Goal: Task Accomplishment & Management: Manage account settings

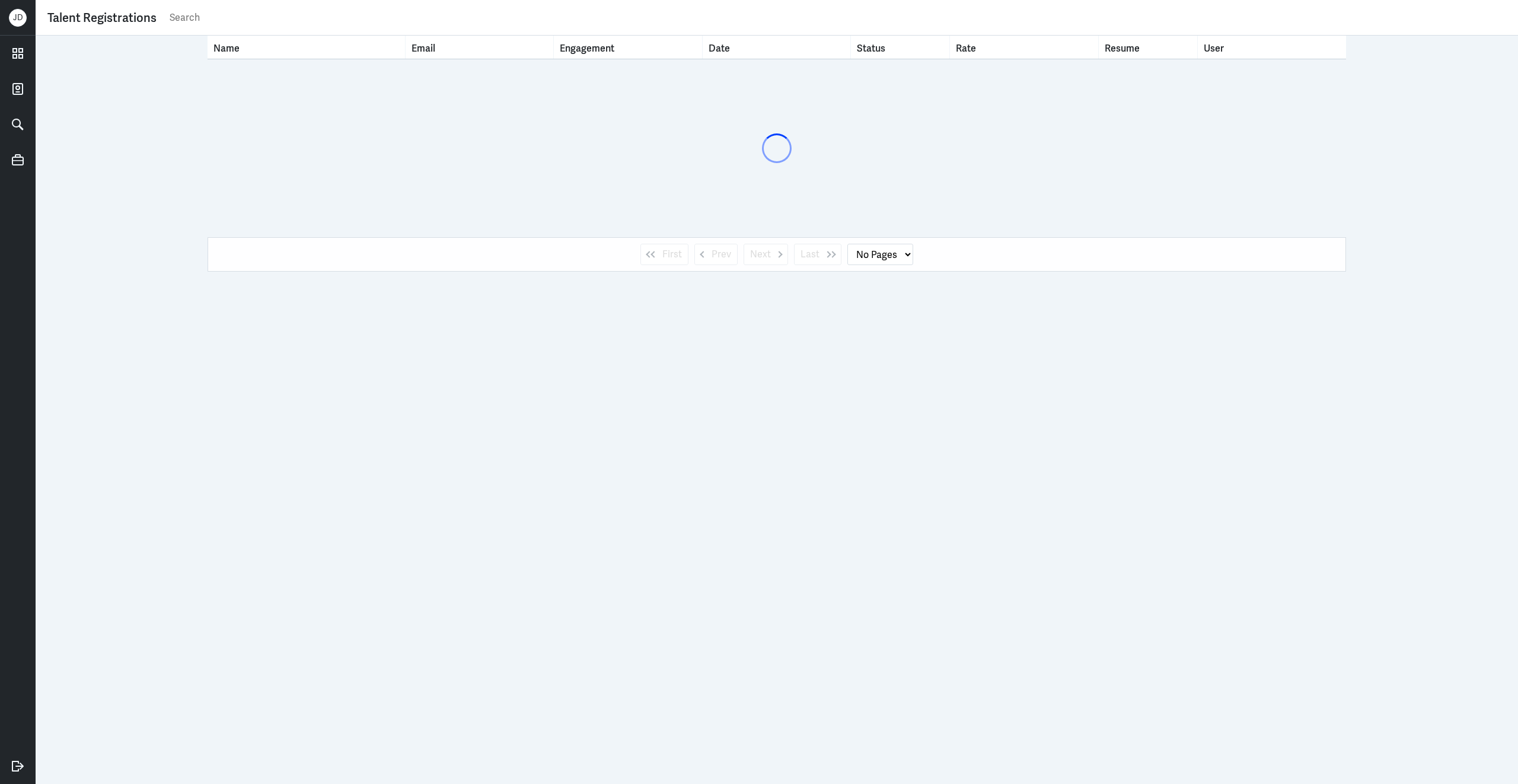
select select "1"
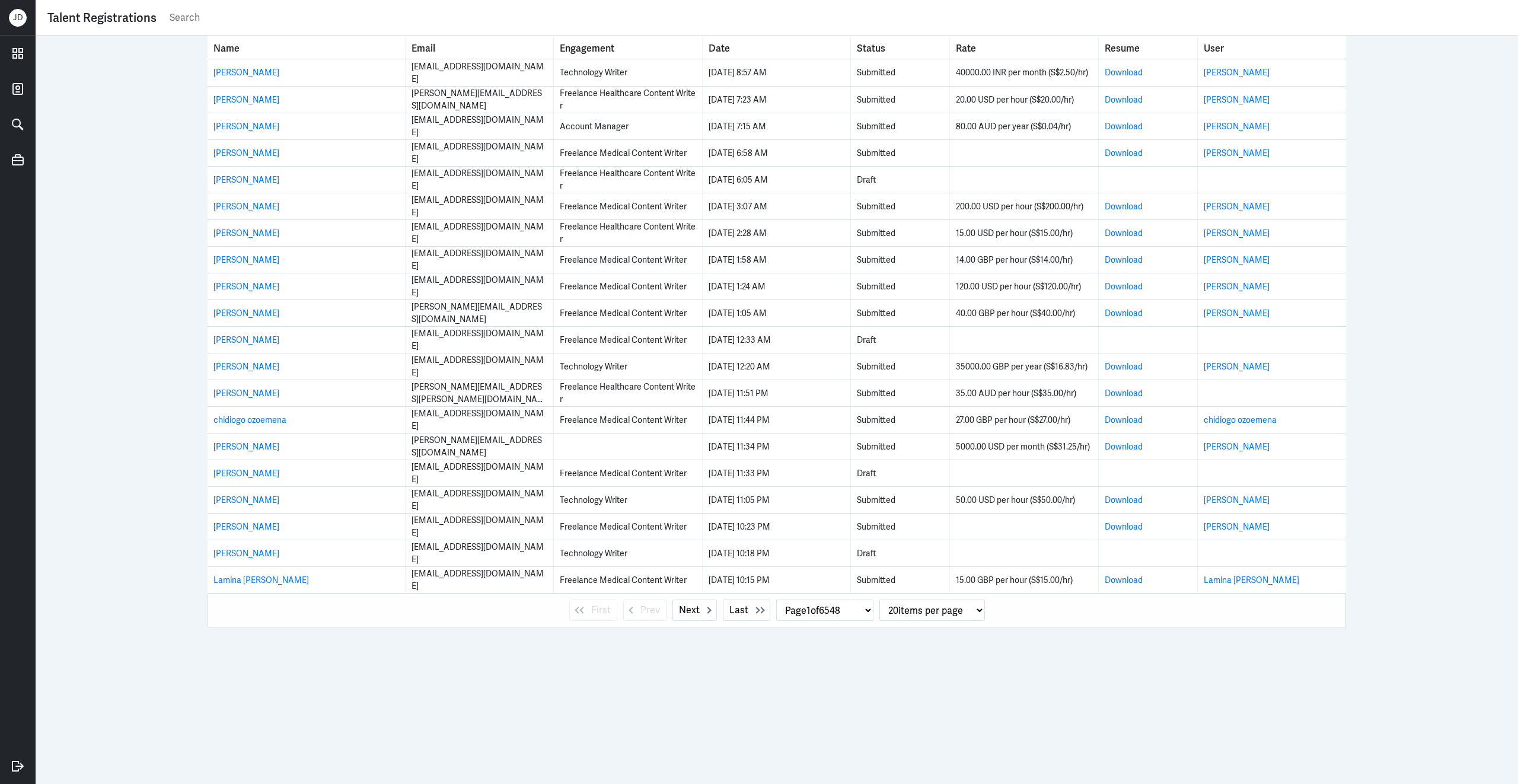
click at [476, 9] on input "text" at bounding box center [837, 18] width 1338 height 18
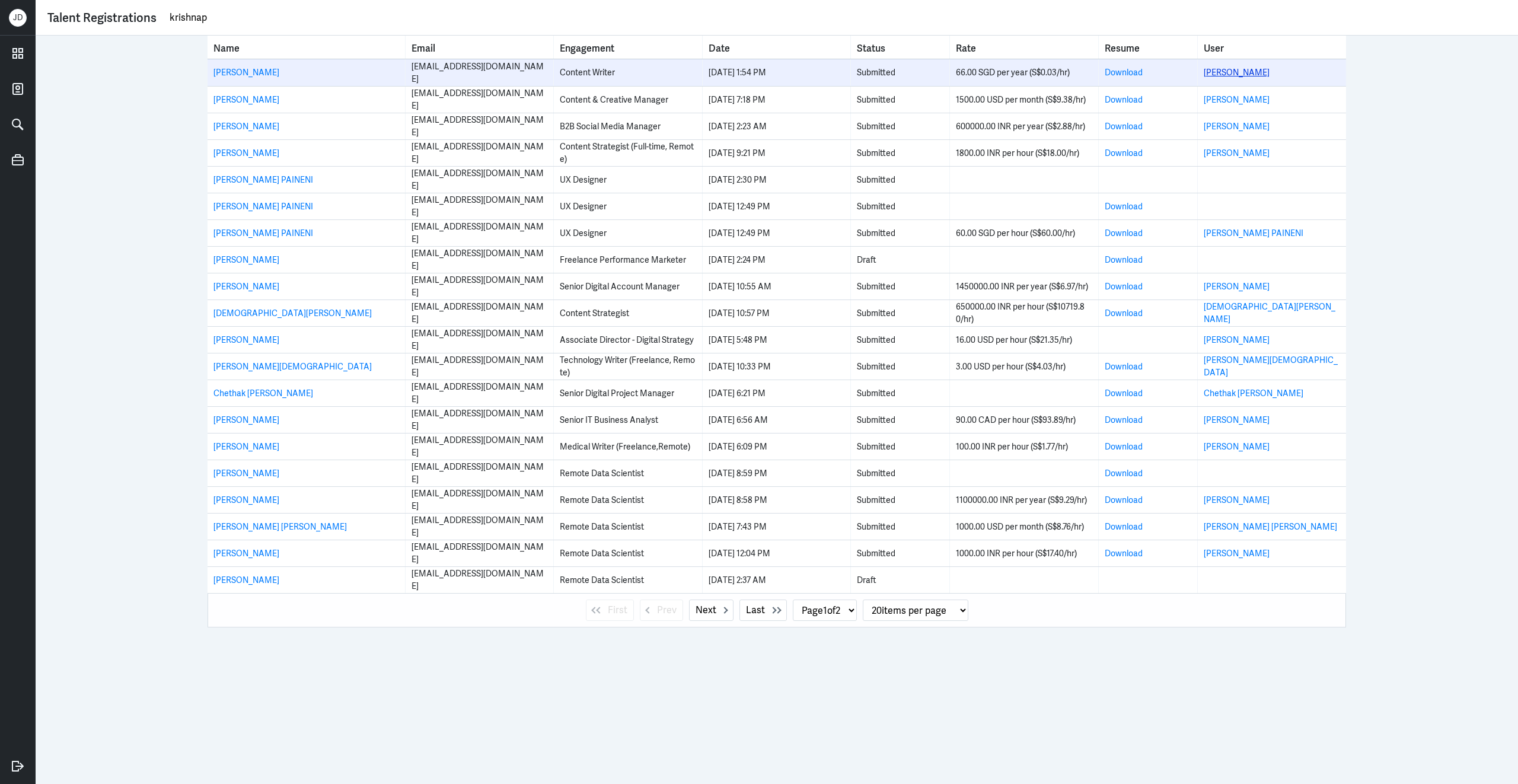
type input "krishnap"
click at [1261, 72] on link "Krishnapriya Agarwal" at bounding box center [1236, 72] width 66 height 11
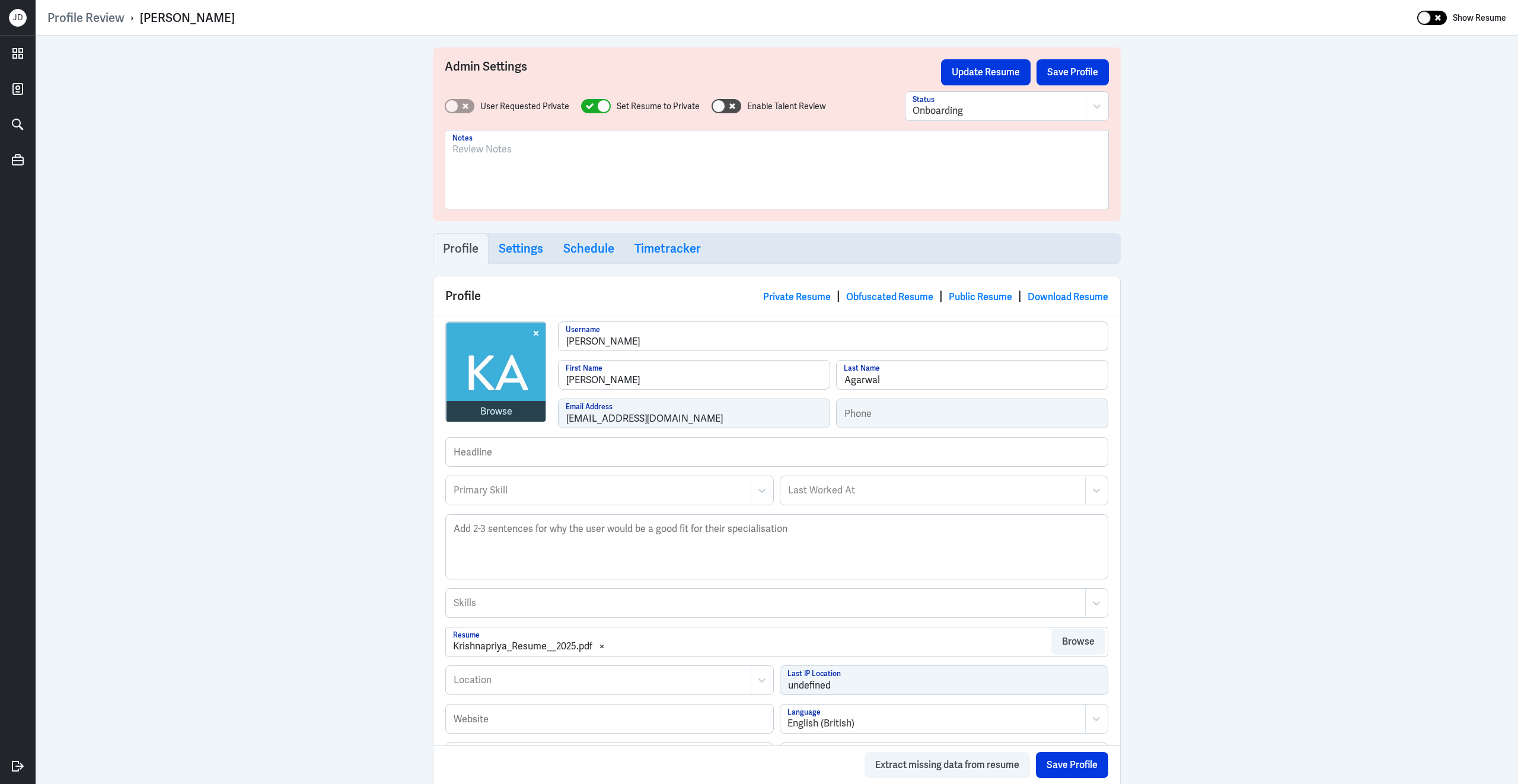
click at [1438, 19] on icon at bounding box center [1438, 18] width 6 height 6
checkbox input "true"
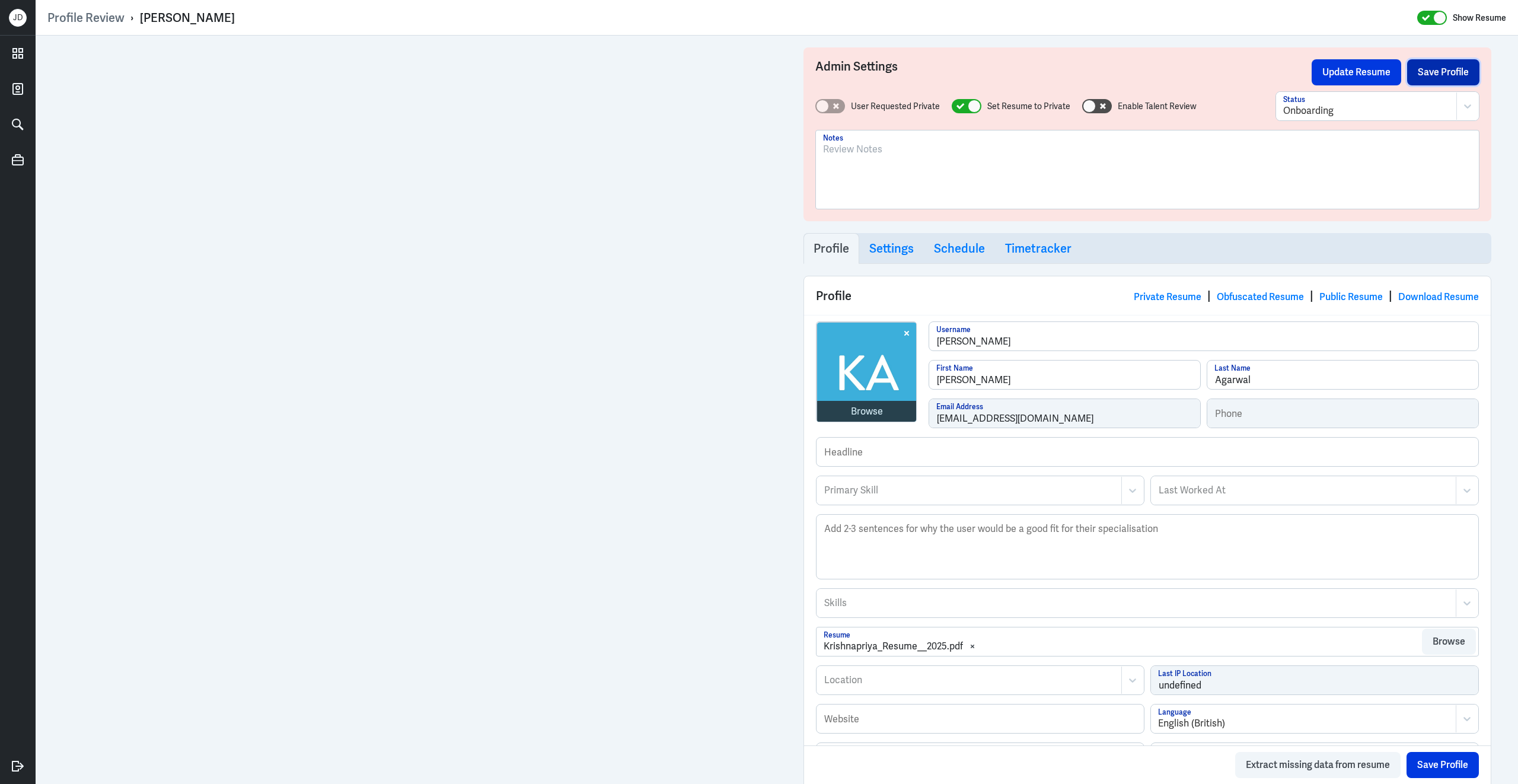
click at [1430, 73] on button "Save Profile" at bounding box center [1443, 72] width 72 height 26
click at [885, 160] on div at bounding box center [1147, 175] width 649 height 64
drag, startPoint x: 1154, startPoint y: 151, endPoint x: 1188, endPoint y: 151, distance: 34.0
click at [1188, 151] on p "IN Based; Growth and content marketing manager exp and previously worked for" at bounding box center [1147, 149] width 649 height 14
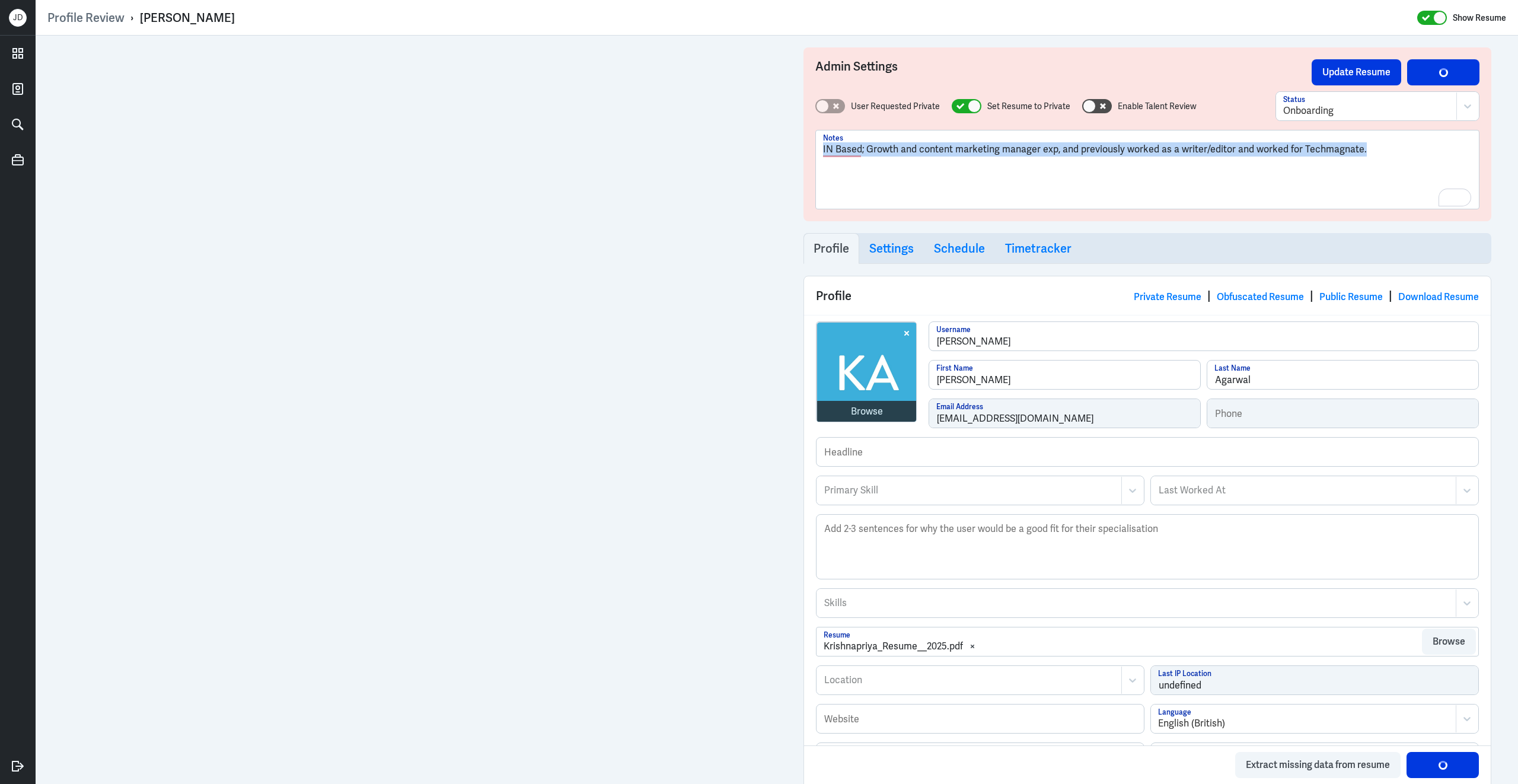
drag, startPoint x: 1369, startPoint y: 151, endPoint x: 827, endPoint y: 124, distance: 542.7
click at [827, 124] on div "User Requested Private Set Resume to Private Enable Talent Review Onboarding St…" at bounding box center [1148, 150] width 664 height 118
copy p "IN Based; Growth and content marketing manager exp, and previously worked as a …"
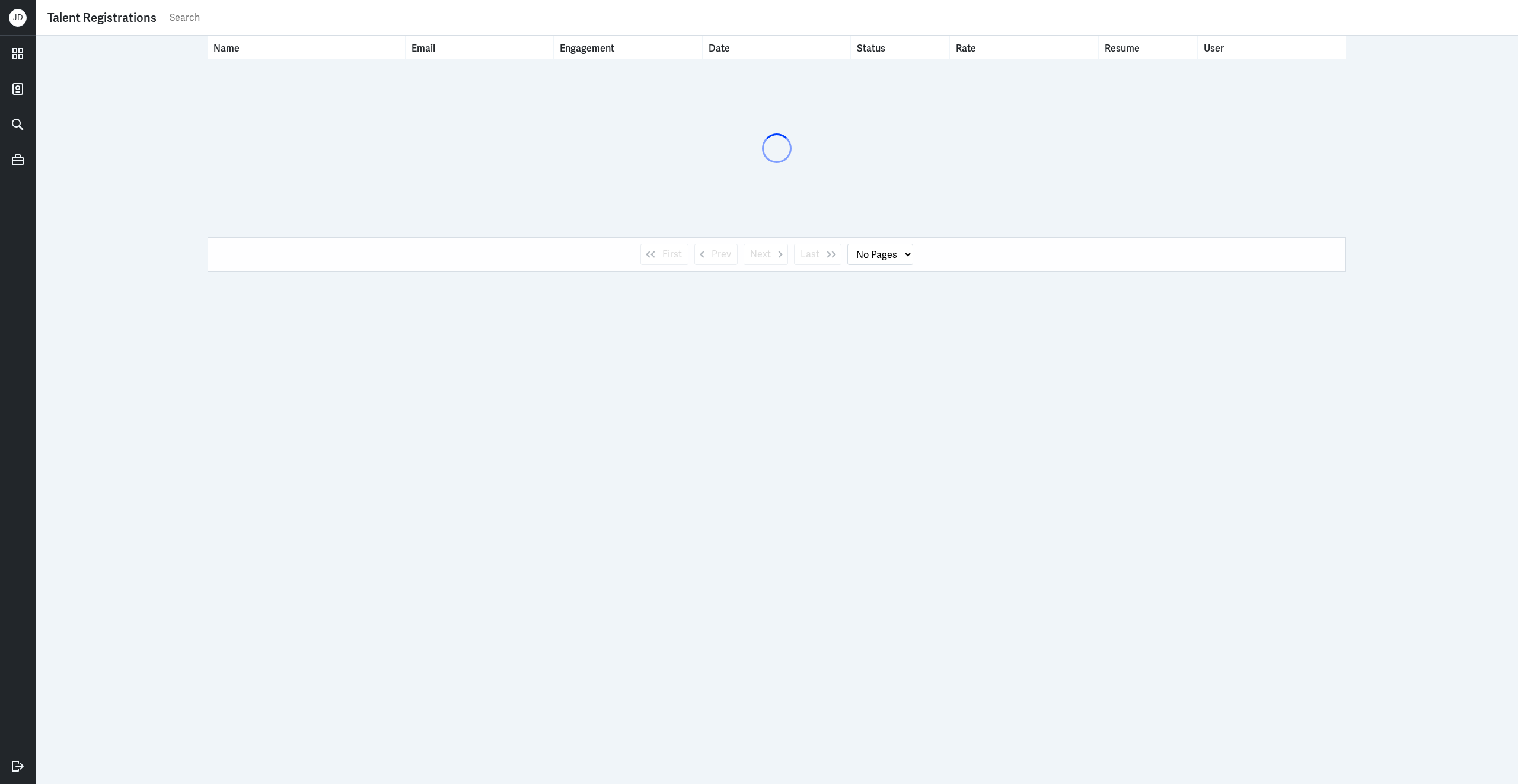
select select "1"
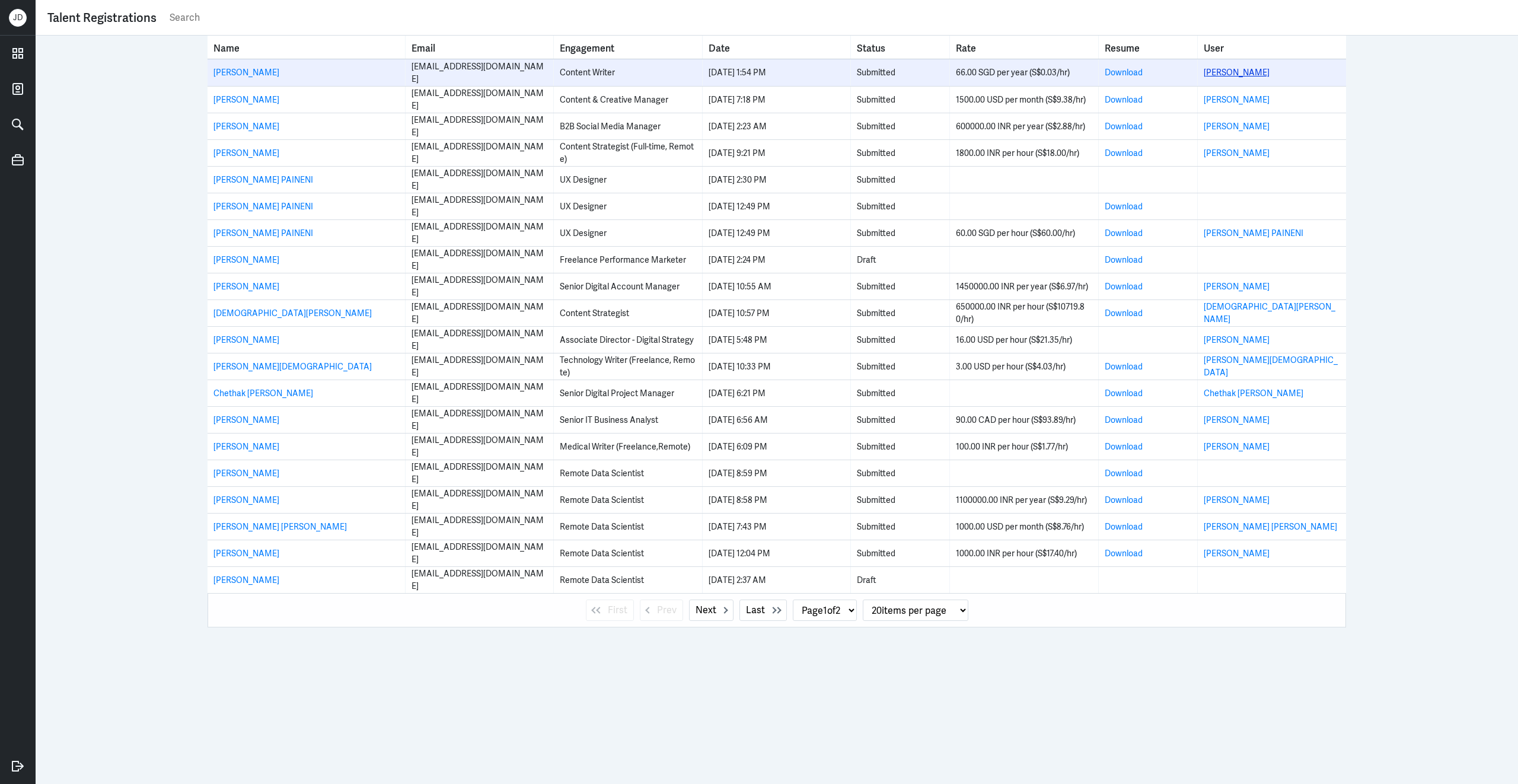
click at [1257, 73] on link "Krishnapriya Agarwal" at bounding box center [1236, 72] width 66 height 11
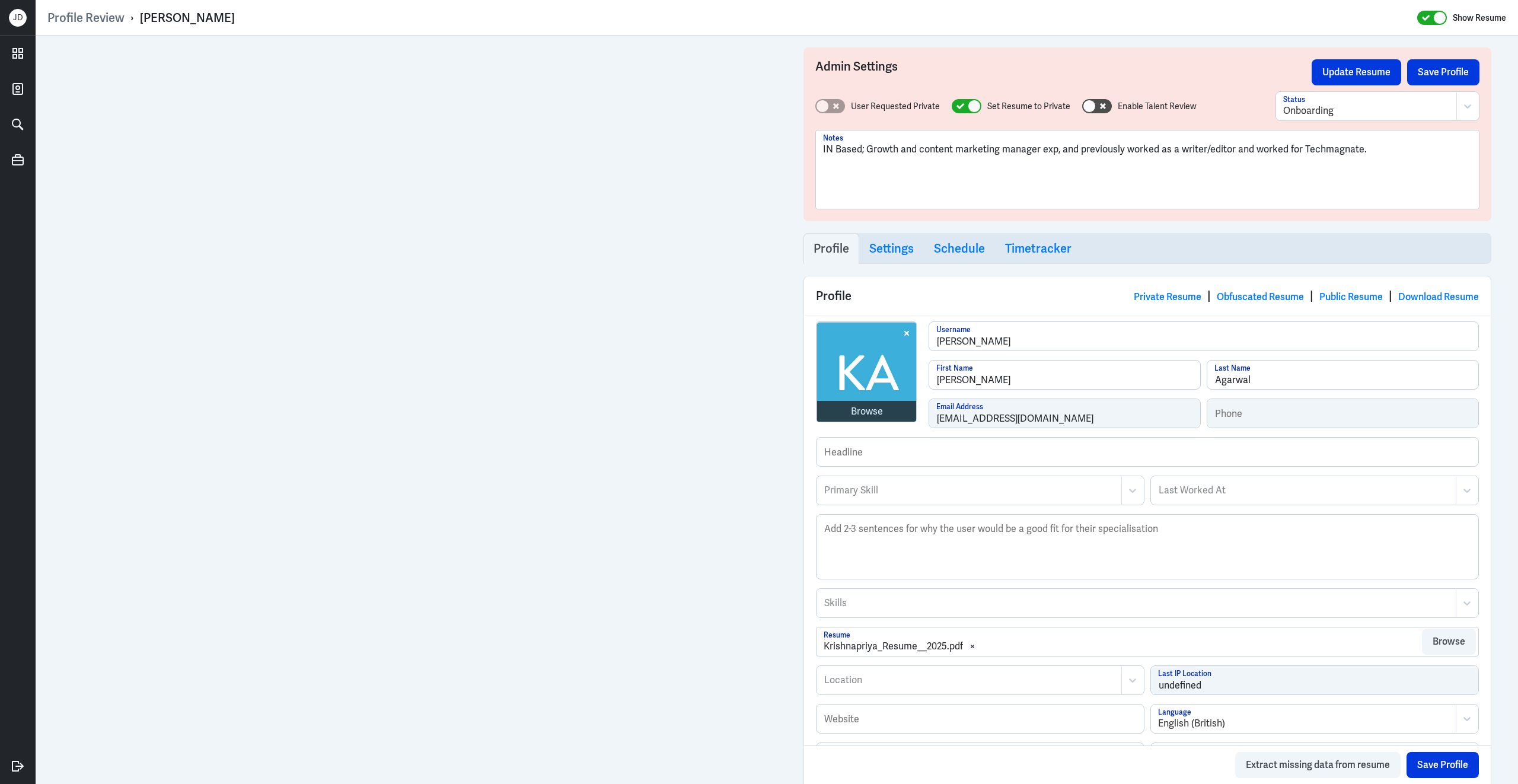
scroll to position [318, 0]
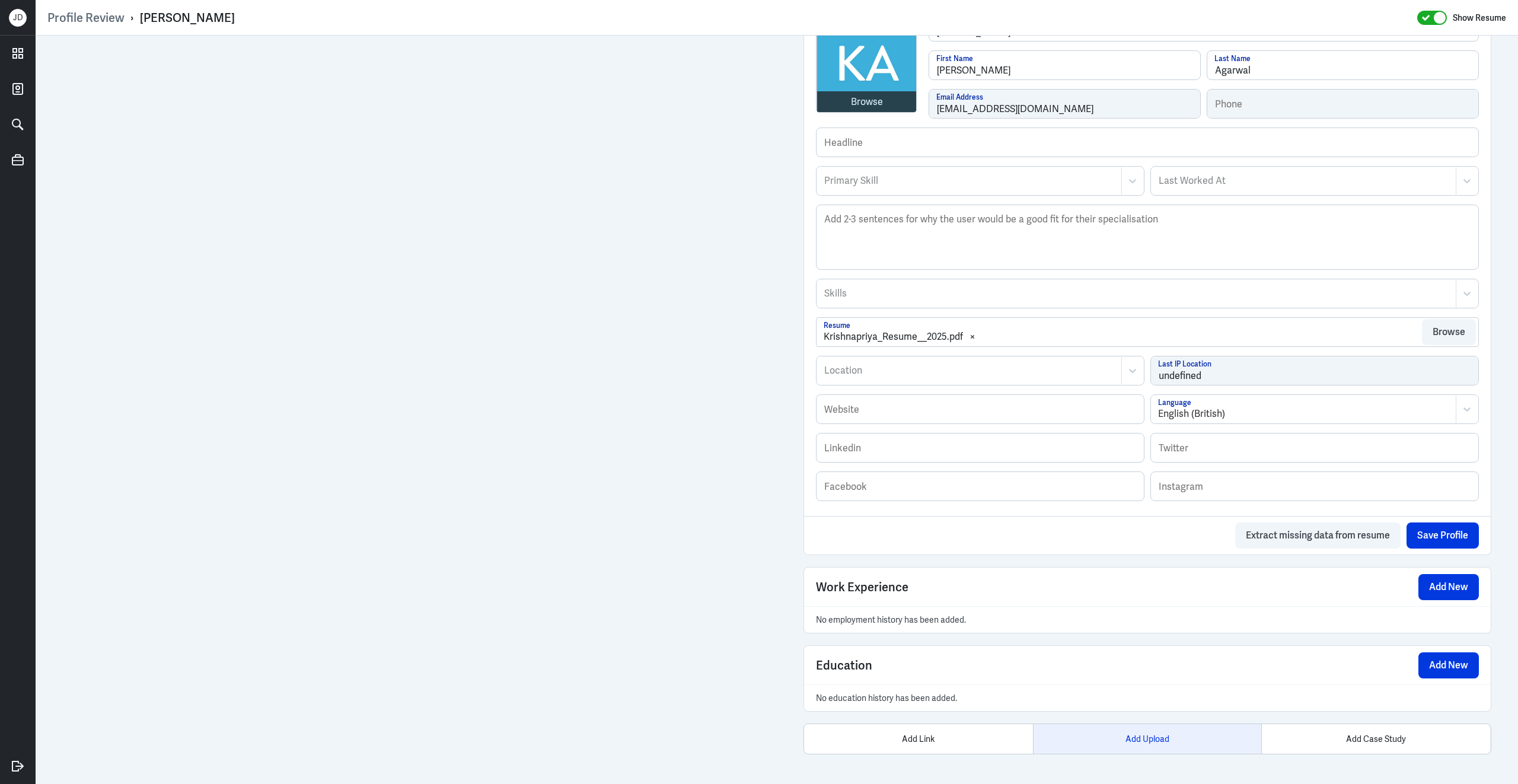
click at [1167, 745] on div "Add Upload" at bounding box center [1147, 738] width 229 height 30
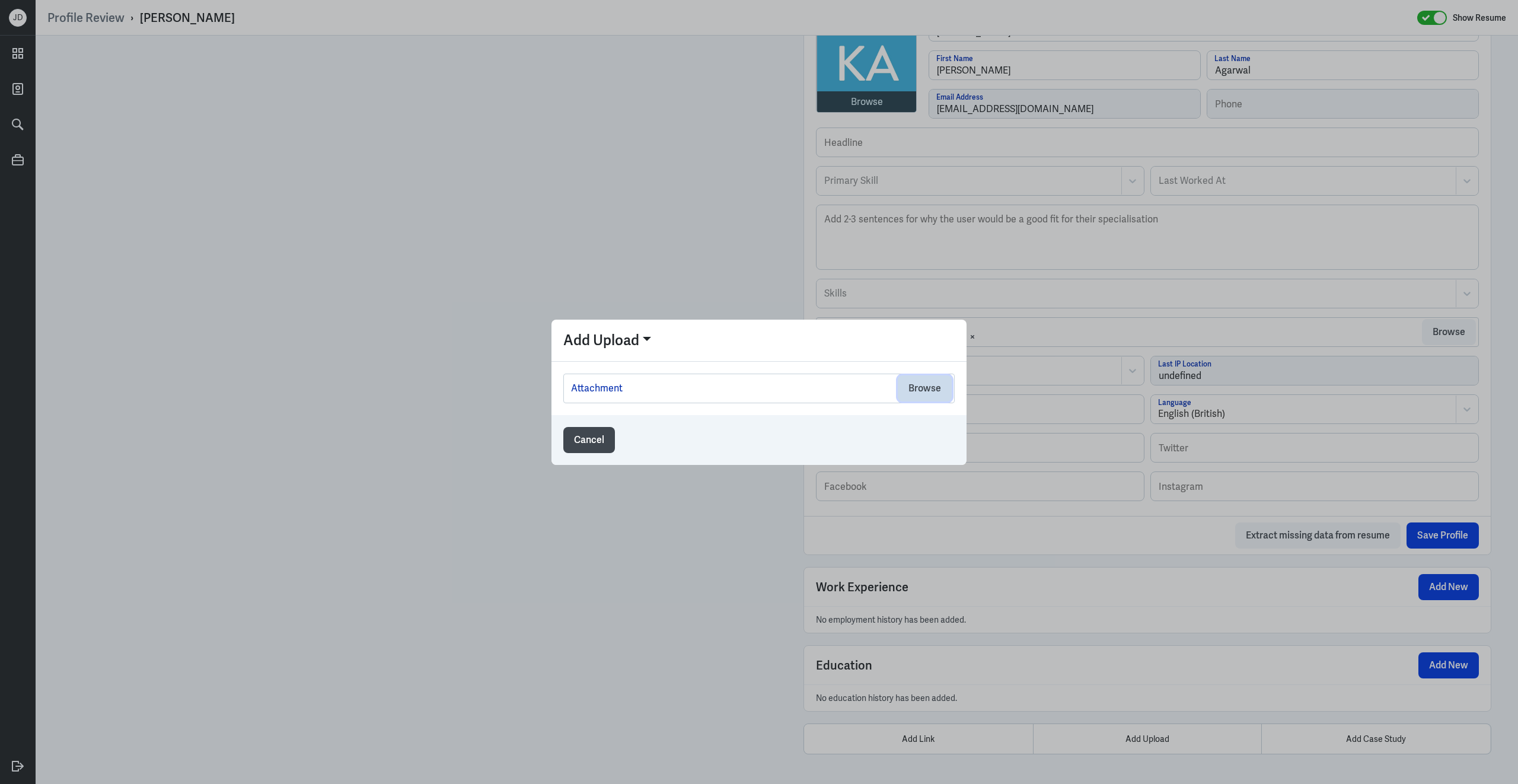
click at [935, 390] on button "Browse" at bounding box center [925, 389] width 54 height 26
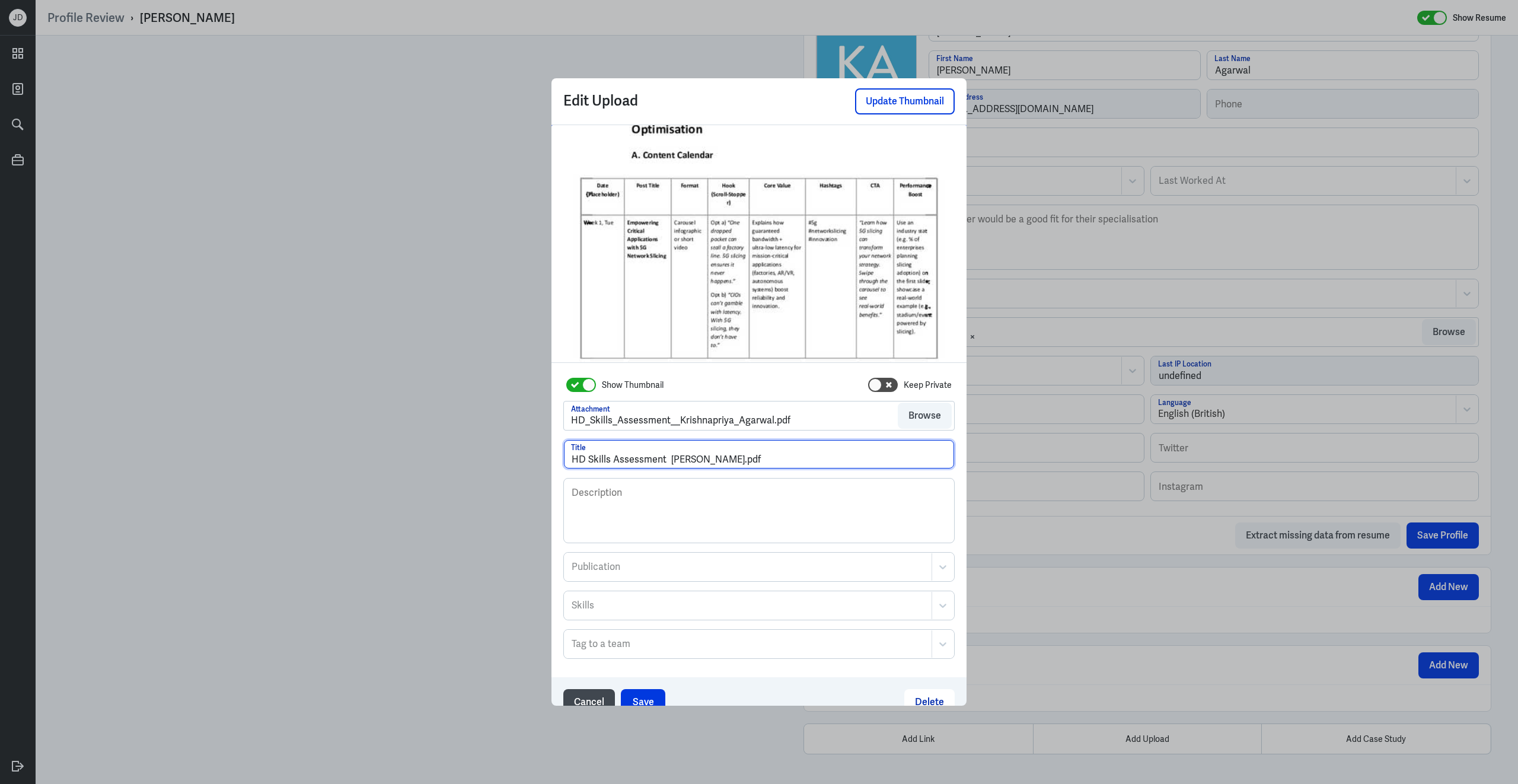
drag, startPoint x: 760, startPoint y: 463, endPoint x: 878, endPoint y: 464, distance: 118.0
click at [878, 465] on input "HD Skills Assessment Krishnapriya Agarwal.pdf" at bounding box center [759, 454] width 390 height 28
click at [670, 459] on input "HD Skills Assessment Krishnapriya Agarwal" at bounding box center [759, 454] width 390 height 28
type input "HD Skills Assessment - Krishnapriya Agarwal"
click at [649, 699] on button "Save" at bounding box center [643, 702] width 45 height 26
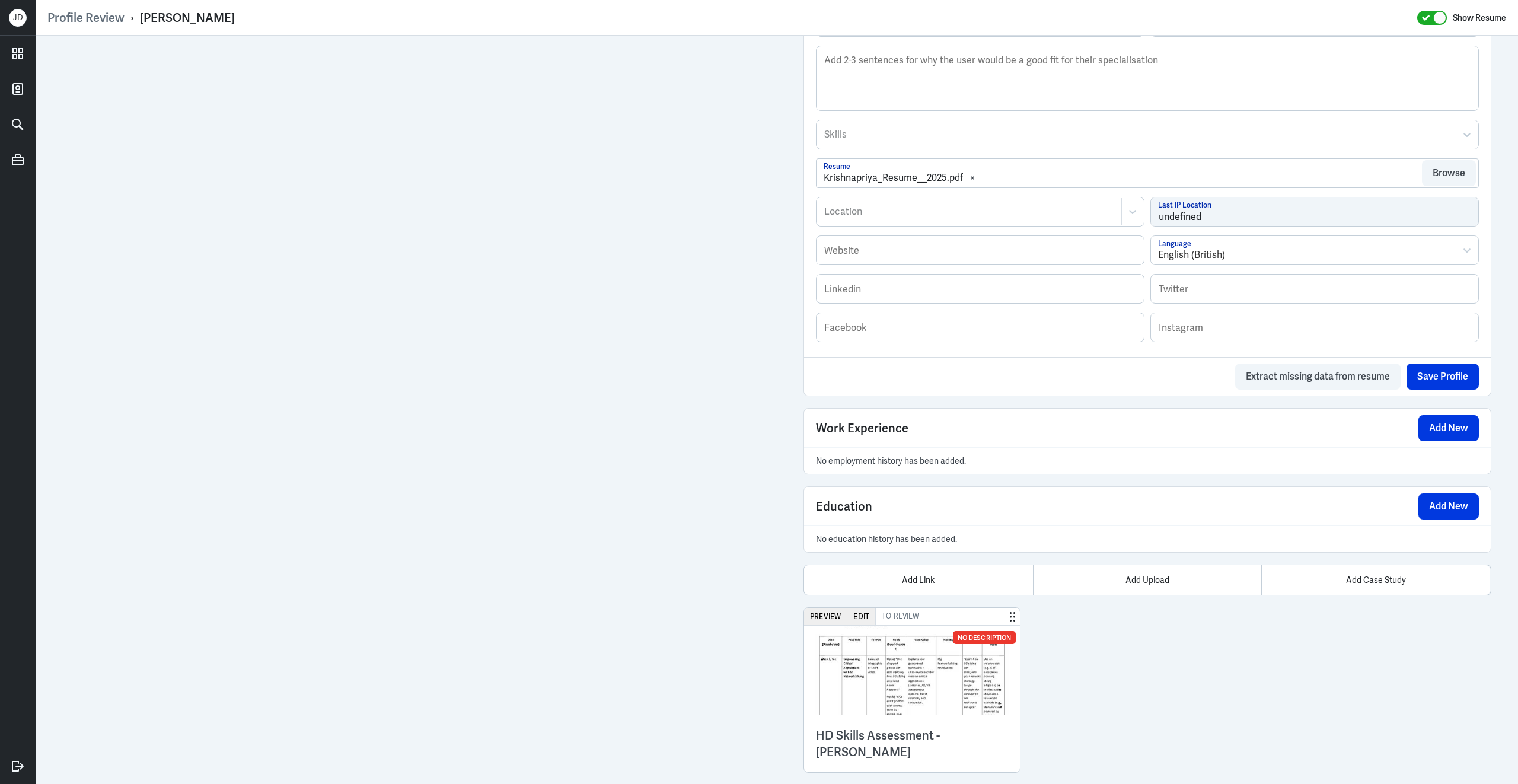
scroll to position [496, 0]
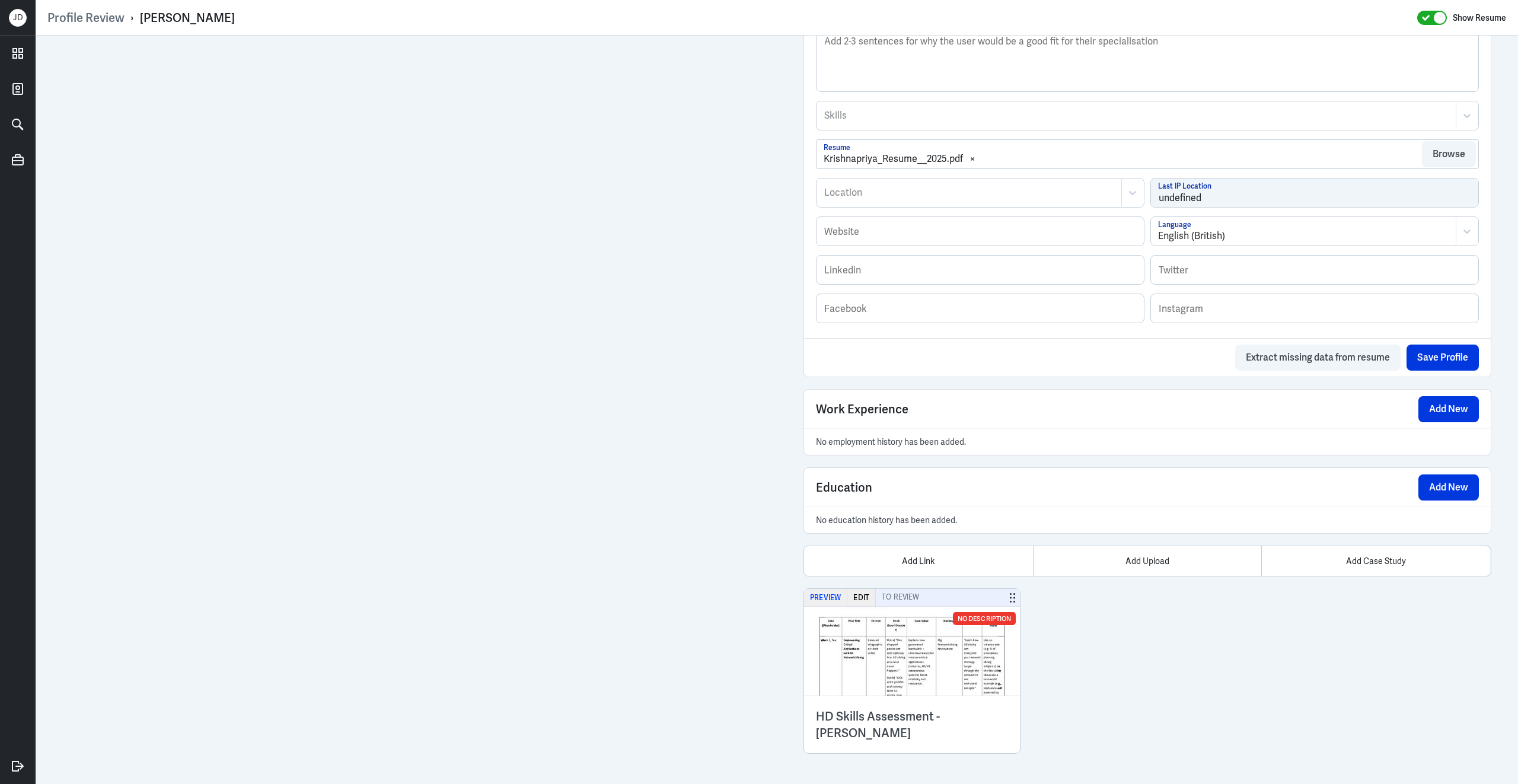
click at [821, 596] on button "Preview" at bounding box center [826, 597] width 43 height 17
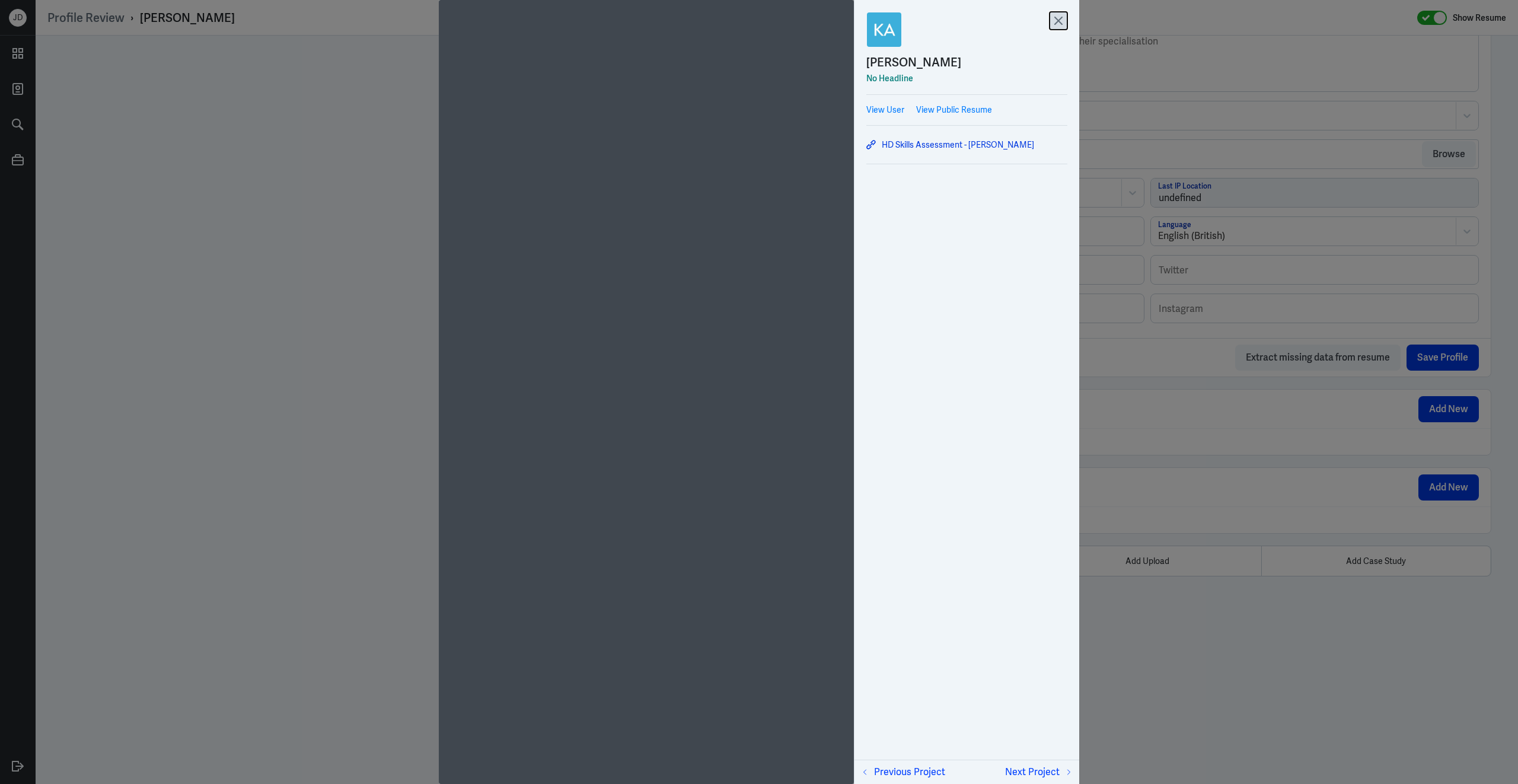
click at [1059, 23] on icon at bounding box center [1058, 21] width 18 height 18
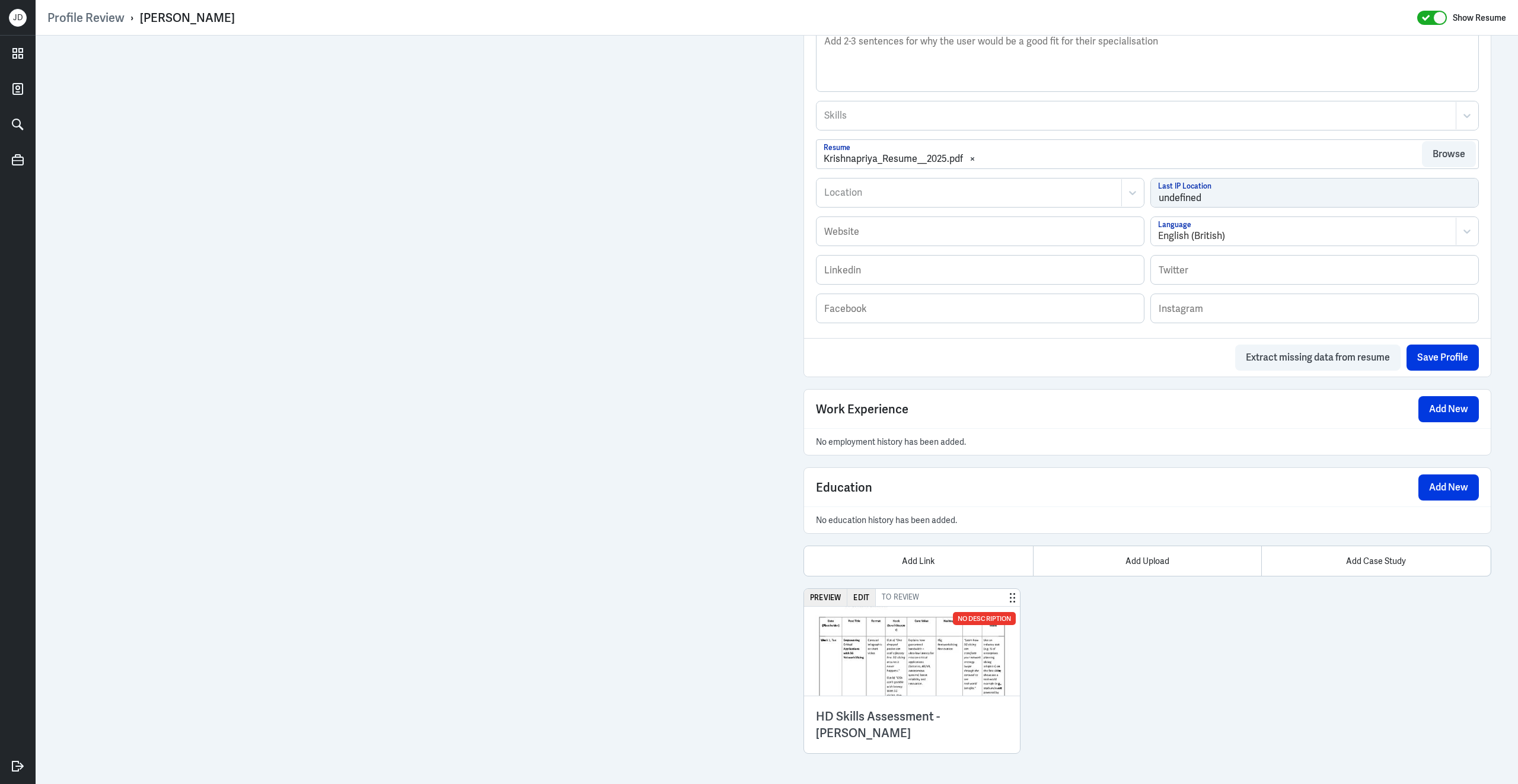
scroll to position [484, 0]
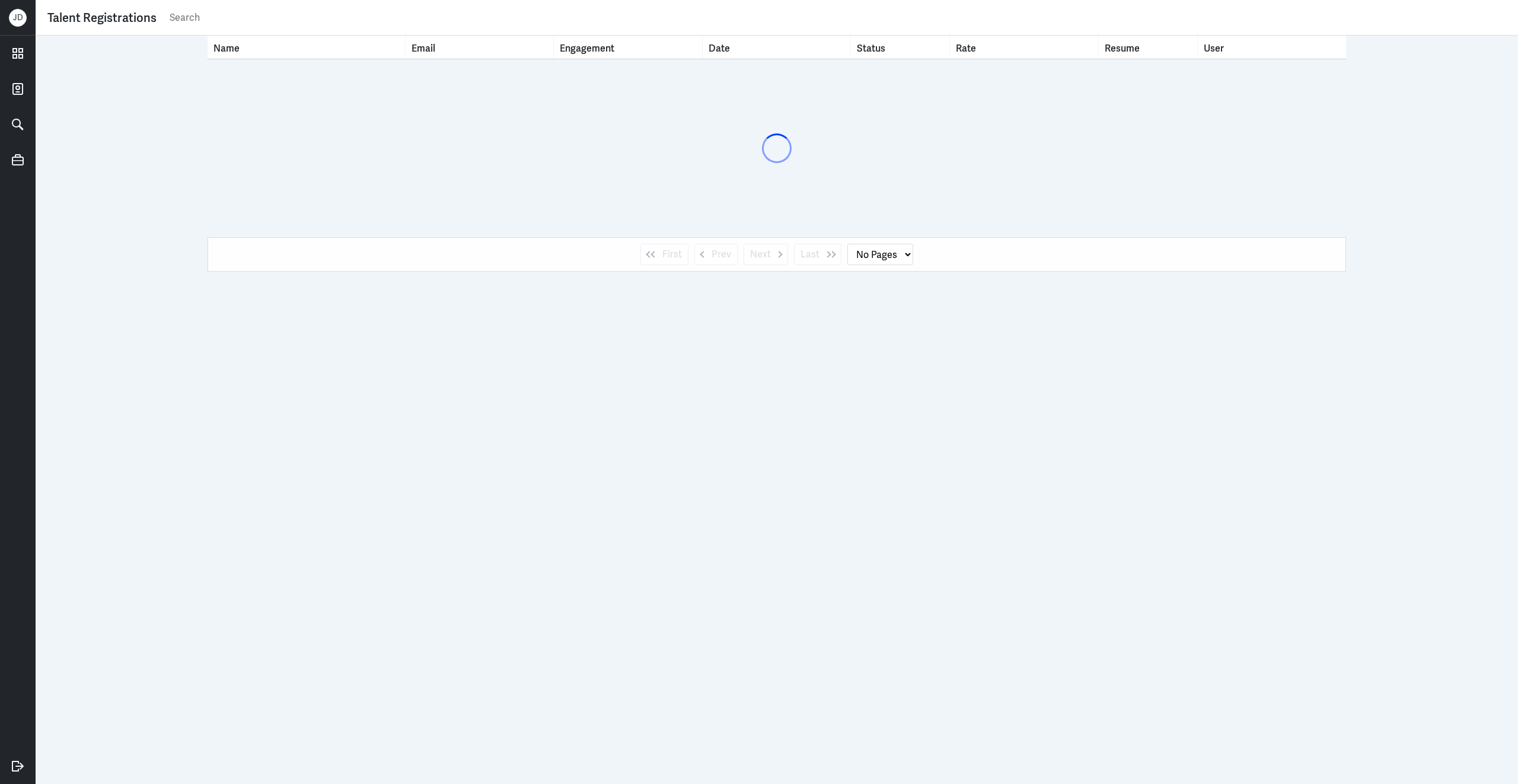
click at [374, 19] on input "text" at bounding box center [837, 18] width 1338 height 18
paste input "[EMAIL_ADDRESS][DOMAIN_NAME]"
type input "[EMAIL_ADDRESS][DOMAIN_NAME]"
select select "1"
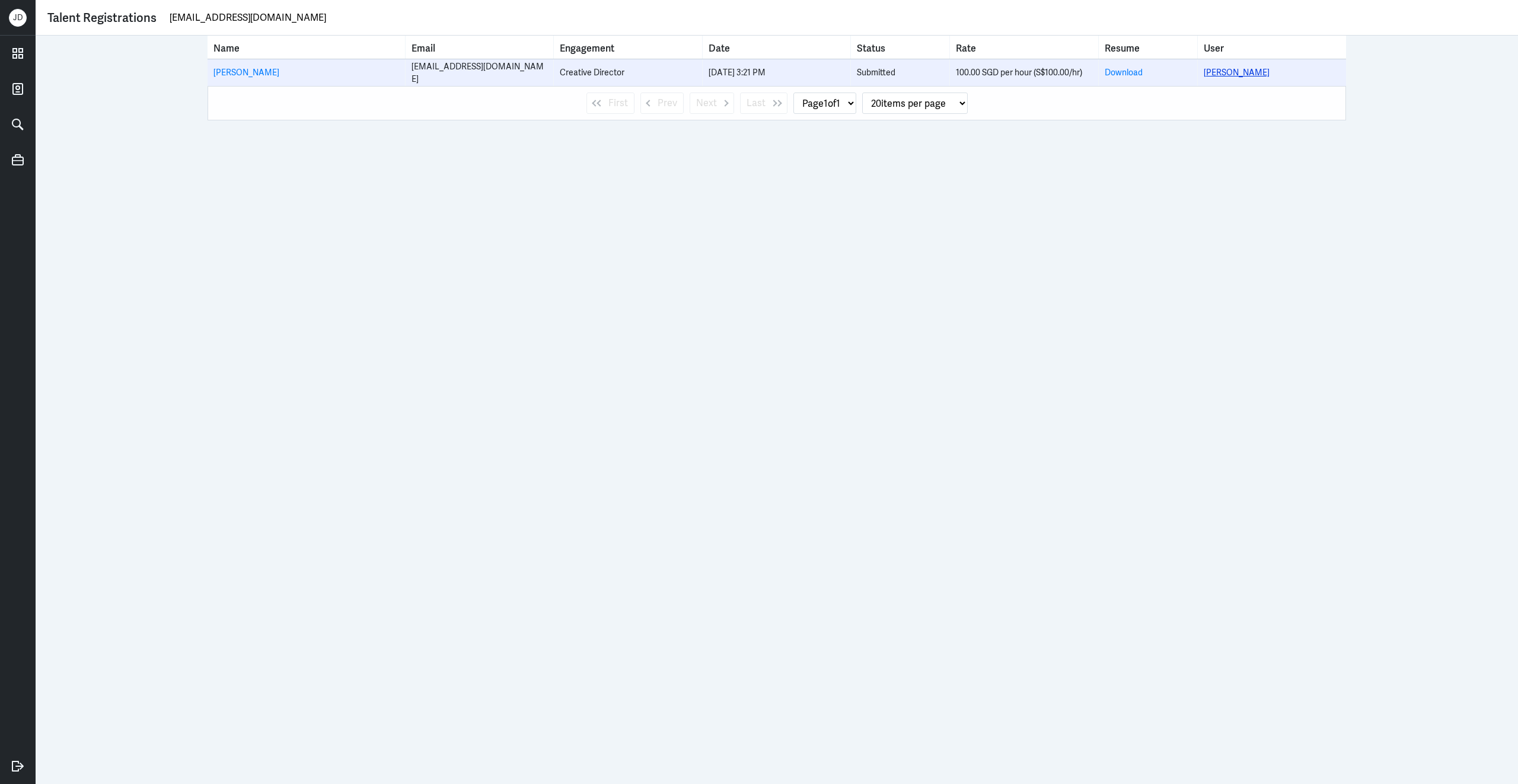
click at [1224, 68] on link "[PERSON_NAME]" at bounding box center [1236, 72] width 66 height 11
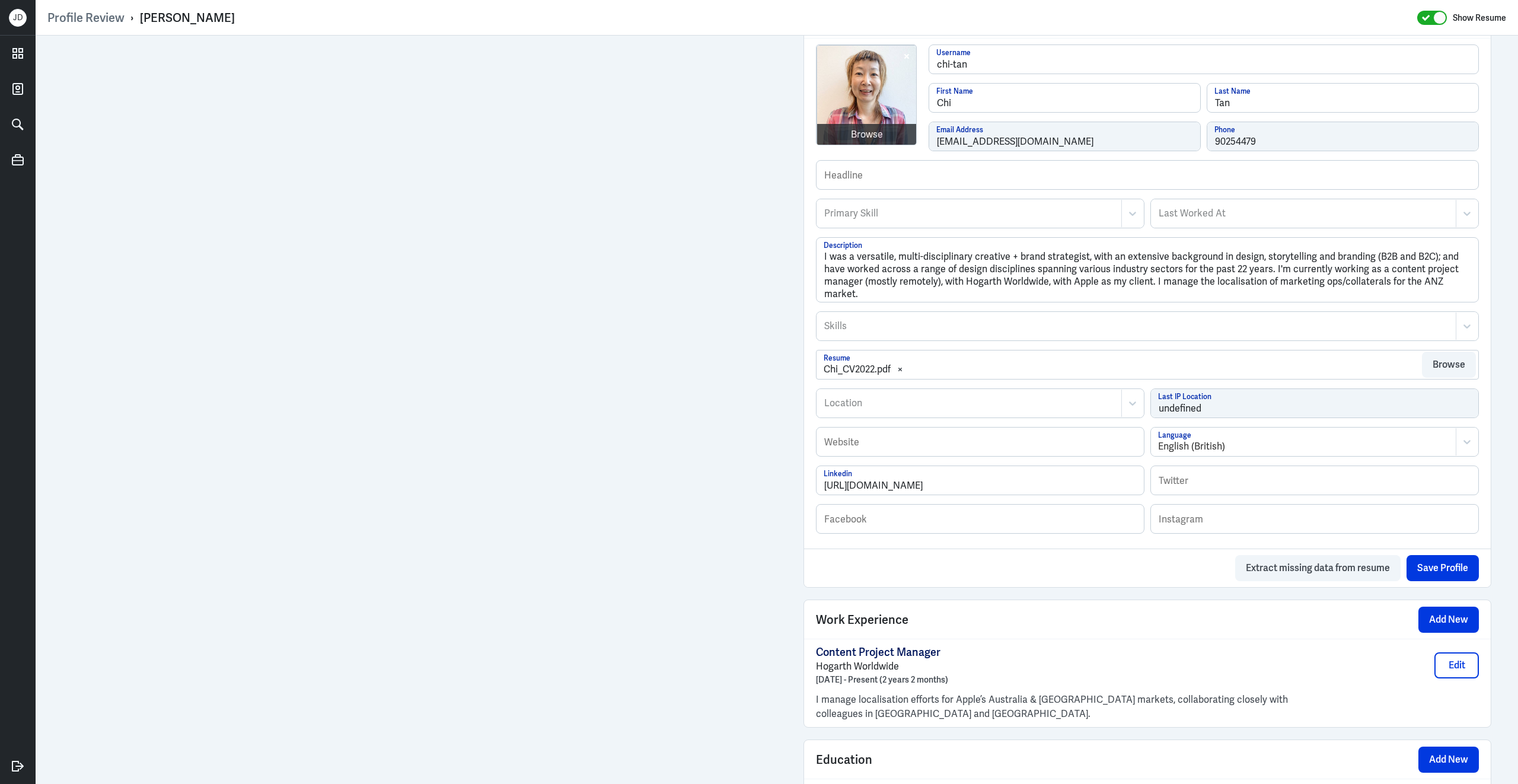
scroll to position [619, 0]
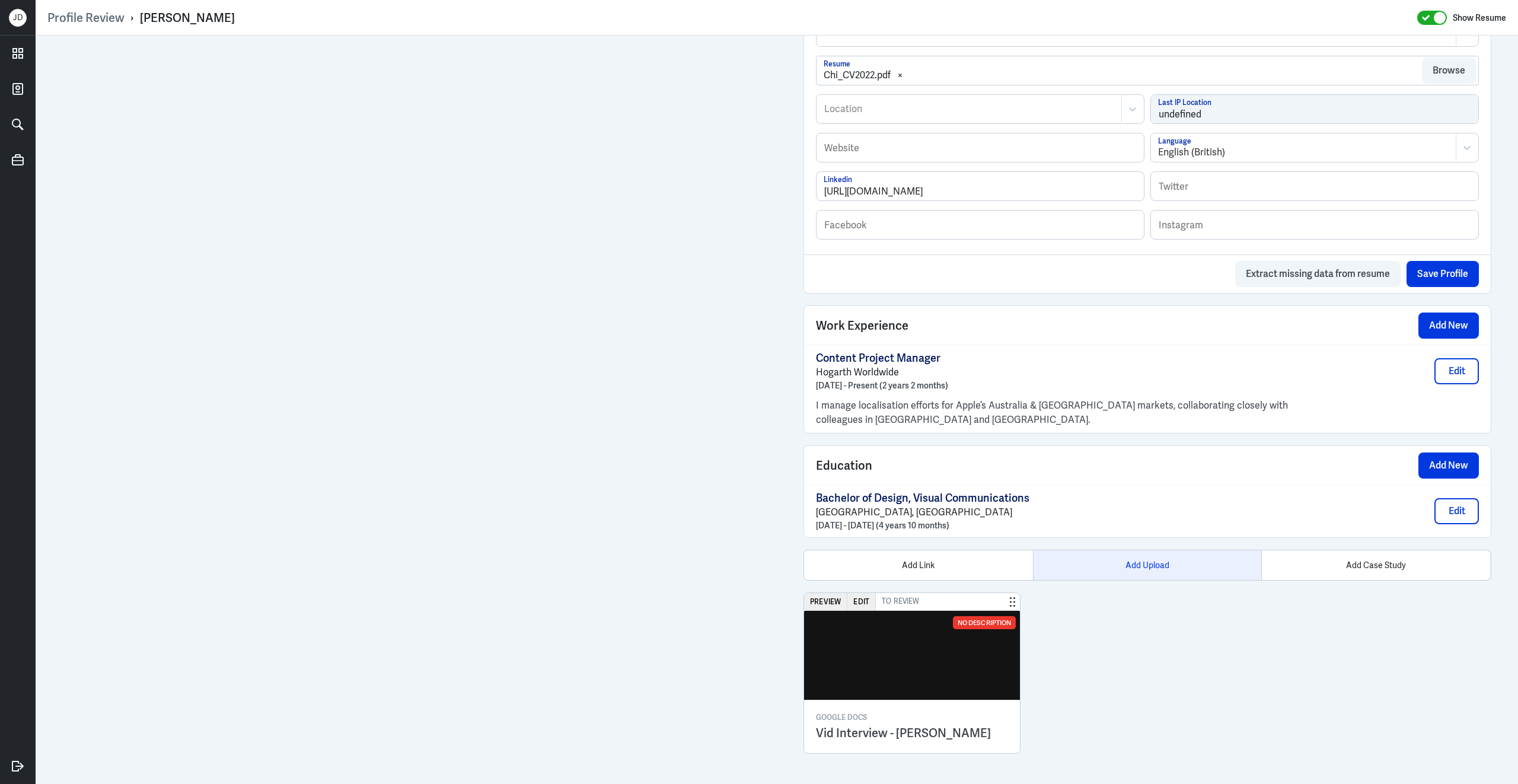
click at [1135, 557] on div "Add Upload" at bounding box center [1147, 565] width 229 height 30
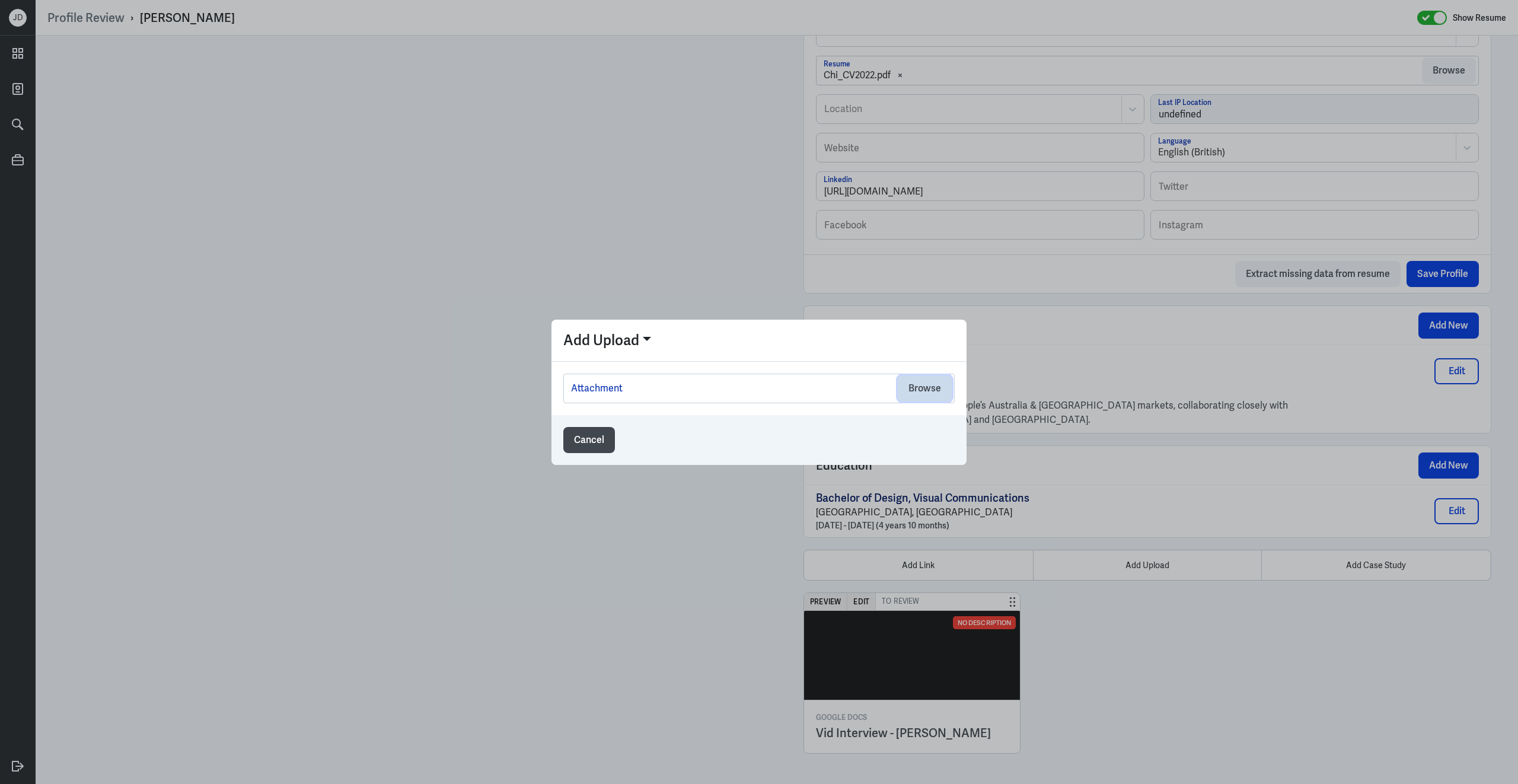
click at [916, 394] on button "Browse" at bounding box center [925, 389] width 54 height 26
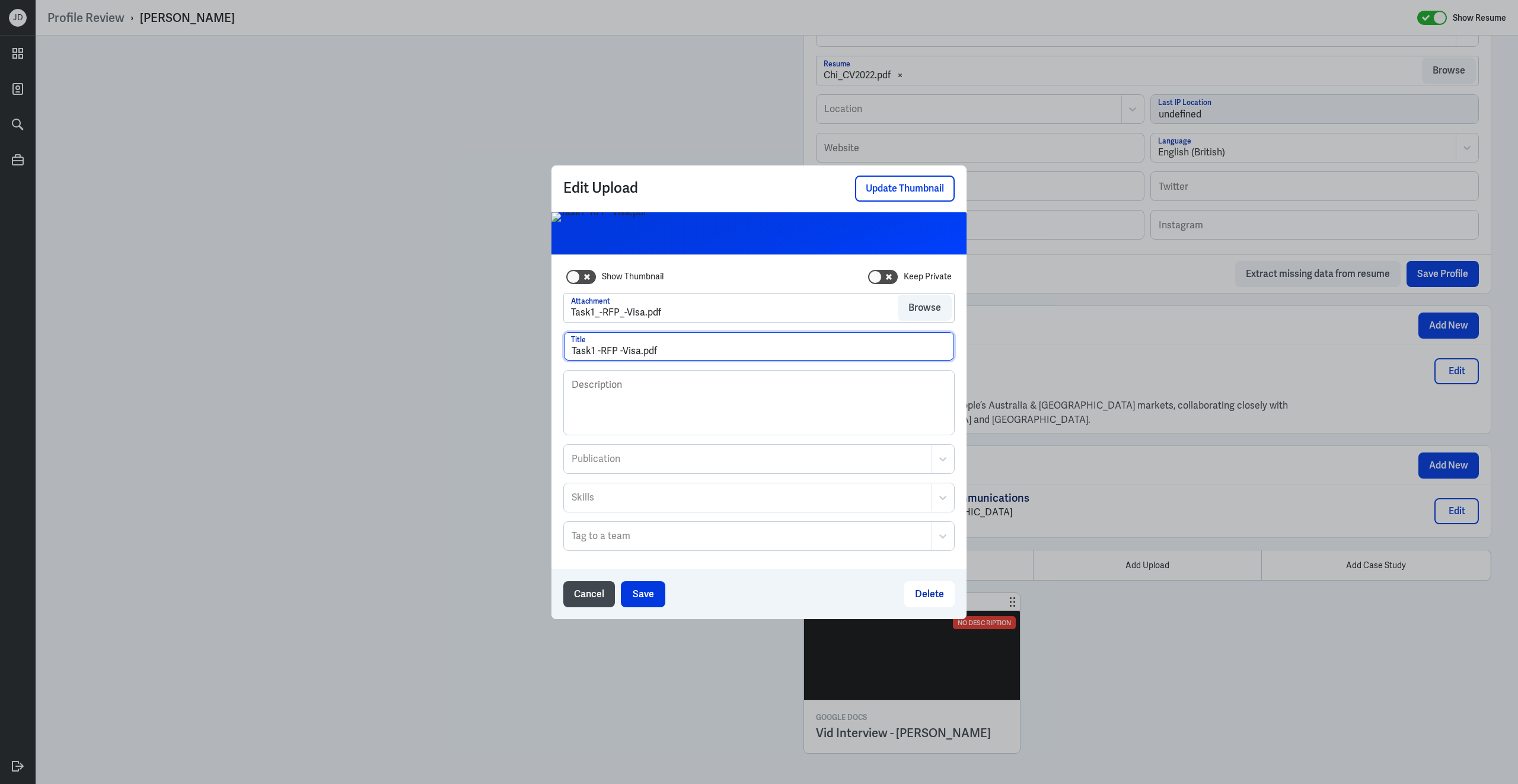
click at [638, 353] on input "Task1 -RFP -Visa.pdf" at bounding box center [759, 346] width 390 height 28
drag, startPoint x: 638, startPoint y: 355, endPoint x: 674, endPoint y: 356, distance: 36.0
click at [674, 356] on input "Task1 -RFP -Visa.pdf" at bounding box center [759, 346] width 390 height 28
type input "Task1 -RFP -Visa"
click at [660, 590] on button "Save" at bounding box center [643, 594] width 45 height 26
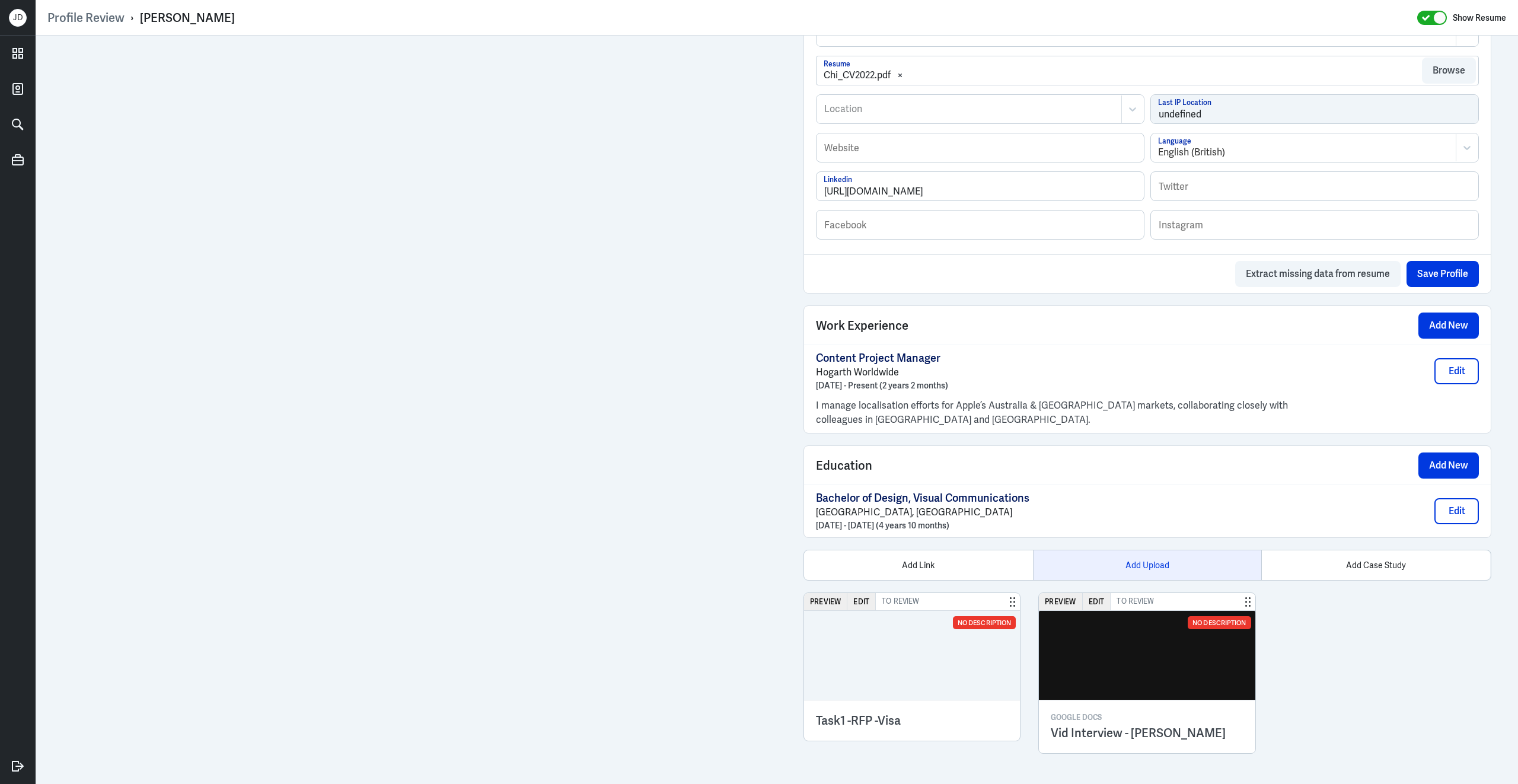
click at [1155, 568] on div "Add Upload" at bounding box center [1147, 565] width 229 height 30
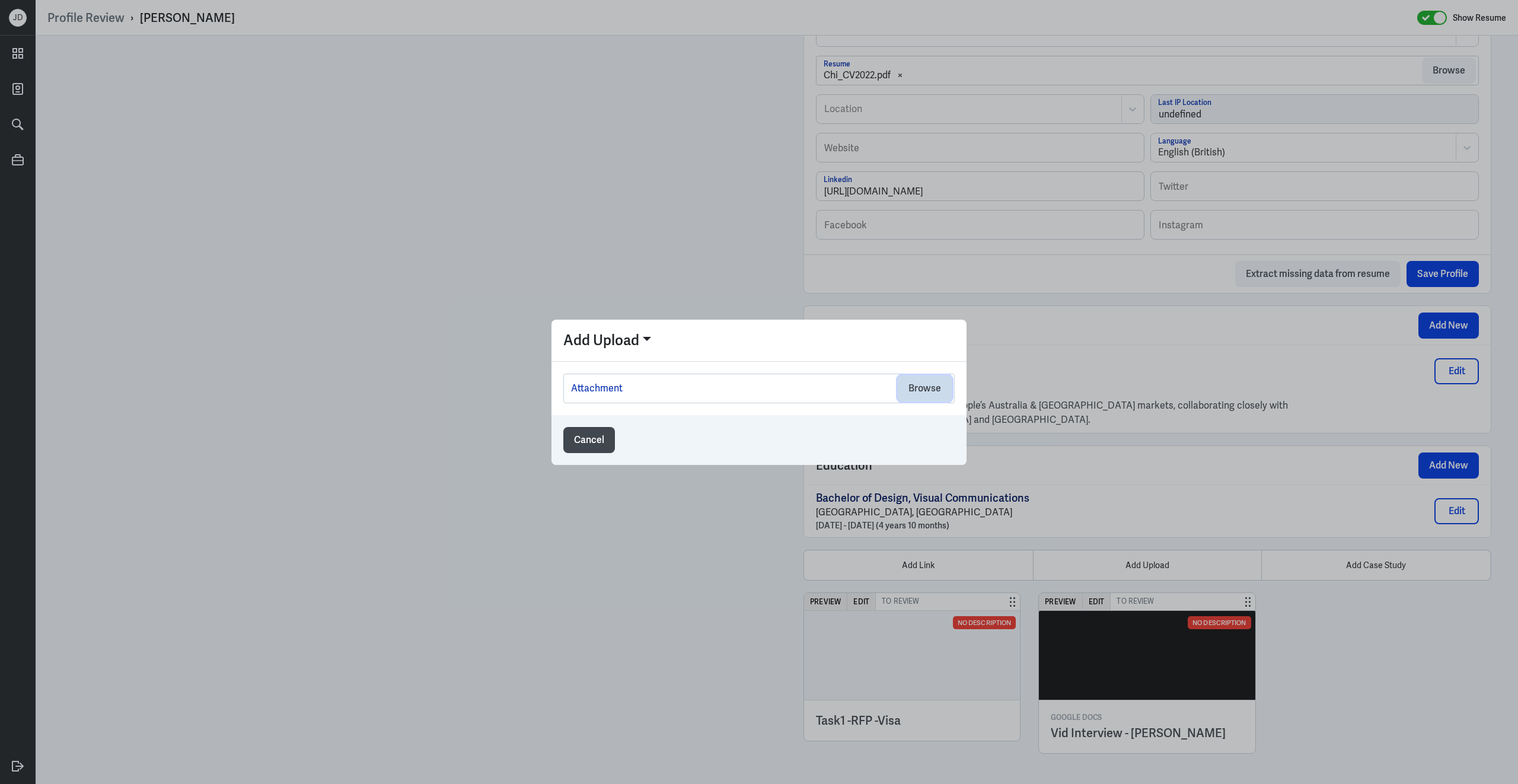
click at [932, 384] on button "Browse" at bounding box center [925, 389] width 54 height 26
click at [608, 433] on button "Cancel" at bounding box center [589, 440] width 51 height 26
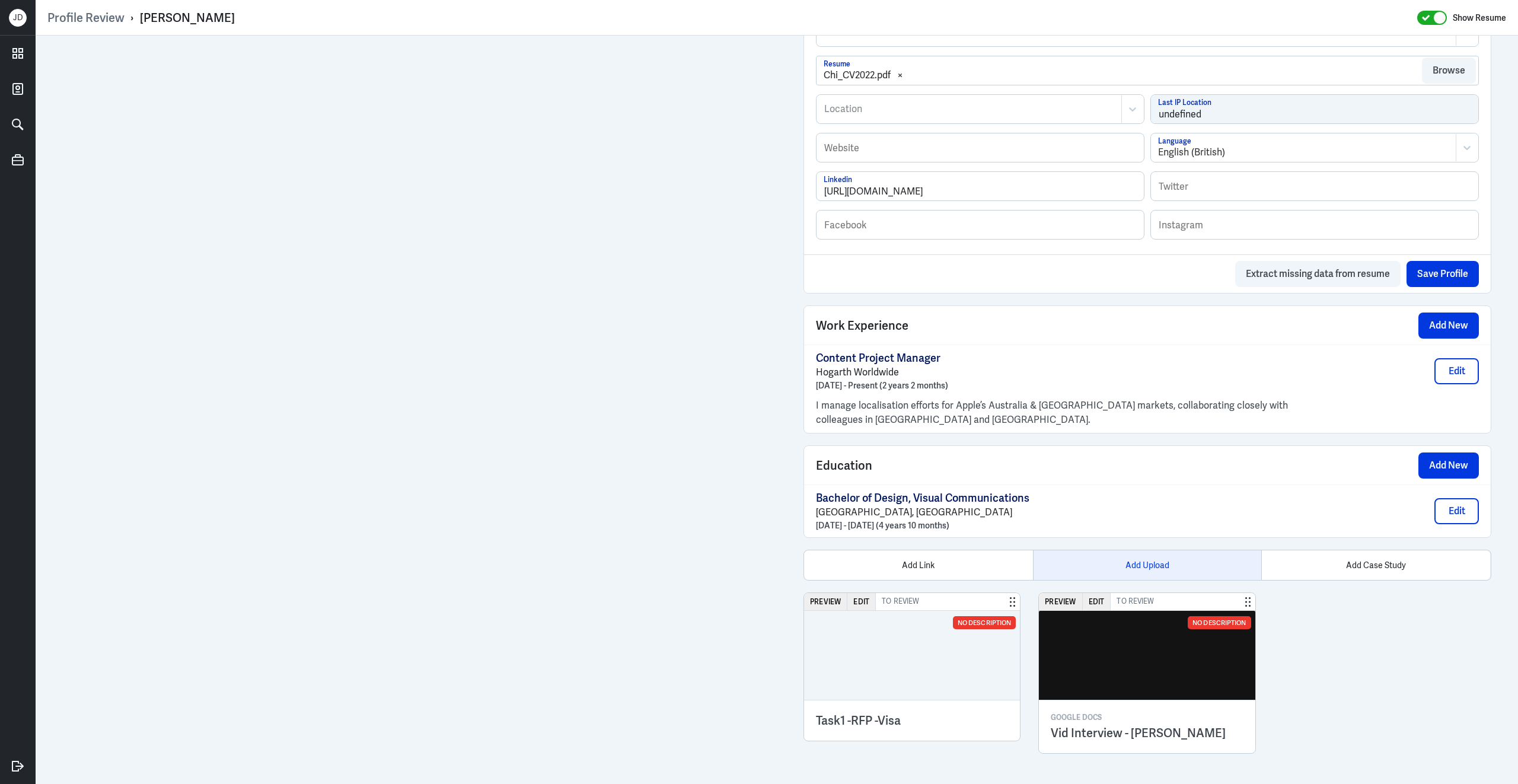
click at [1149, 560] on div "Add Upload" at bounding box center [1147, 565] width 229 height 30
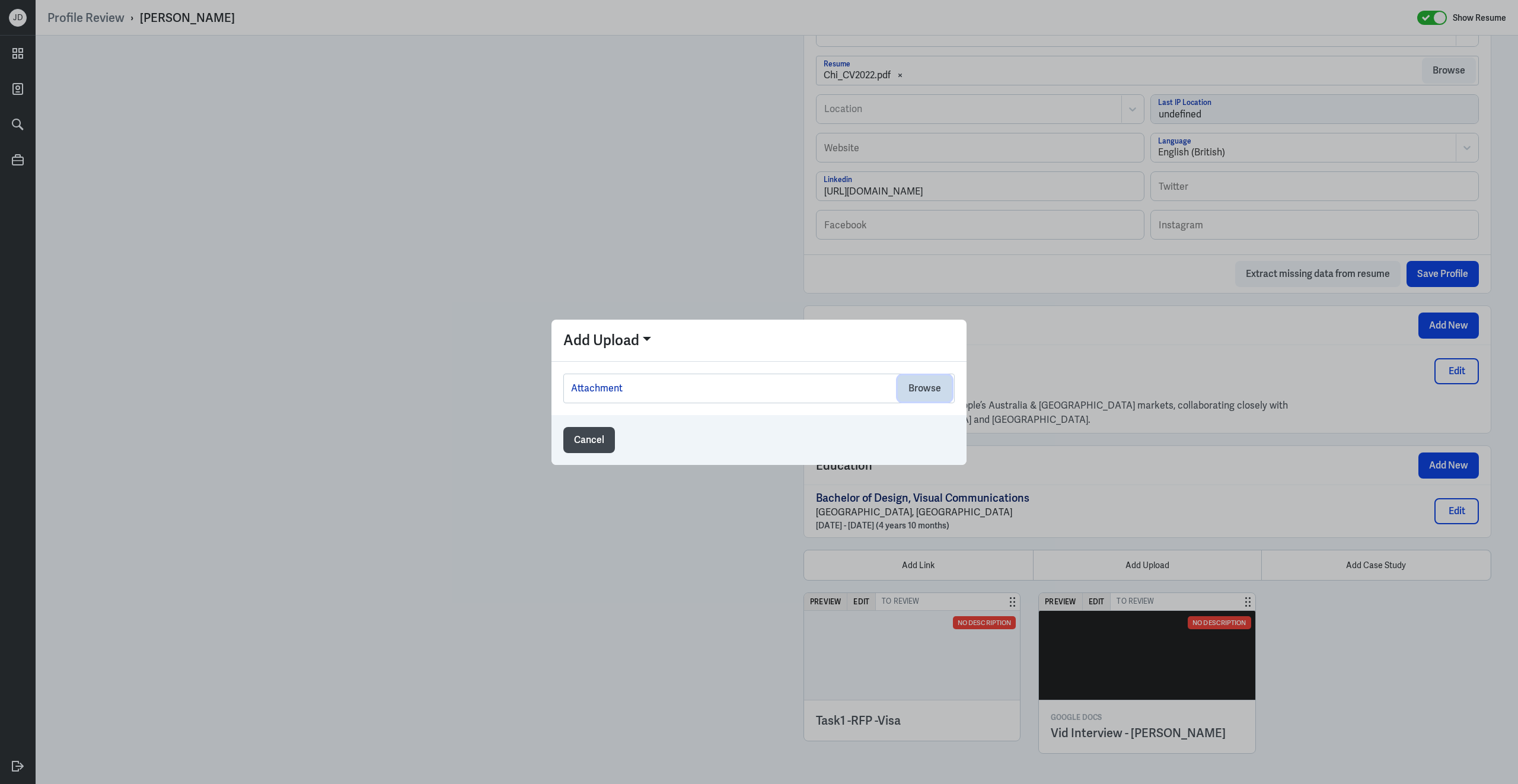
click at [922, 382] on button "Browse" at bounding box center [925, 389] width 54 height 26
click at [604, 430] on button "Cancel" at bounding box center [589, 440] width 51 height 26
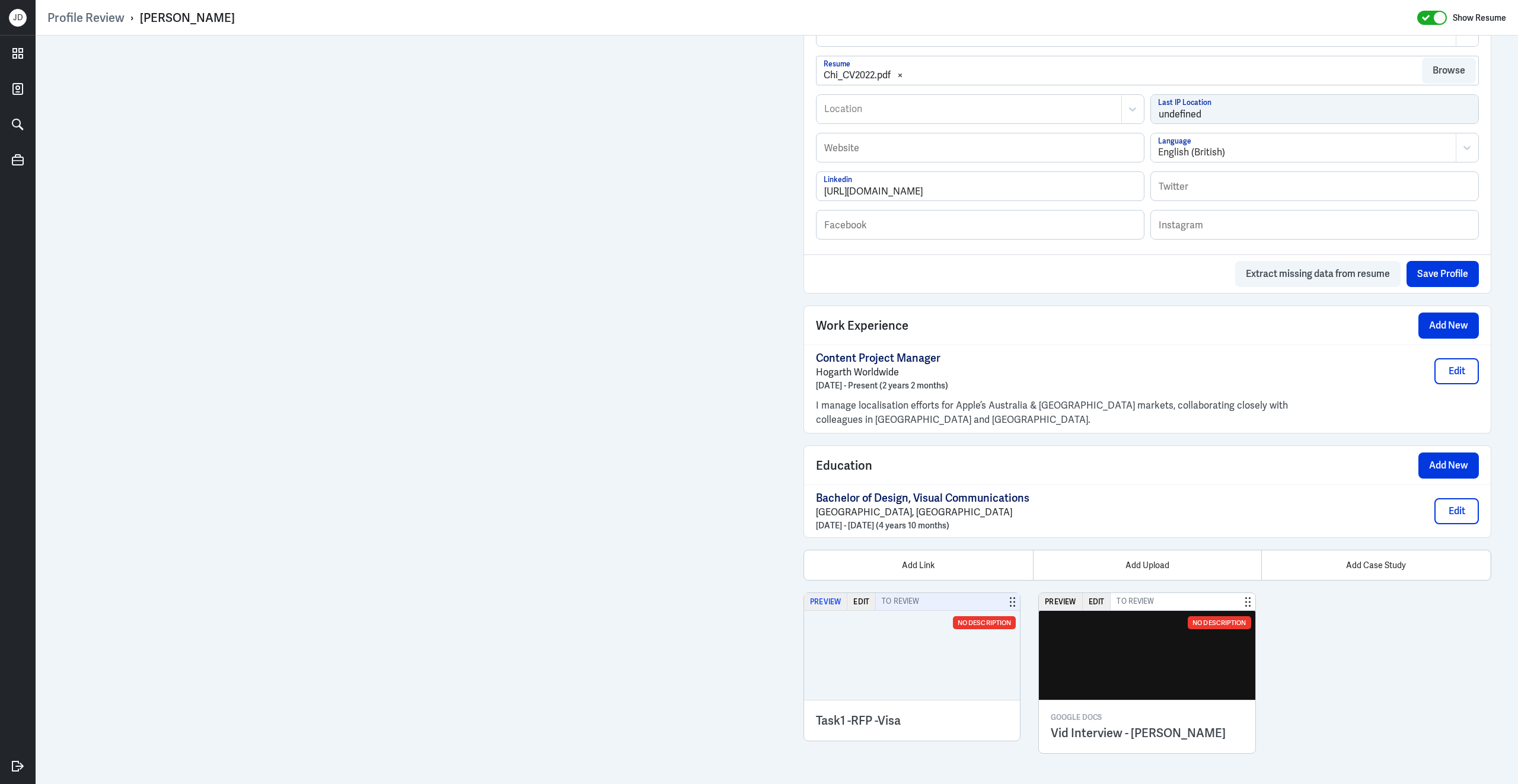
click at [824, 596] on button "Preview" at bounding box center [826, 601] width 43 height 17
click at [834, 600] on button "Preview" at bounding box center [826, 601] width 43 height 17
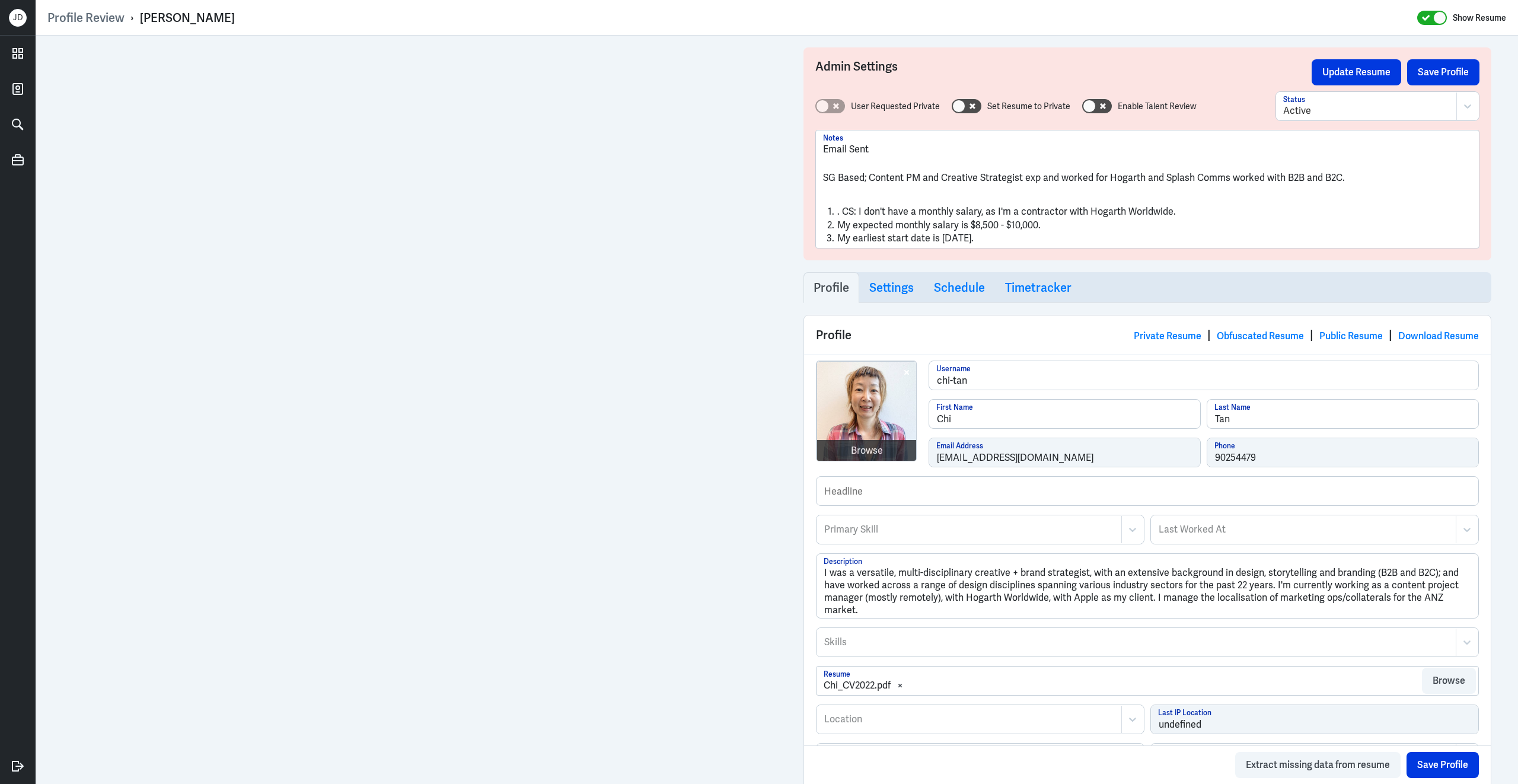
scroll to position [619, 0]
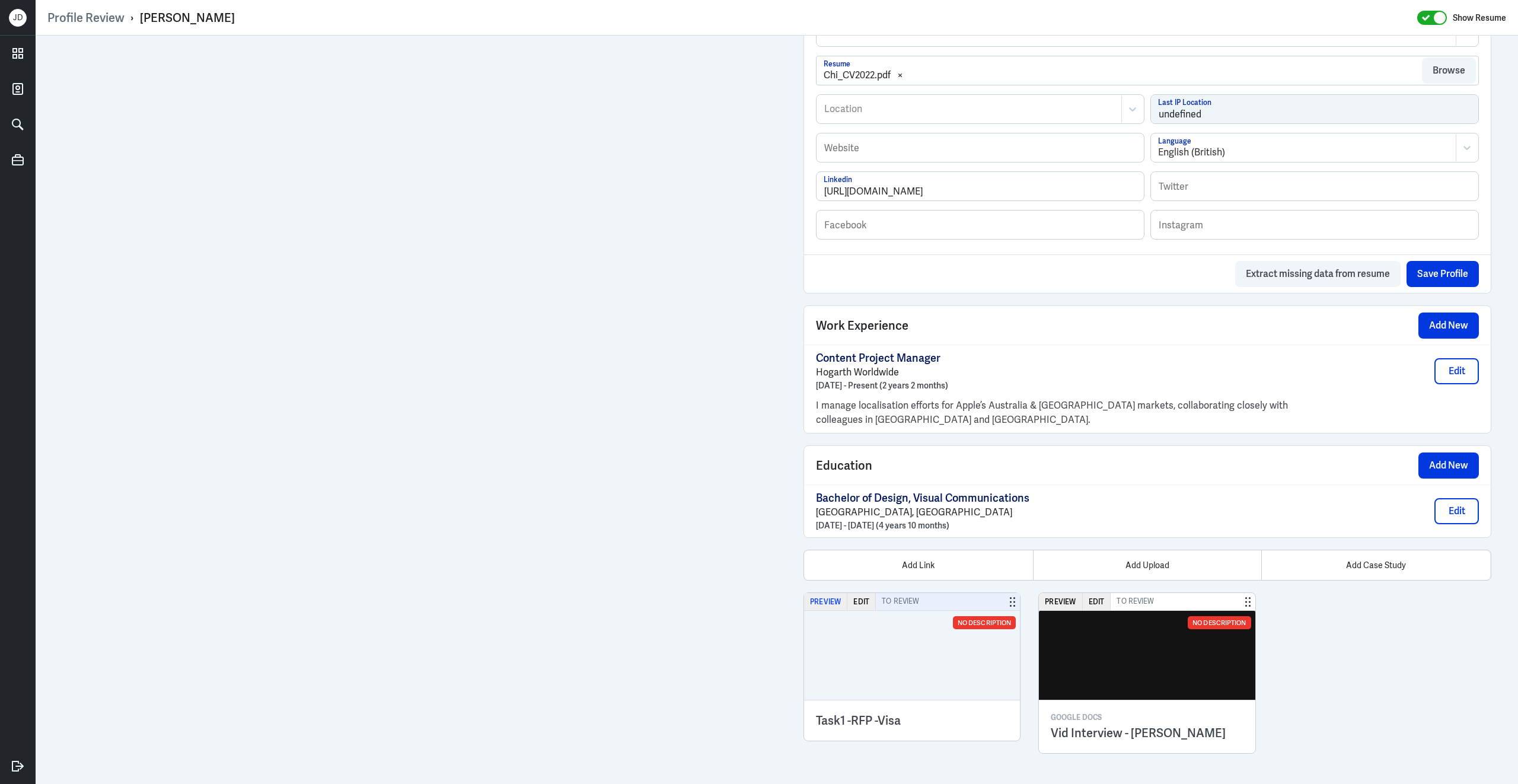
click at [819, 601] on button "Preview" at bounding box center [826, 601] width 43 height 17
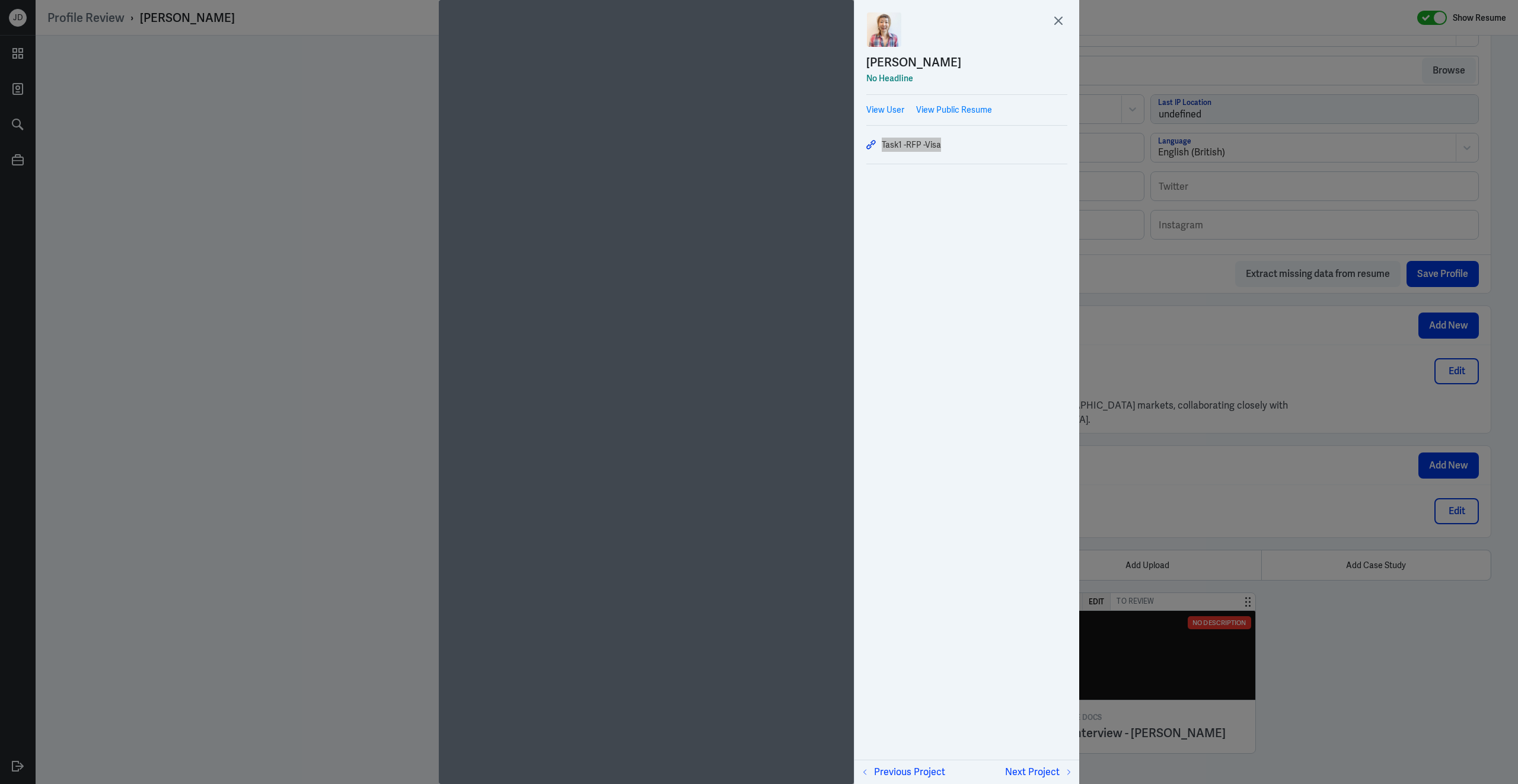
scroll to position [606, 0]
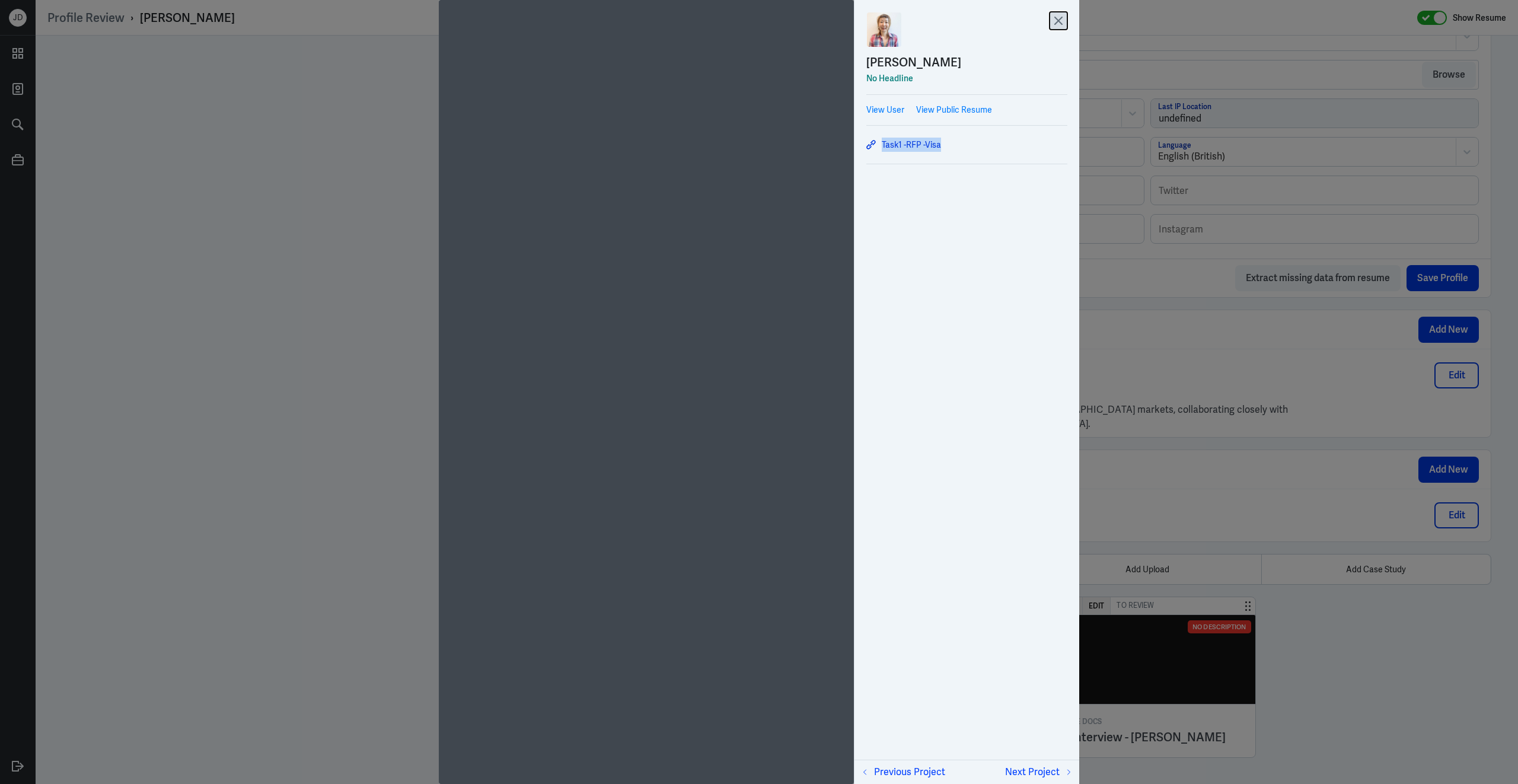
click at [1061, 16] on icon at bounding box center [1058, 21] width 18 height 18
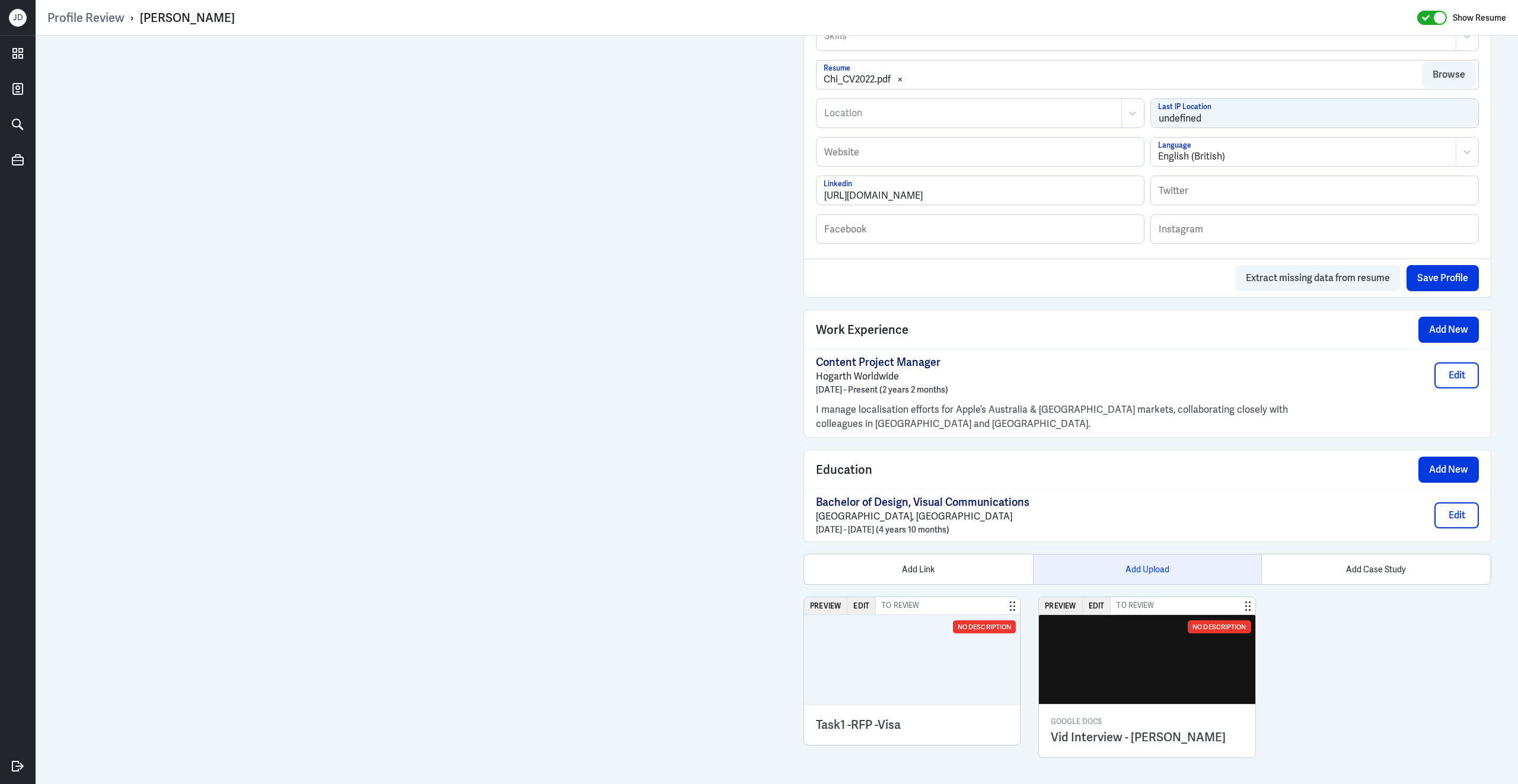
click at [1160, 573] on div "Add Upload" at bounding box center [1147, 569] width 229 height 30
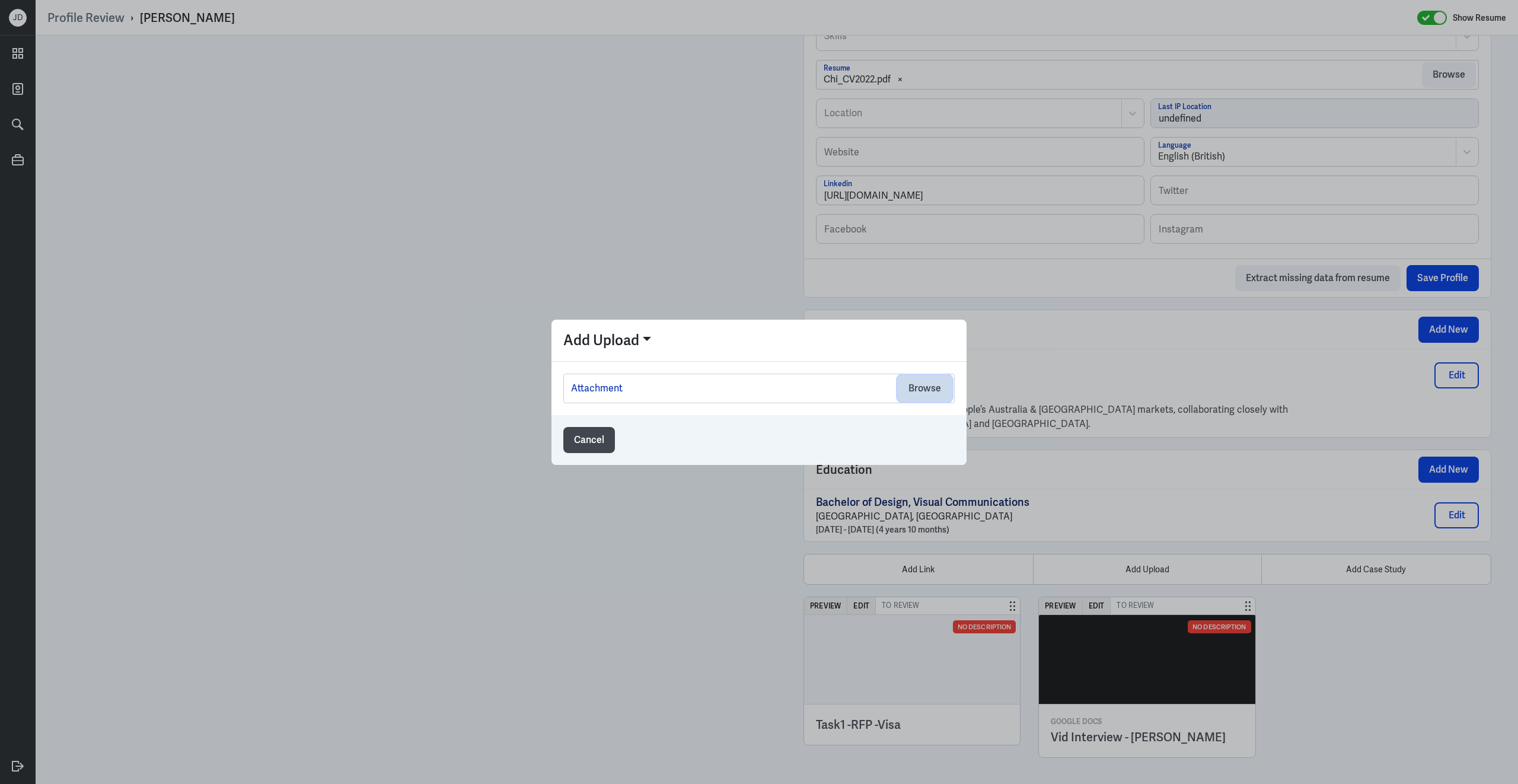
click at [936, 393] on button "Browse" at bounding box center [925, 389] width 54 height 26
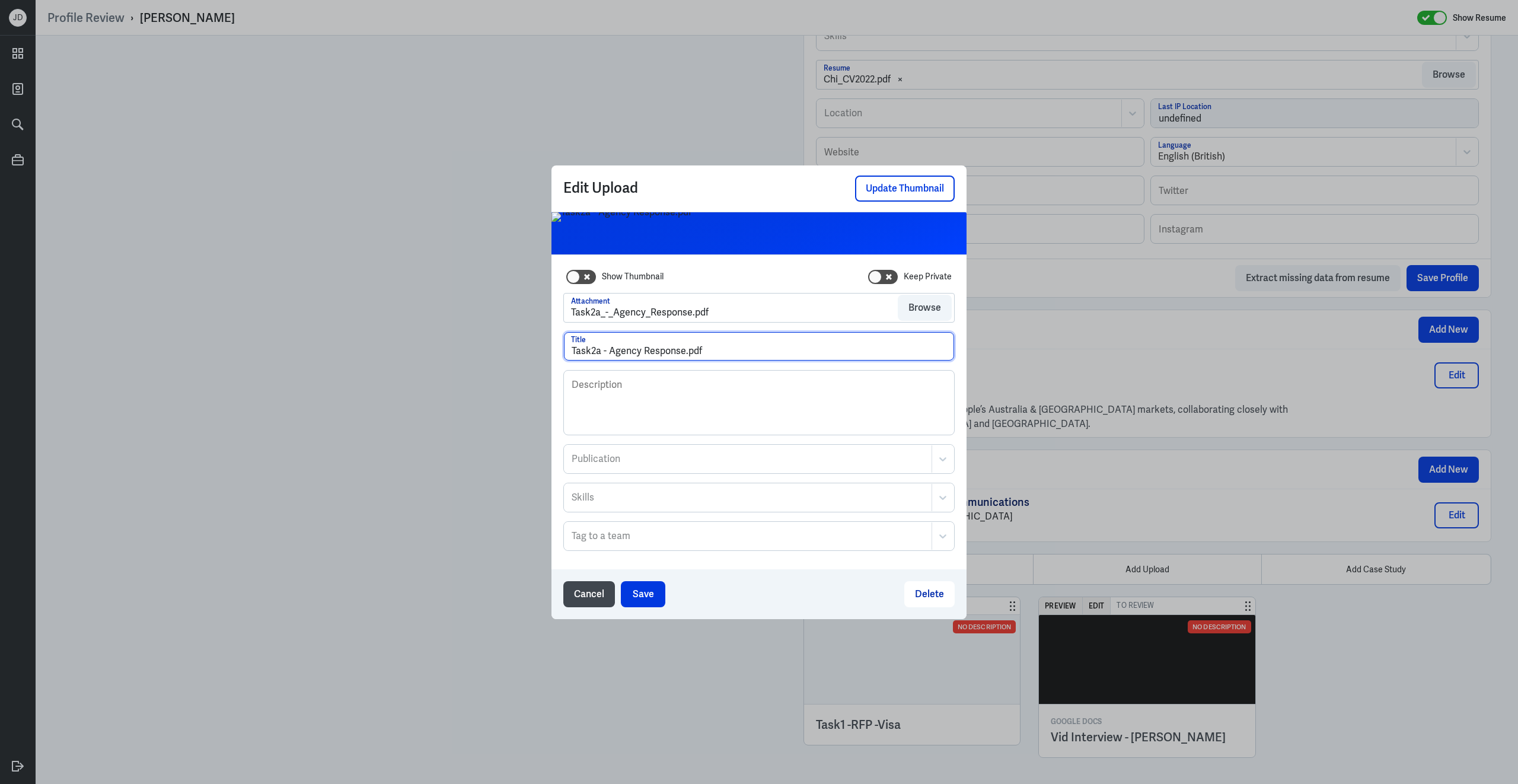
drag, startPoint x: 687, startPoint y: 354, endPoint x: 758, endPoint y: 352, distance: 71.0
click at [758, 354] on input "Task2a - Agency Response.pdf" at bounding box center [759, 346] width 390 height 28
type input "Task2a - Agency Response"
click at [642, 600] on button "Save" at bounding box center [643, 594] width 45 height 26
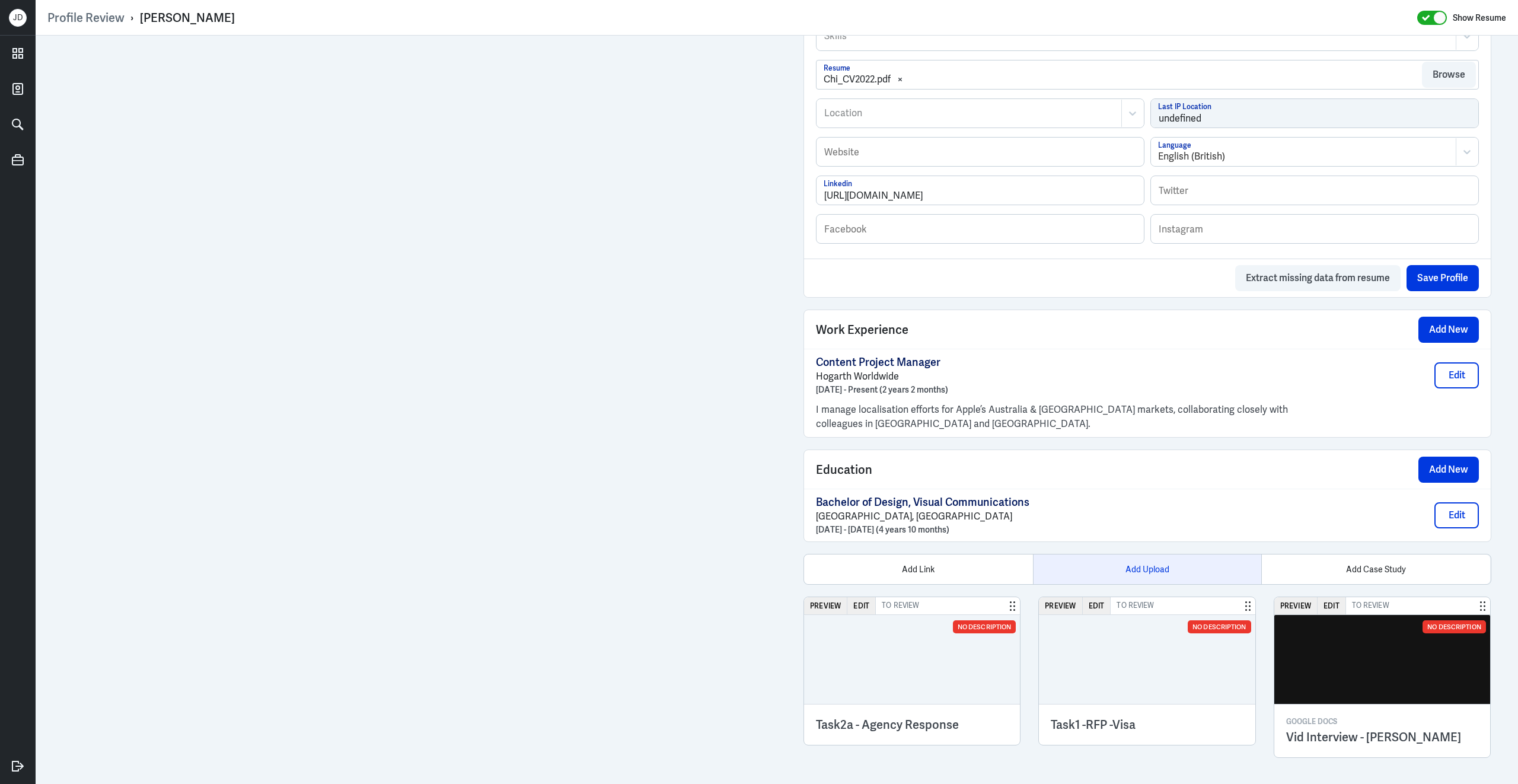
click at [1117, 574] on div "Add Upload" at bounding box center [1147, 569] width 229 height 30
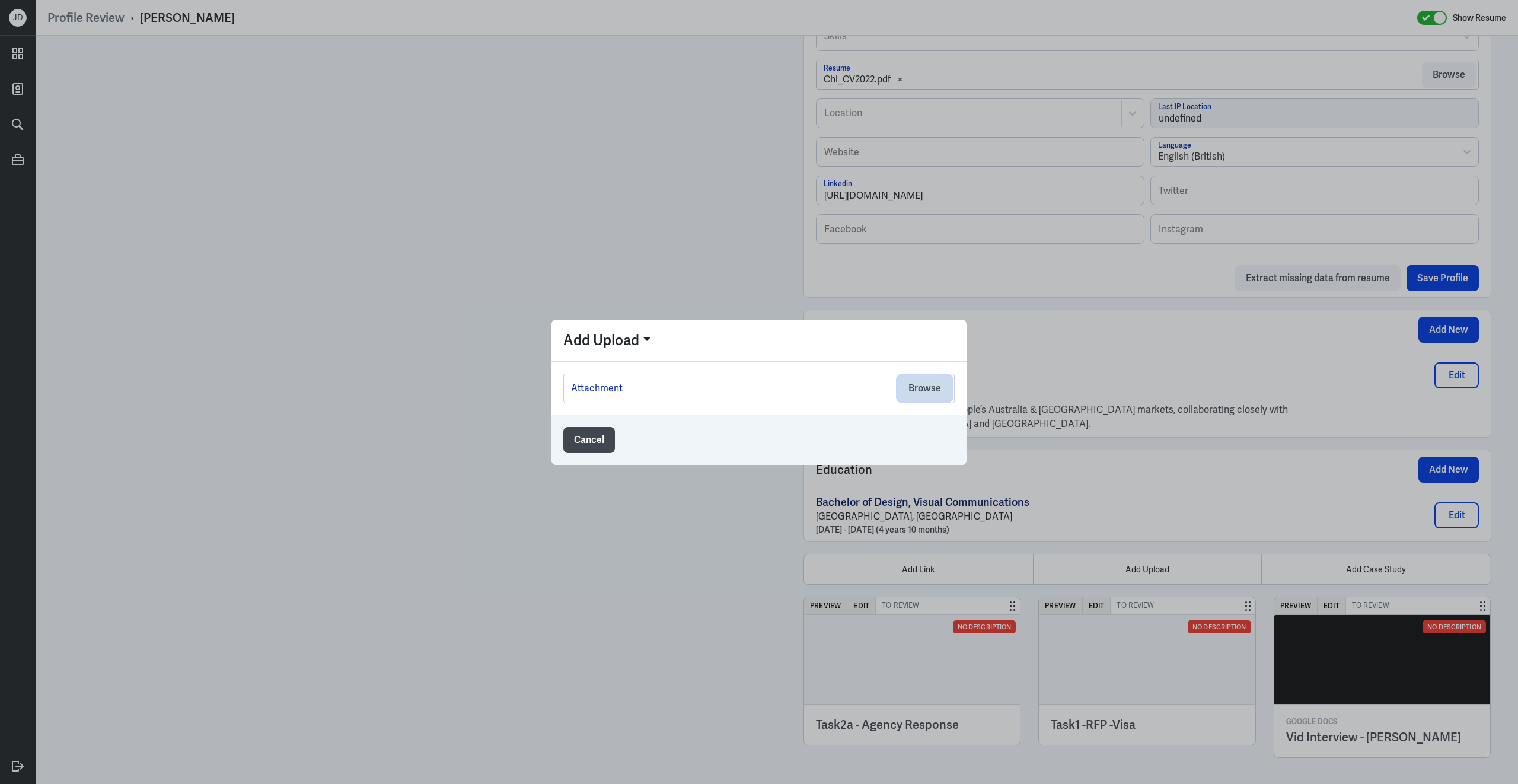
click at [930, 395] on button "Browse" at bounding box center [925, 389] width 54 height 26
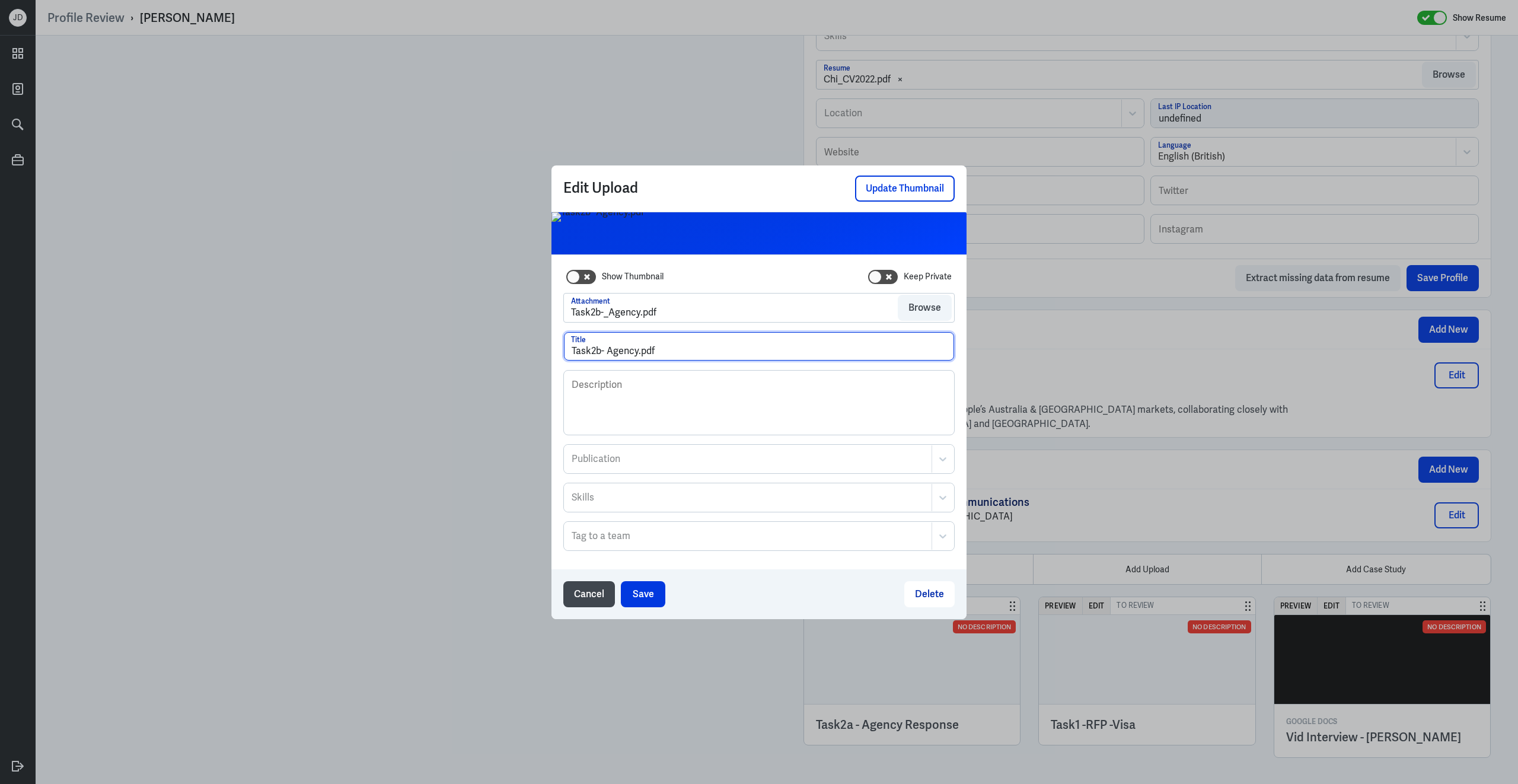
drag, startPoint x: 604, startPoint y: 350, endPoint x: 690, endPoint y: 350, distance: 86.0
click at [690, 350] on input "Task2b- Agency.pdf" at bounding box center [759, 346] width 390 height 28
click at [647, 354] on input "Task2b- Agency.pdf" at bounding box center [759, 346] width 390 height 28
drag, startPoint x: 637, startPoint y: 354, endPoint x: 715, endPoint y: 350, distance: 78.1
click at [718, 352] on input "Task2b- Agency.pdf" at bounding box center [759, 346] width 390 height 28
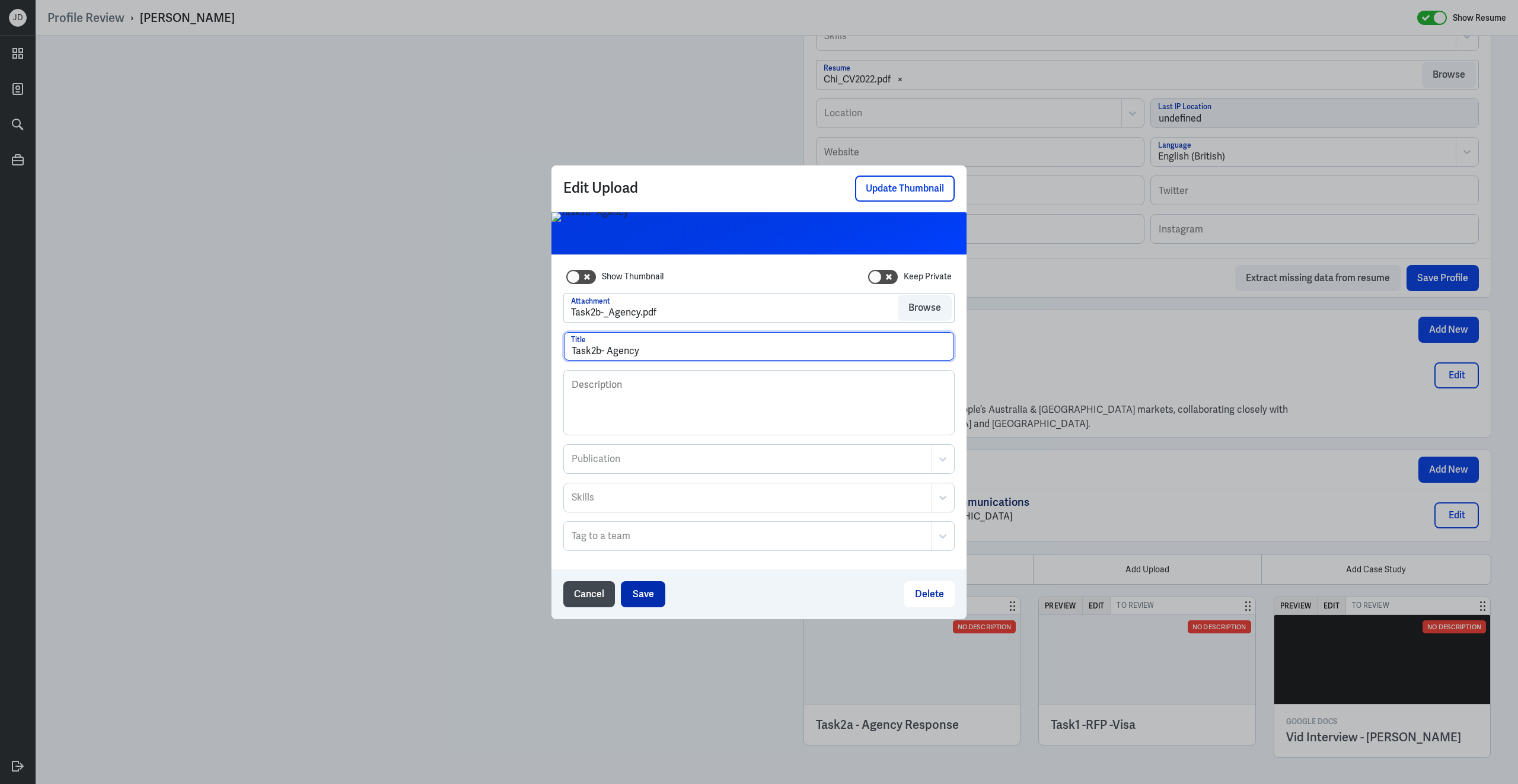
type input "Task2b- Agency"
click at [650, 599] on button "Save" at bounding box center [643, 594] width 45 height 26
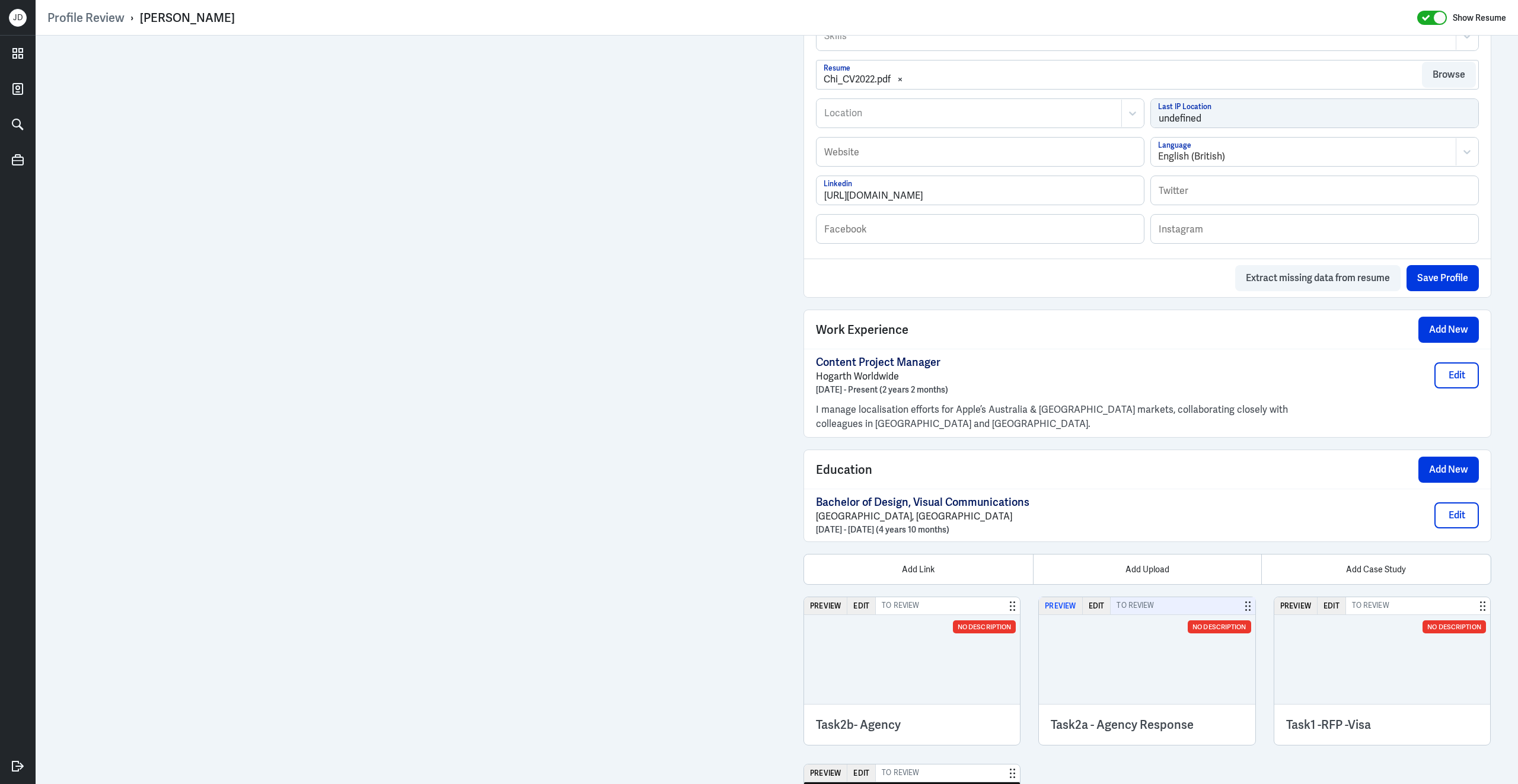
click at [1069, 609] on button "Preview" at bounding box center [1060, 605] width 43 height 17
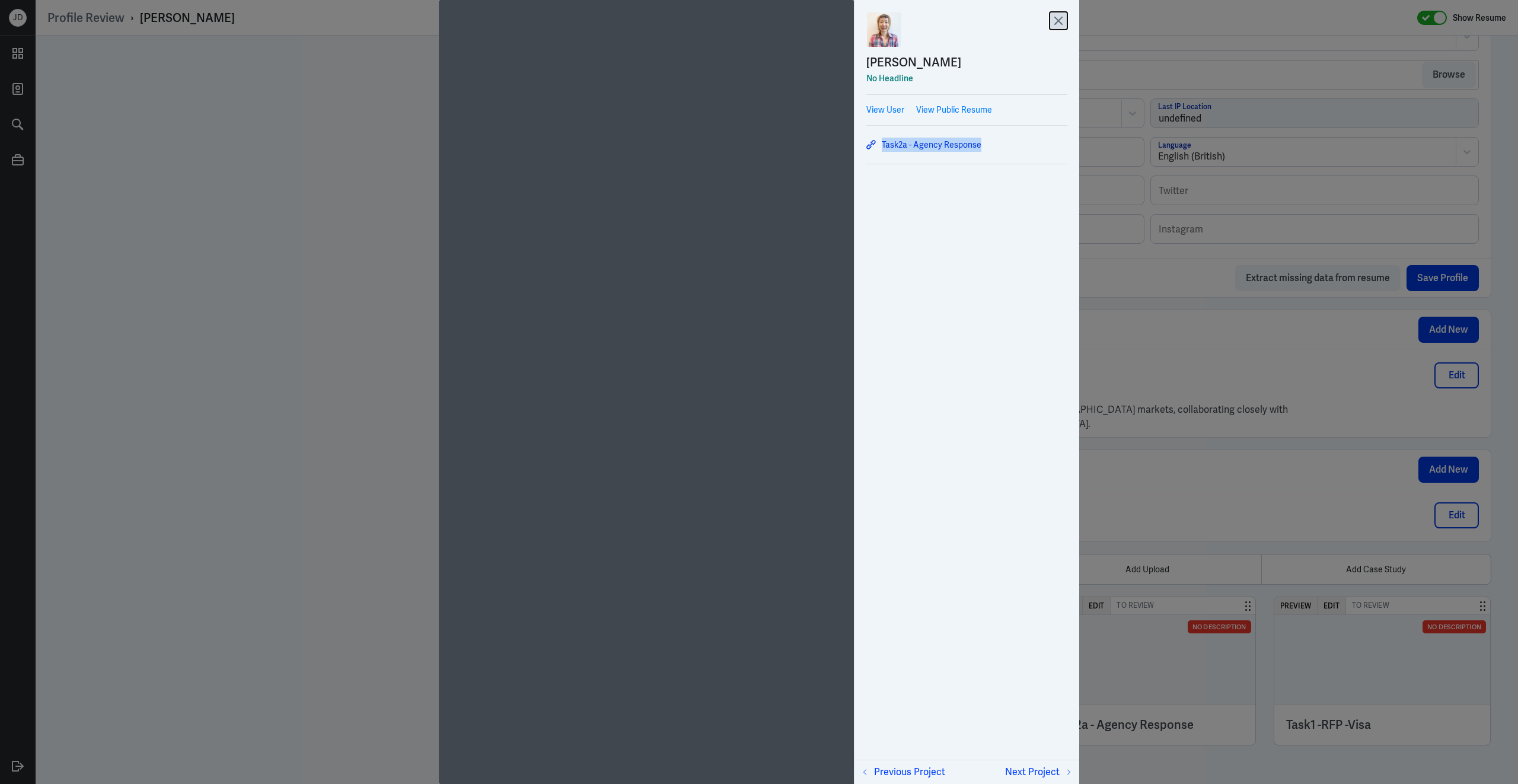
click at [1056, 18] on icon at bounding box center [1058, 20] width 7 height 7
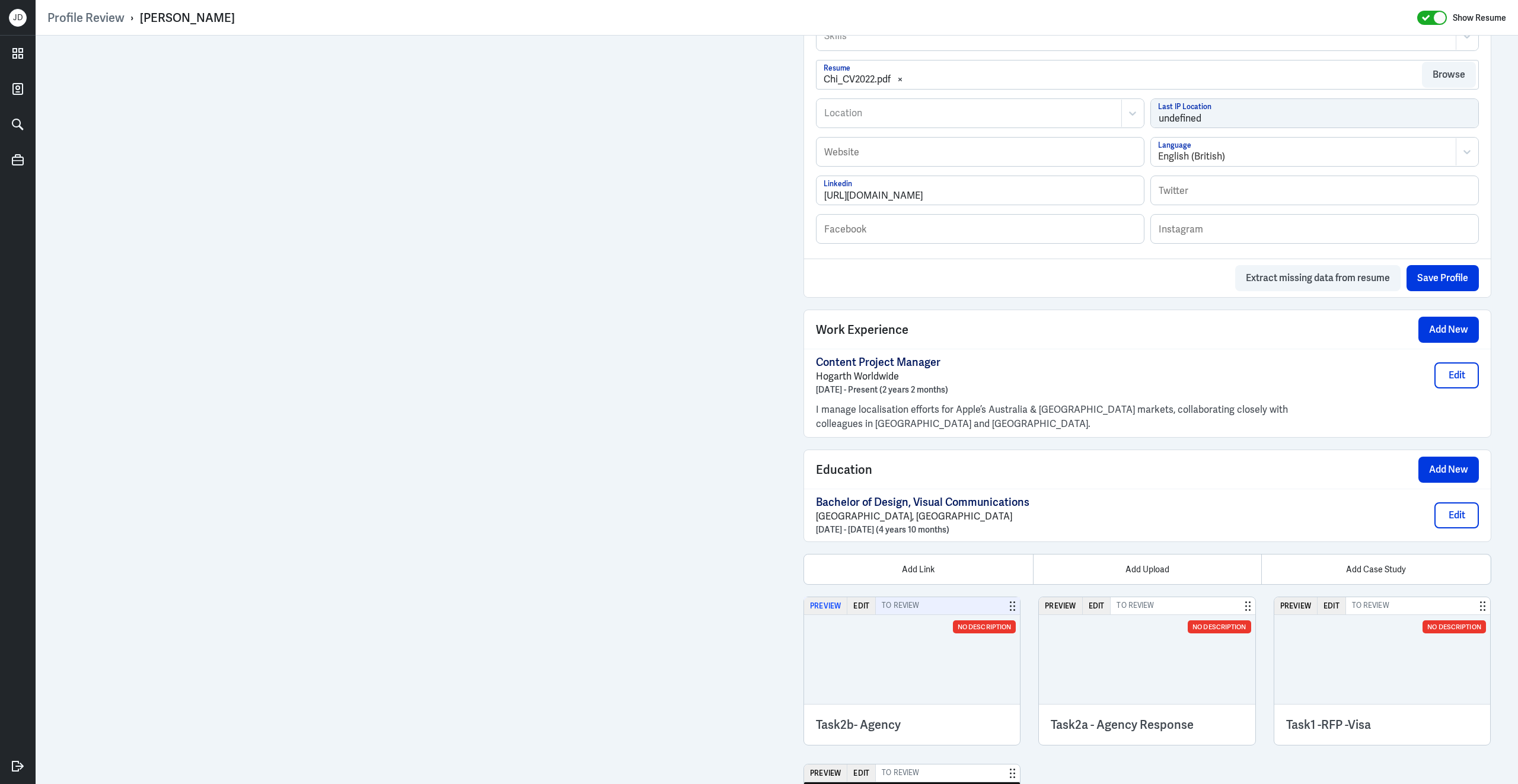
click at [834, 613] on button "Preview" at bounding box center [826, 605] width 43 height 17
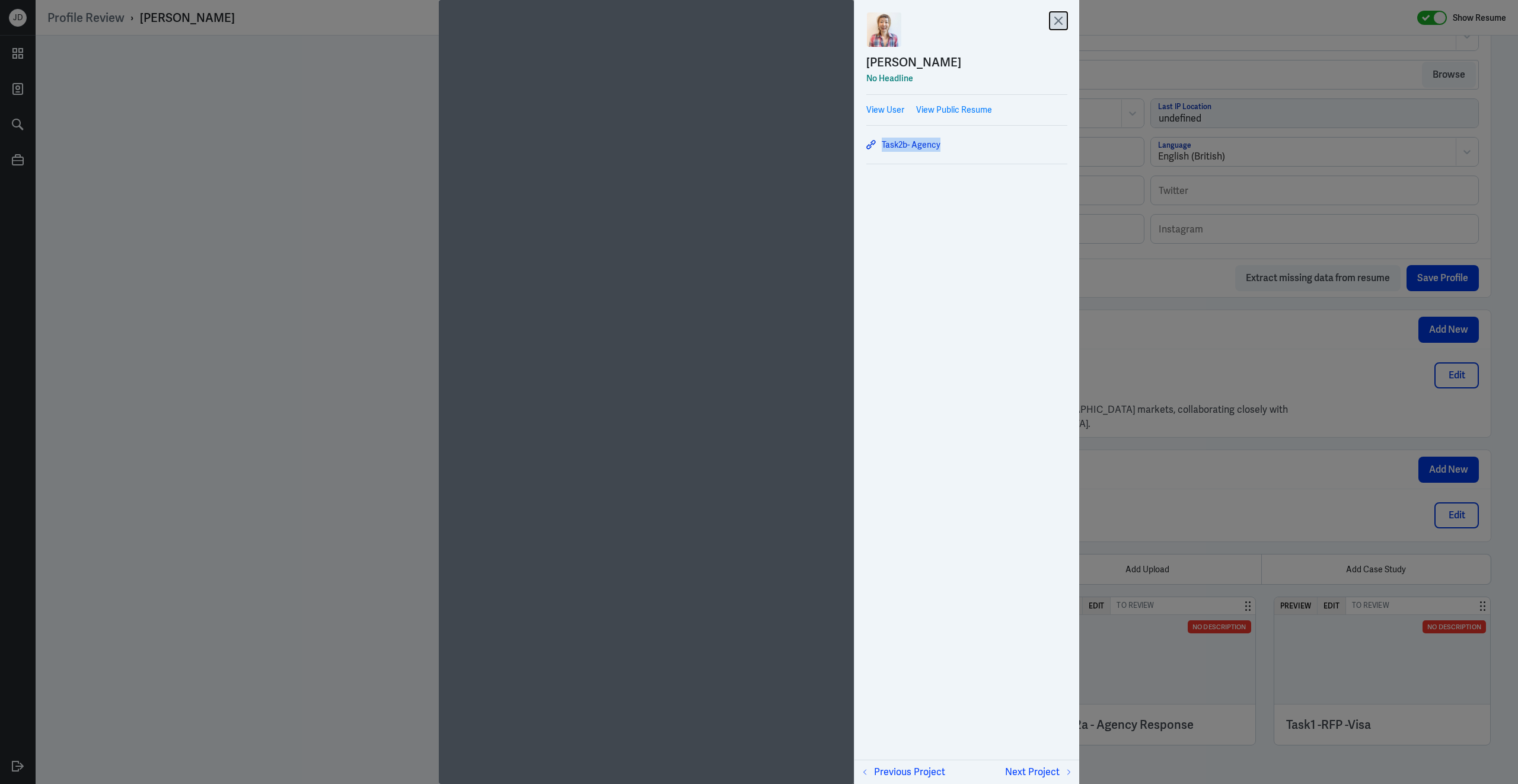
click at [1060, 21] on icon at bounding box center [1058, 20] width 7 height 7
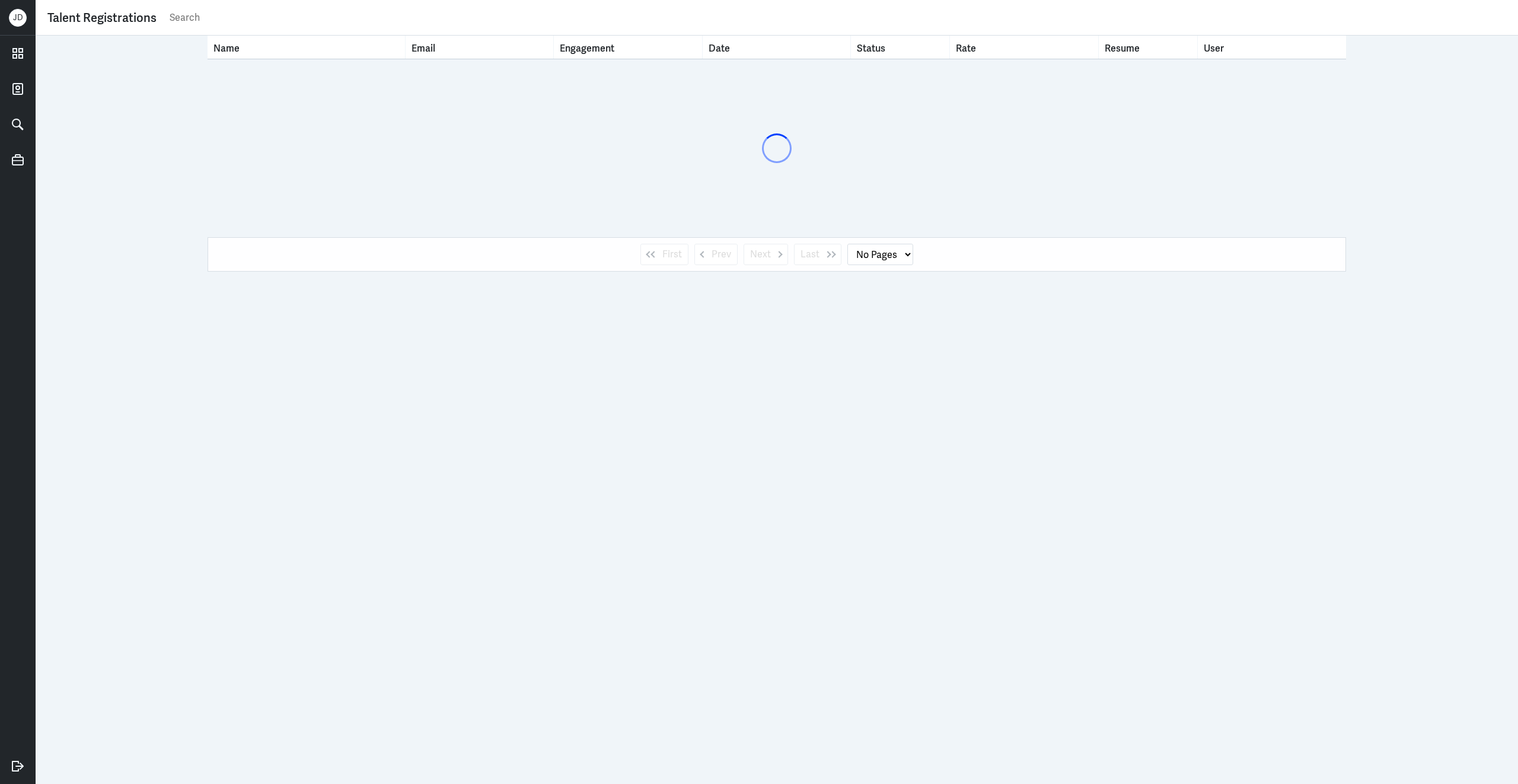
select select "1"
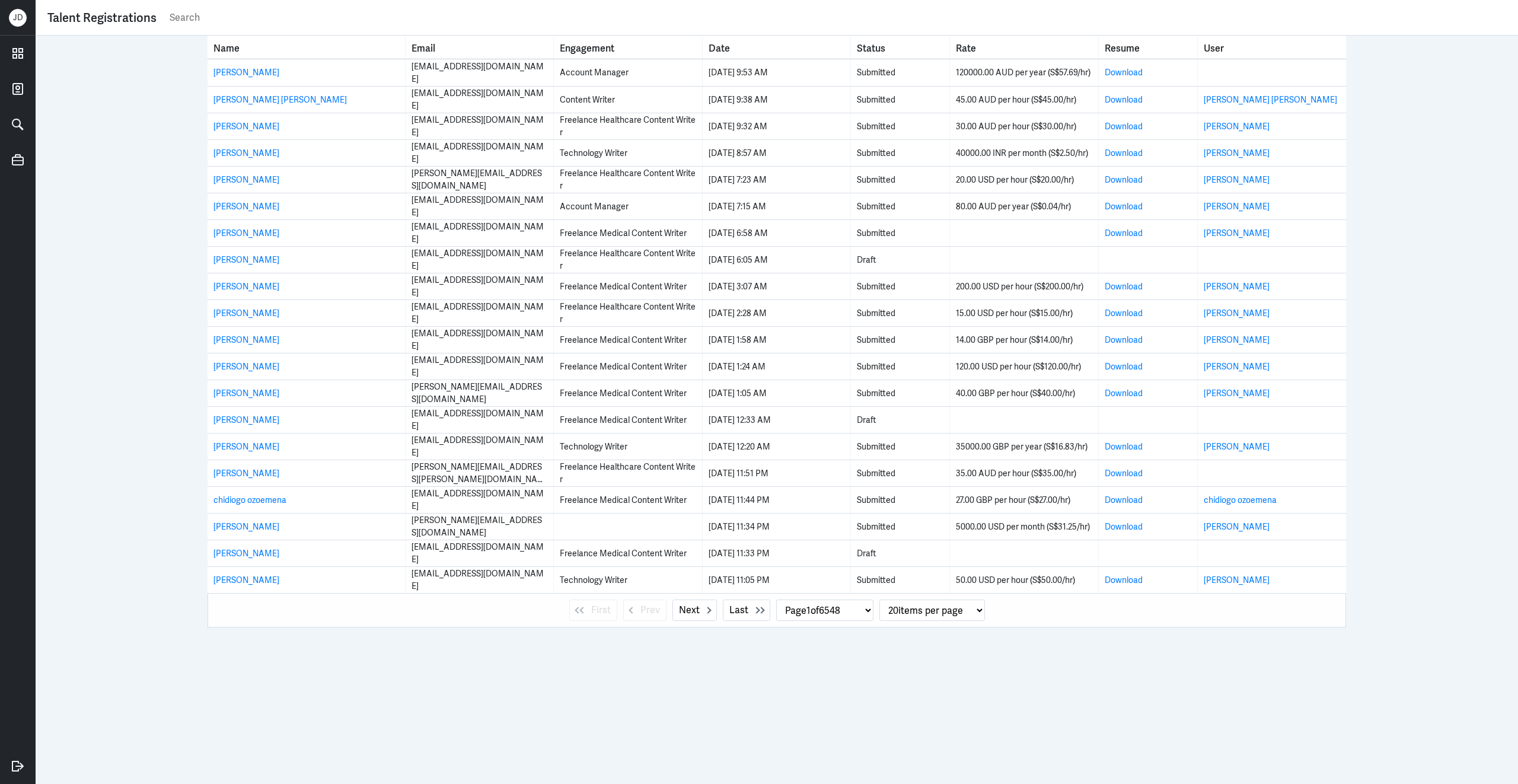
click at [381, 26] on input "text" at bounding box center [837, 18] width 1338 height 18
paste input "[PERSON_NAME]"
type input "[PERSON_NAME]"
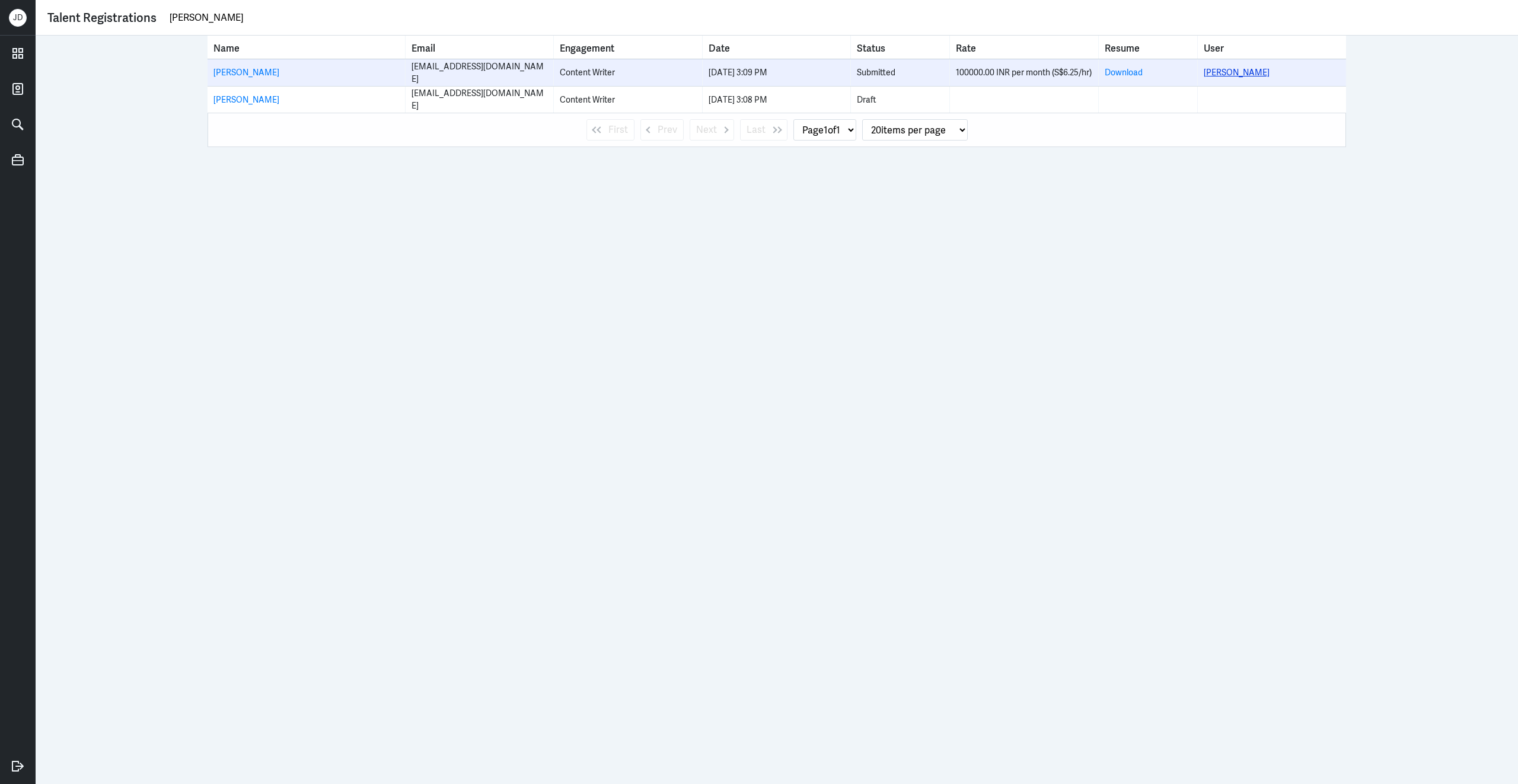
click at [1224, 75] on link "[PERSON_NAME]" at bounding box center [1236, 72] width 66 height 11
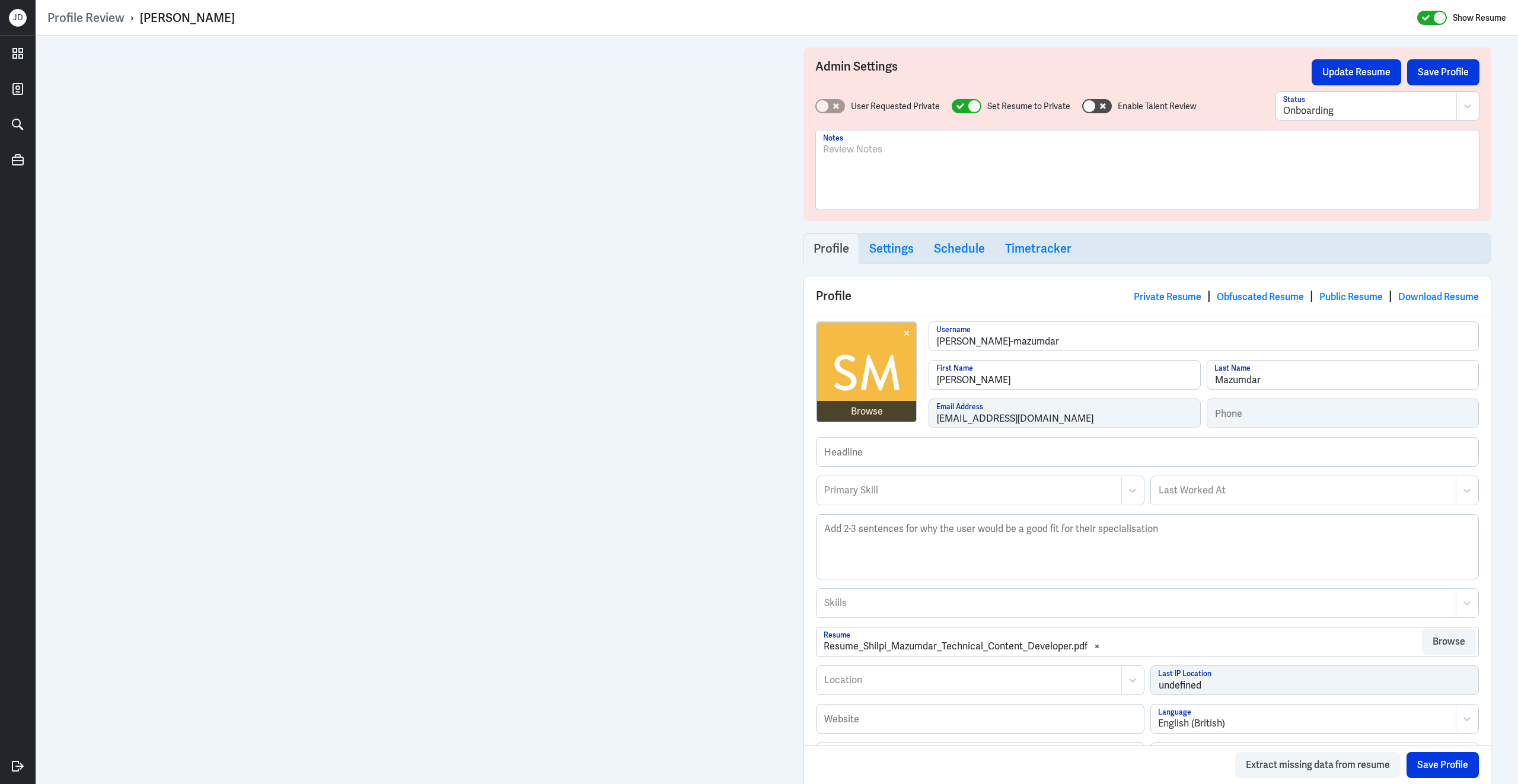
scroll to position [318, 0]
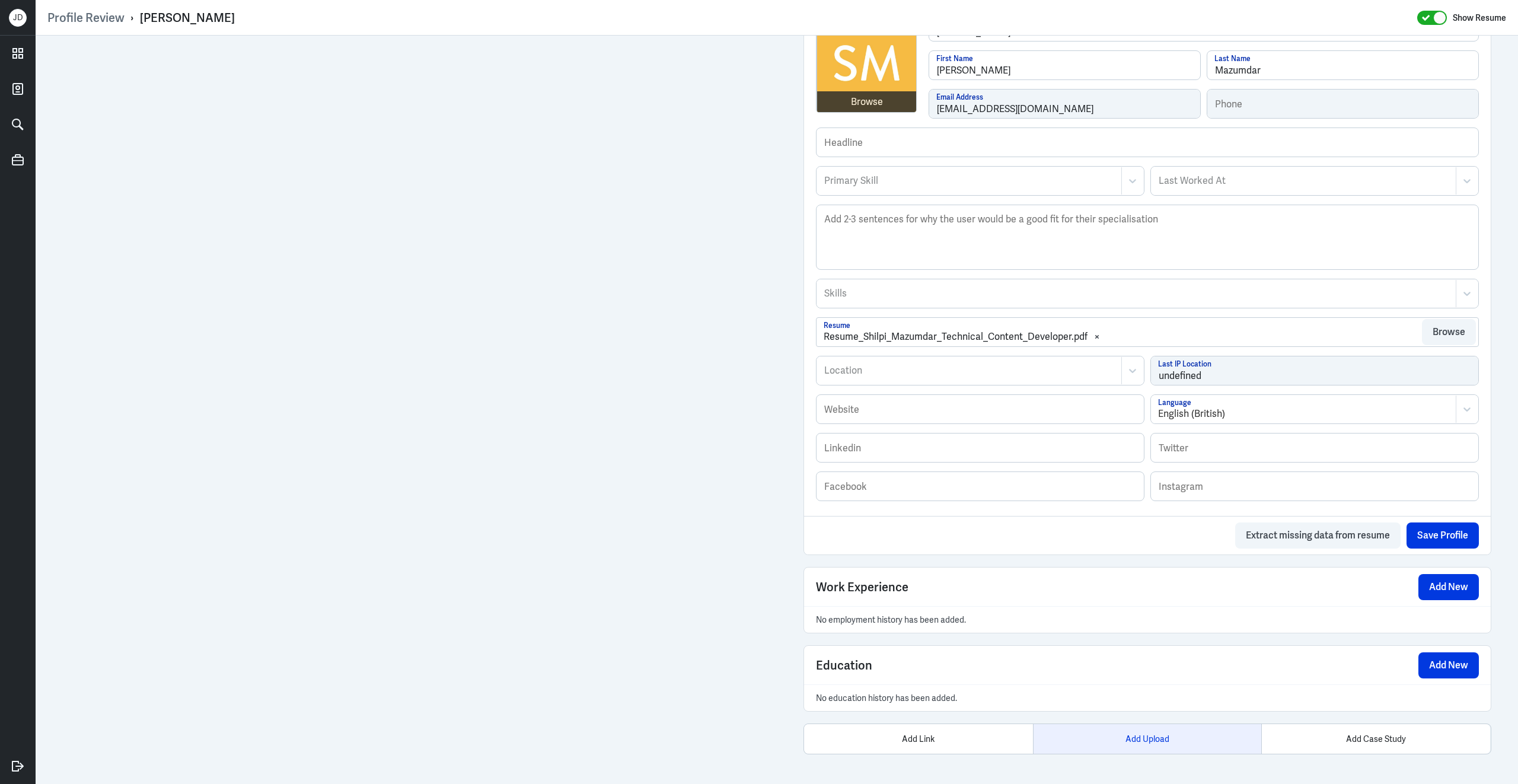
click at [1127, 741] on div "Add Upload" at bounding box center [1147, 738] width 229 height 30
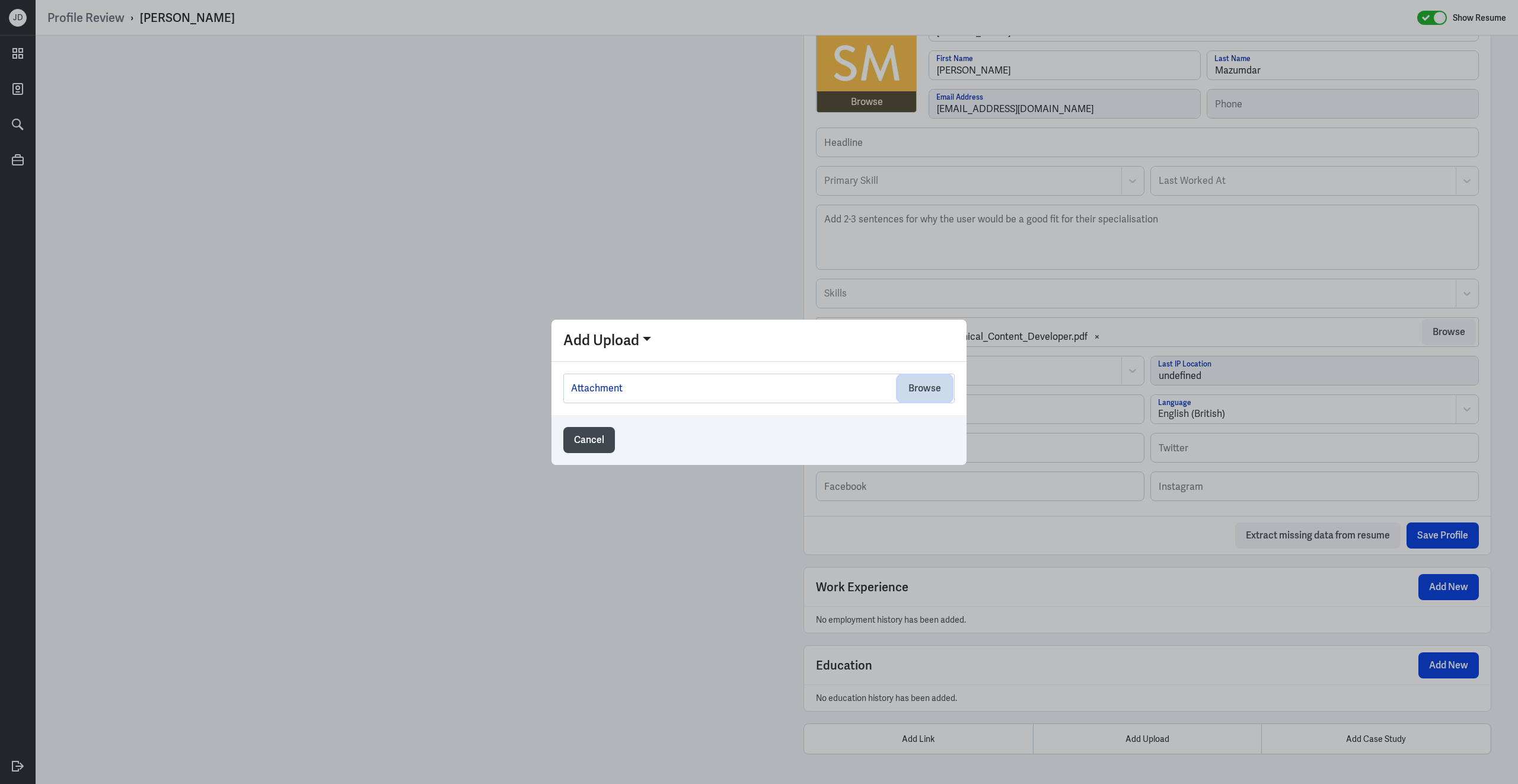
click at [918, 393] on button "Browse" at bounding box center [925, 389] width 54 height 26
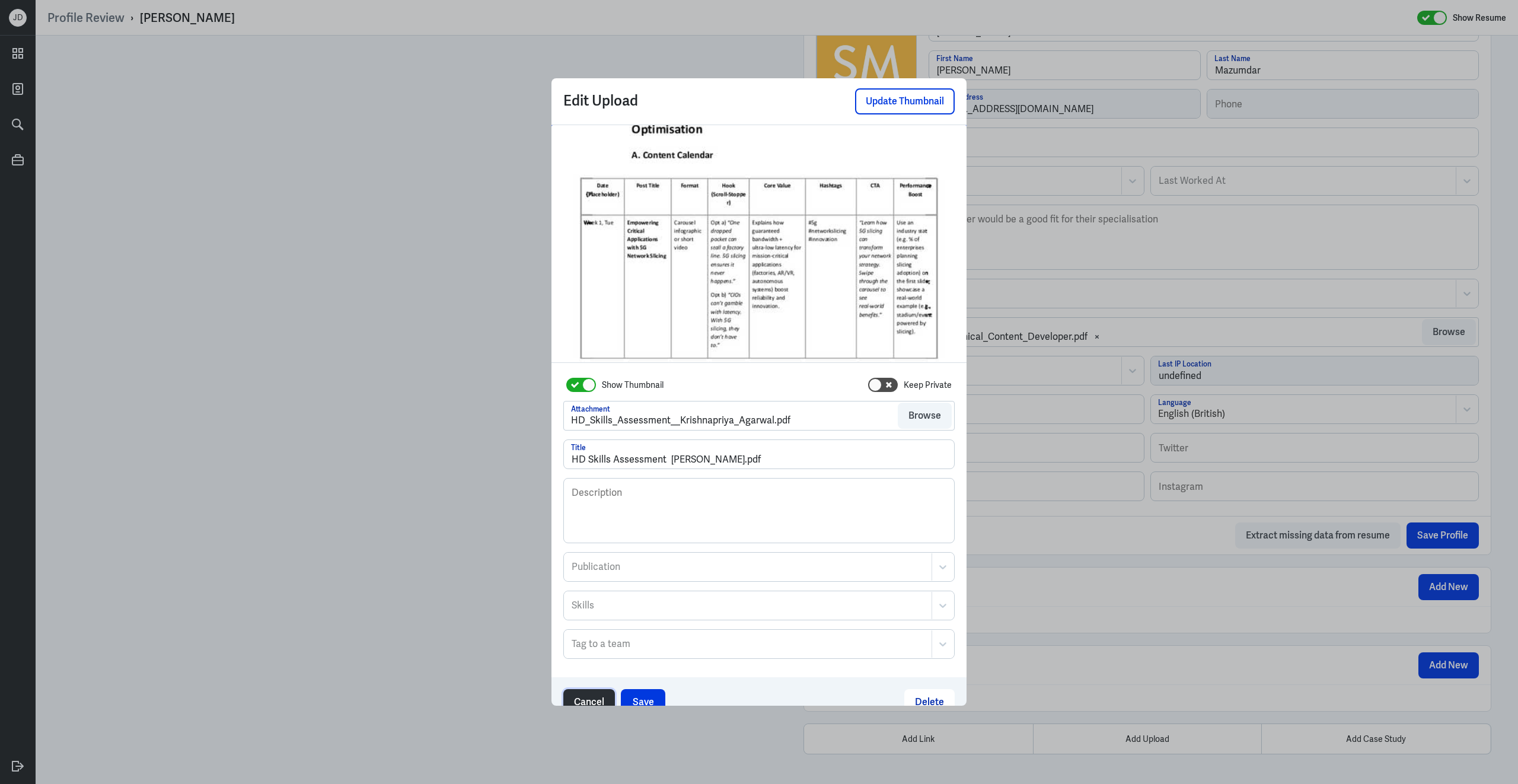
click at [588, 698] on button "Cancel" at bounding box center [589, 702] width 51 height 26
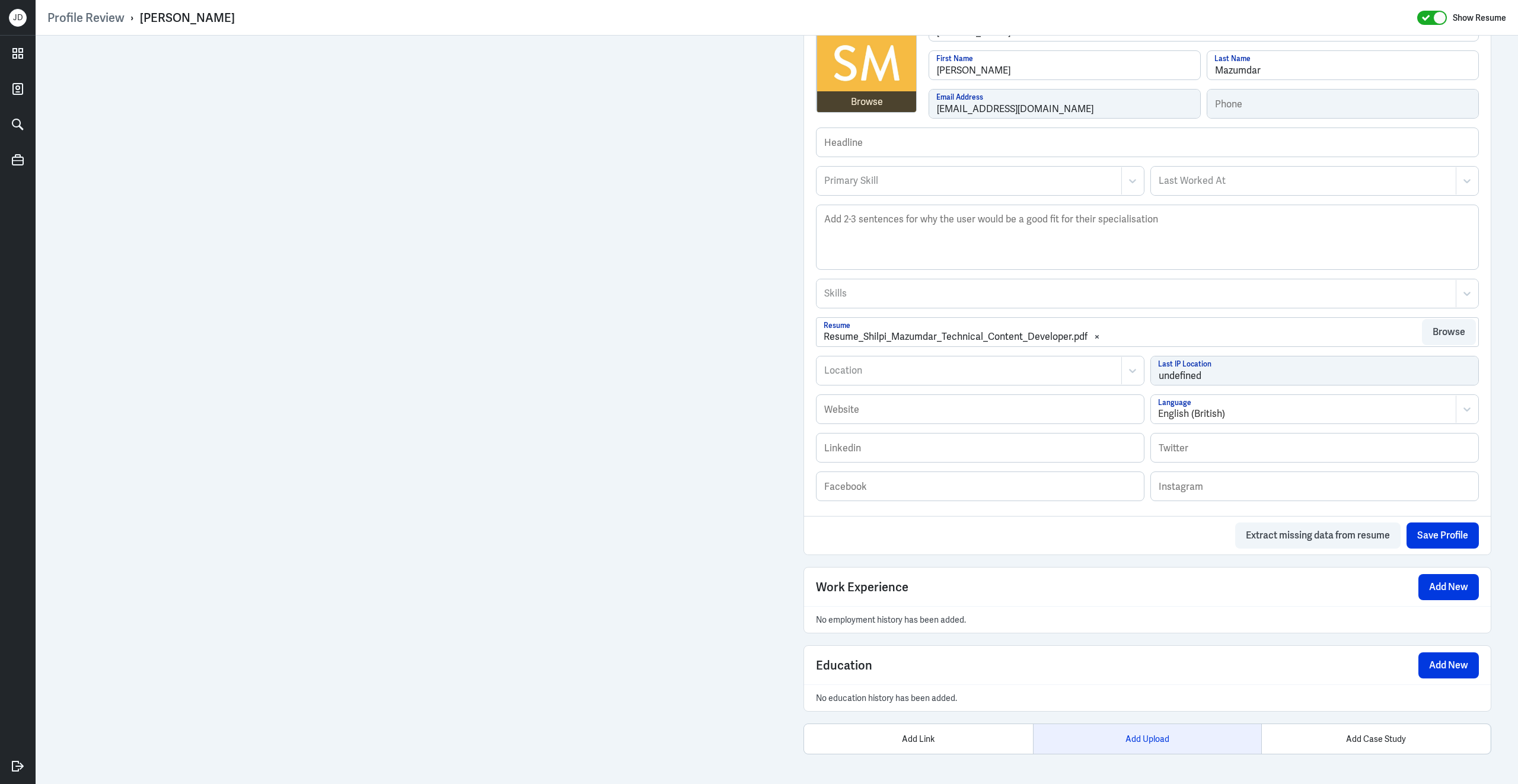
click at [1161, 733] on div "Add Upload" at bounding box center [1147, 738] width 229 height 30
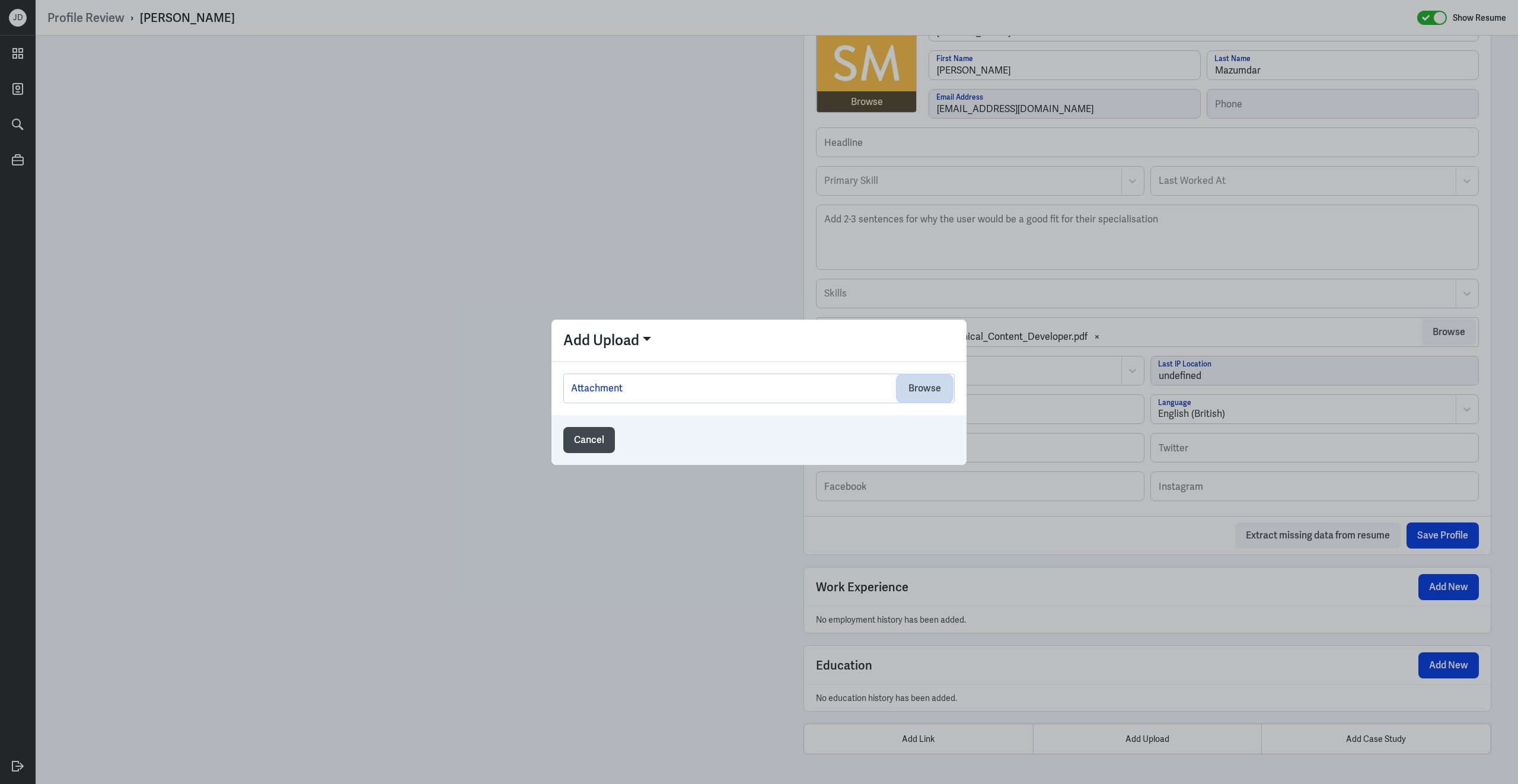
click at [935, 388] on button "Browse" at bounding box center [925, 389] width 54 height 26
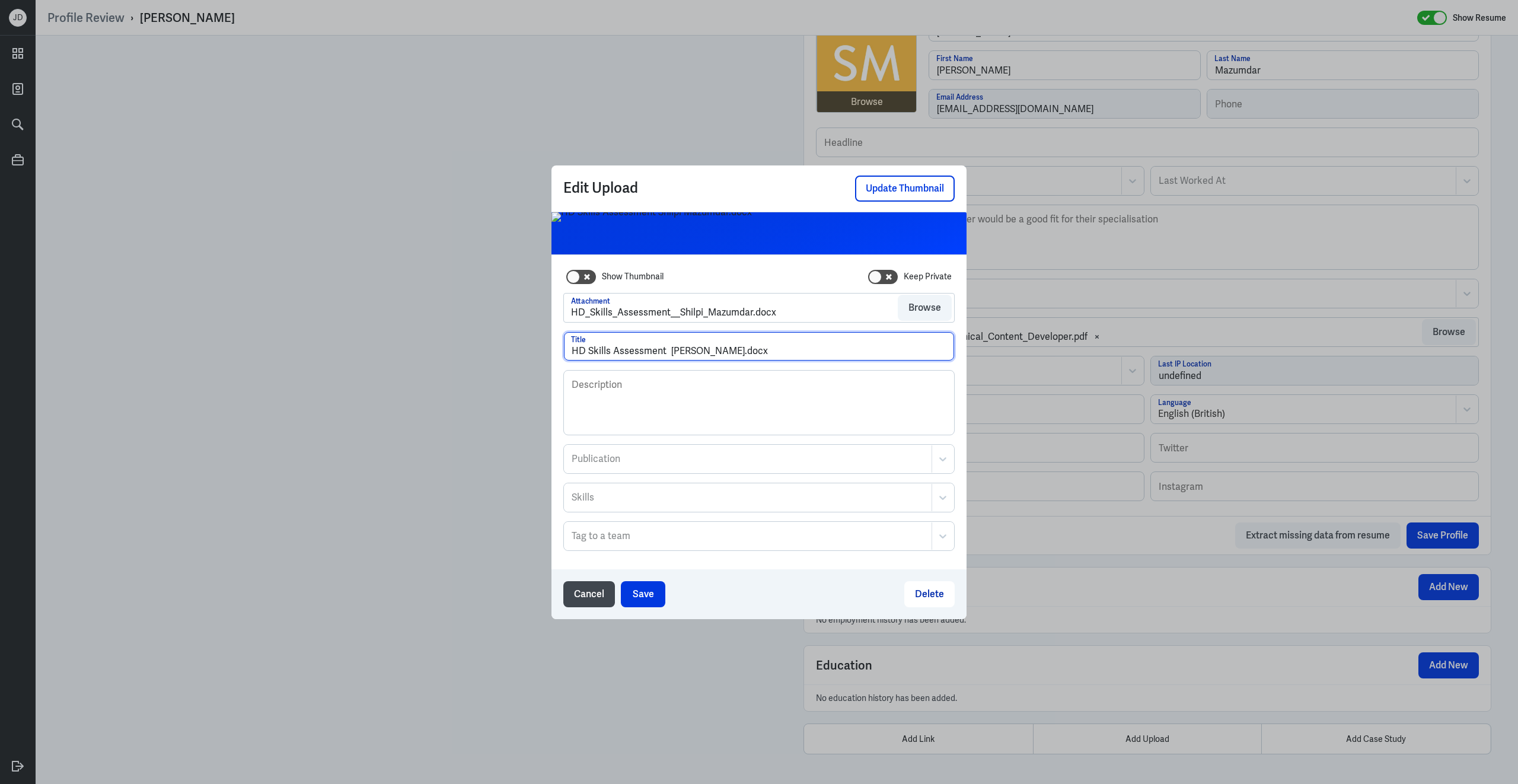
drag, startPoint x: 743, startPoint y: 351, endPoint x: 833, endPoint y: 353, distance: 90.0
click at [833, 353] on input "HD Skills Assessment Shilpi Mazumdar.docx" at bounding box center [759, 346] width 390 height 28
click at [670, 353] on input "HD Skills Assessment Shilpi Mazumdar" at bounding box center [759, 346] width 390 height 28
type input "HD Skills Assessment - Shilpi Mazumdar"
click at [654, 589] on button "Save" at bounding box center [643, 594] width 45 height 26
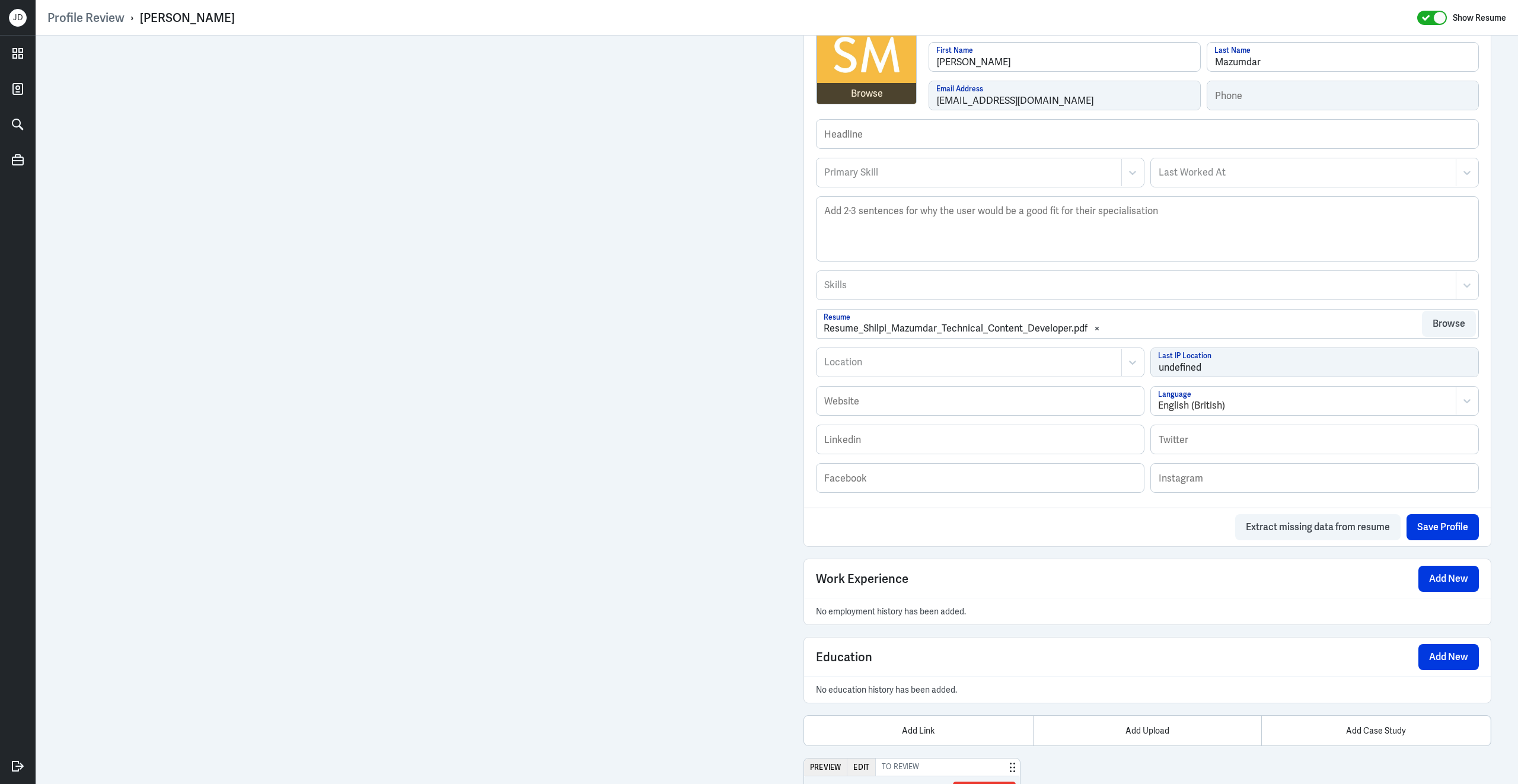
scroll to position [0, 0]
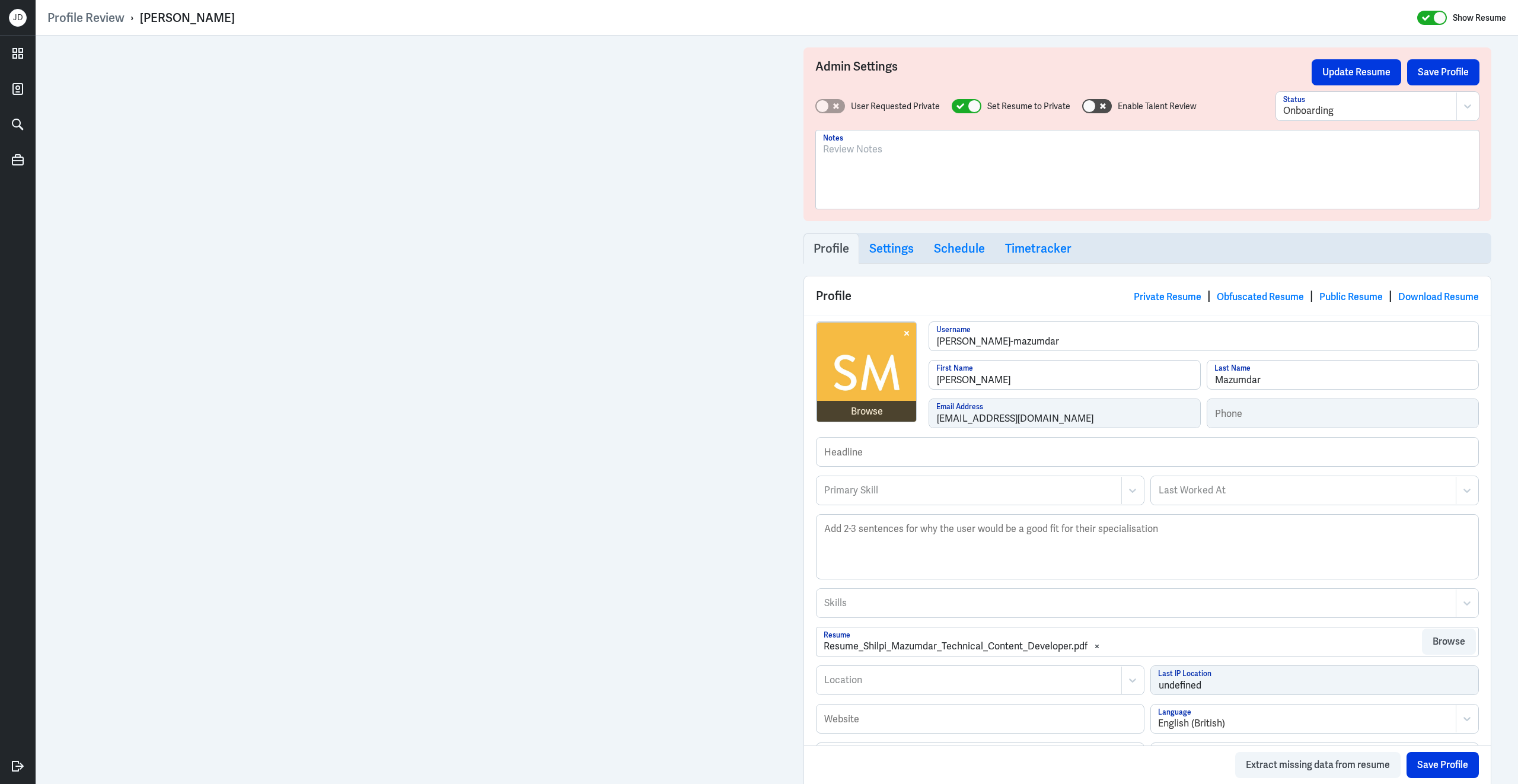
click at [914, 188] on div at bounding box center [1147, 175] width 649 height 64
click at [867, 149] on p "IN Based; Technical content writer and wrote about tech and cybersecurity." at bounding box center [1147, 149] width 649 height 14
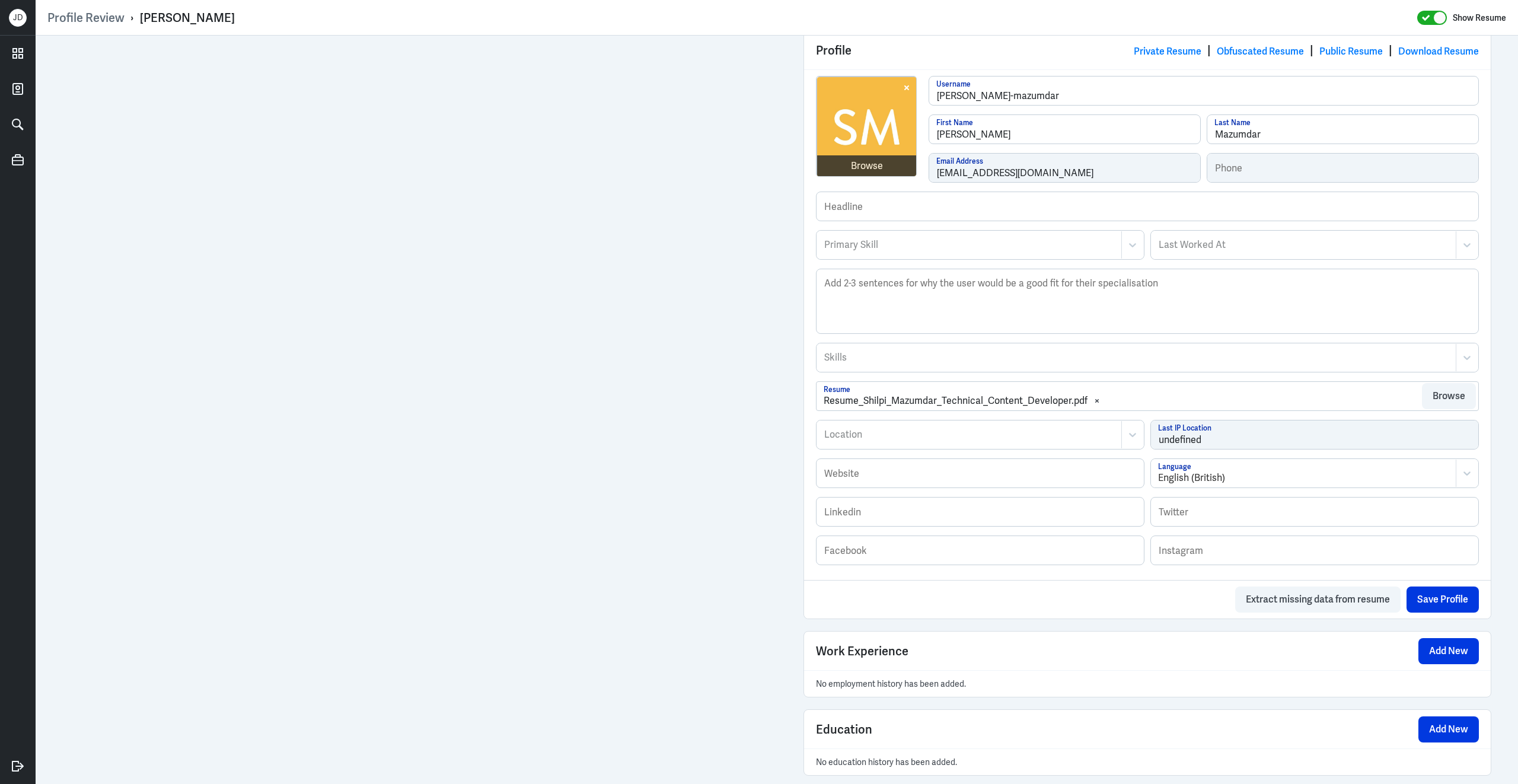
scroll to position [496, 0]
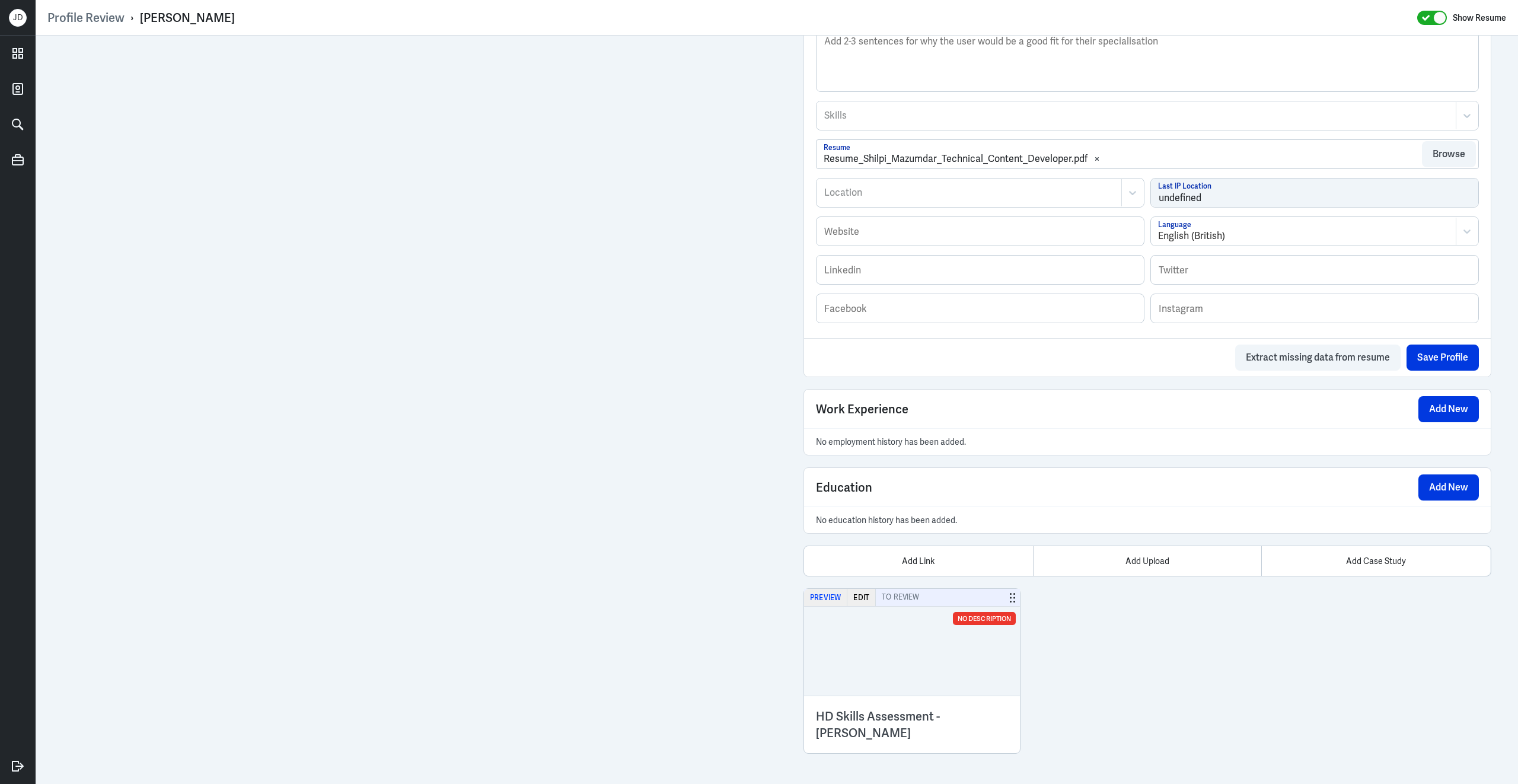
click at [827, 596] on button "Preview" at bounding box center [826, 597] width 43 height 17
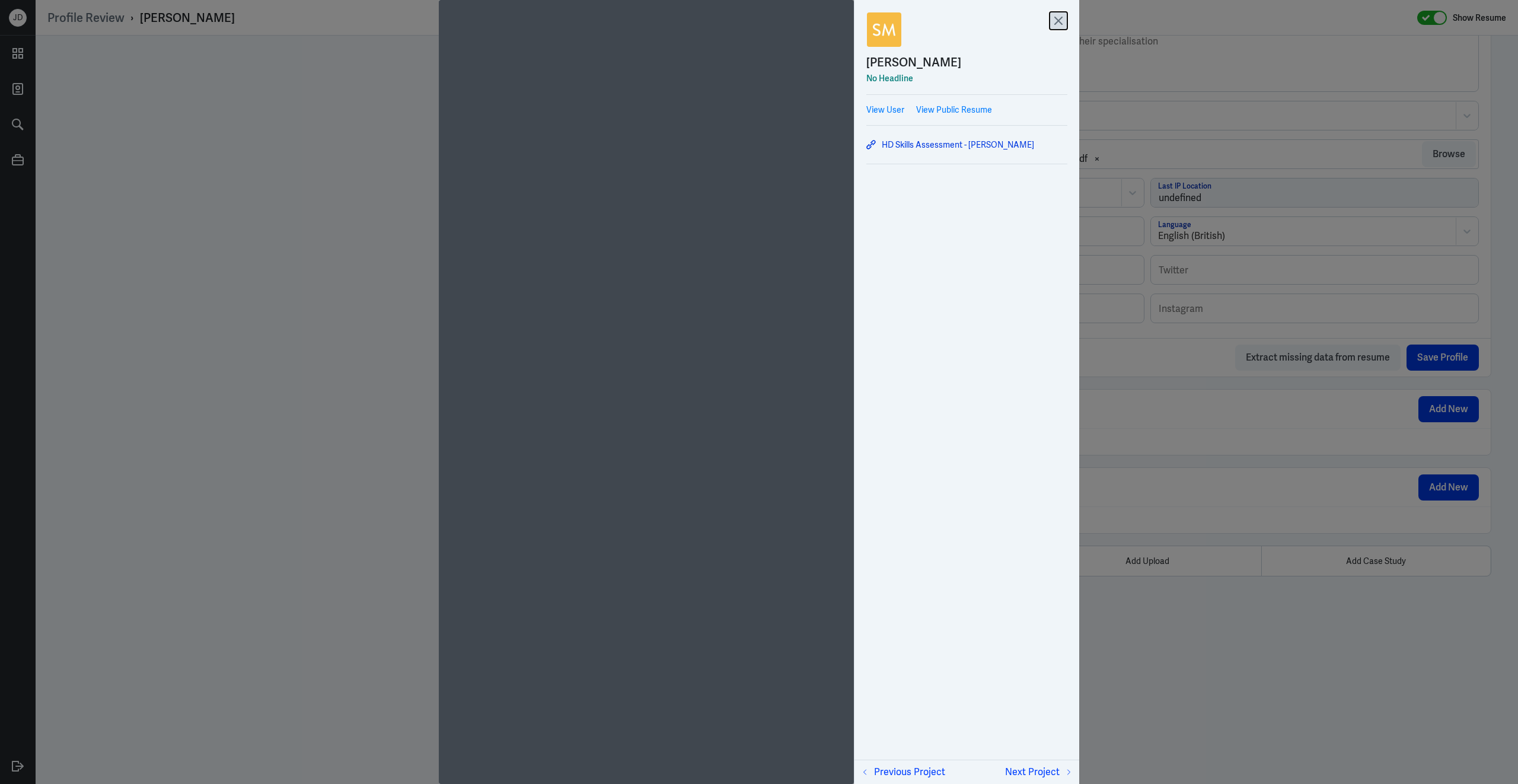
click at [1065, 21] on icon at bounding box center [1058, 21] width 18 height 18
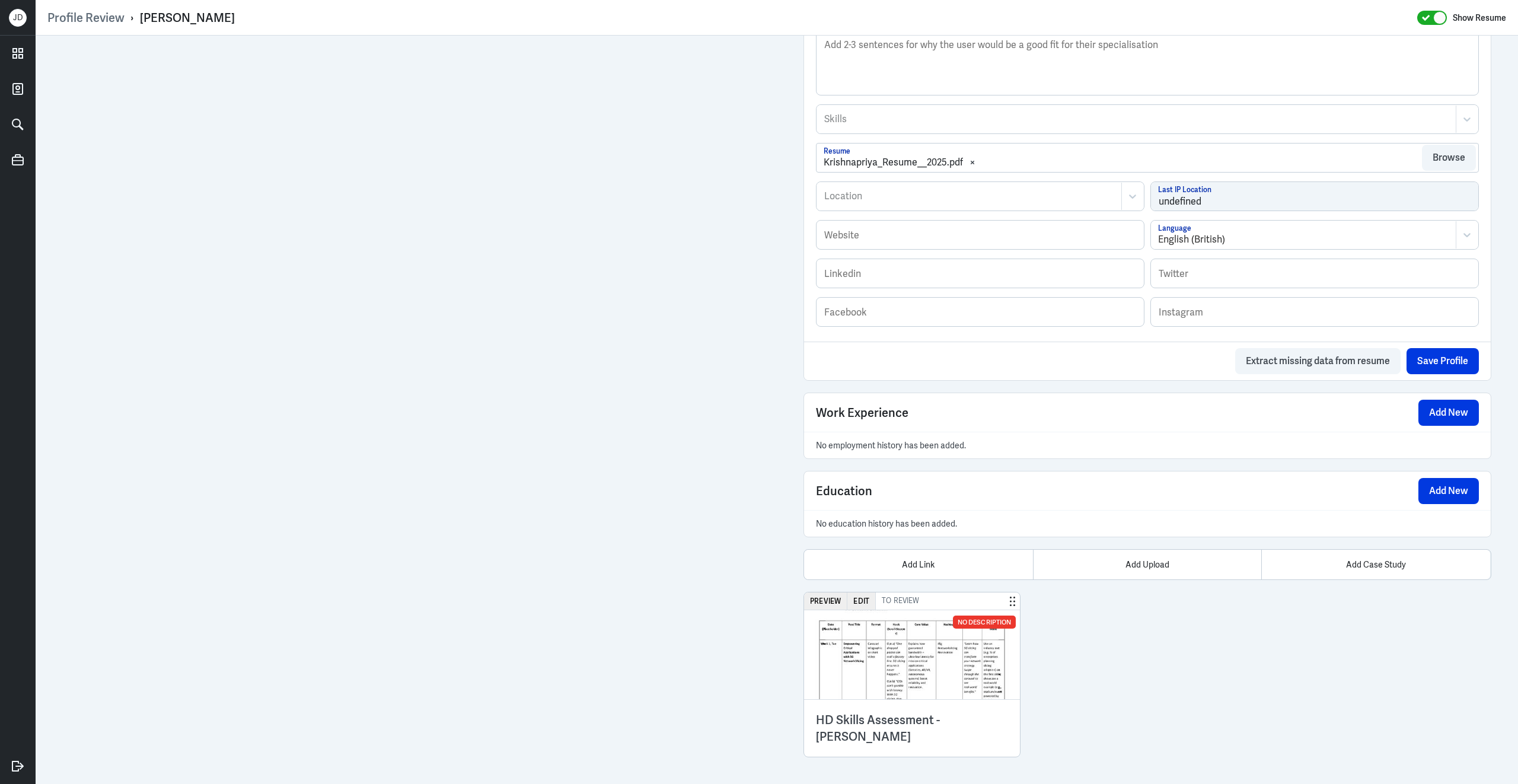
scroll to position [484, 0]
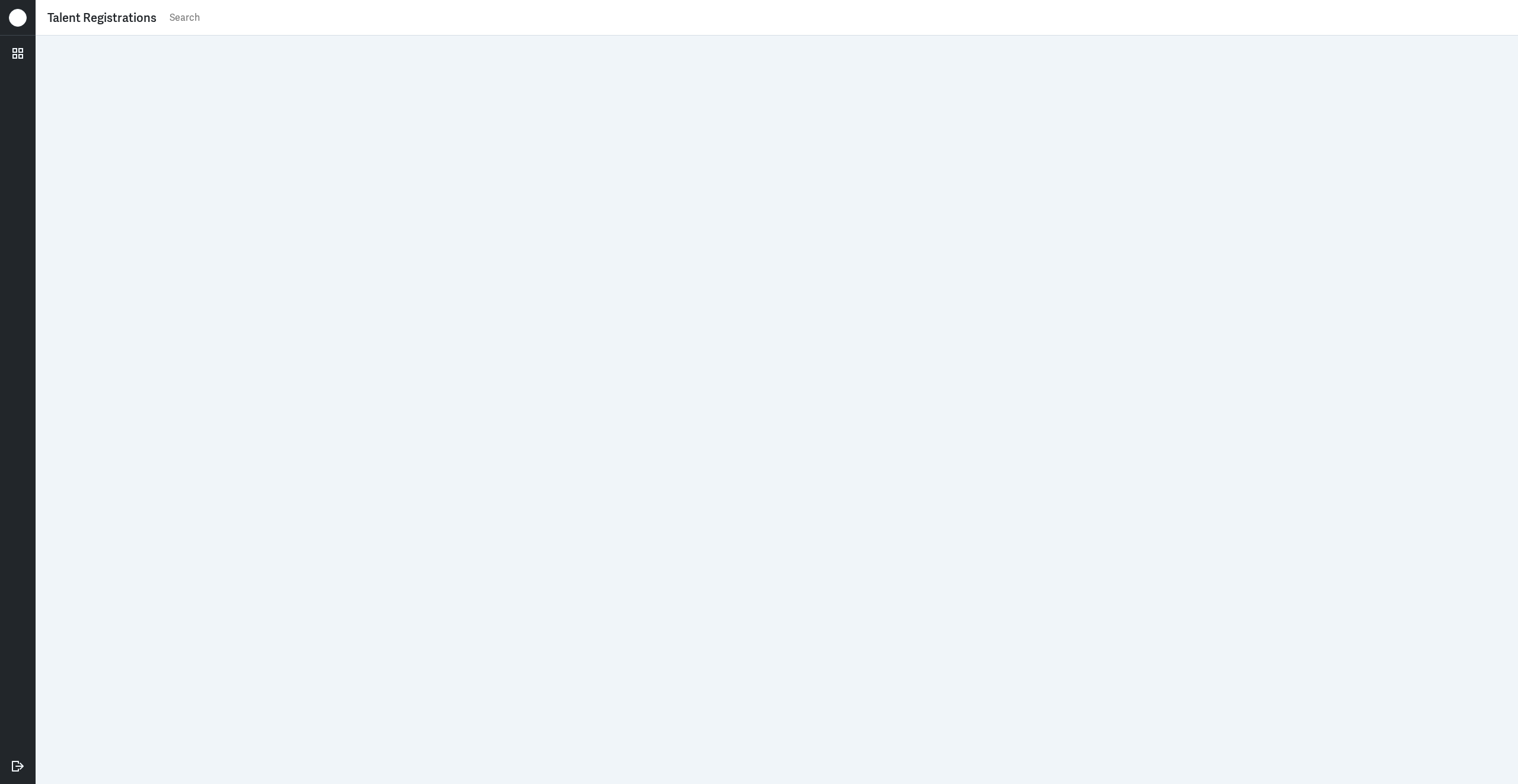
click at [375, 24] on input "text" at bounding box center [837, 18] width 1338 height 18
paste input "[EMAIL_ADDRESS][DOMAIN_NAME]"
type input "[EMAIL_ADDRESS][DOMAIN_NAME]"
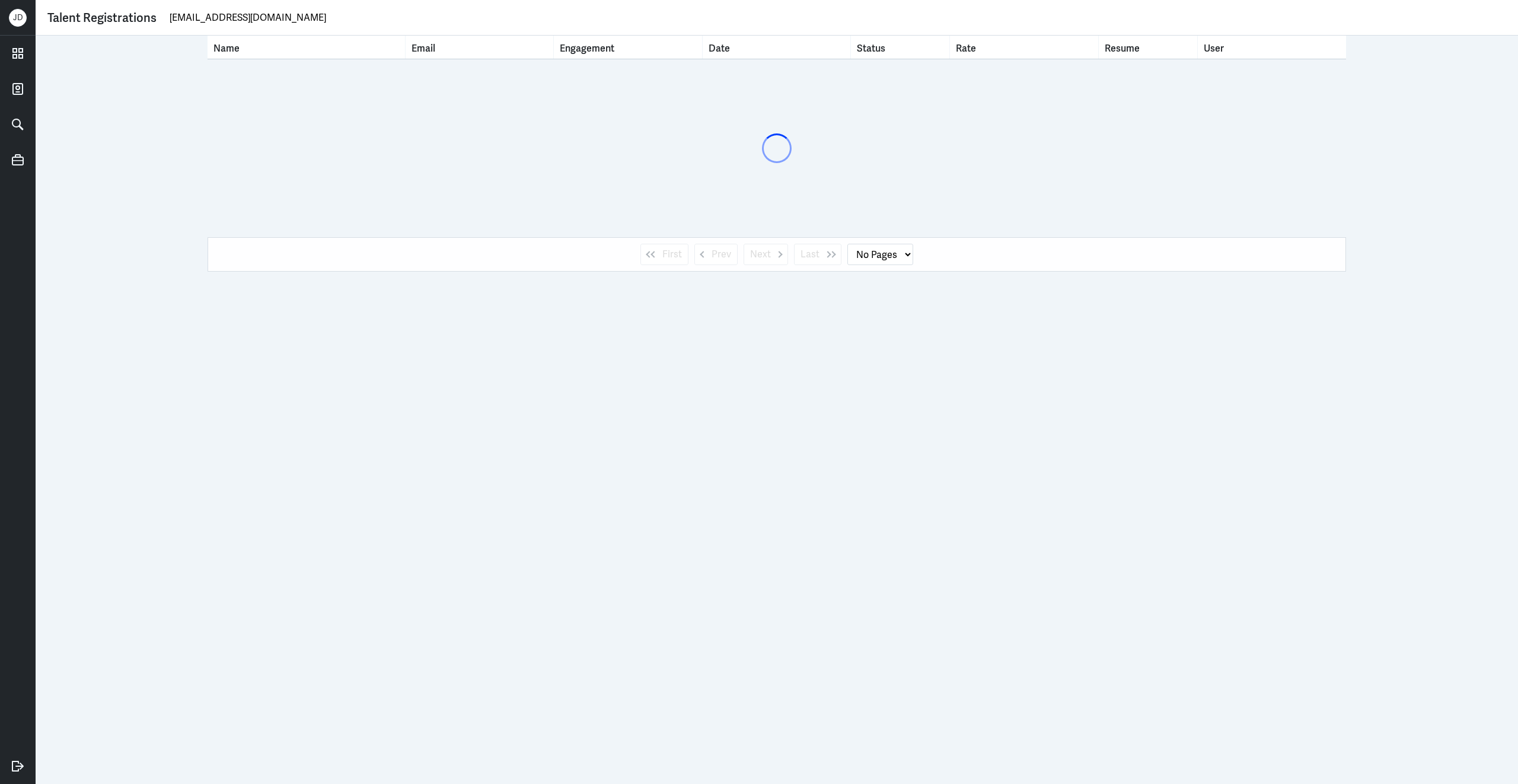
select select "1"
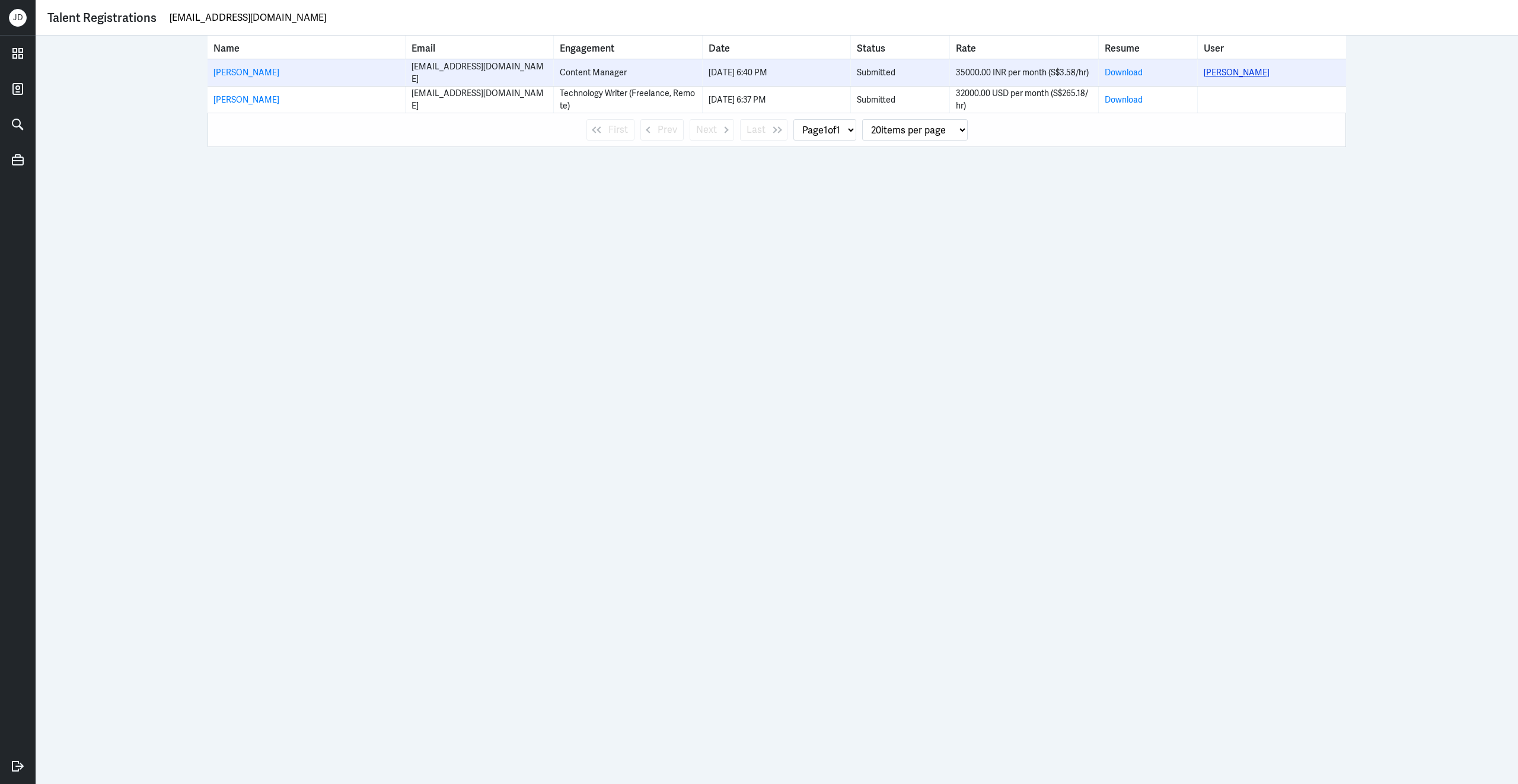
click at [1235, 73] on link "[PERSON_NAME]" at bounding box center [1236, 72] width 66 height 11
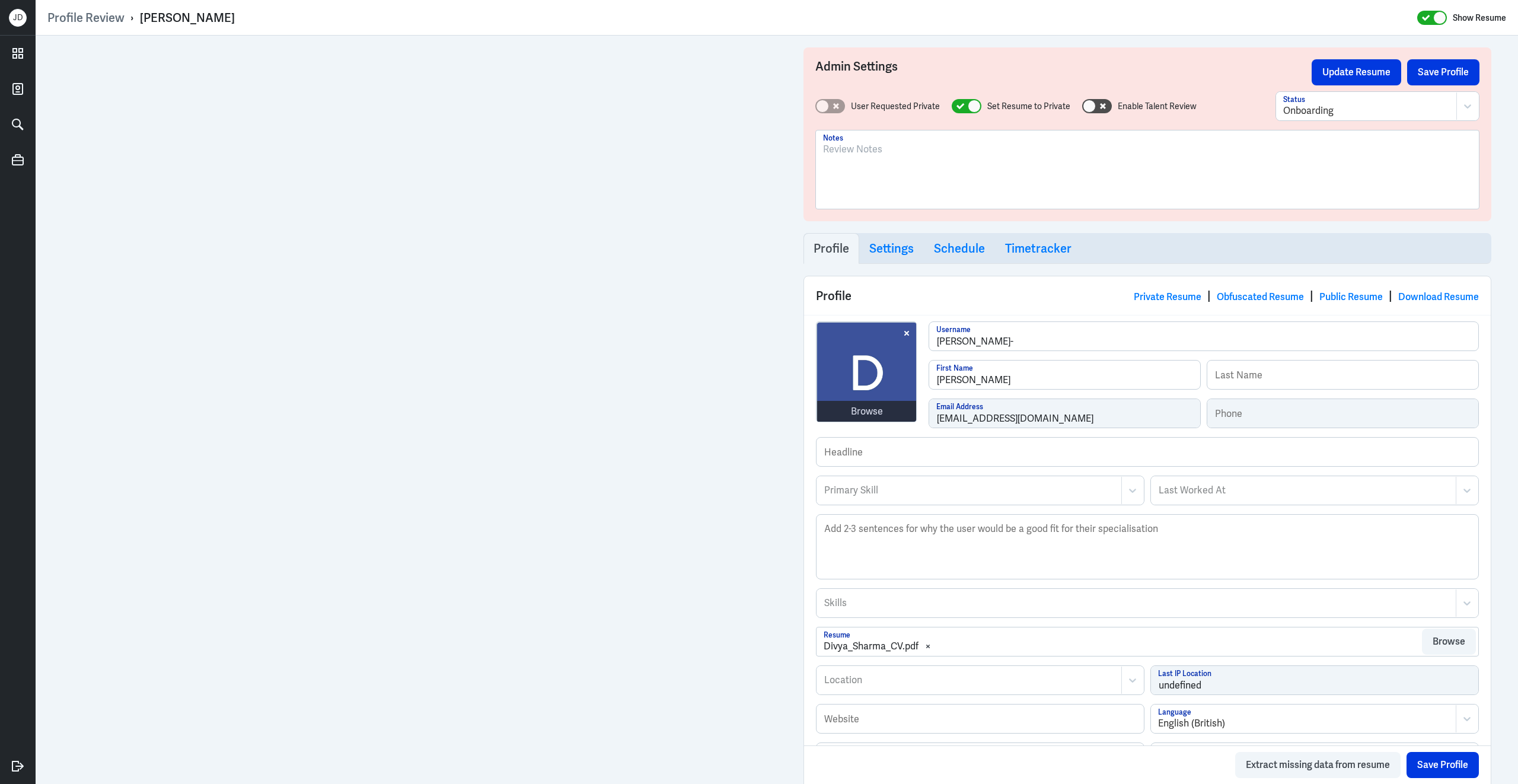
click at [933, 181] on div at bounding box center [1147, 175] width 649 height 64
click at [846, 149] on p "rejeced" at bounding box center [1147, 149] width 649 height 14
click at [1461, 75] on button "Save Profile" at bounding box center [1443, 72] width 72 height 26
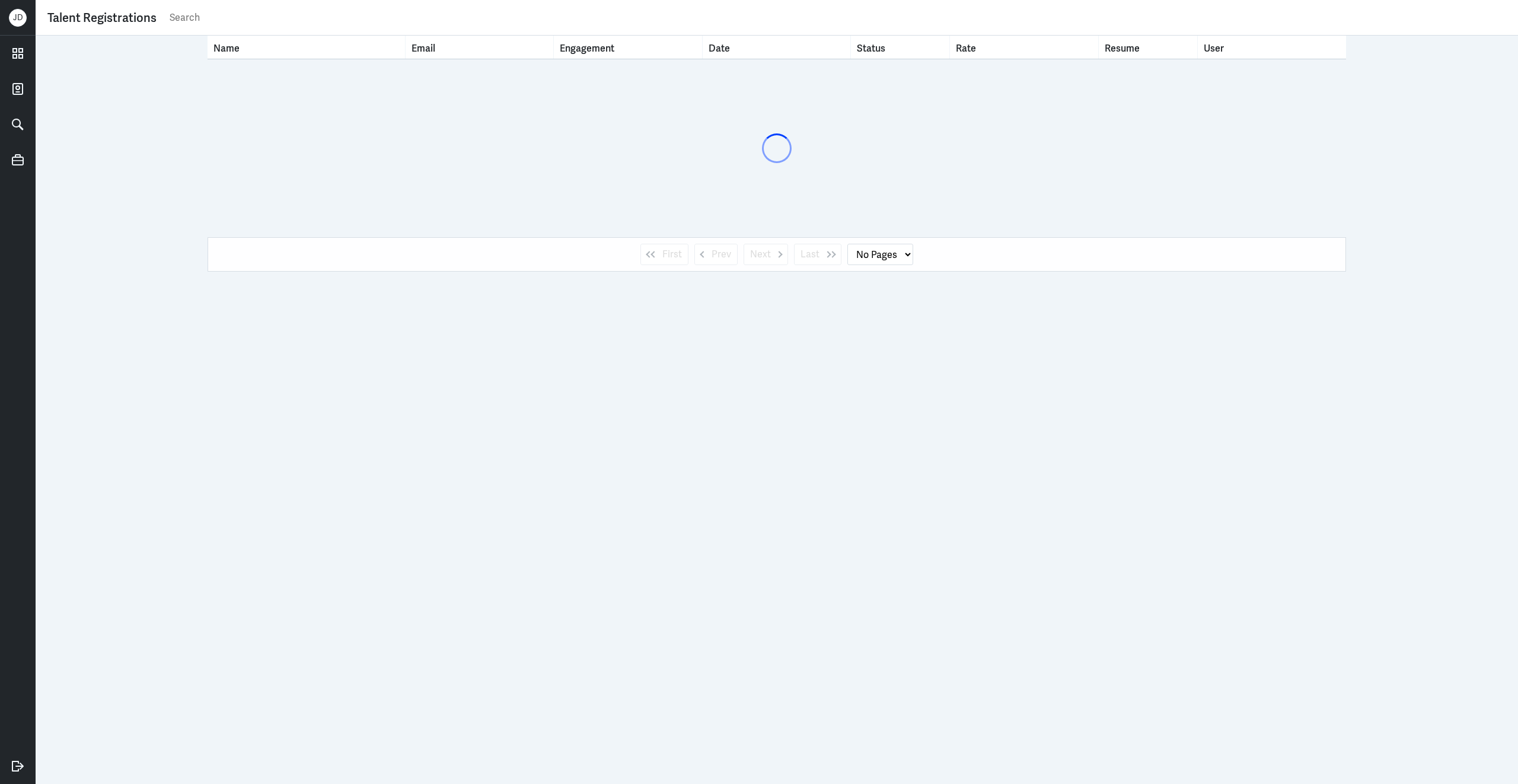
select select "1"
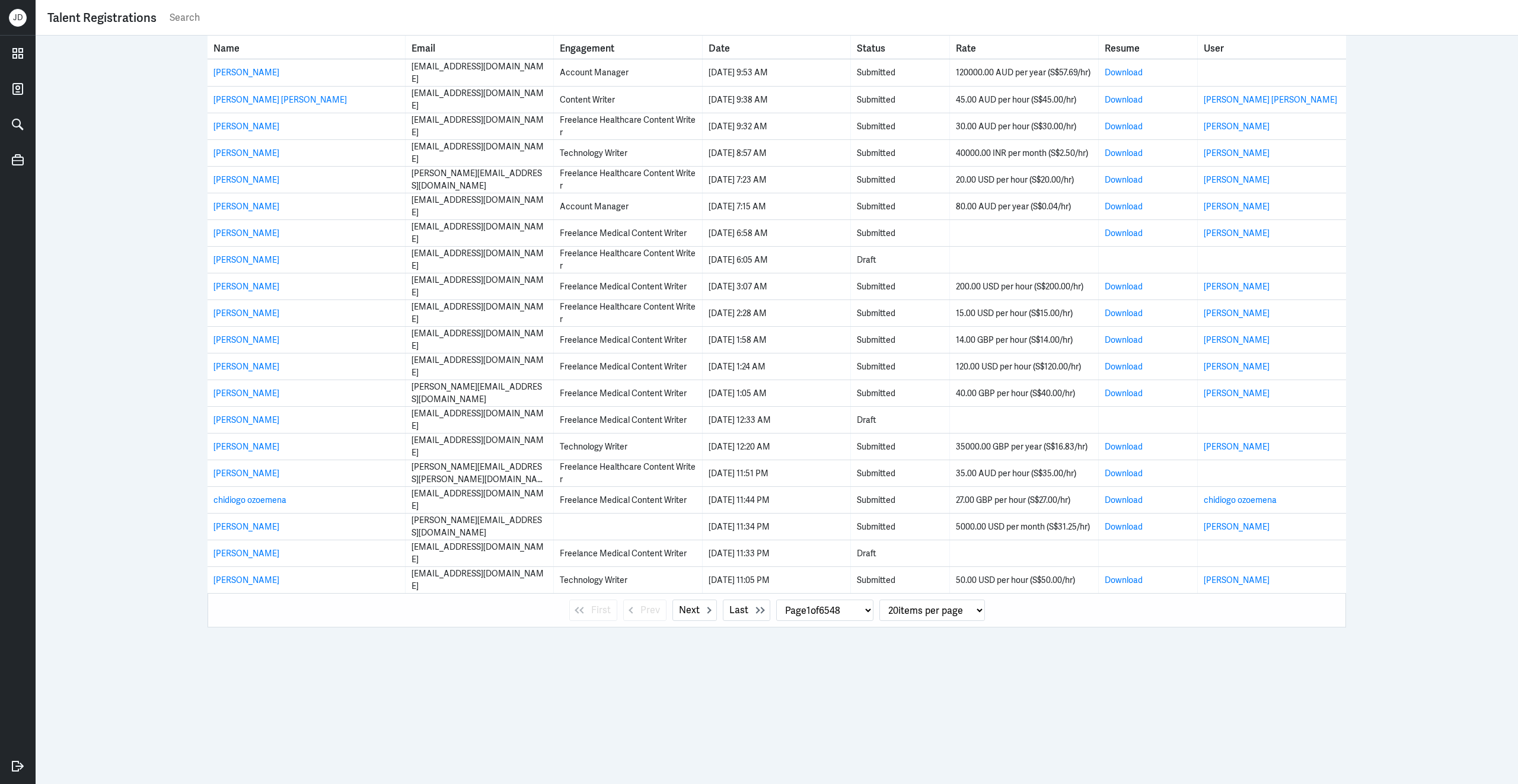
click at [272, 22] on input "text" at bounding box center [837, 18] width 1338 height 18
paste input "[EMAIL_ADDRESS][DOMAIN_NAME]"
type input "[EMAIL_ADDRESS][DOMAIN_NAME]"
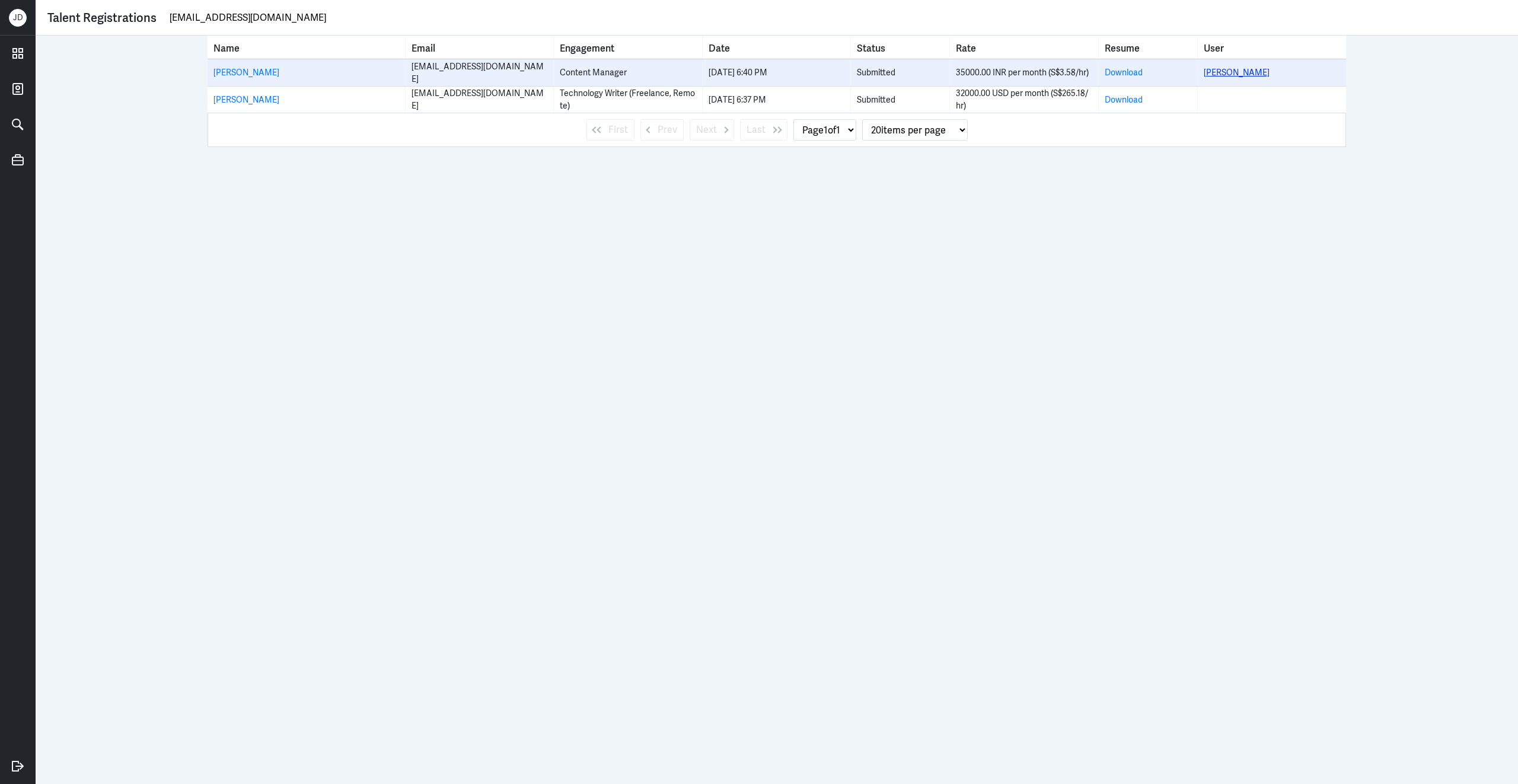
click at [1225, 77] on link "Divya Sharma" at bounding box center [1236, 72] width 66 height 11
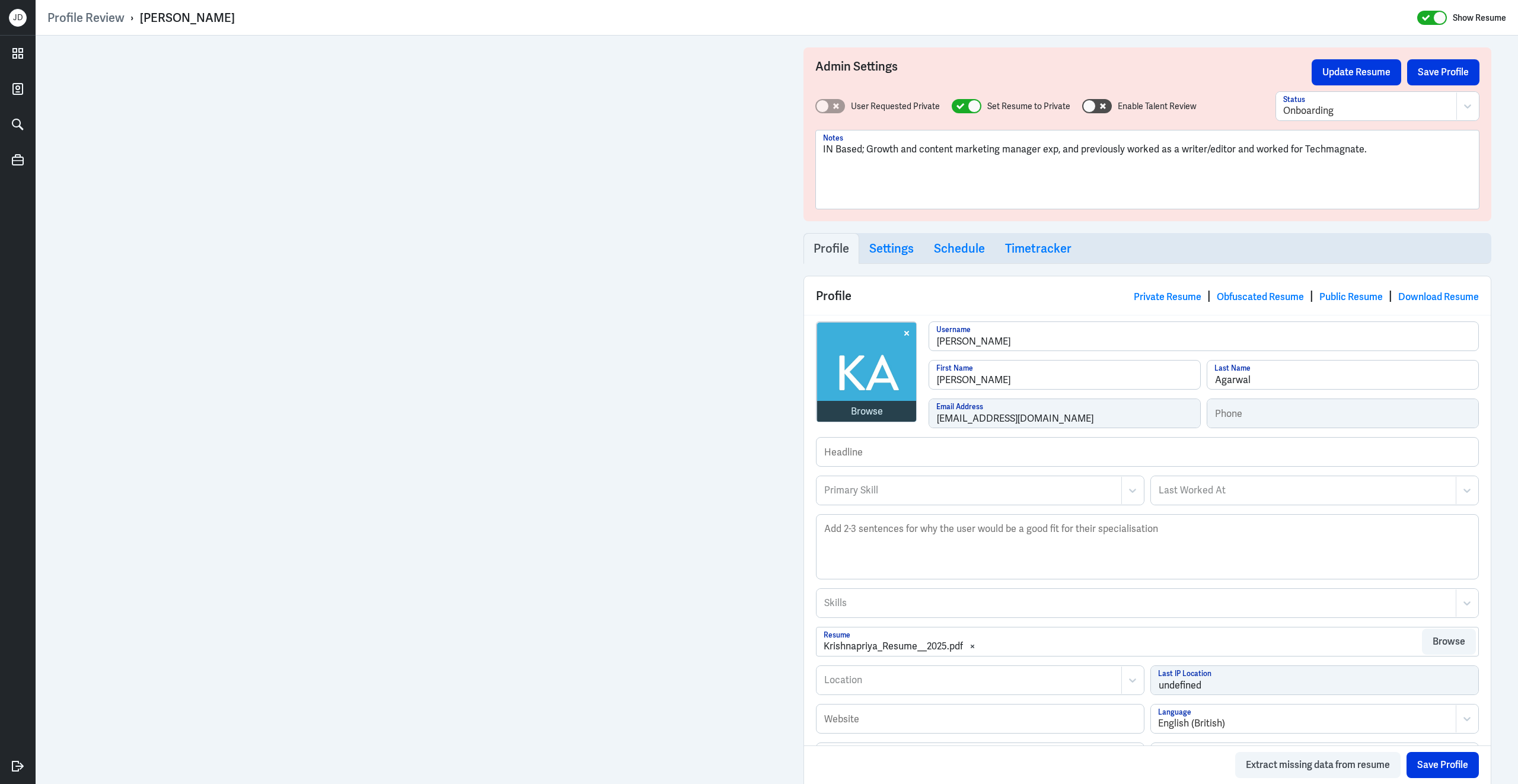
scroll to position [484, 0]
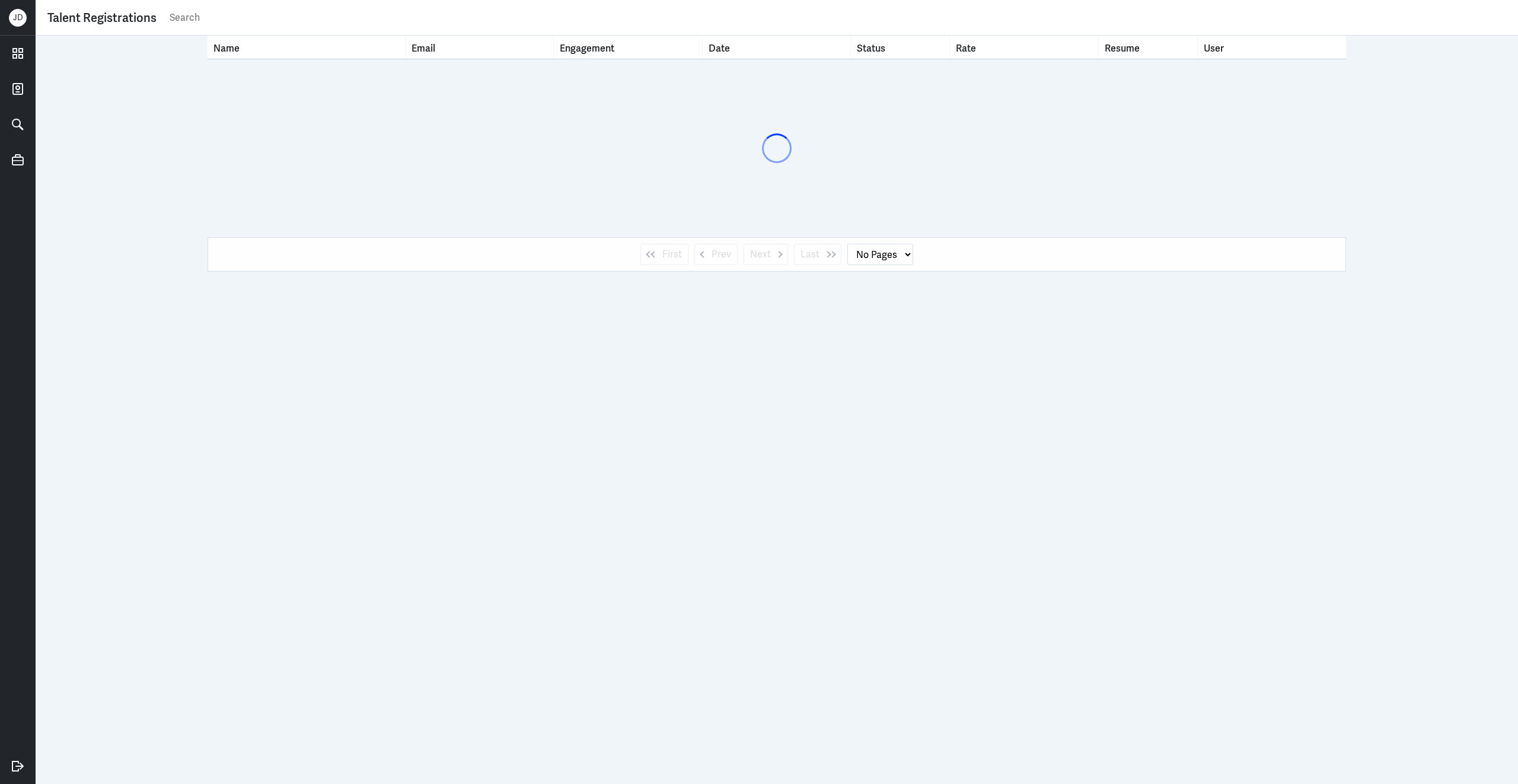
click at [516, 18] on input "text" at bounding box center [837, 18] width 1338 height 18
select select "1"
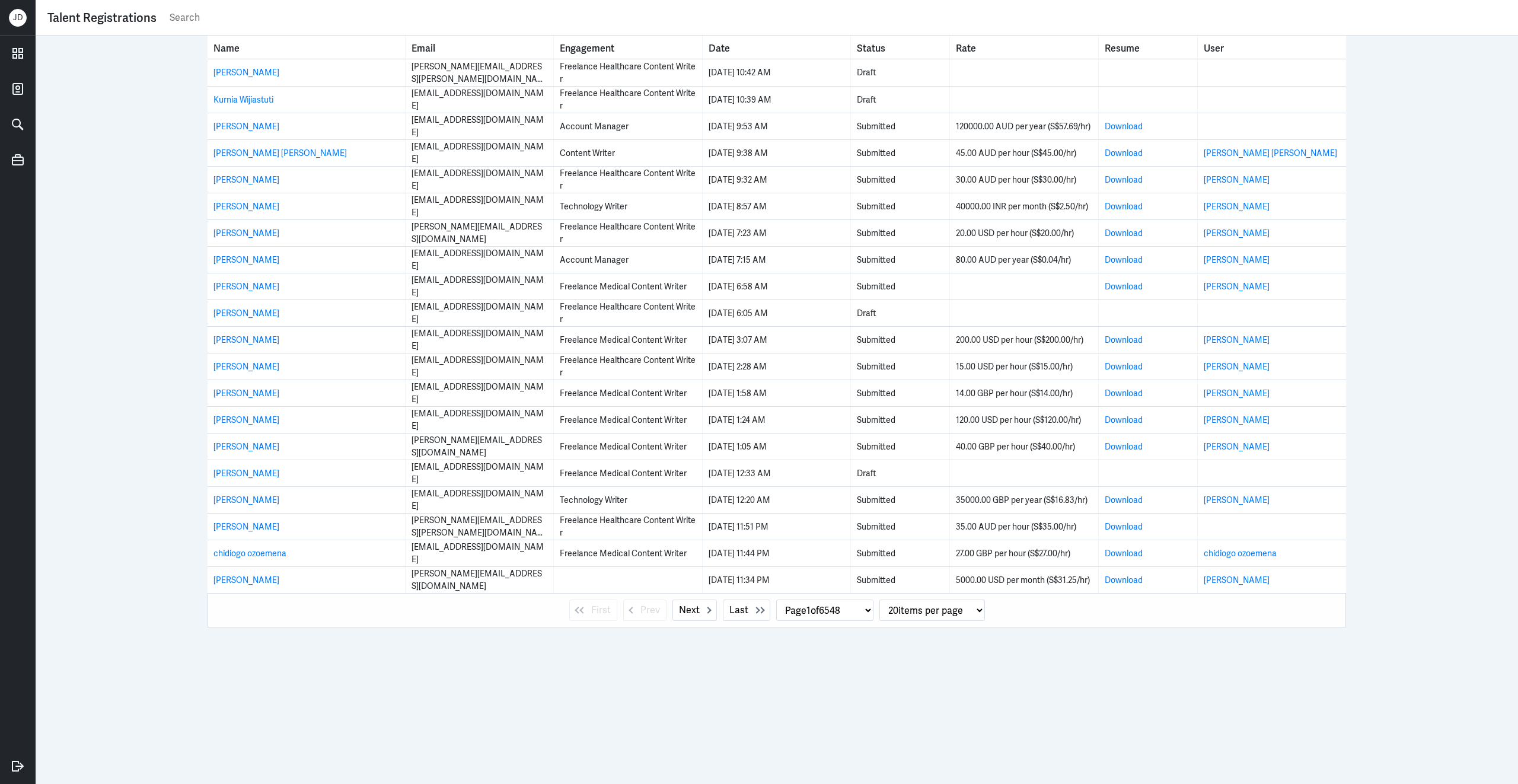
click at [389, 12] on input "text" at bounding box center [837, 18] width 1338 height 18
type input "greesh"
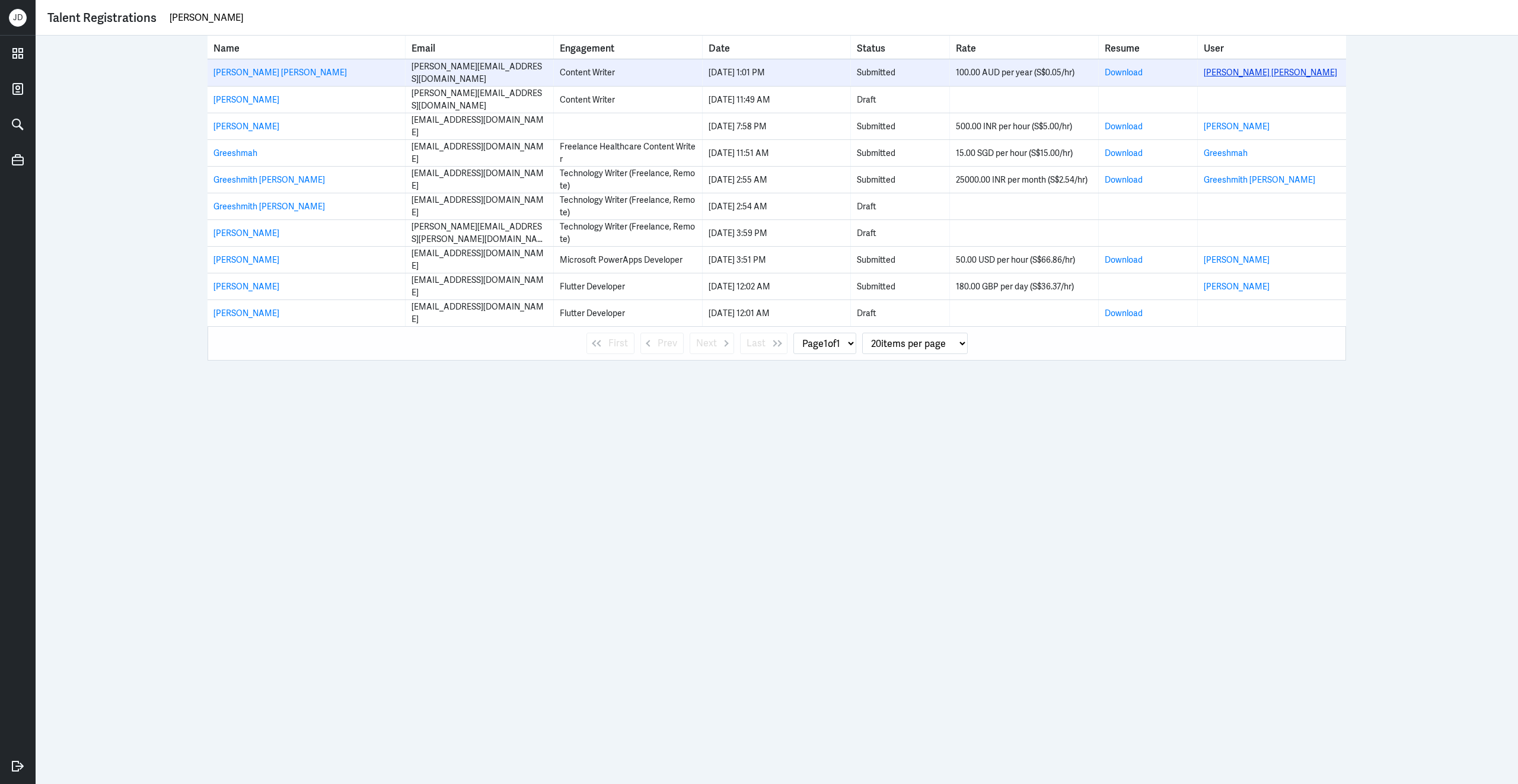
click at [1277, 69] on link "Greeshma Sukumary Balachandran" at bounding box center [1270, 72] width 134 height 11
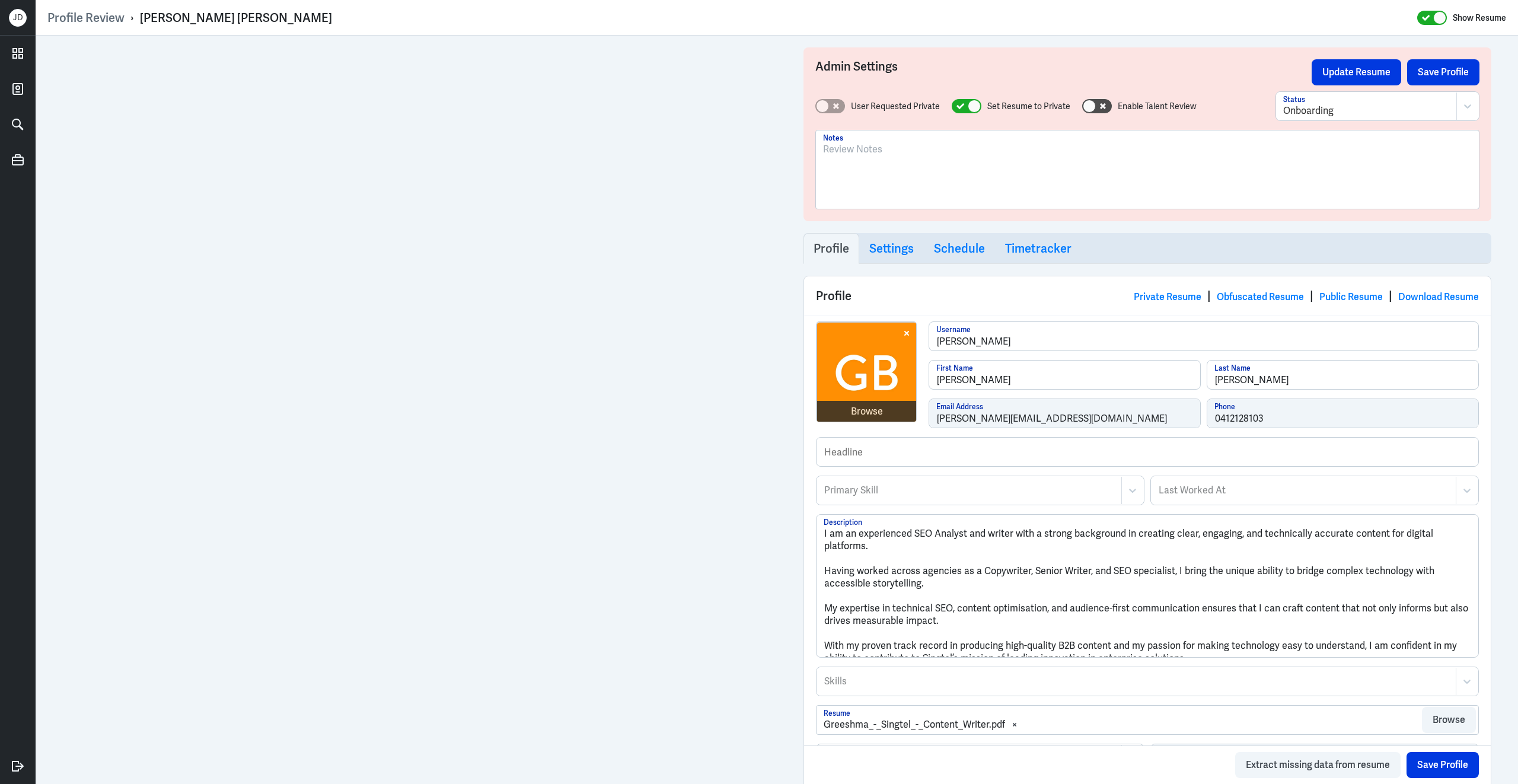
click at [886, 156] on p at bounding box center [1147, 149] width 649 height 14
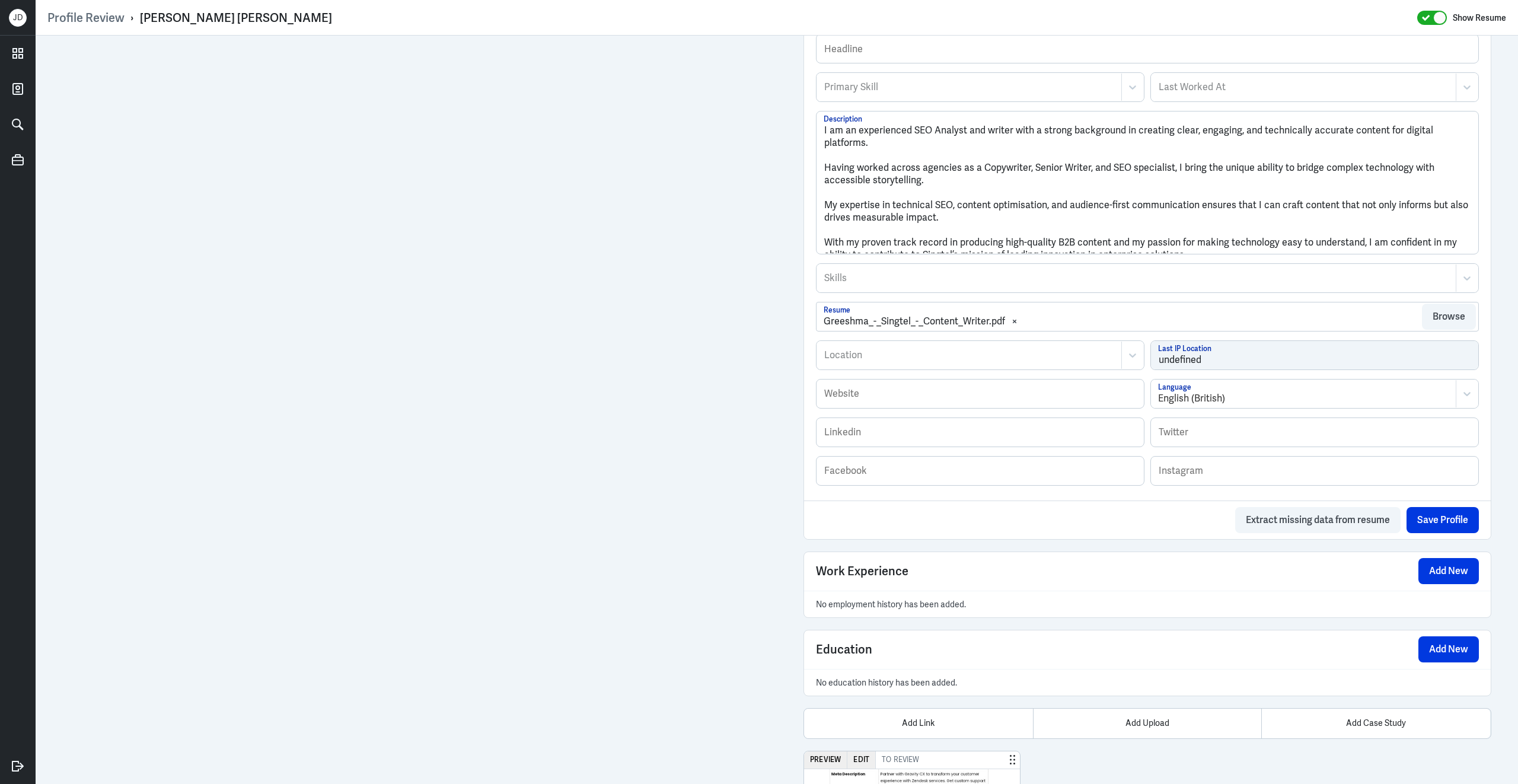
scroll to position [557, 0]
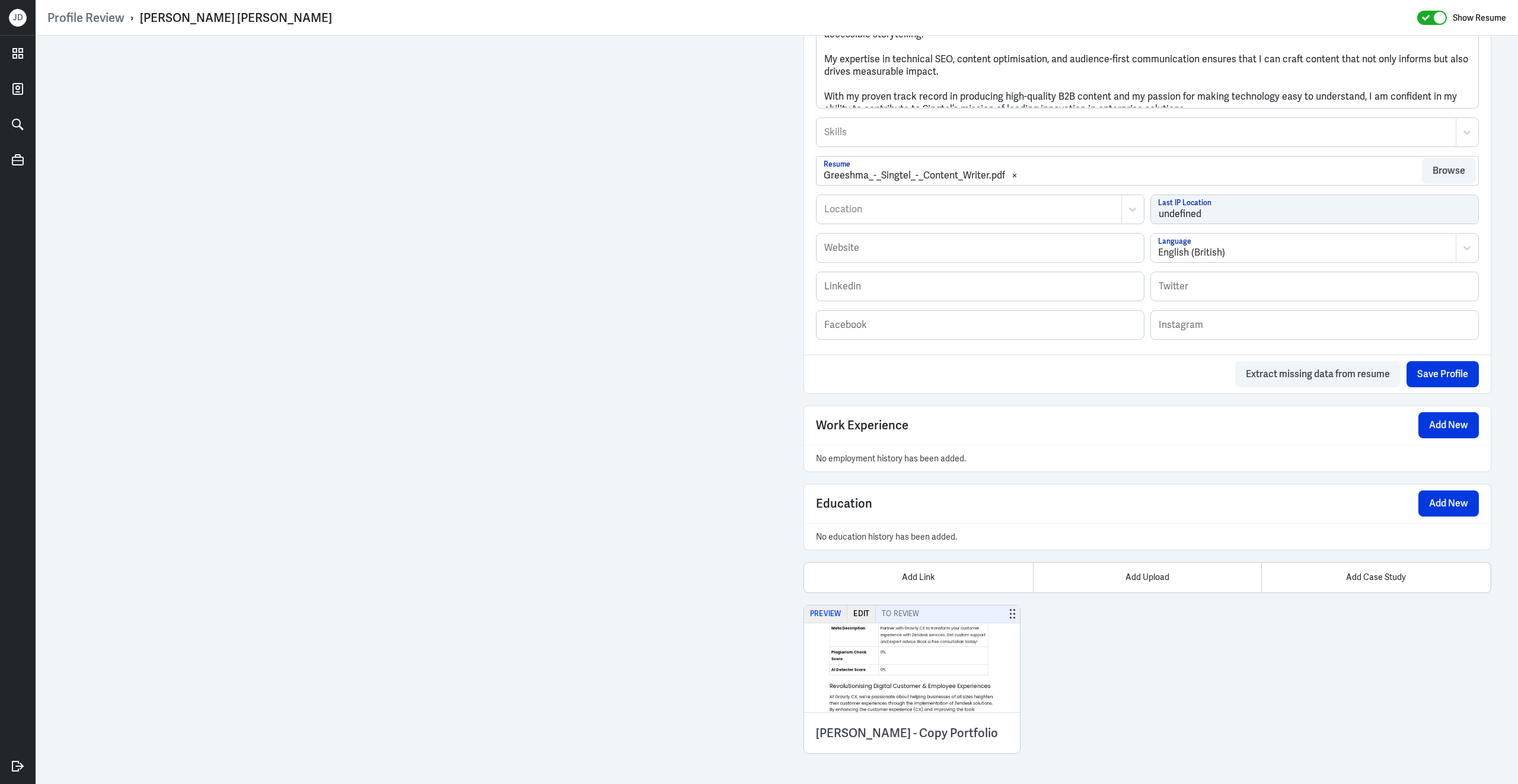
click at [817, 615] on button "Preview" at bounding box center [826, 613] width 43 height 17
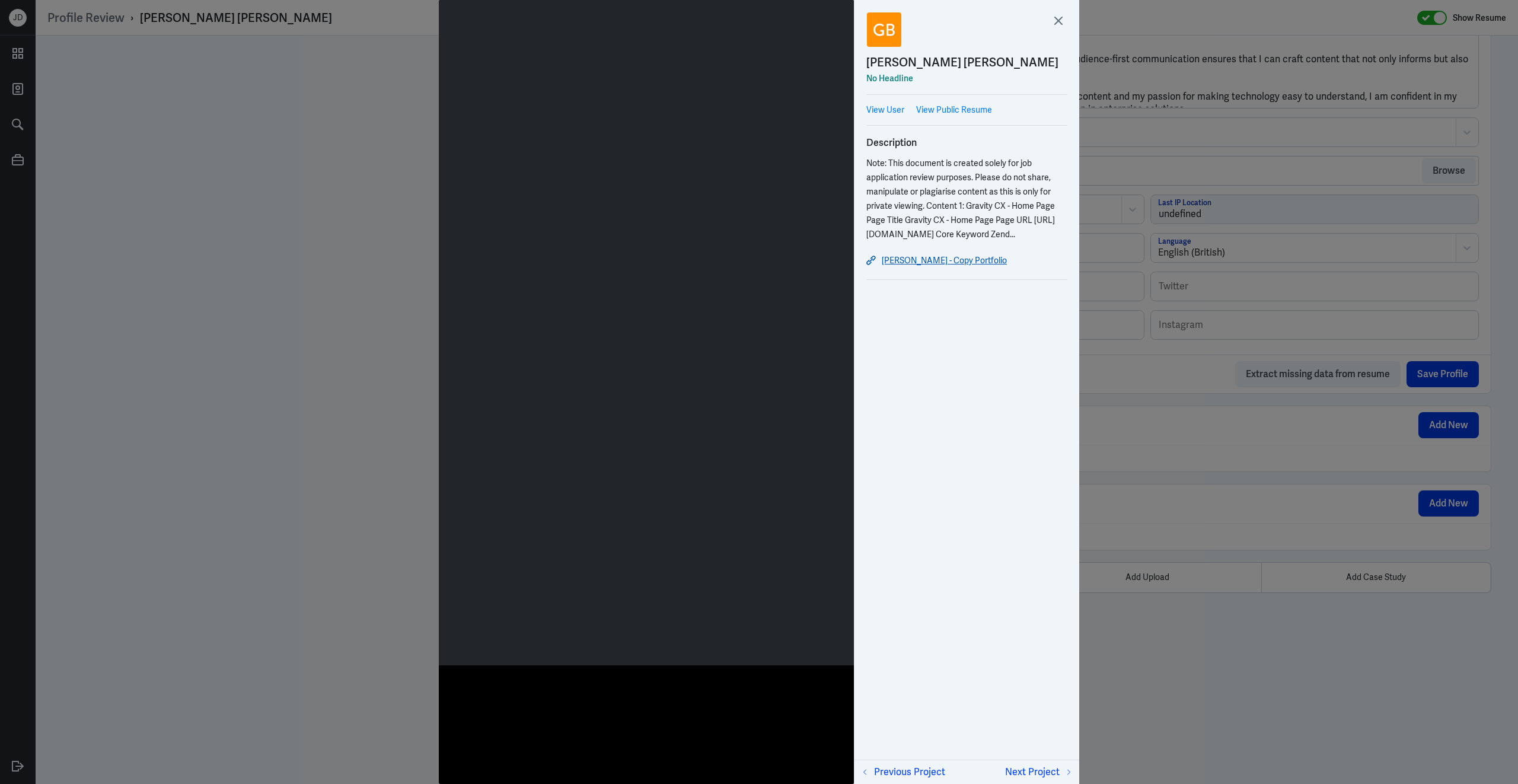
click at [947, 257] on link "Greeshma - Copy Portfolio" at bounding box center [967, 260] width 201 height 14
drag, startPoint x: 864, startPoint y: 63, endPoint x: 1050, endPoint y: 70, distance: 186.1
click at [1050, 70] on div "Greeshma Sukumary Balachandran No Headline View User View Public Resume Descrip…" at bounding box center [967, 150] width 225 height 301
copy div "Greeshma Sukumary Balachandra"
click at [1058, 16] on icon at bounding box center [1058, 21] width 18 height 18
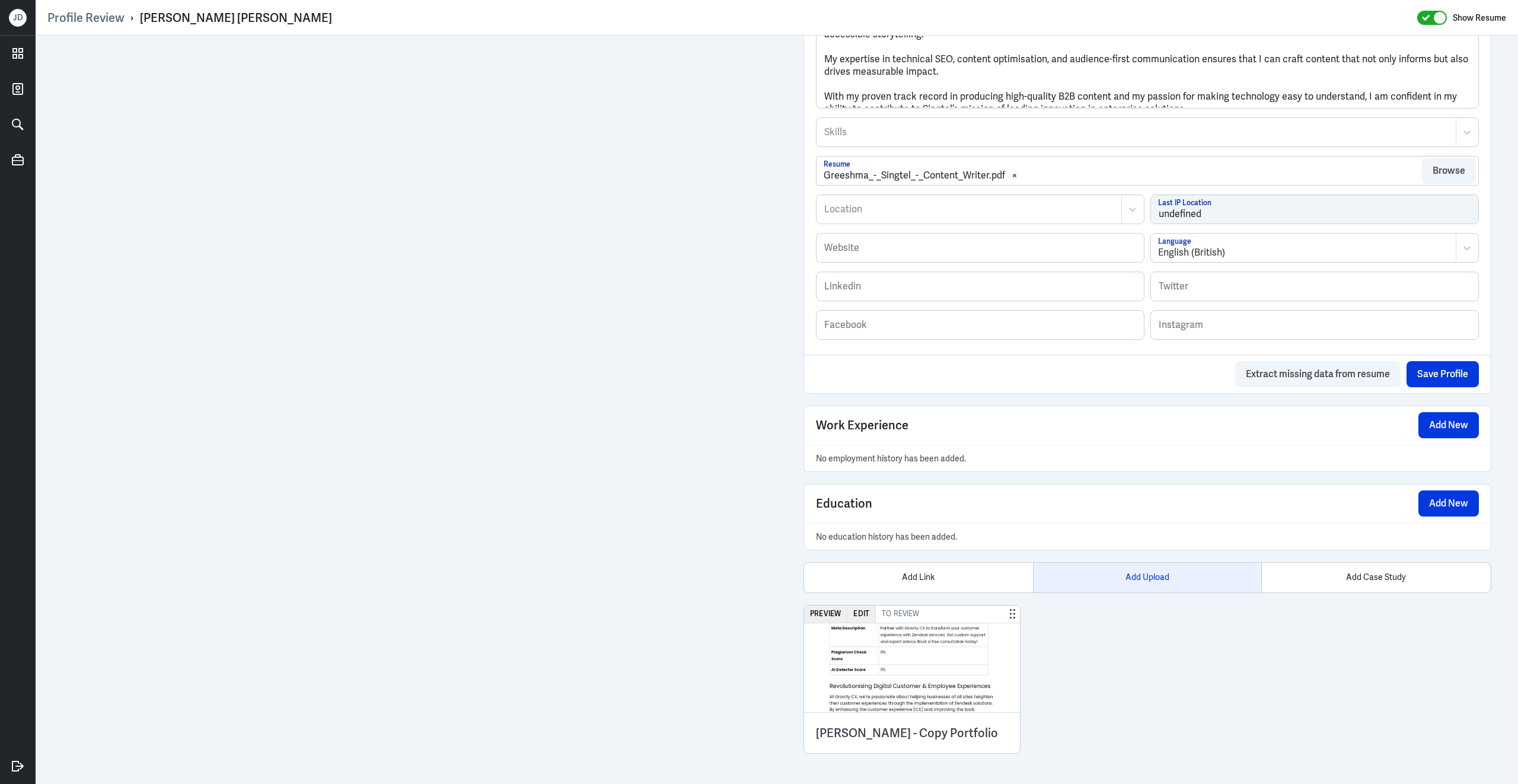
click at [1175, 581] on div "Add Upload" at bounding box center [1147, 577] width 229 height 30
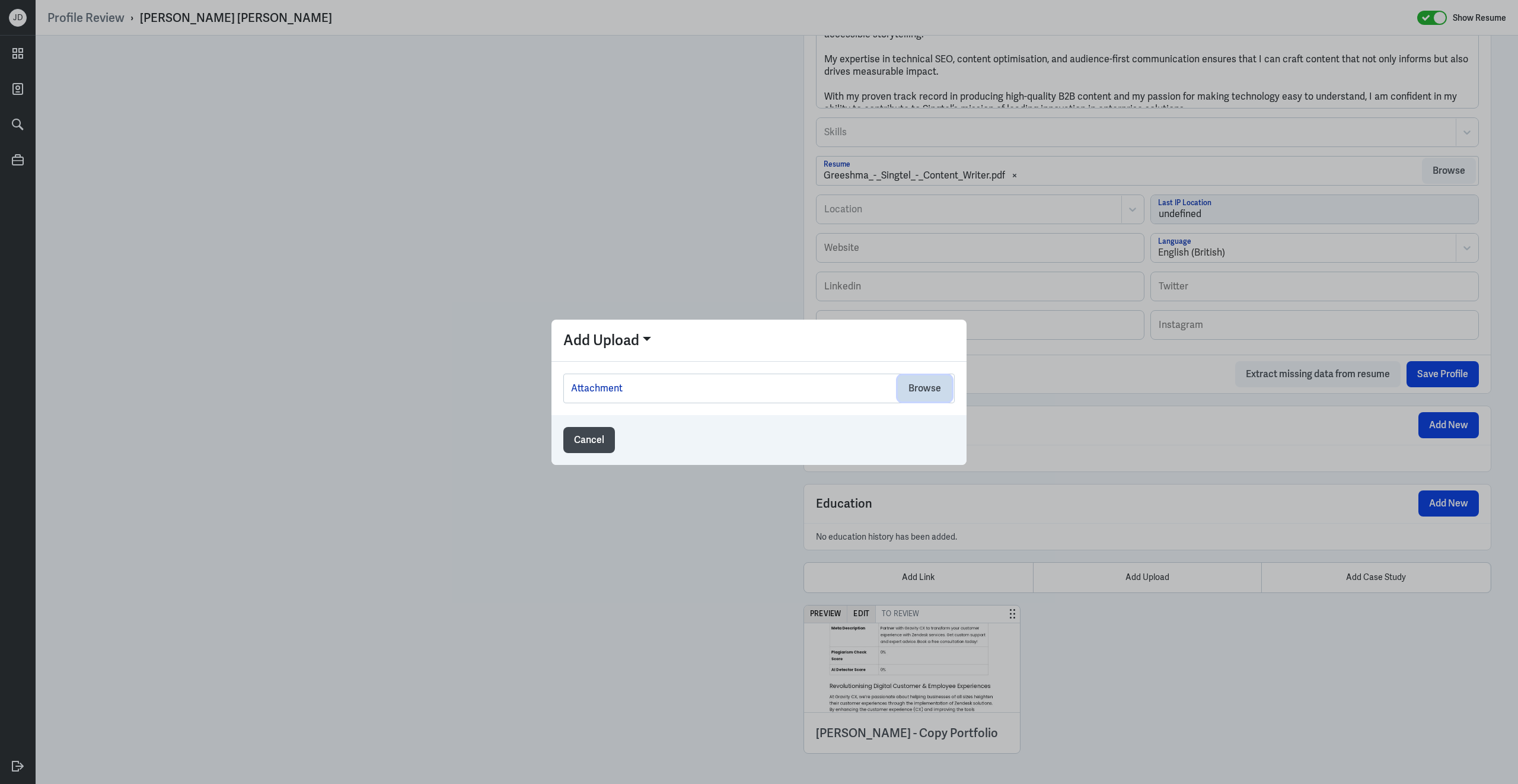
click at [925, 392] on button "Browse" at bounding box center [925, 389] width 54 height 26
click at [932, 391] on button "Browse" at bounding box center [925, 389] width 54 height 26
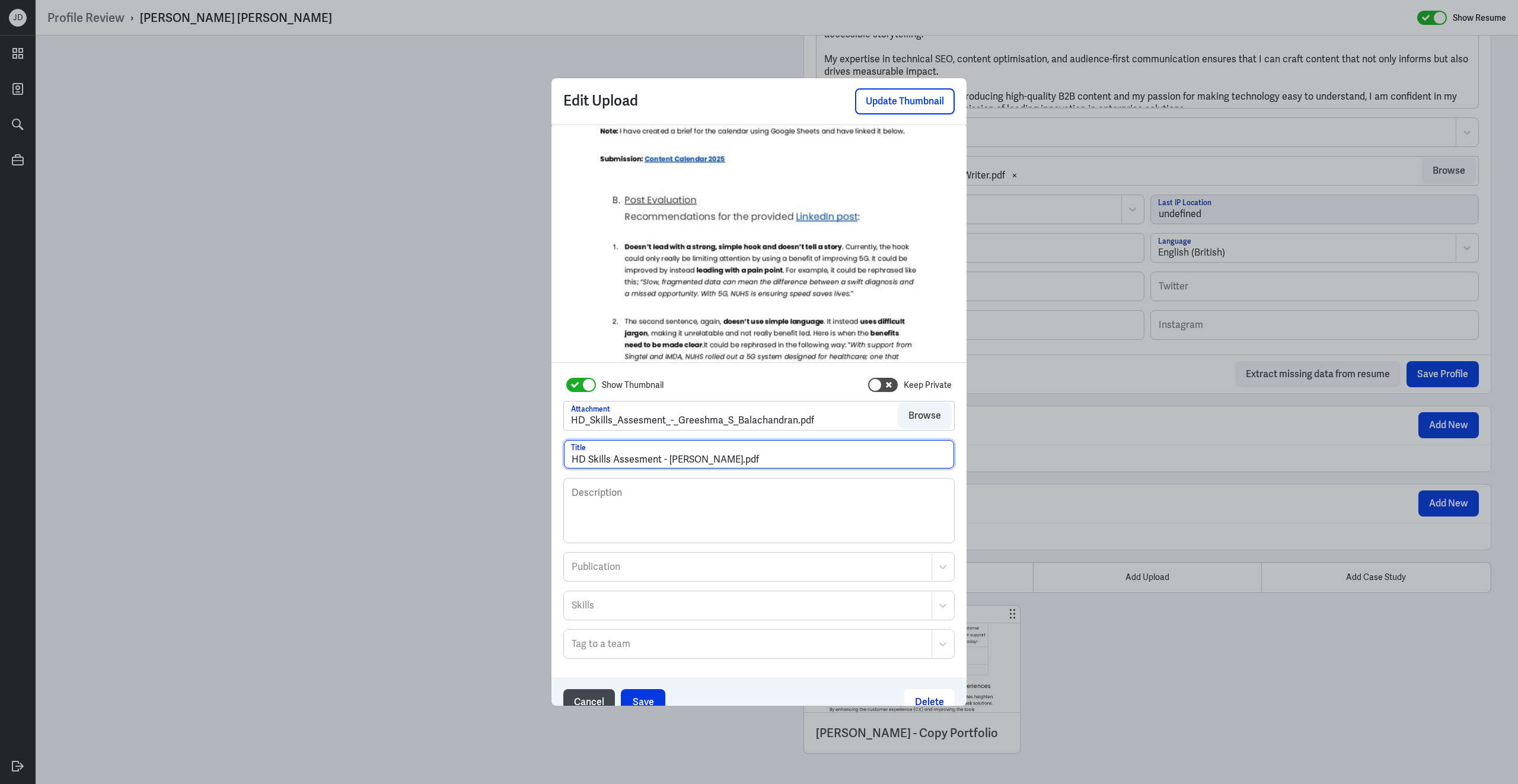
drag, startPoint x: 779, startPoint y: 459, endPoint x: 856, endPoint y: 463, distance: 77.1
click at [856, 463] on input "HD Skills Assesment - Greeshma S Balachandran.pdf" at bounding box center [759, 454] width 390 height 28
type input "HD Skills Assesment - Greeshma S Balachandran"
click at [635, 701] on button "Save" at bounding box center [643, 702] width 45 height 26
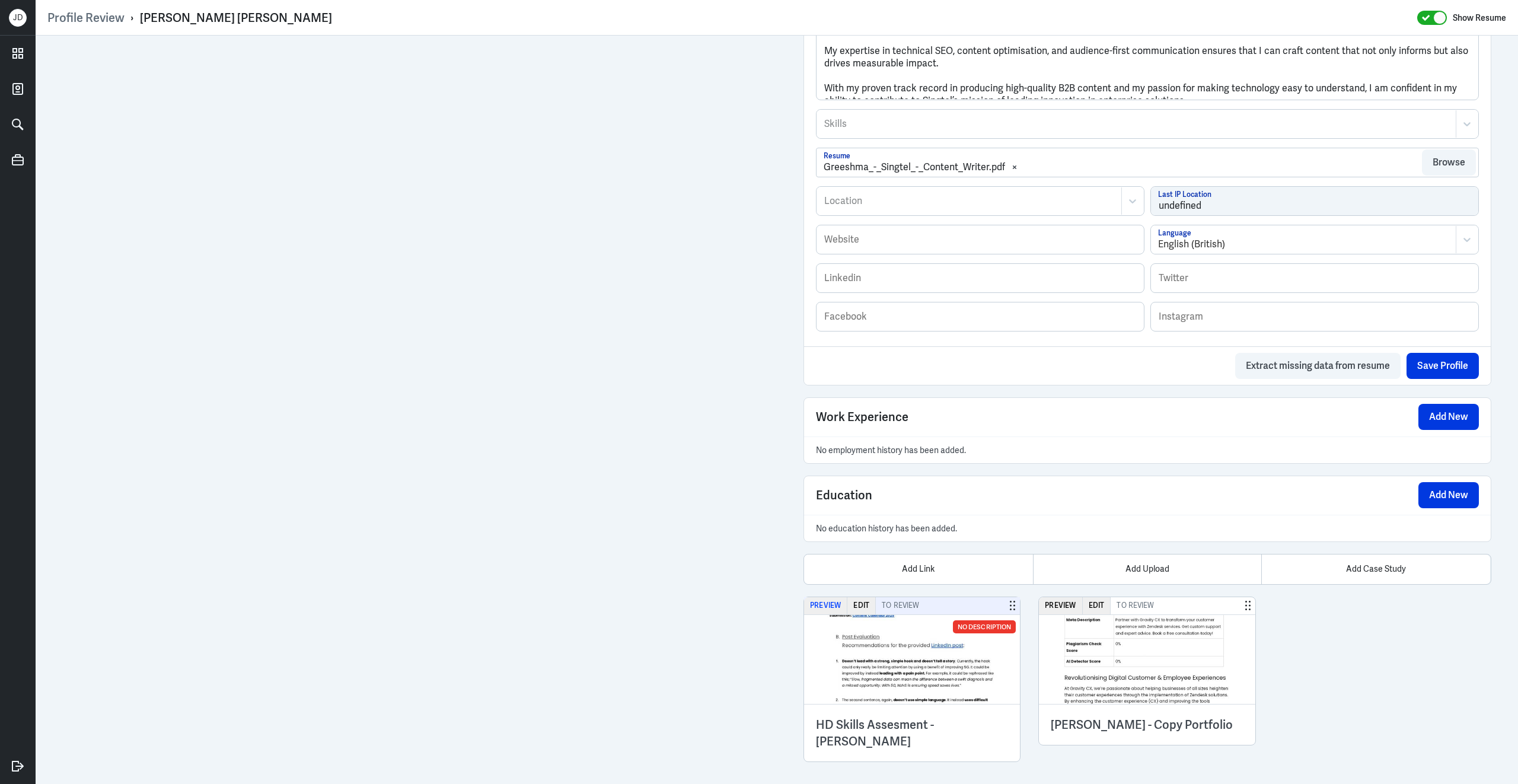
click at [832, 615] on button "Preview" at bounding box center [826, 605] width 43 height 17
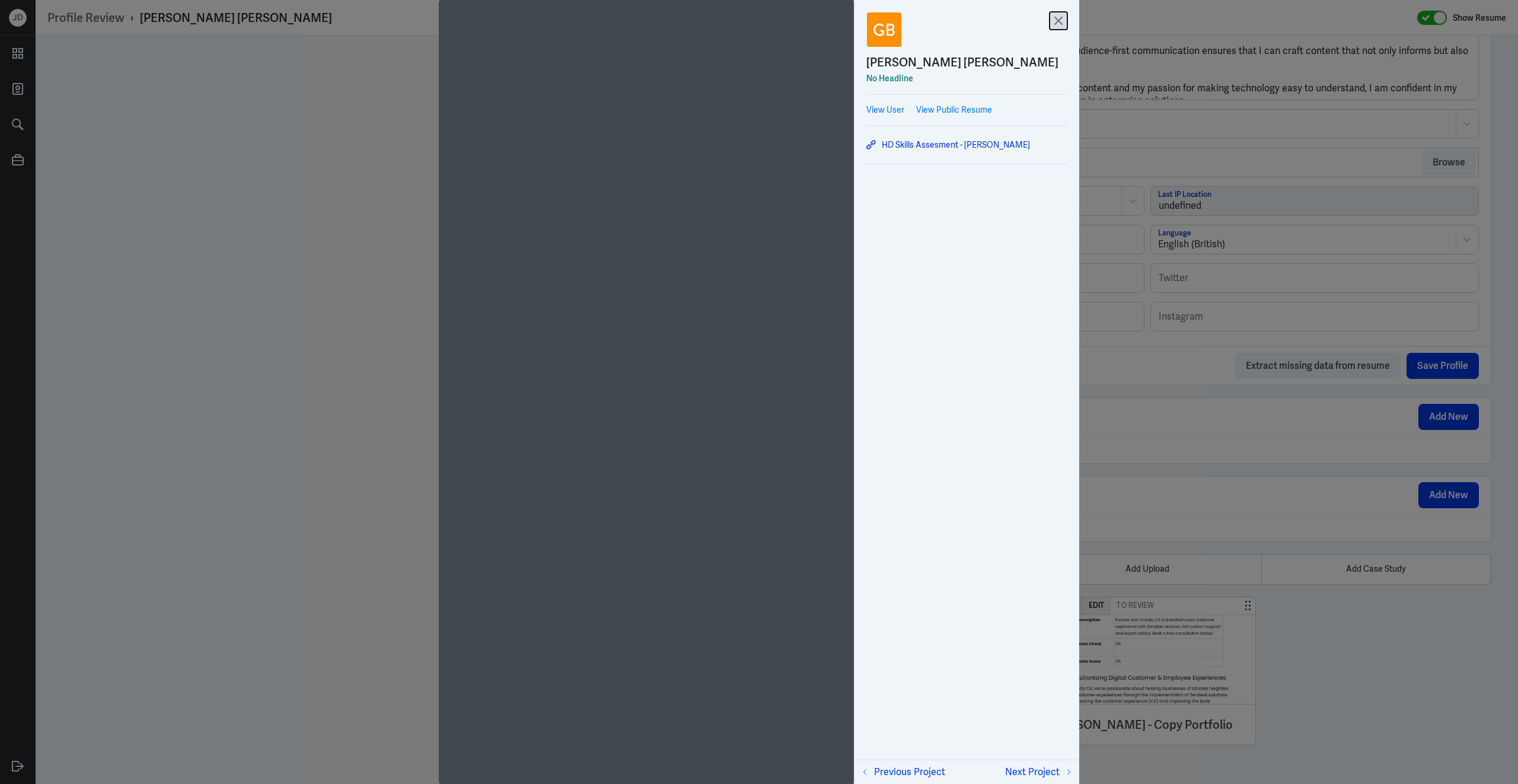
click at [1060, 23] on icon at bounding box center [1058, 20] width 7 height 7
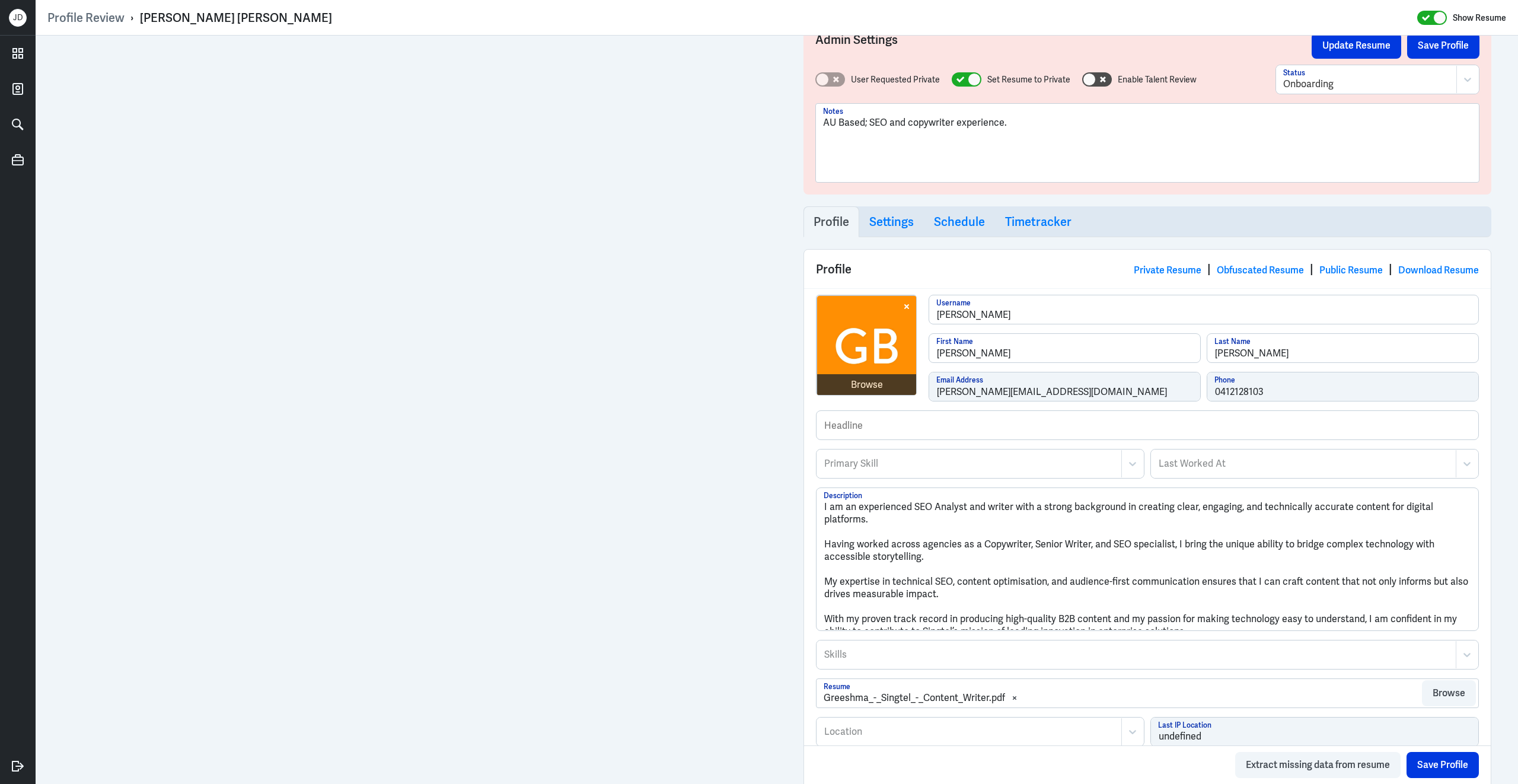
scroll to position [0, 0]
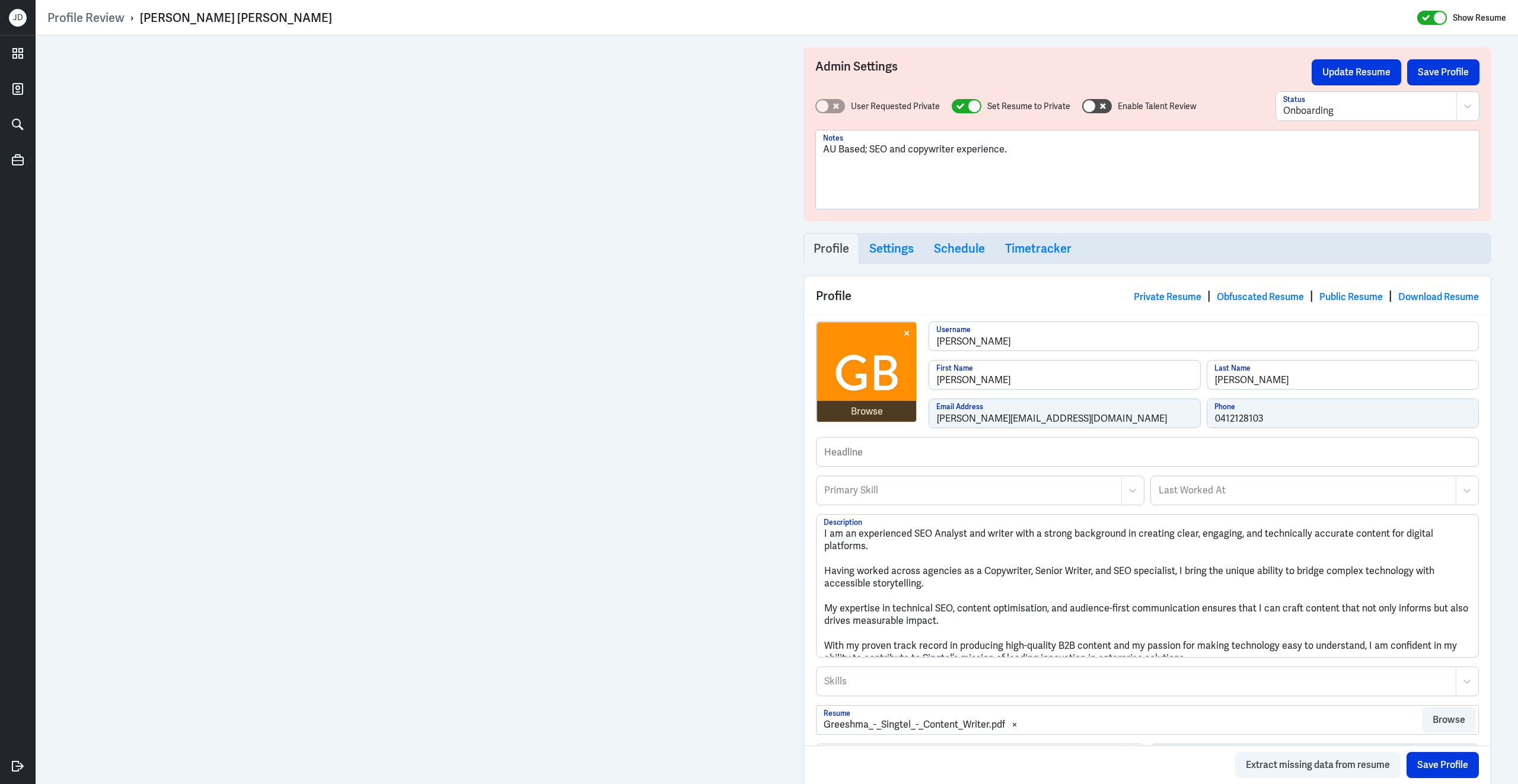
drag, startPoint x: 1026, startPoint y: 148, endPoint x: 800, endPoint y: 145, distance: 226.0
click at [800, 145] on div "Admin Settings Update Resume Save Profile User Requested Private Set Resume to …" at bounding box center [1147, 692] width 711 height 1314
copy p "AU Based; SEO and copywriter experience."
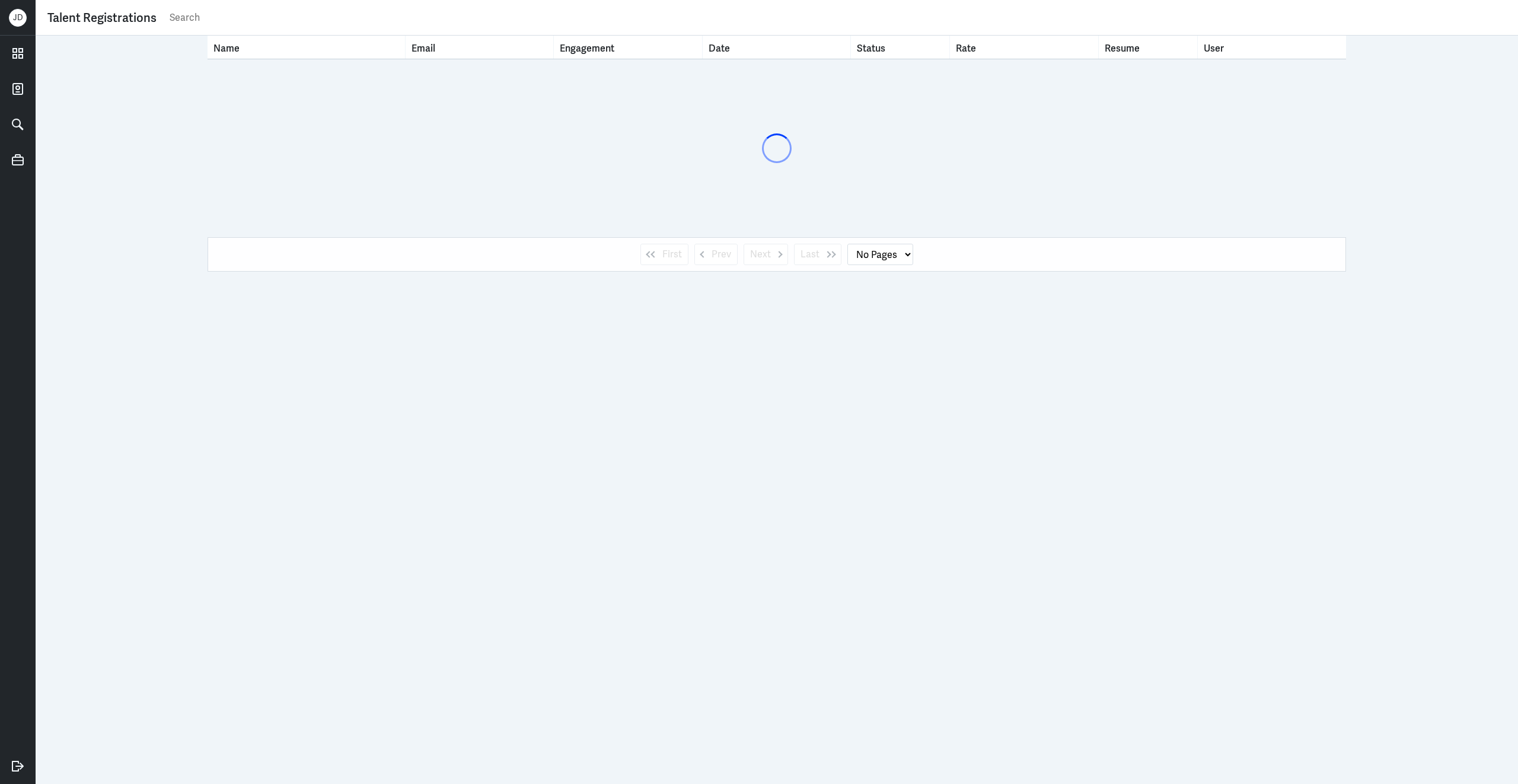
click at [632, 14] on input "text" at bounding box center [837, 18] width 1338 height 18
type input "meg"
select select "1"
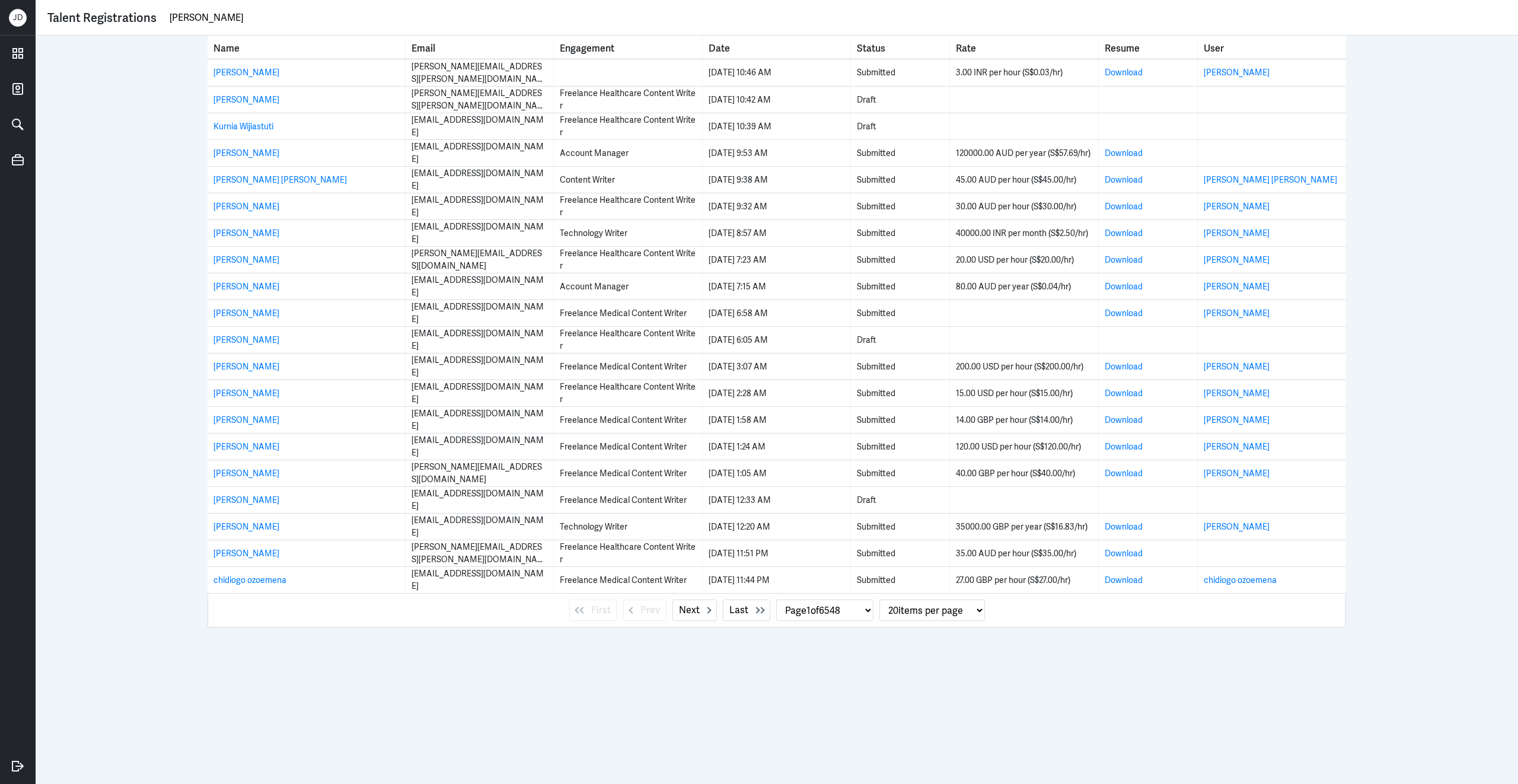
type input "megha sainath"
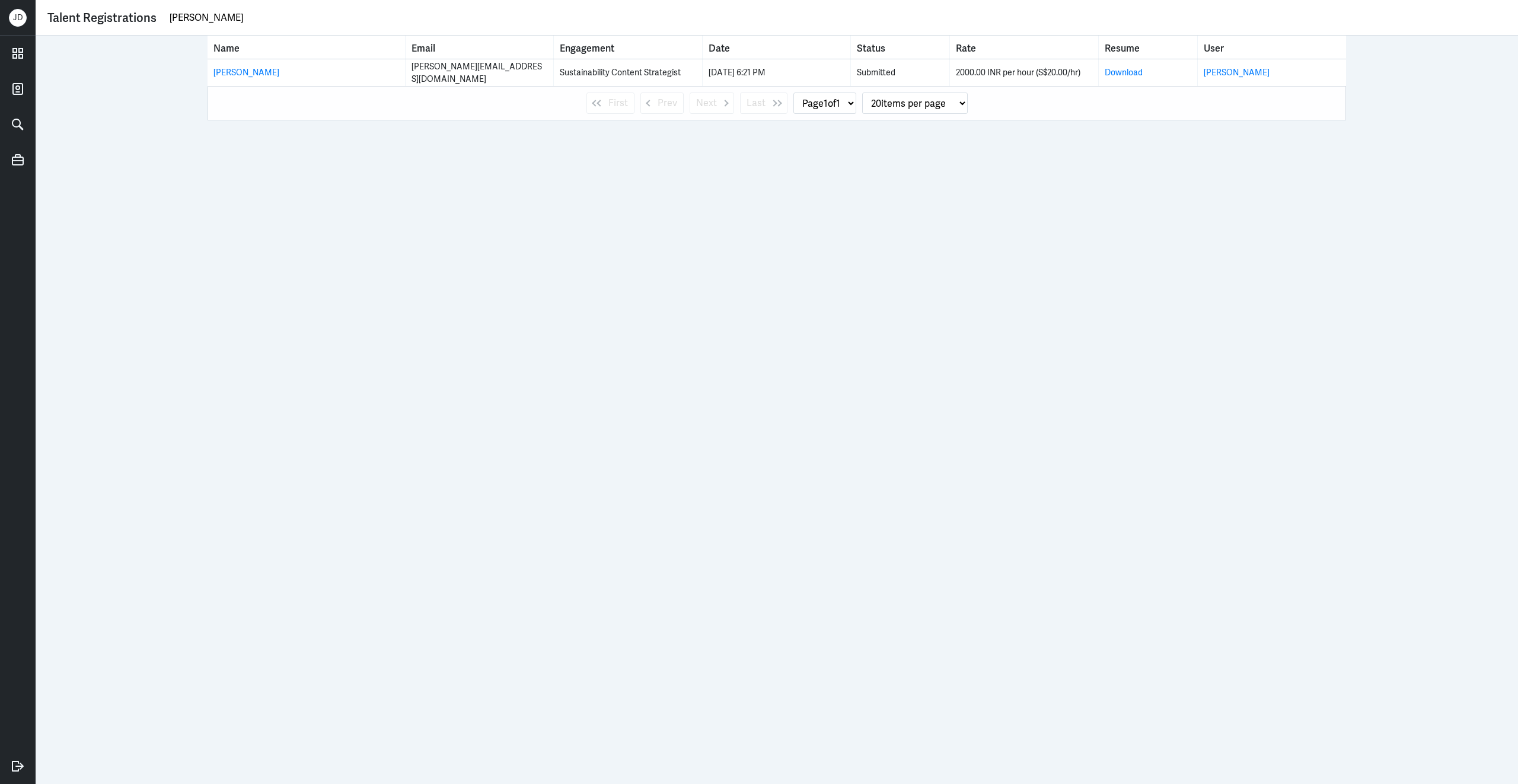
click at [1045, 170] on div "Name Email Engagement Date Status Rate Resume User Megha Sainath megha.sainath0…" at bounding box center [777, 410] width 1482 height 748
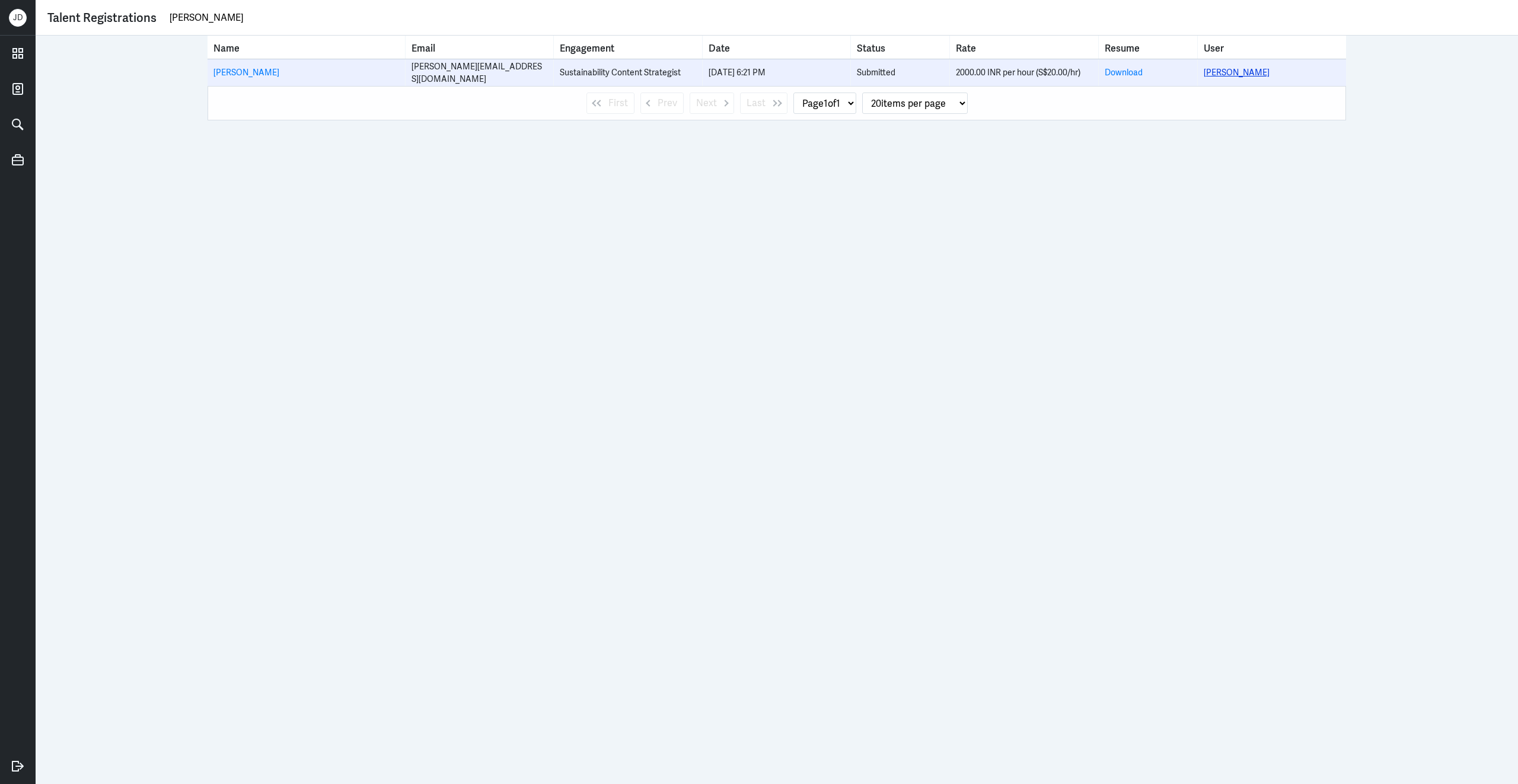
click at [1222, 75] on link "Megha Sainath" at bounding box center [1236, 72] width 66 height 11
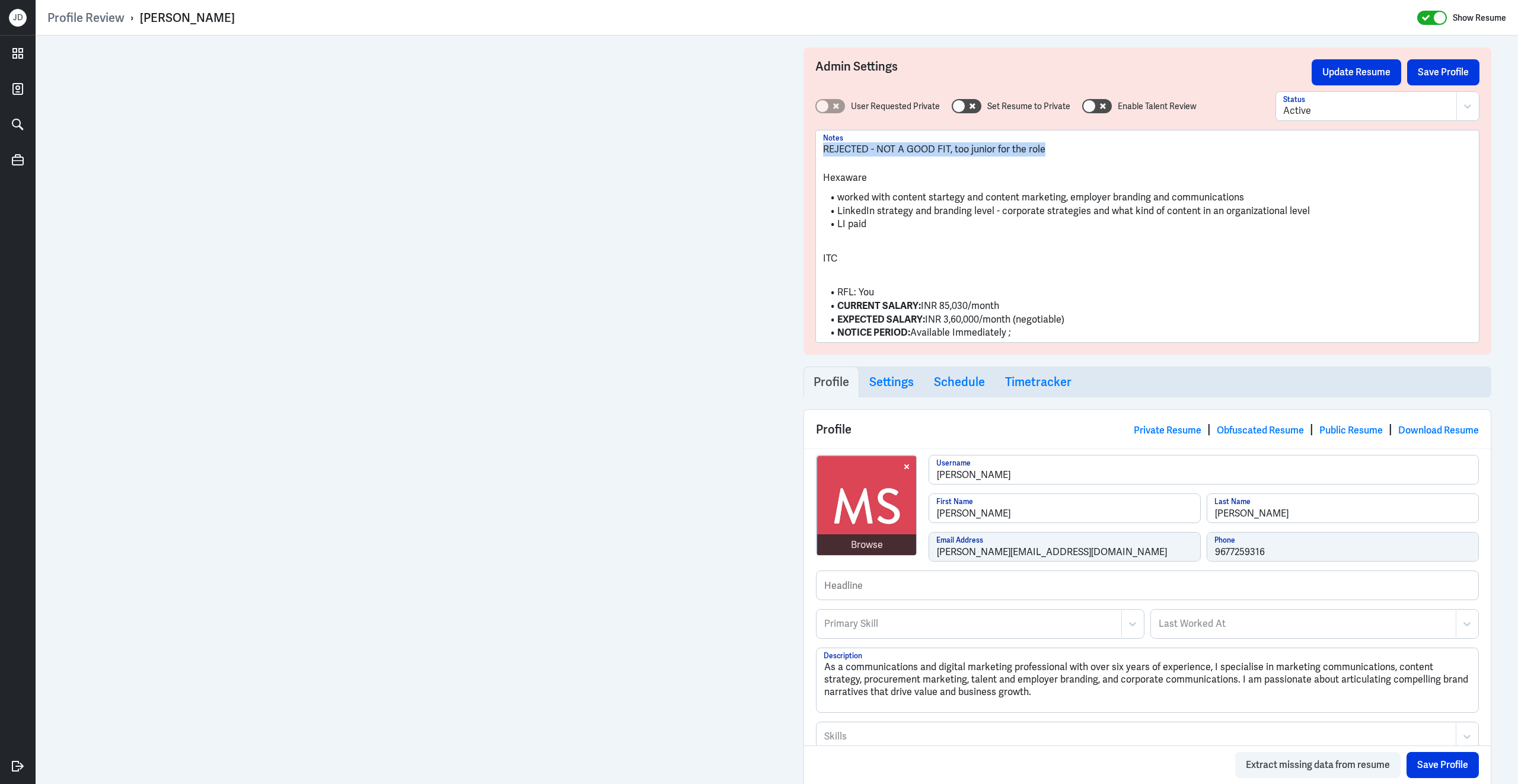
drag, startPoint x: 1053, startPoint y: 151, endPoint x: 814, endPoint y: 140, distance: 239.3
click at [814, 140] on div "Admin Settings Update Resume Save Profile User Requested Private Set Resume to …" at bounding box center [1148, 201] width 688 height 307
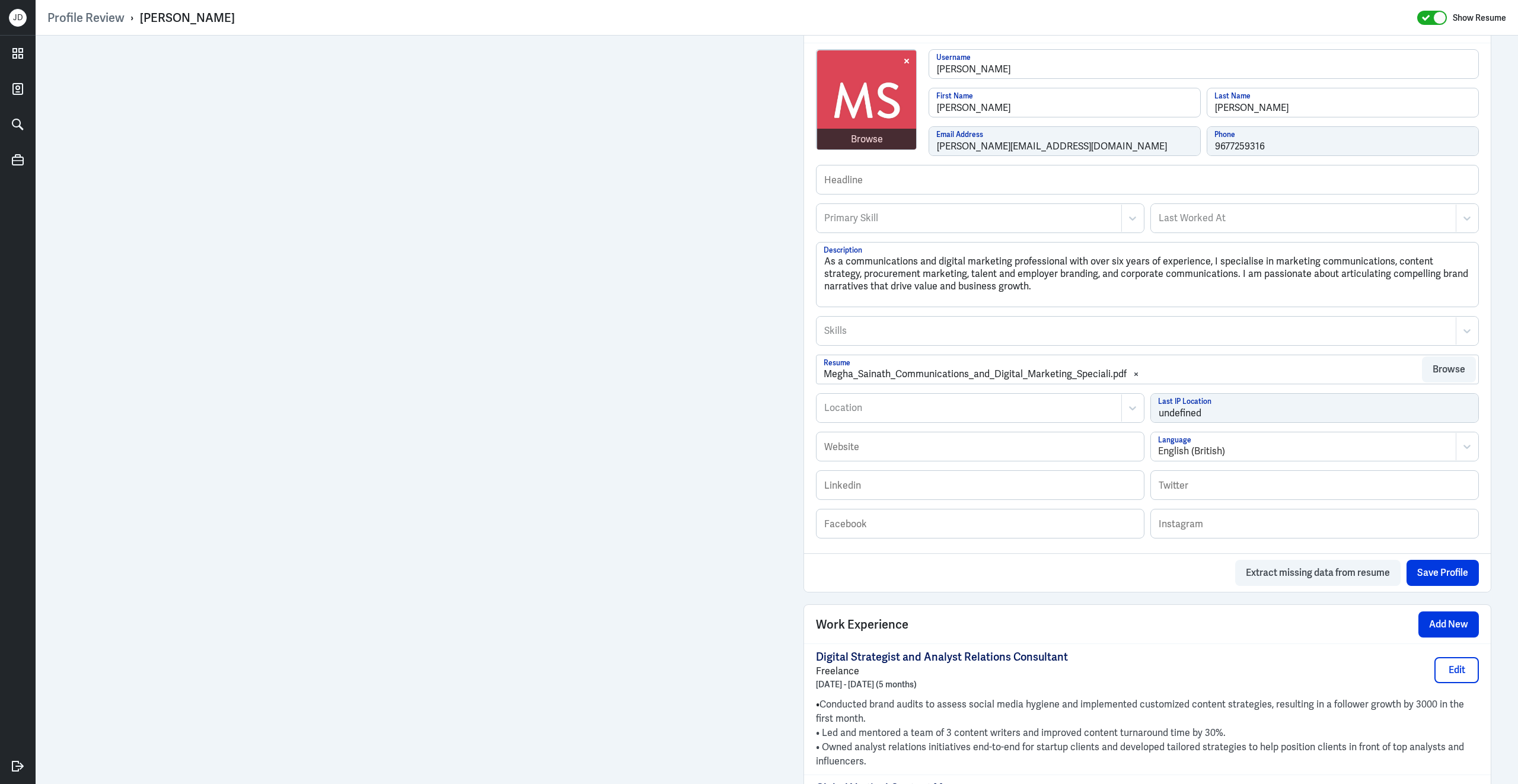
scroll to position [62, 0]
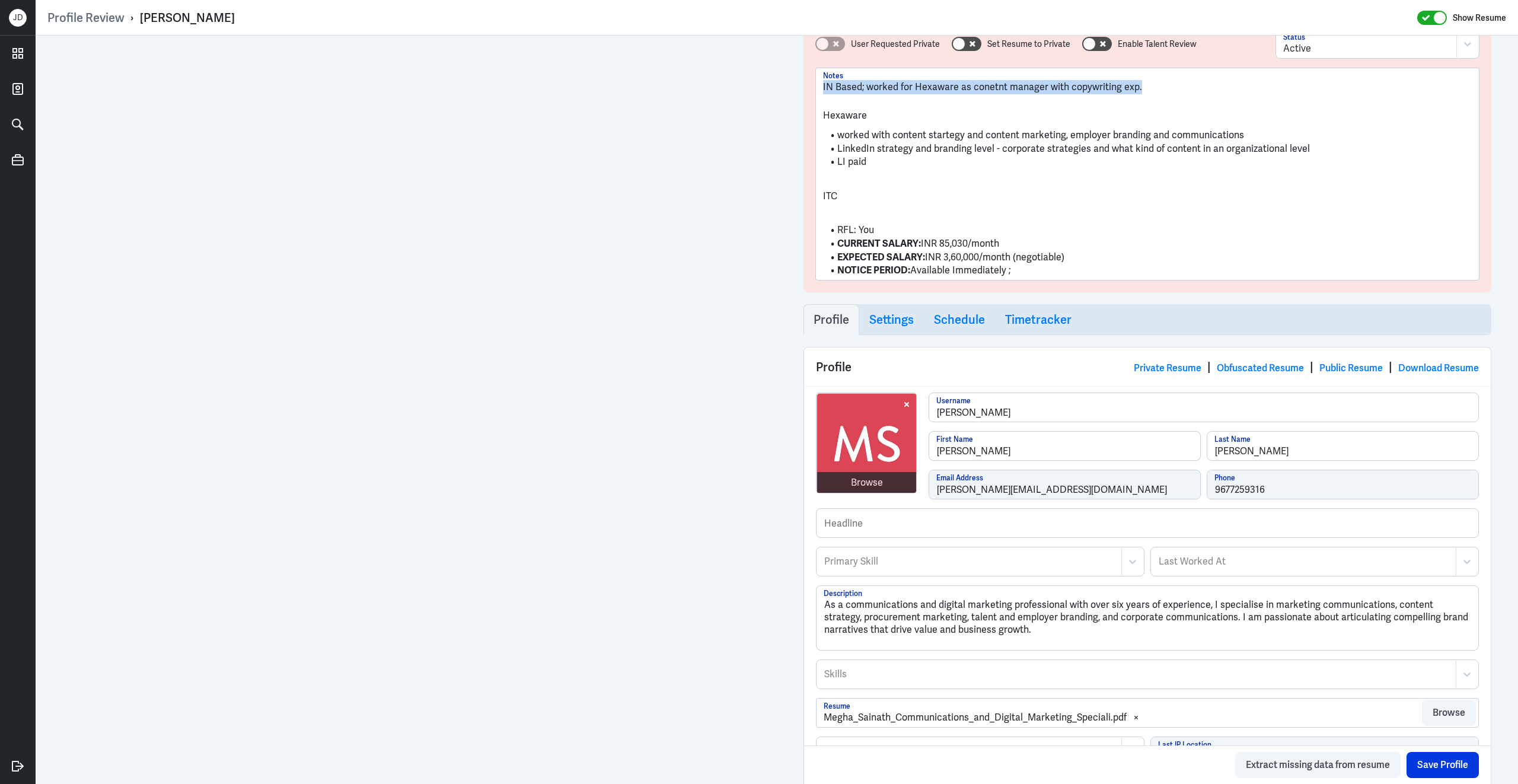
drag, startPoint x: 1175, startPoint y: 82, endPoint x: 783, endPoint y: 80, distance: 392.0
copy p "IN Based; worked for Hexaware as conetnt manager with copywriting exp."
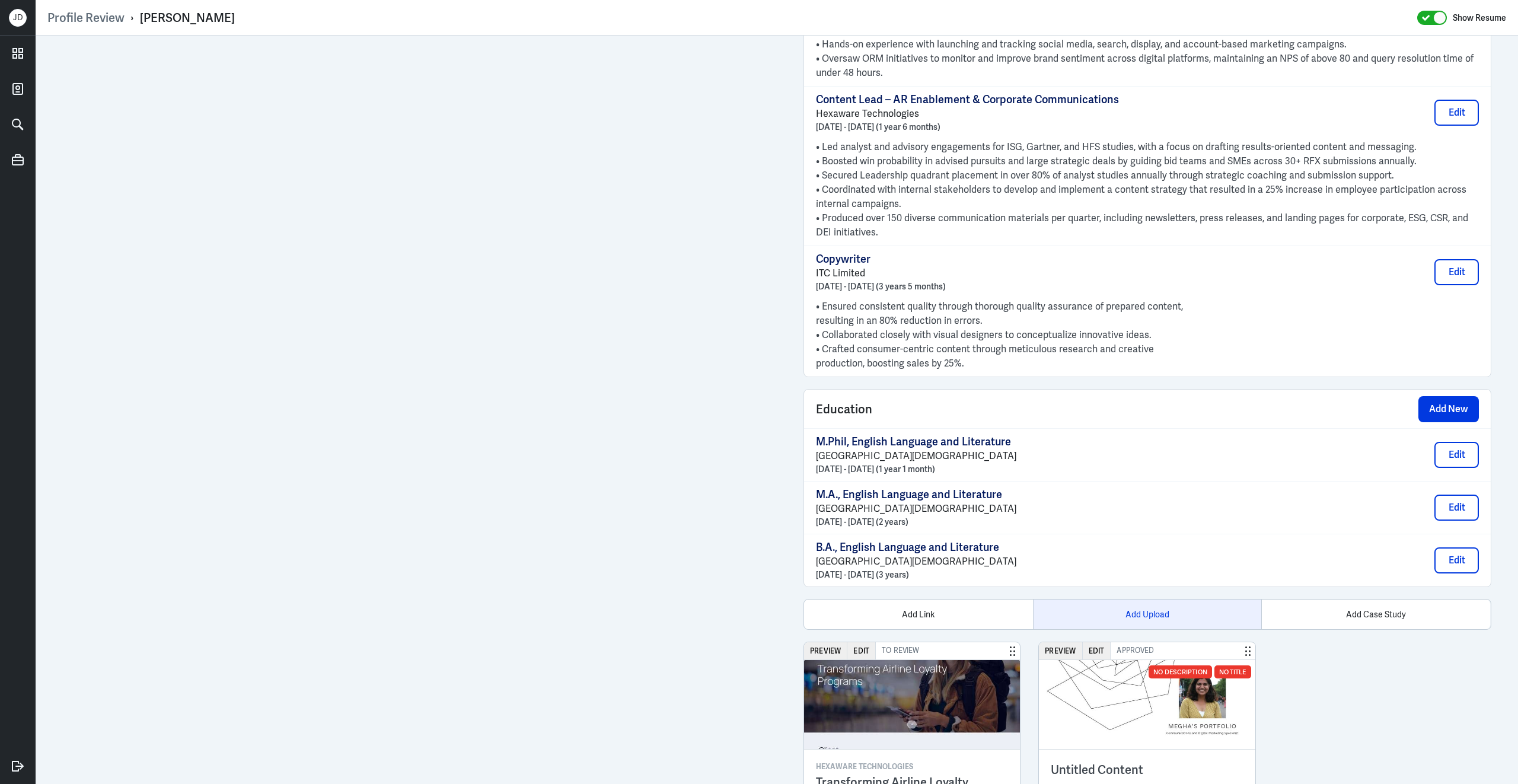
scroll to position [1414, 0]
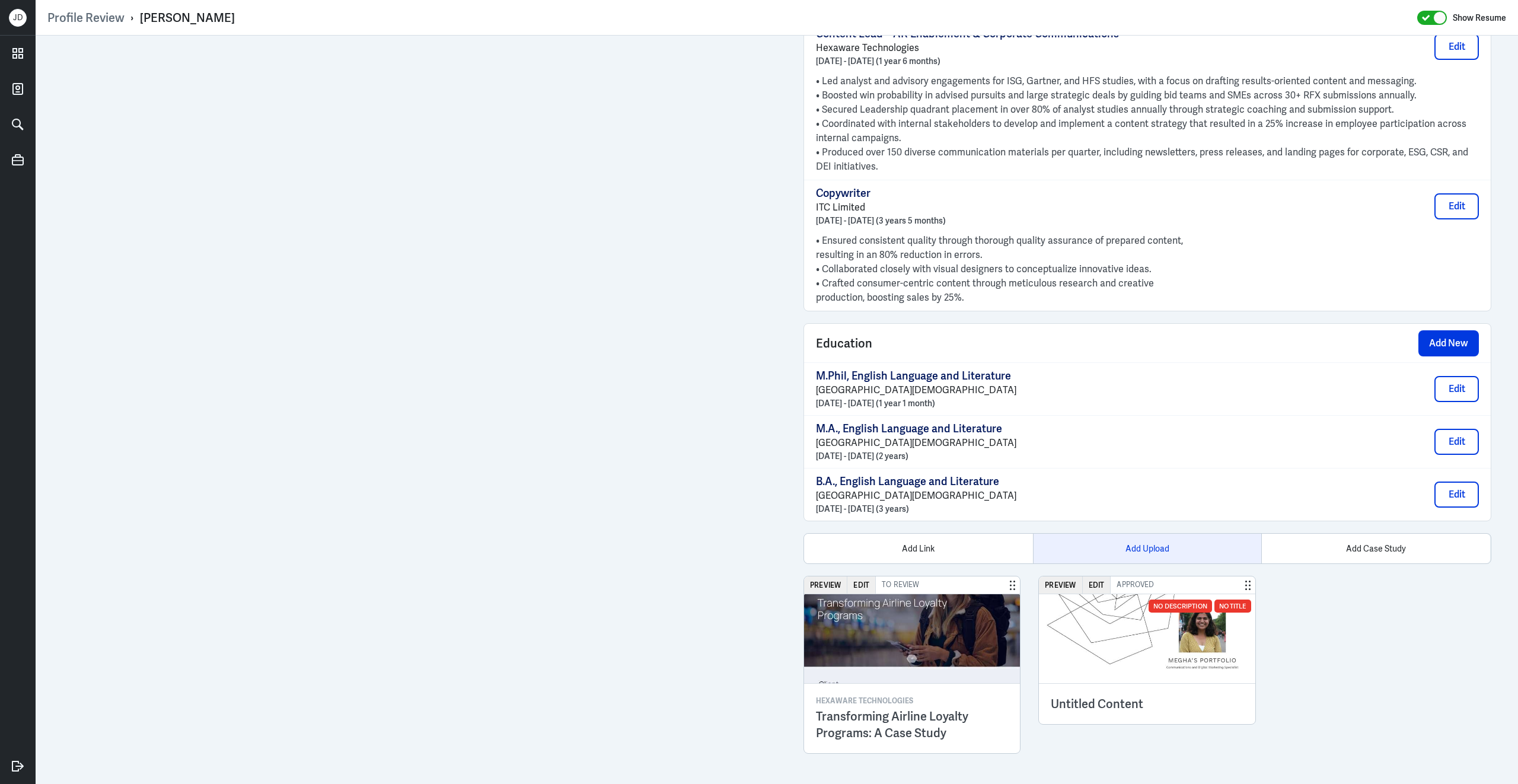
click at [1129, 540] on div "Add Upload" at bounding box center [1147, 548] width 229 height 30
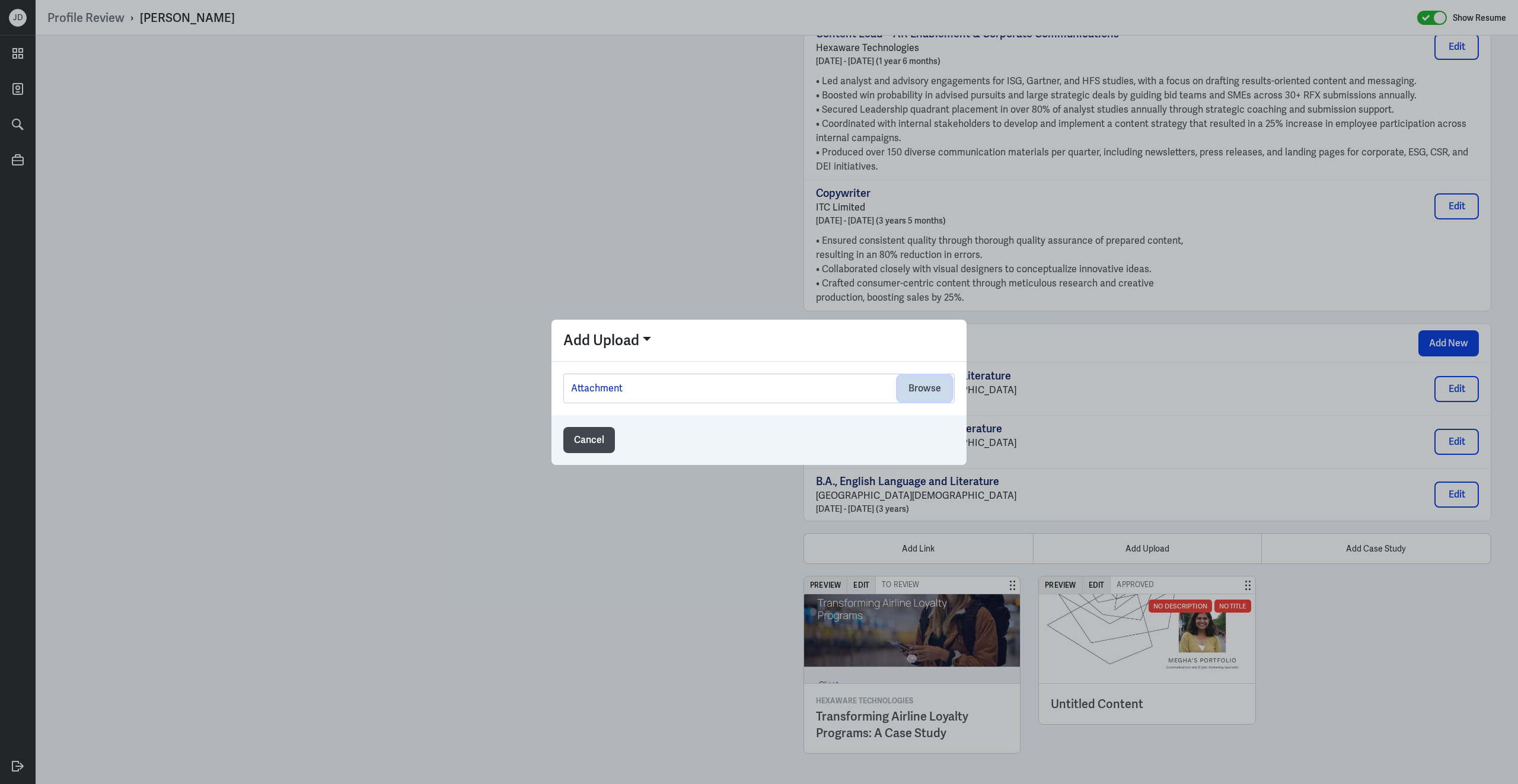
click at [918, 390] on button "Browse" at bounding box center [925, 389] width 54 height 26
click at [908, 389] on button "Browse" at bounding box center [925, 389] width 54 height 26
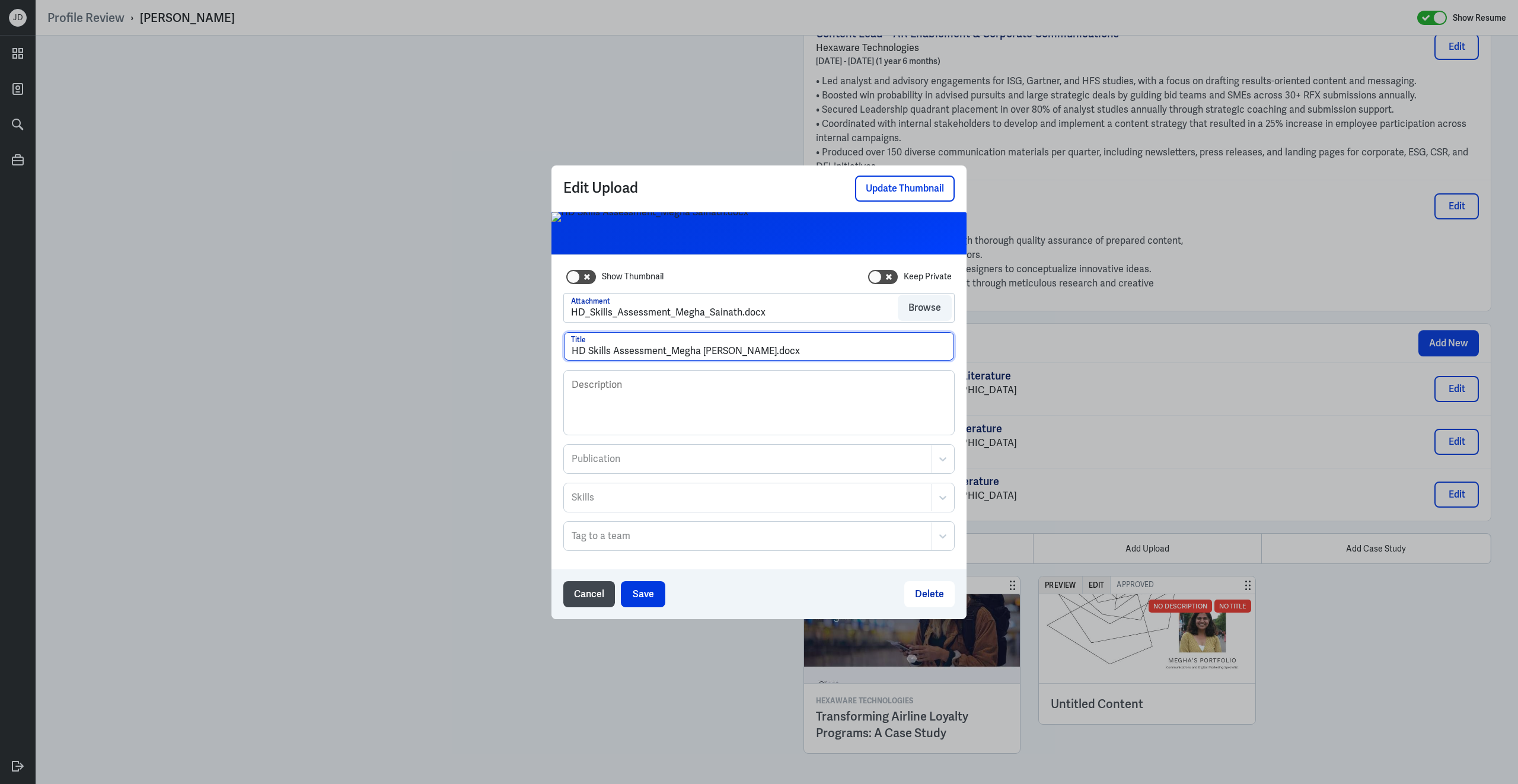
drag, startPoint x: 735, startPoint y: 353, endPoint x: 829, endPoint y: 352, distance: 94.0
click at [829, 352] on input "HD Skills Assessment_Megha Sainath.docx" at bounding box center [759, 346] width 390 height 28
click at [671, 349] on input "HD Skills Assessment_Megha Sainath" at bounding box center [759, 346] width 390 height 28
type input "HD Skills Assessment- Megha Sainath"
click at [647, 591] on button "Save" at bounding box center [643, 594] width 45 height 26
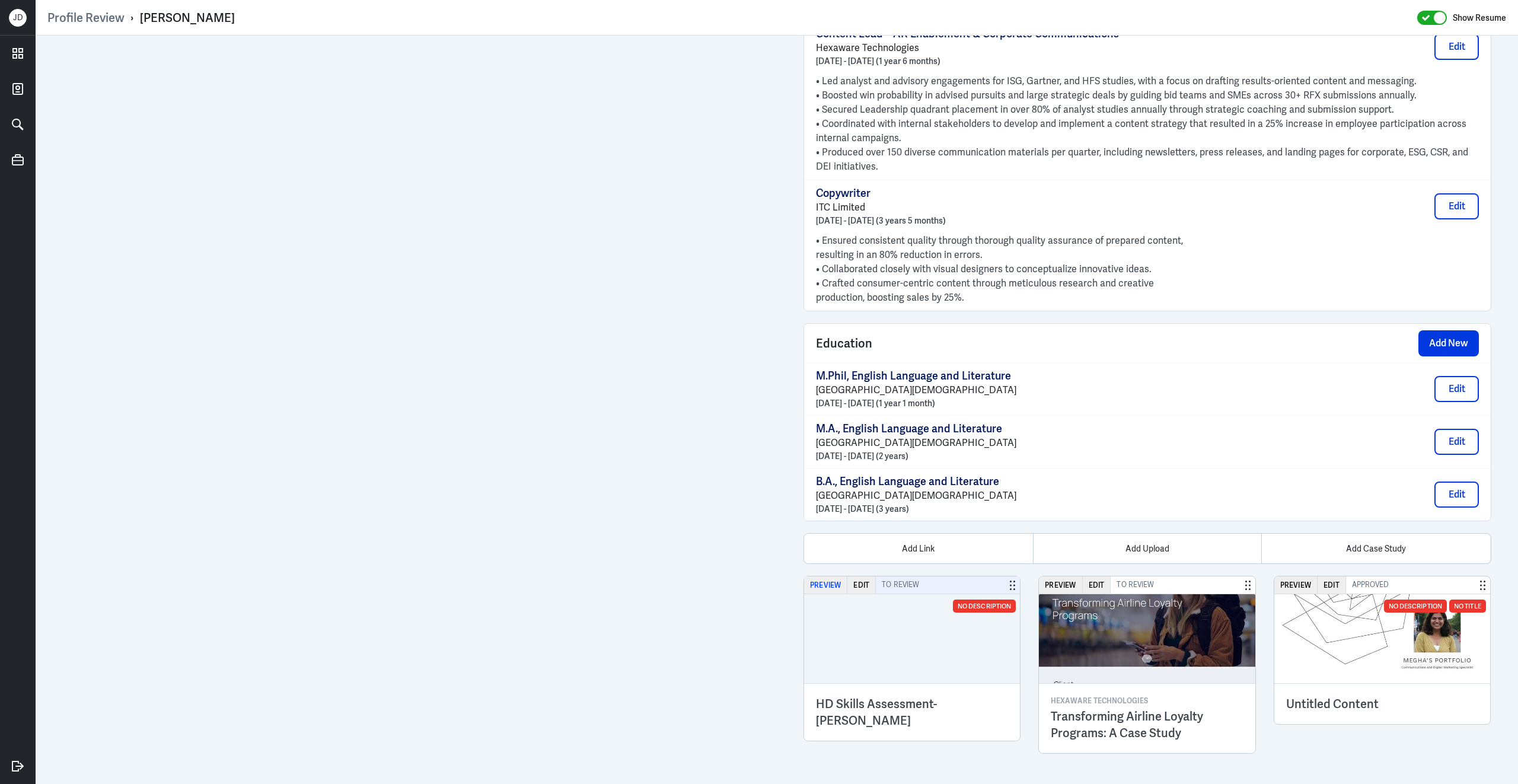
click at [829, 581] on button "Preview" at bounding box center [826, 584] width 43 height 17
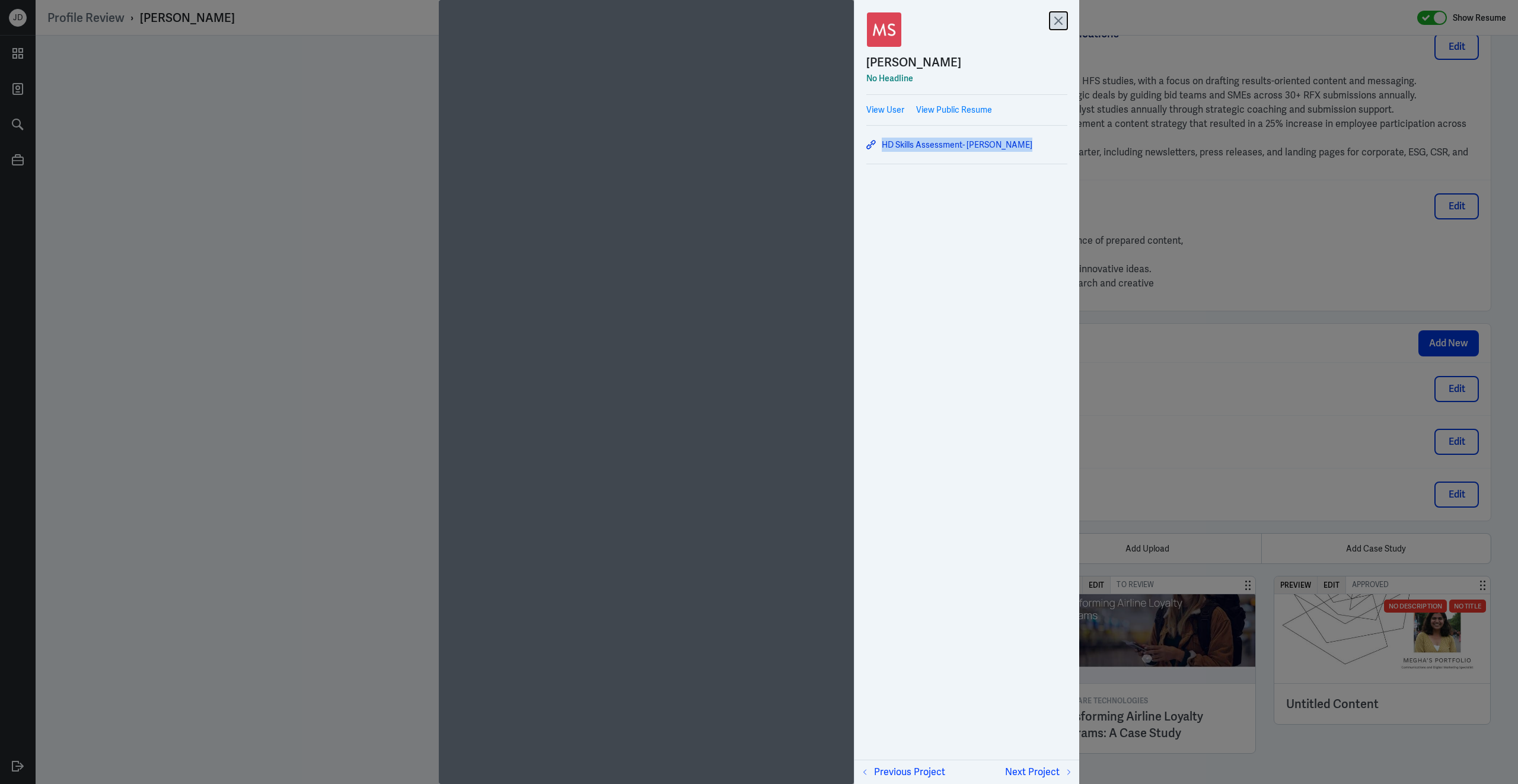
click at [1063, 15] on icon at bounding box center [1058, 21] width 18 height 18
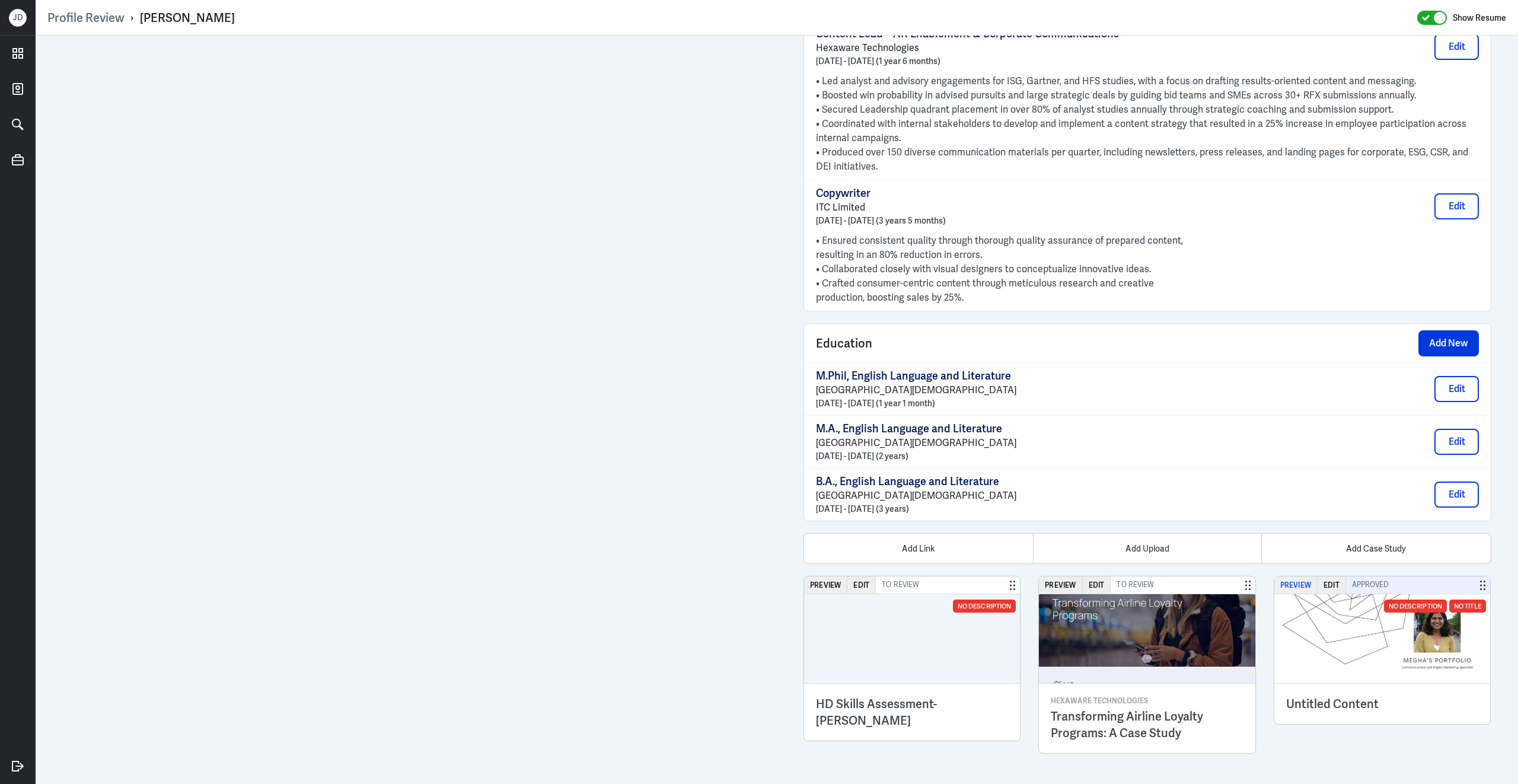
click at [1300, 583] on button "Preview" at bounding box center [1296, 584] width 43 height 17
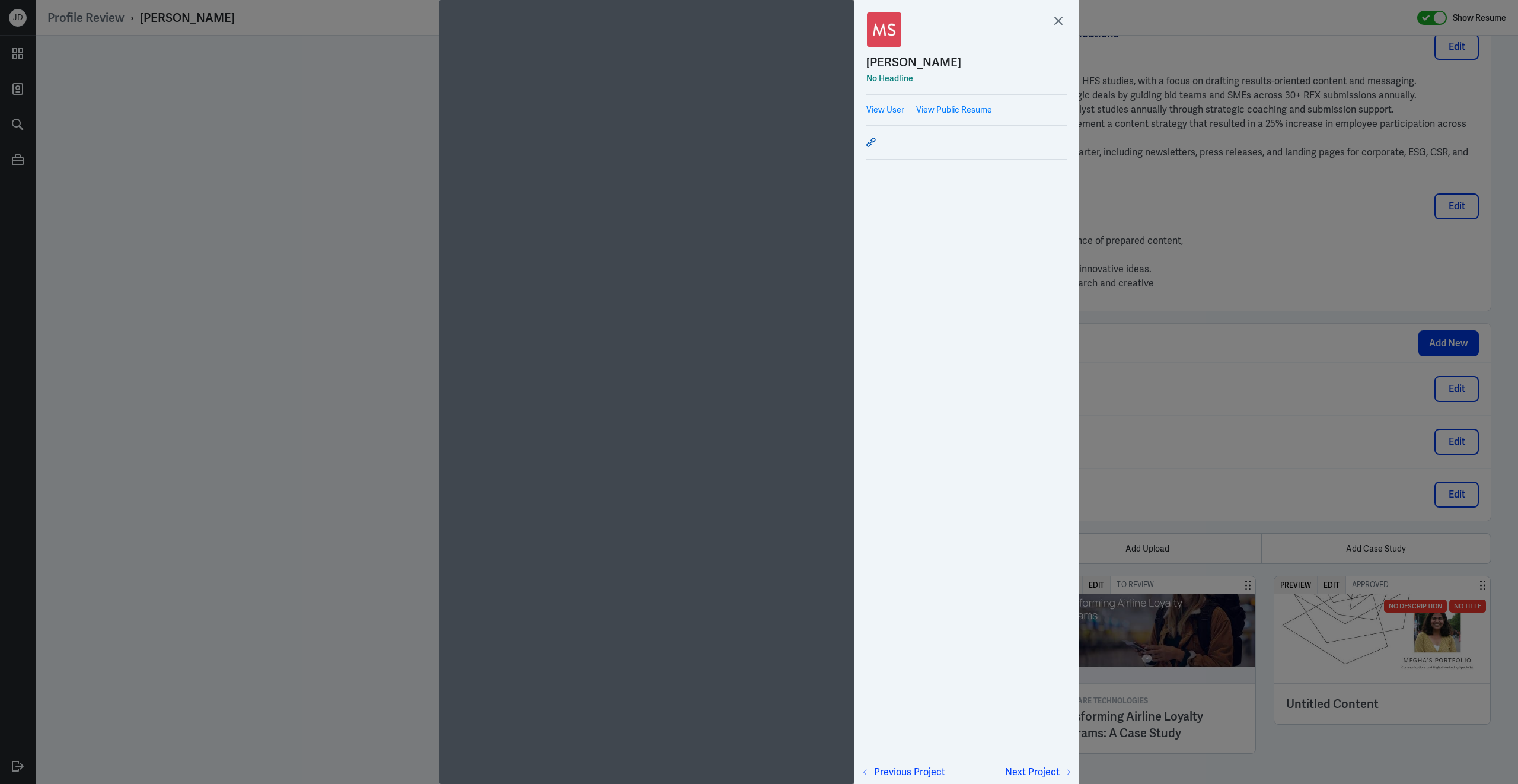
click at [871, 141] on icon at bounding box center [871, 142] width 9 height 9
click at [873, 140] on icon at bounding box center [871, 142] width 9 height 9
click at [1058, 15] on icon at bounding box center [1058, 21] width 18 height 18
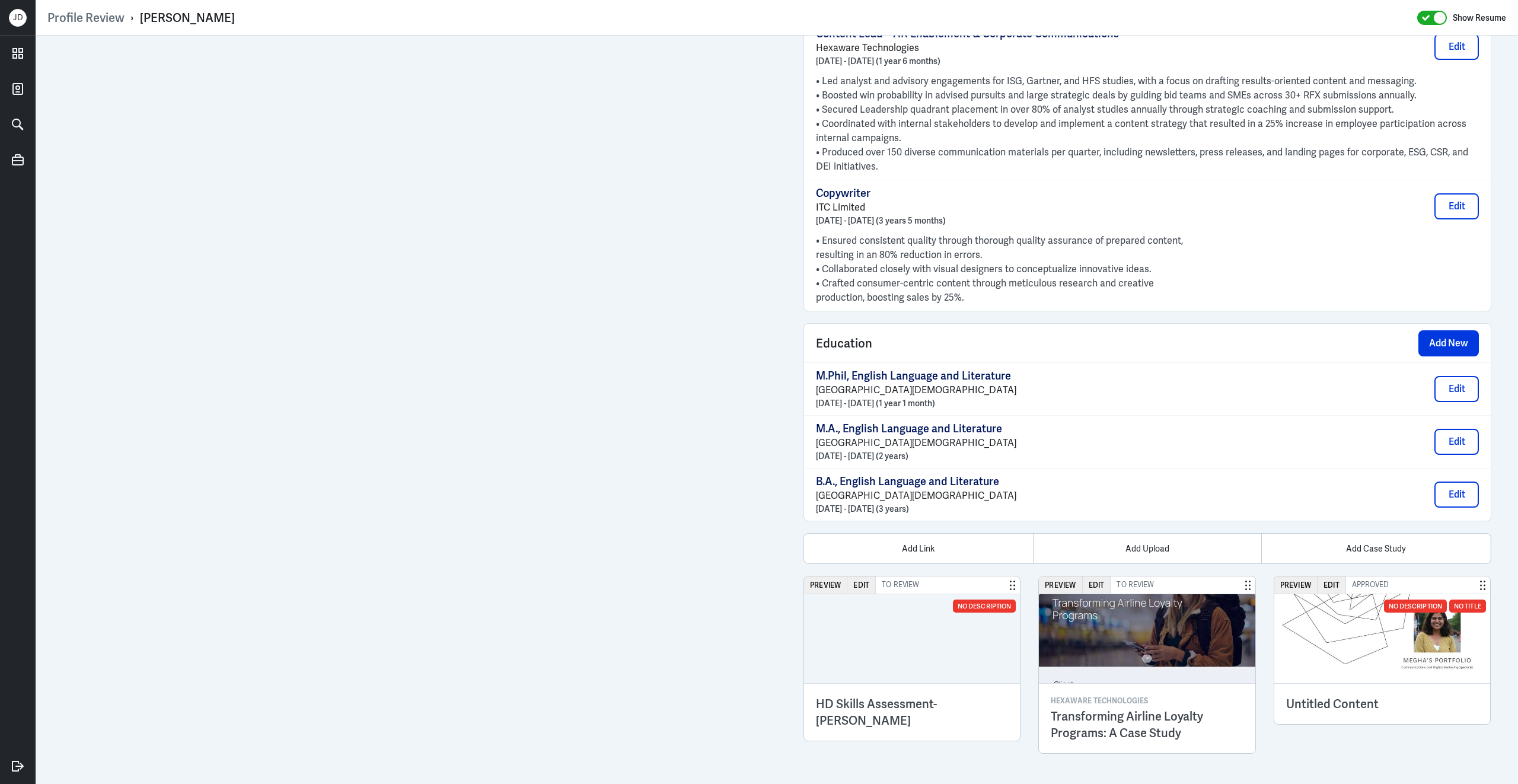
scroll to position [1400, 0]
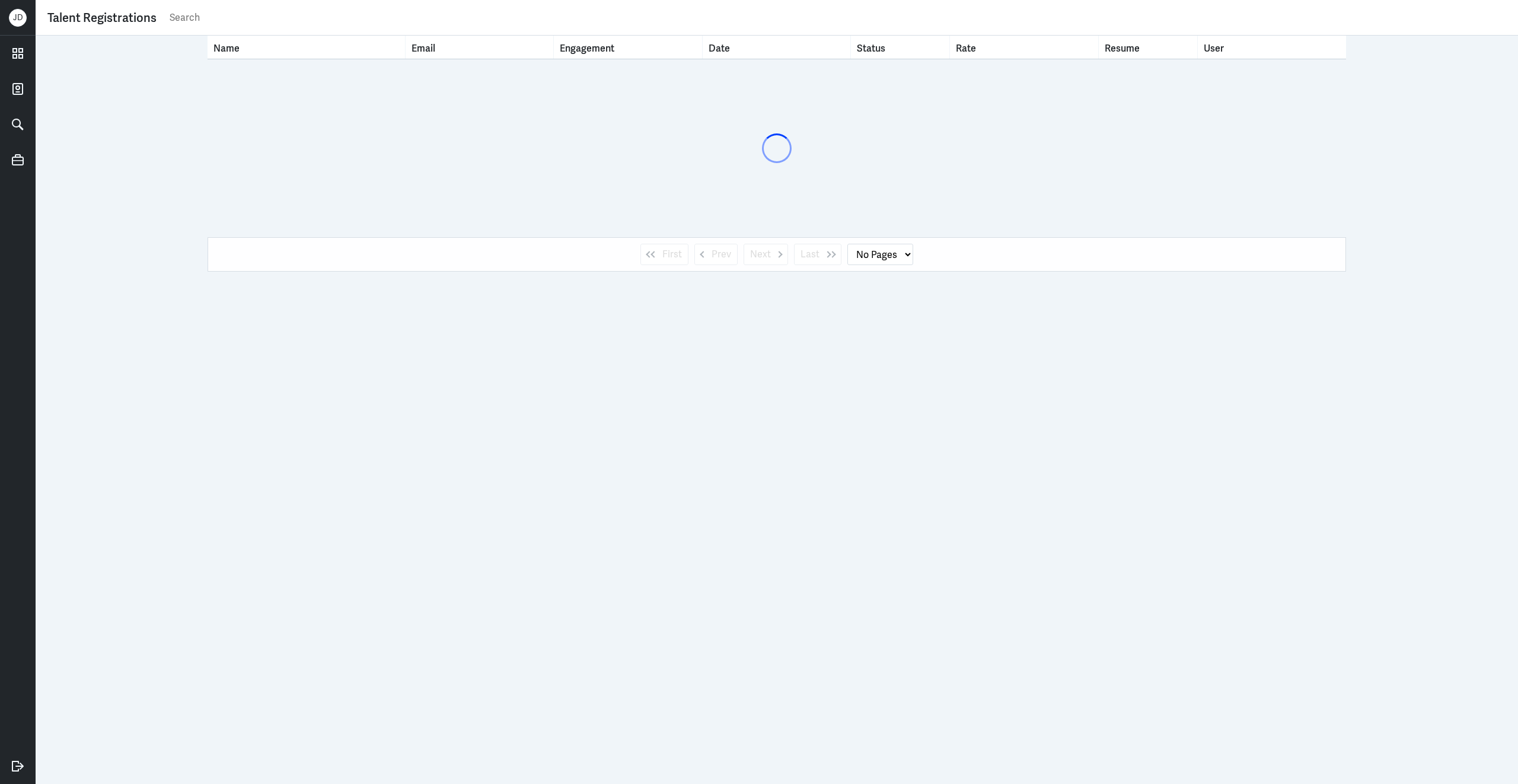
click at [352, 16] on input "text" at bounding box center [837, 18] width 1338 height 18
paste input "[EMAIL_ADDRESS][DOMAIN_NAME]"
type input "[EMAIL_ADDRESS][DOMAIN_NAME]"
select select "1"
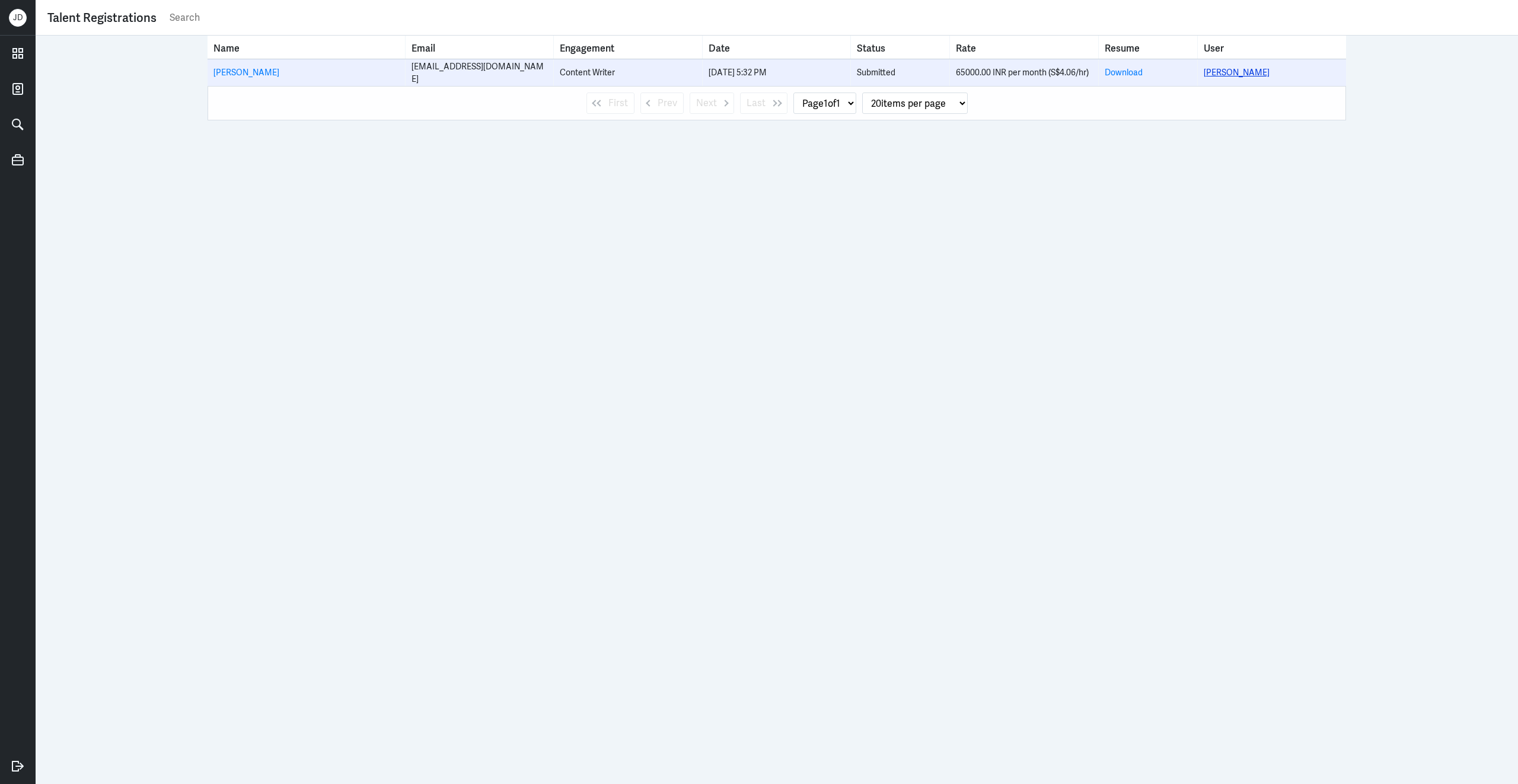
click at [1220, 73] on link "[PERSON_NAME]" at bounding box center [1236, 72] width 66 height 11
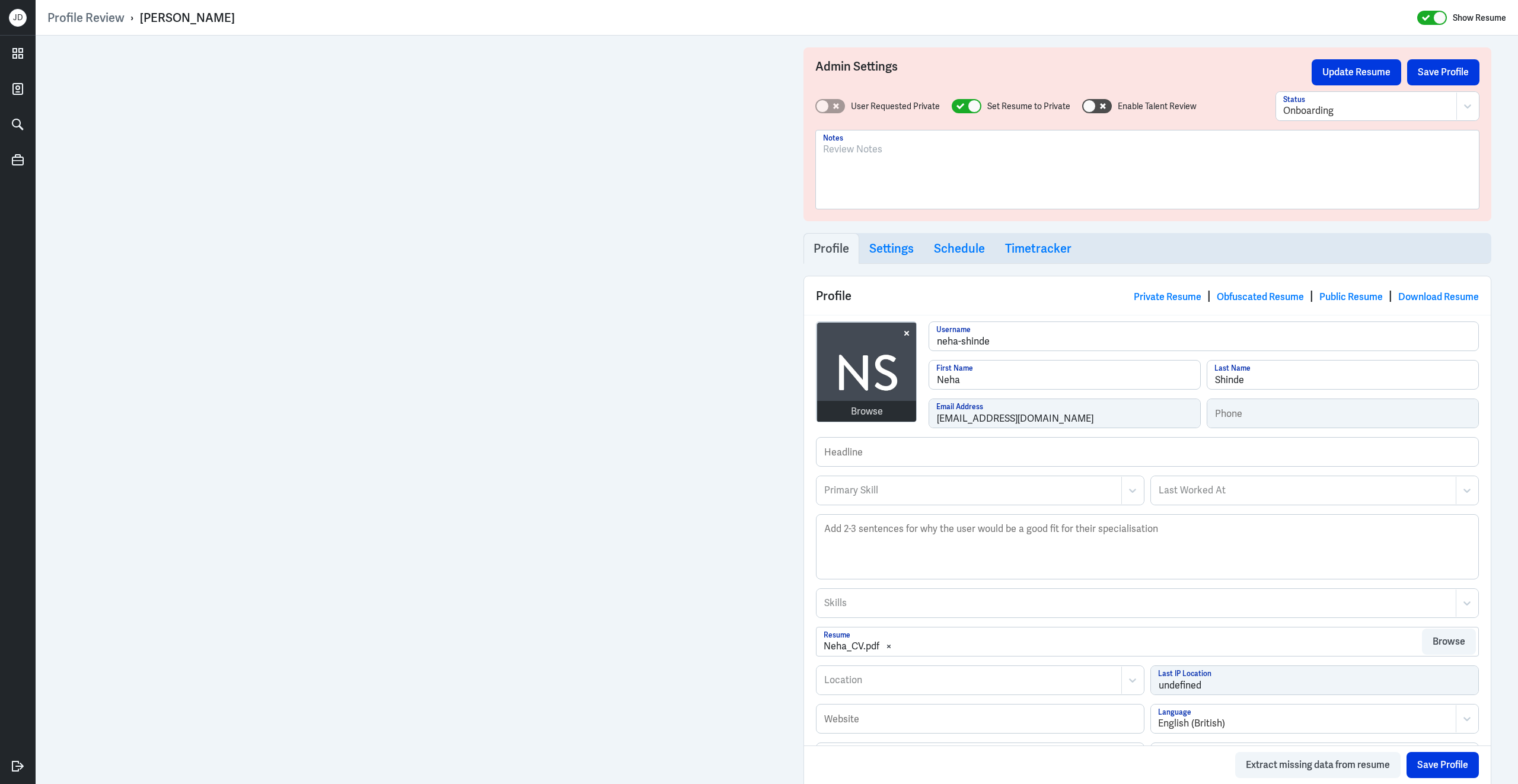
click at [881, 180] on div at bounding box center [1147, 175] width 649 height 64
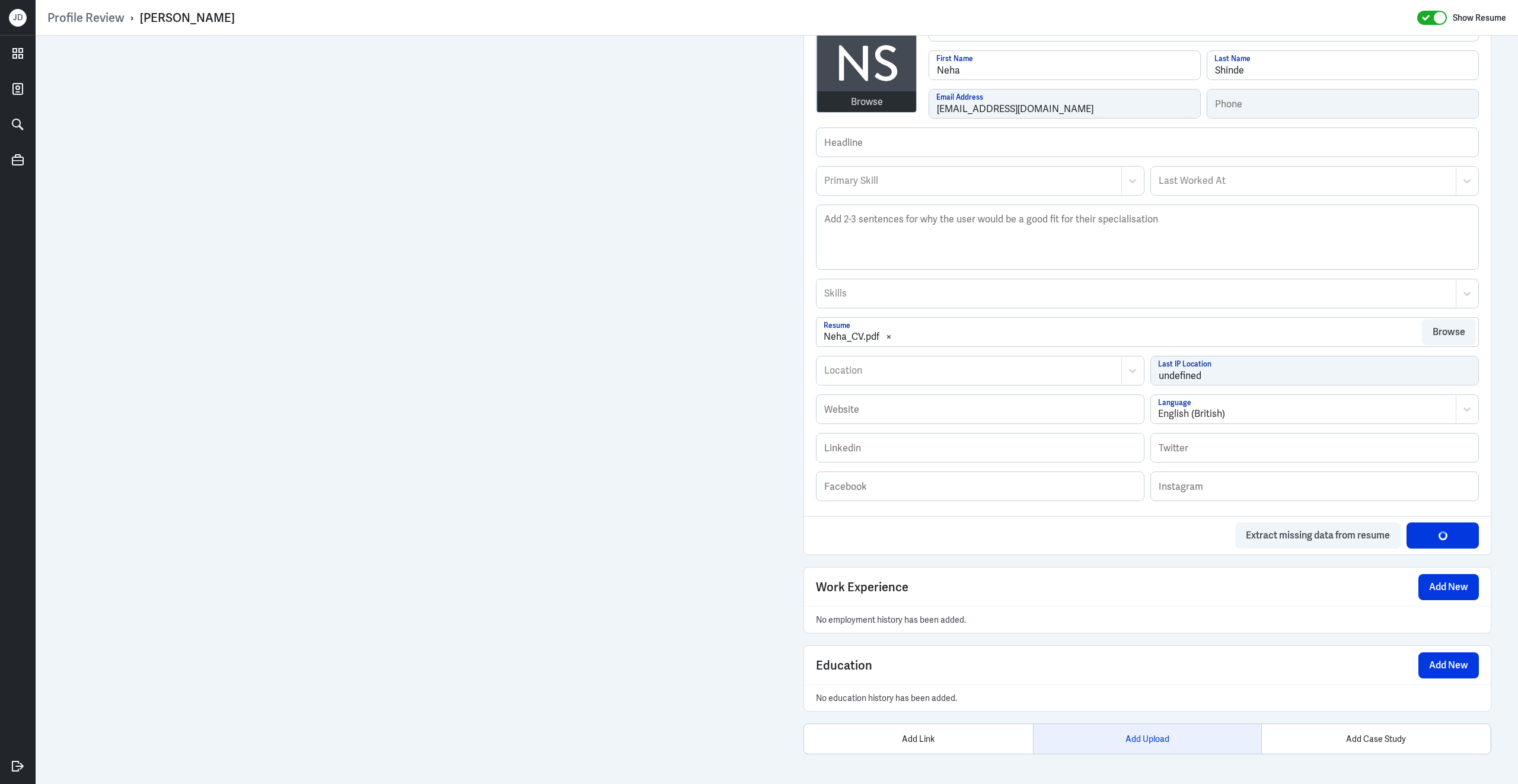
click at [1154, 744] on div "Add Upload" at bounding box center [1147, 738] width 229 height 30
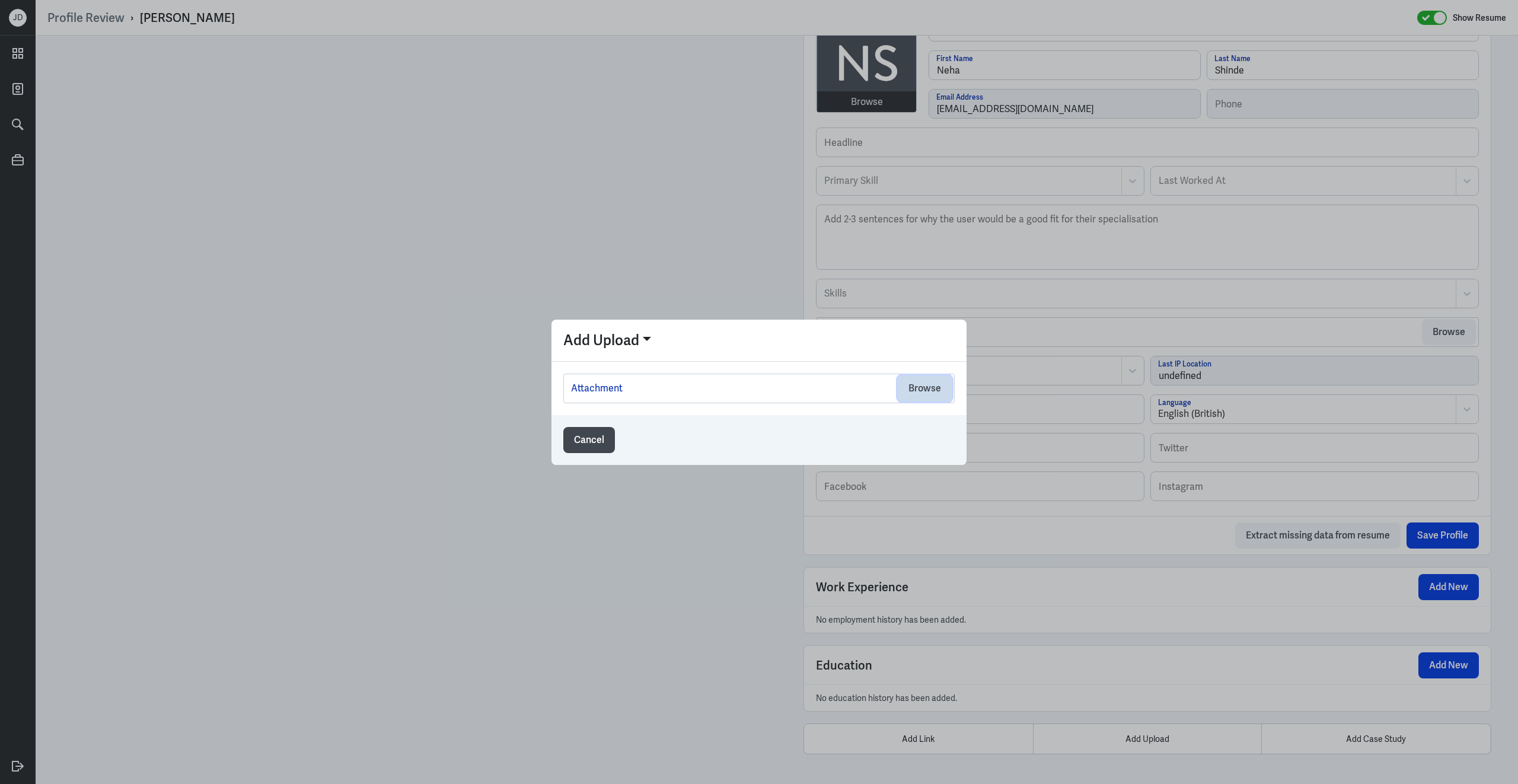
click at [932, 395] on button "Browse" at bounding box center [925, 389] width 54 height 26
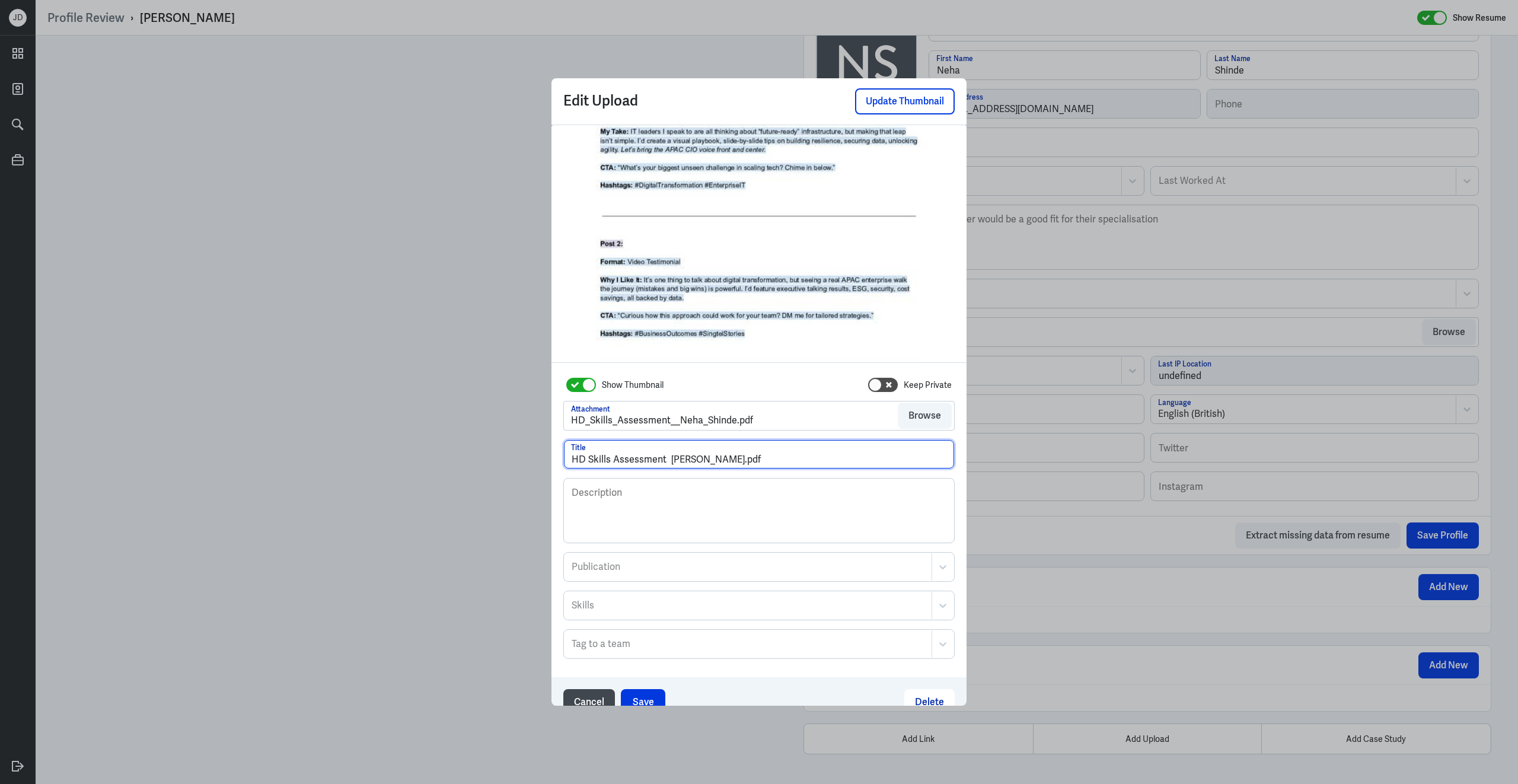
drag, startPoint x: 723, startPoint y: 461, endPoint x: 821, endPoint y: 463, distance: 98.0
click at [821, 463] on input "HD Skills Assessment Neha Shinde.pdf" at bounding box center [759, 454] width 390 height 28
drag, startPoint x: 668, startPoint y: 456, endPoint x: 751, endPoint y: 495, distance: 91.7
click at [669, 456] on input "HD Skills Assessment Neha Shinde" at bounding box center [759, 454] width 390 height 28
type input "HD Skills Assessment - Neha Shinde"
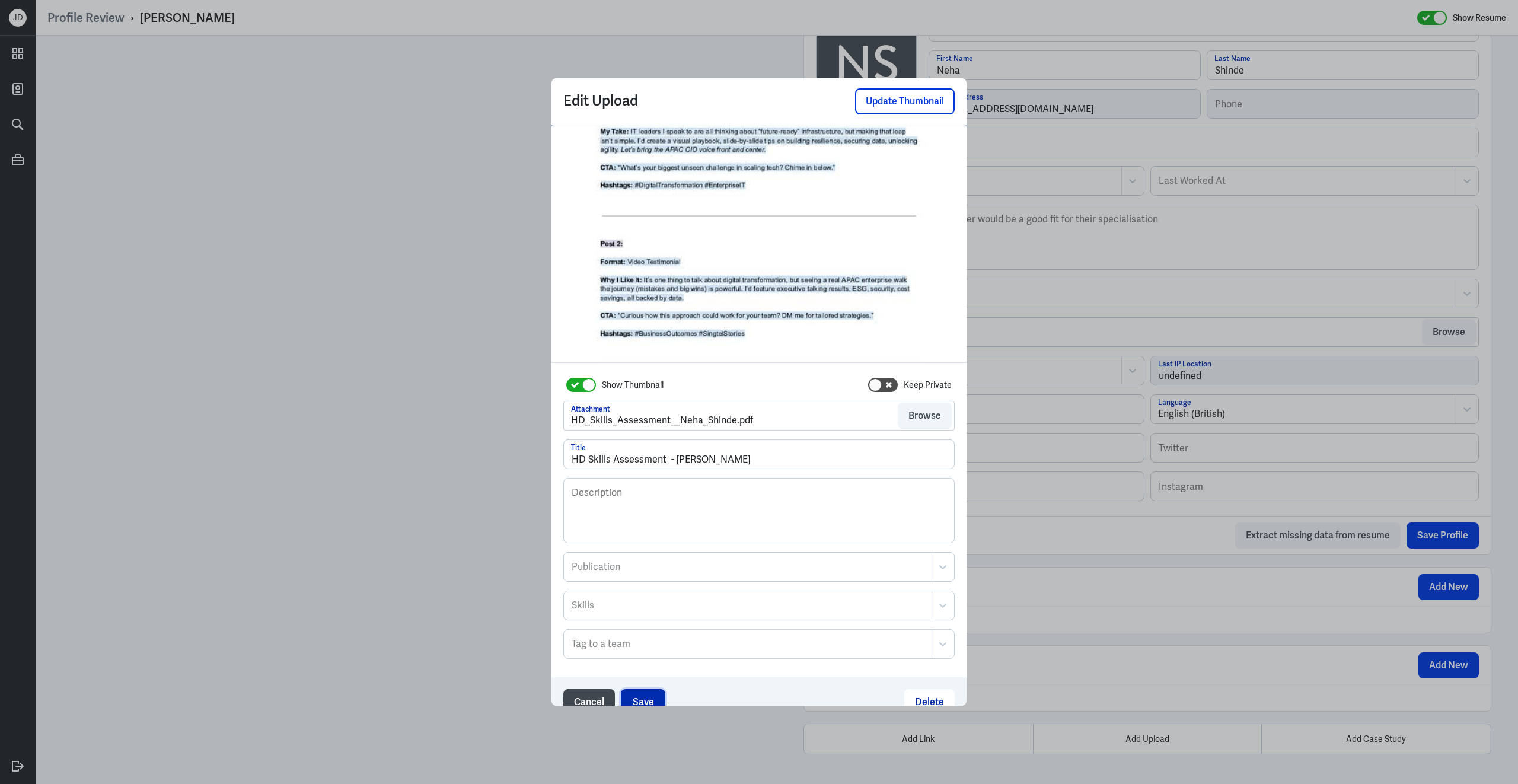
click at [654, 704] on button "Save" at bounding box center [643, 702] width 45 height 26
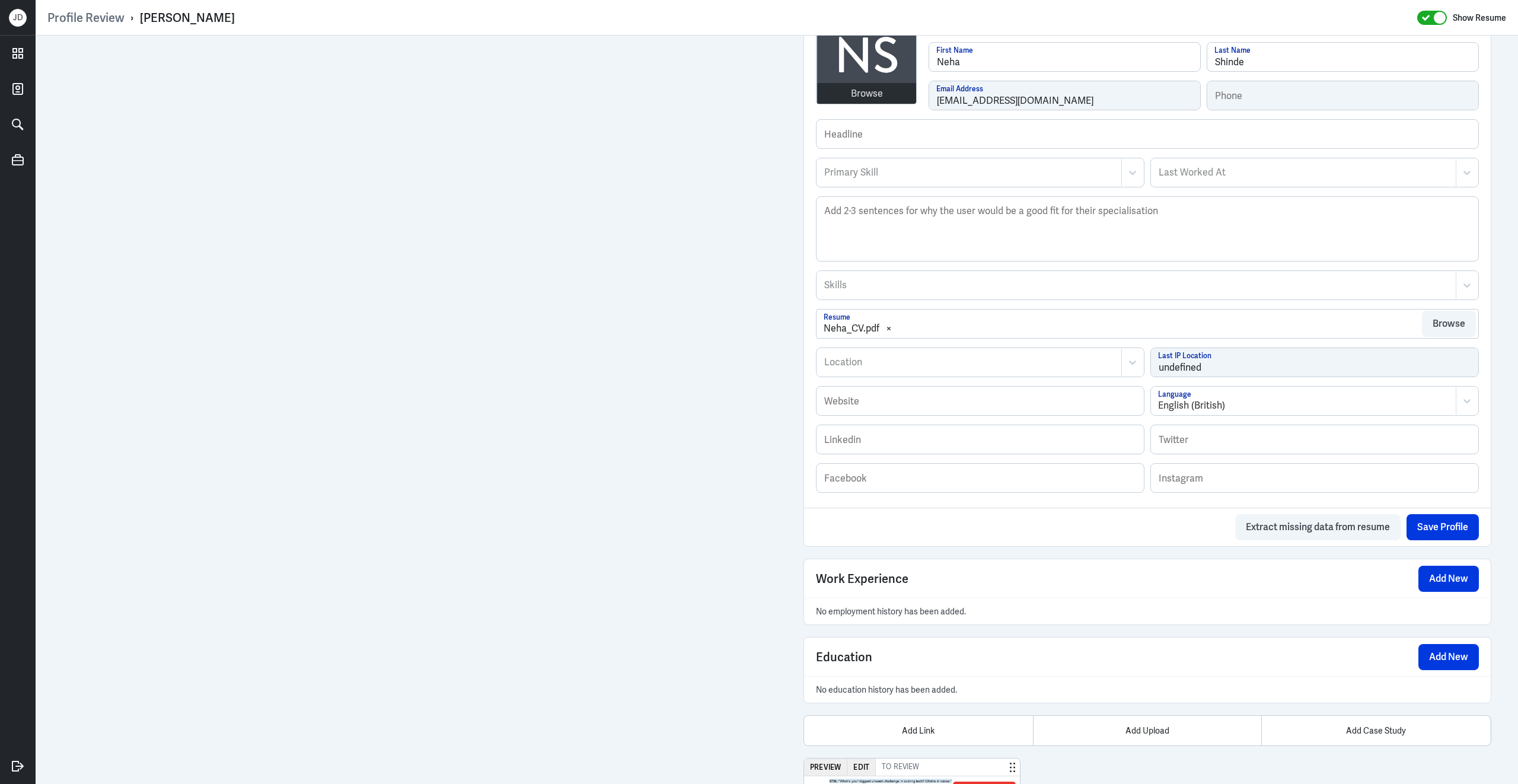
scroll to position [0, 0]
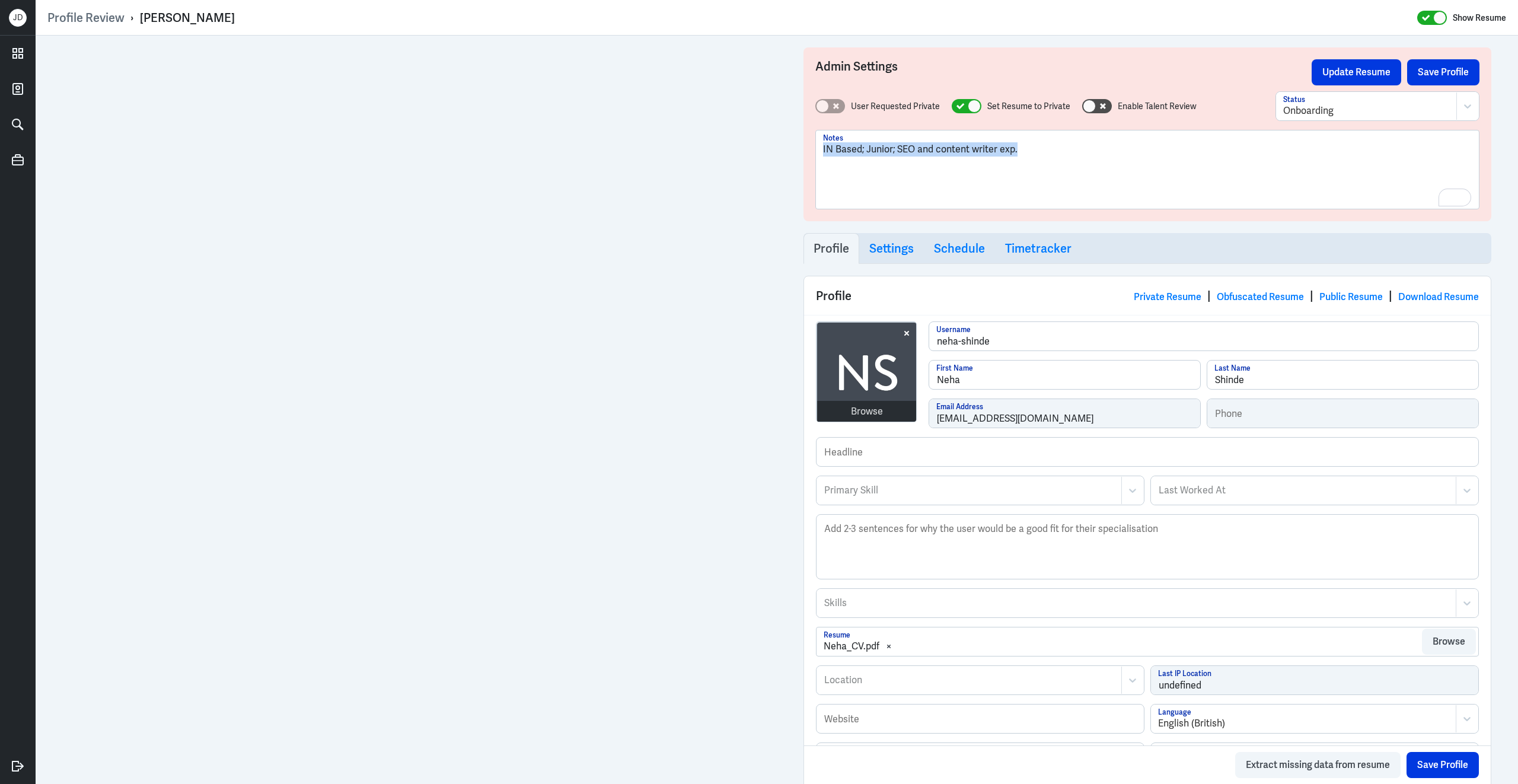
drag, startPoint x: 1024, startPoint y: 153, endPoint x: 741, endPoint y: 149, distance: 283.0
click at [662, 57] on div "Admin Settings Update Resume Save Profile User Requested Private Set Resume to …" at bounding box center [777, 653] width 1482 height 1235
copy p "IN Based; Junior; SEO and content writer exp."
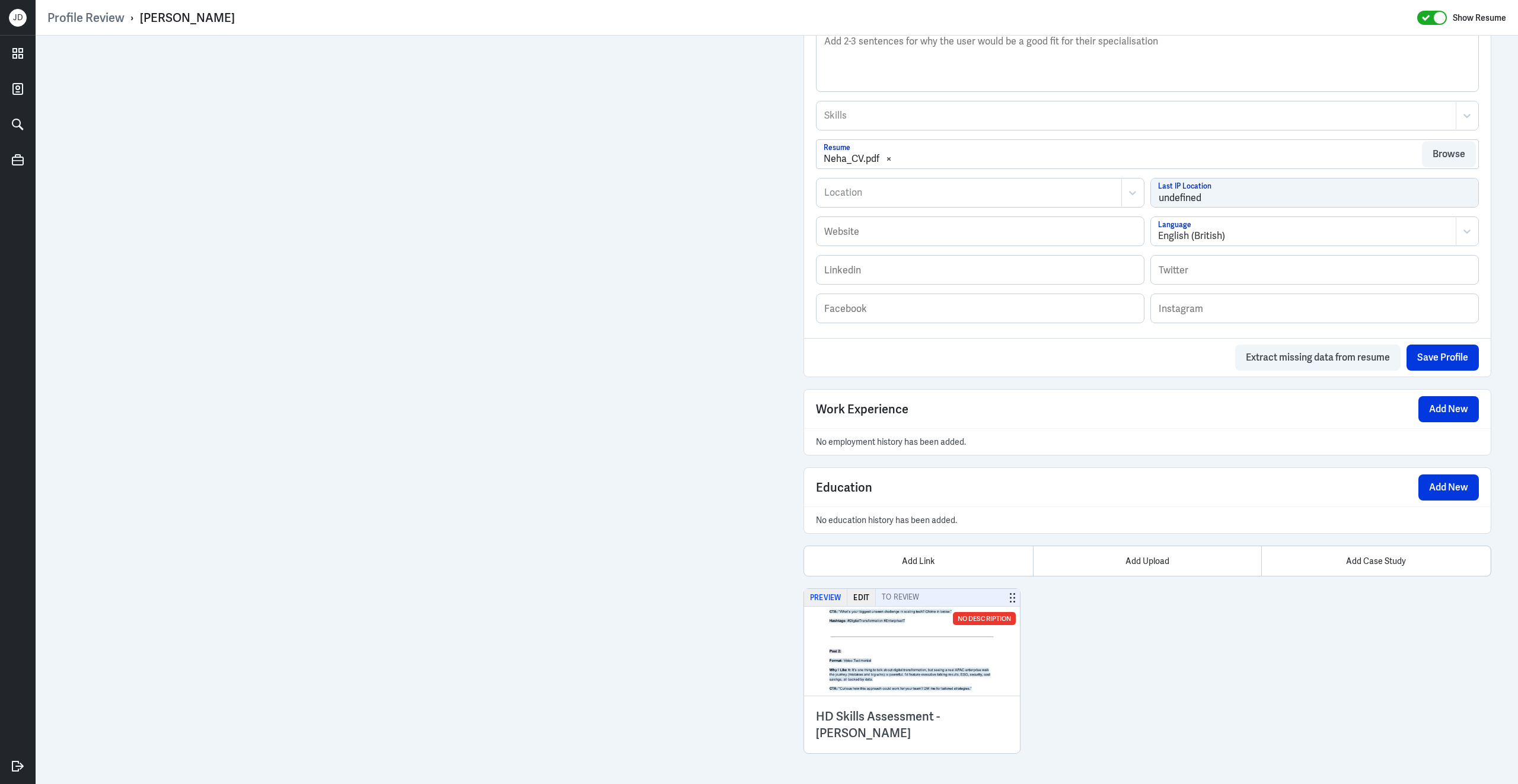
click at [829, 596] on button "Preview" at bounding box center [826, 597] width 43 height 17
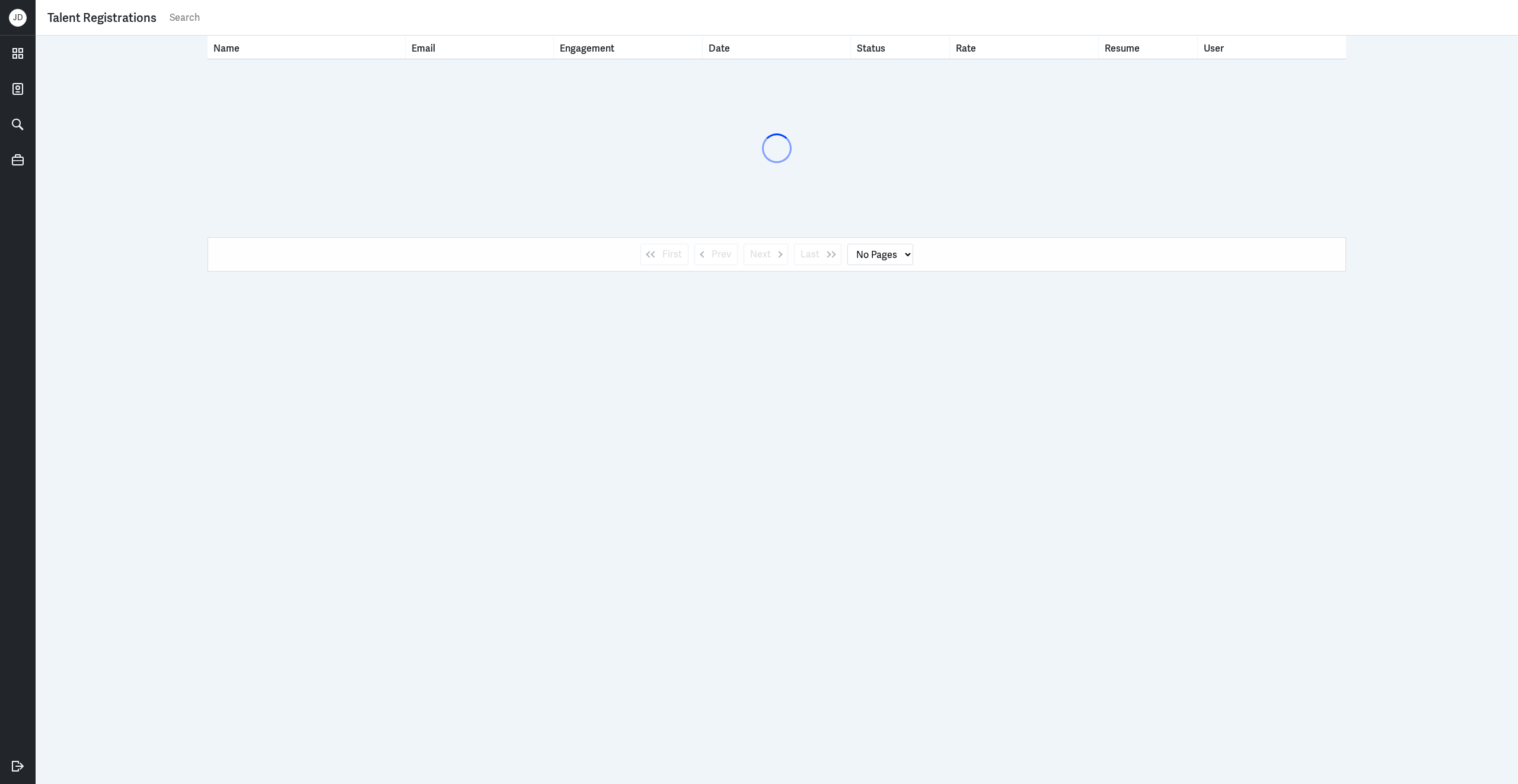
click at [635, 27] on div "Talent Registrations" at bounding box center [777, 17] width 1459 height 23
click at [635, 22] on input "text" at bounding box center [837, 18] width 1338 height 18
type input "nive"
select select "1"
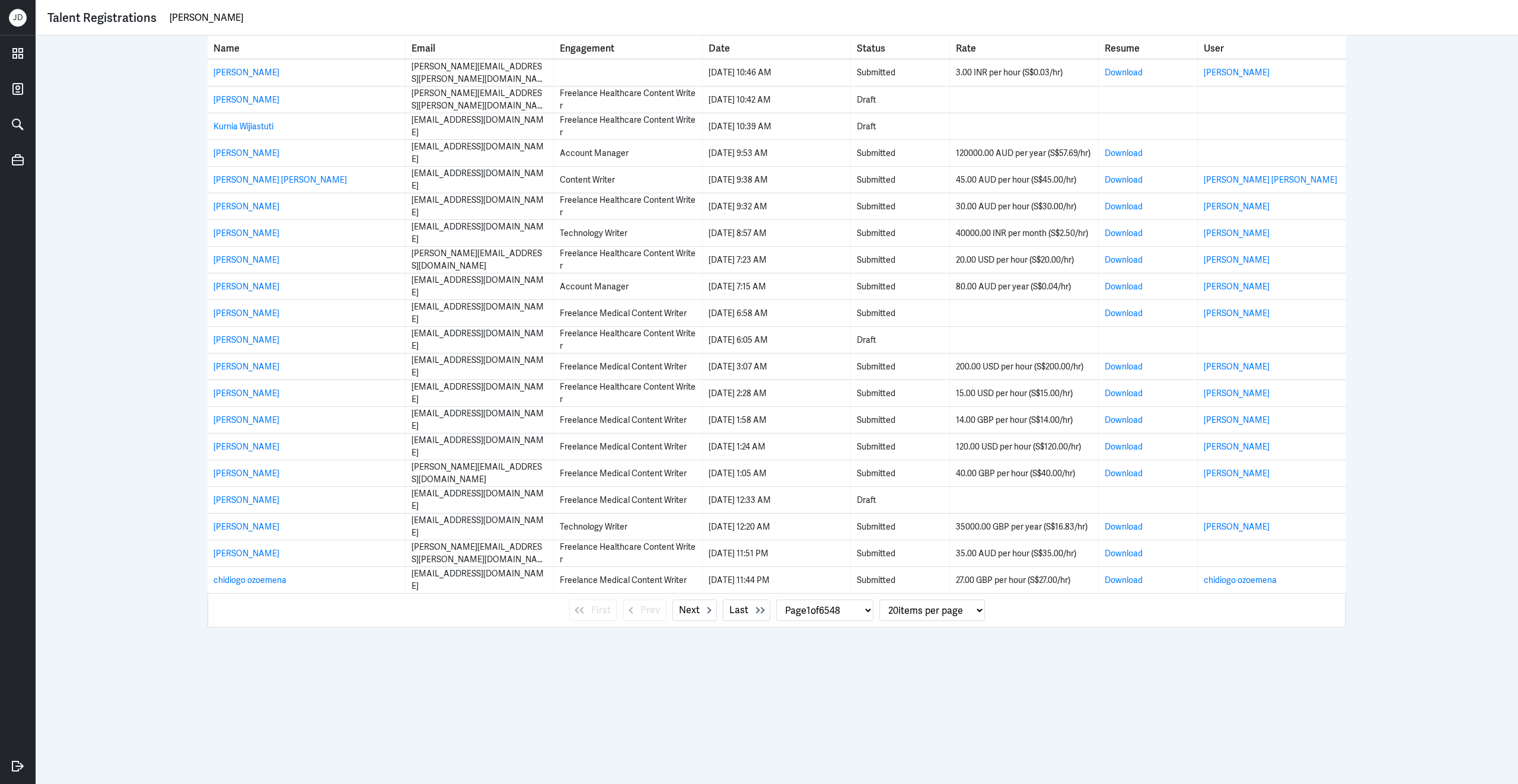
type input "[PERSON_NAME]"
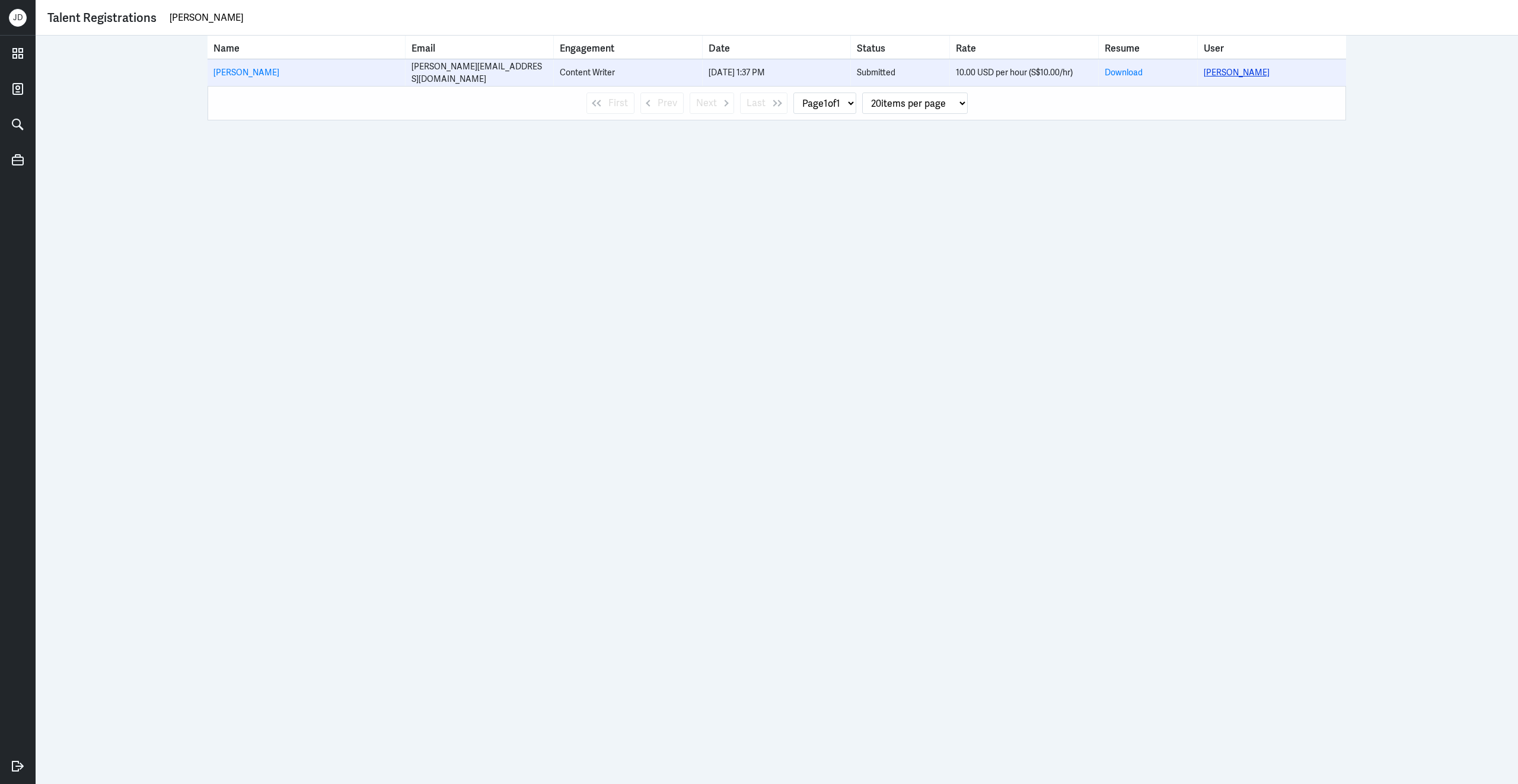
click at [1235, 72] on link "[PERSON_NAME]" at bounding box center [1236, 72] width 66 height 11
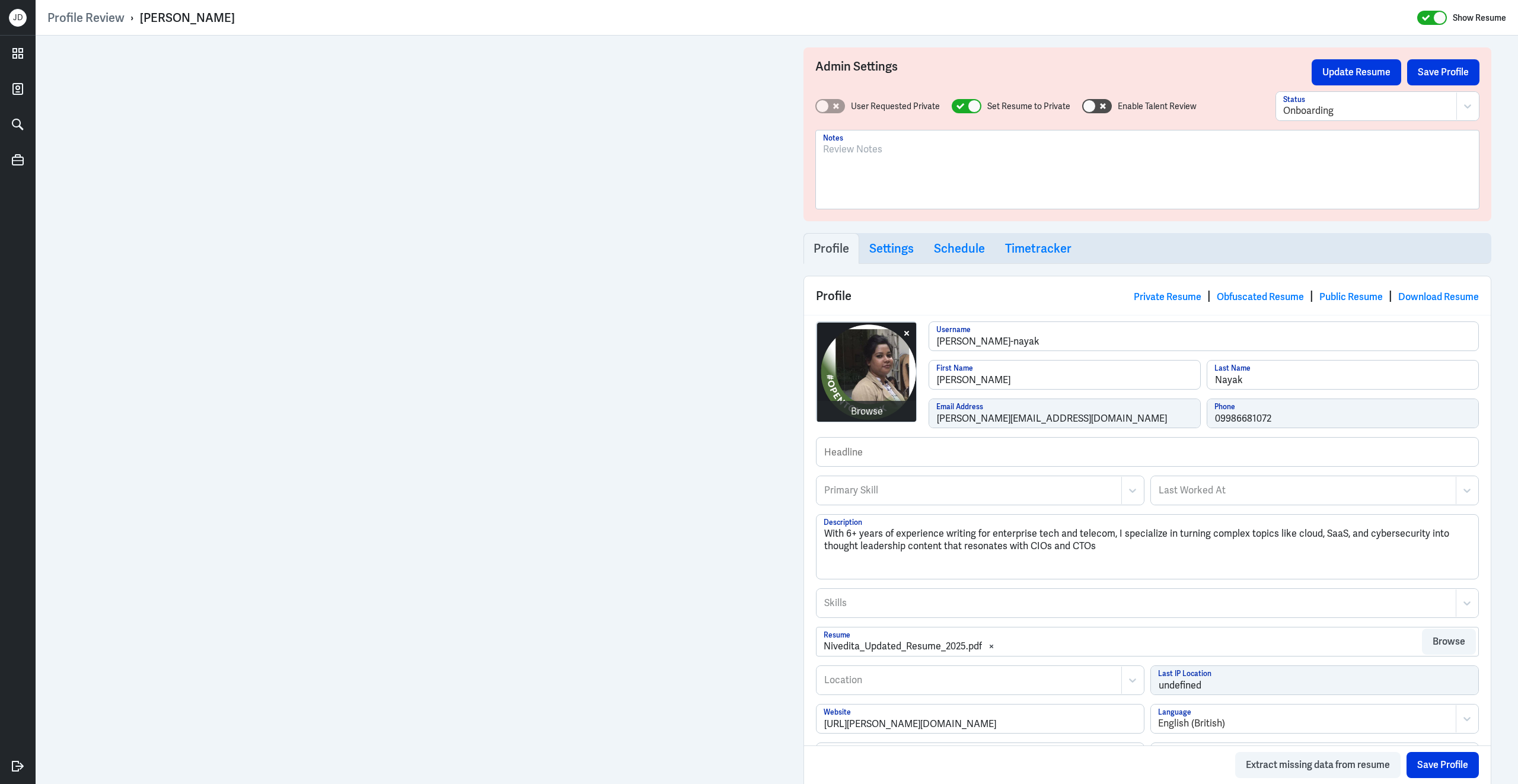
click at [892, 166] on div at bounding box center [1147, 175] width 649 height 64
drag, startPoint x: 1192, startPoint y: 156, endPoint x: 760, endPoint y: 124, distance: 433.2
copy p "IN Based; content writer and strategist. Worked for small technology companies."
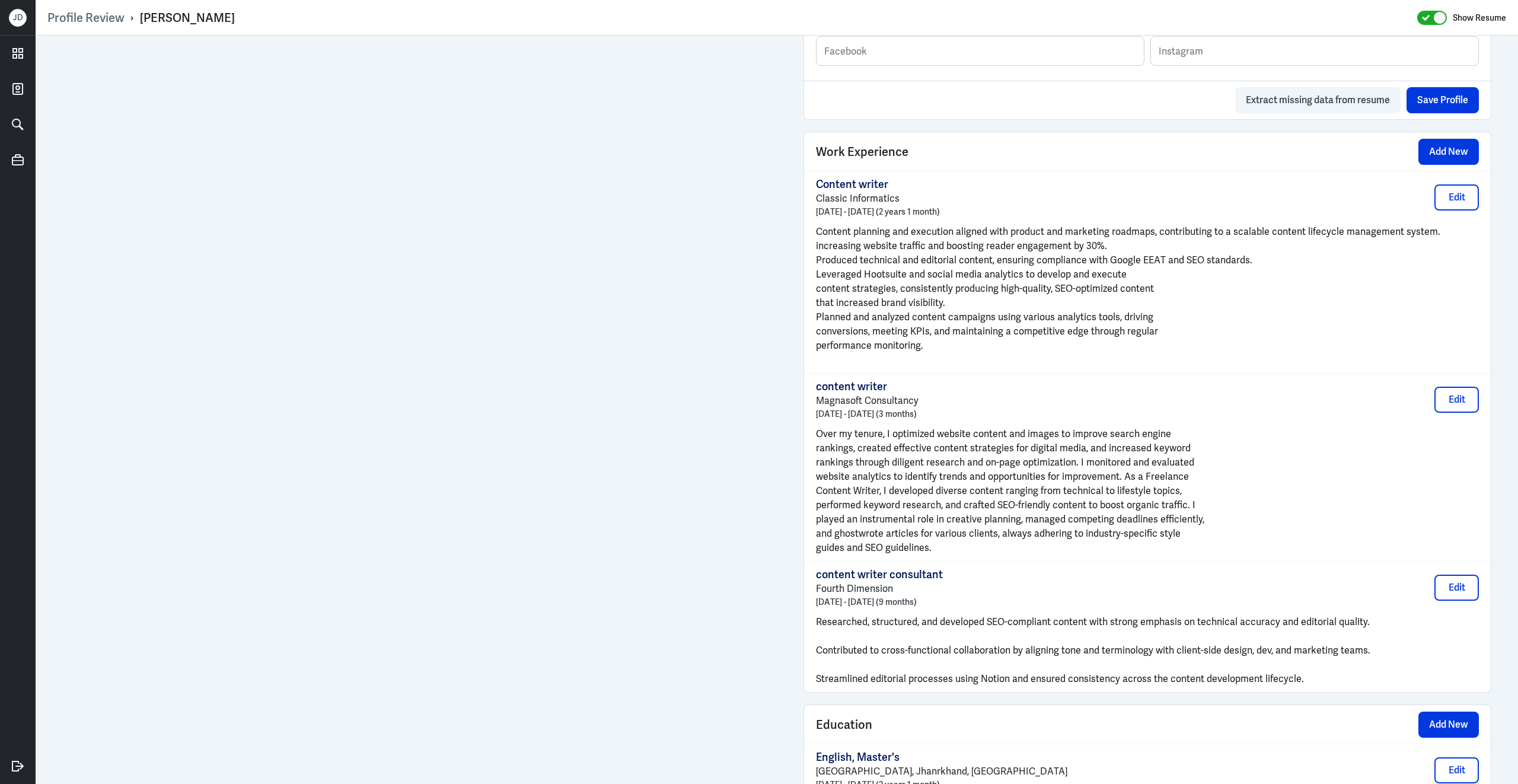
scroll to position [1067, 0]
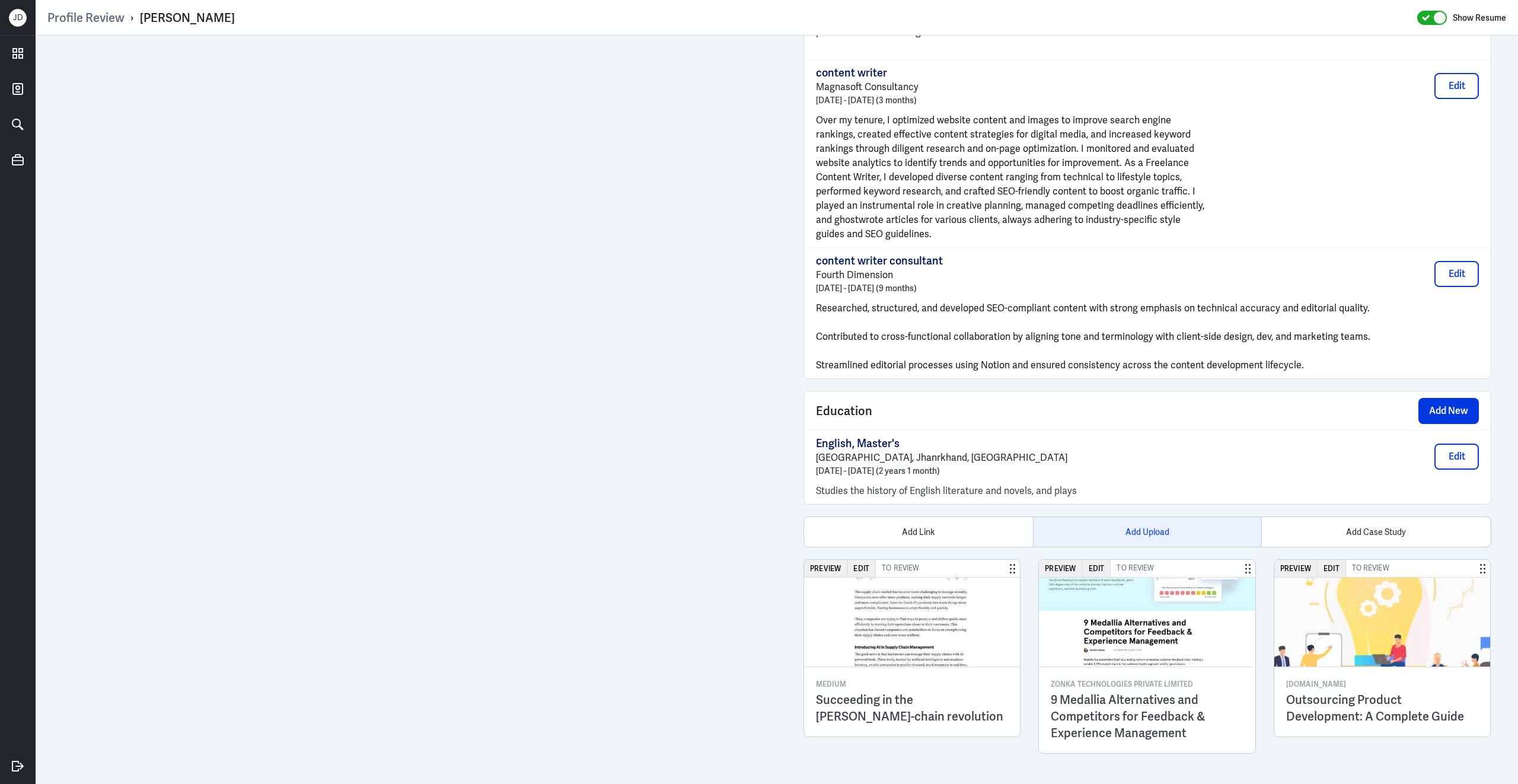
click at [1139, 534] on div "Add Upload" at bounding box center [1147, 532] width 229 height 30
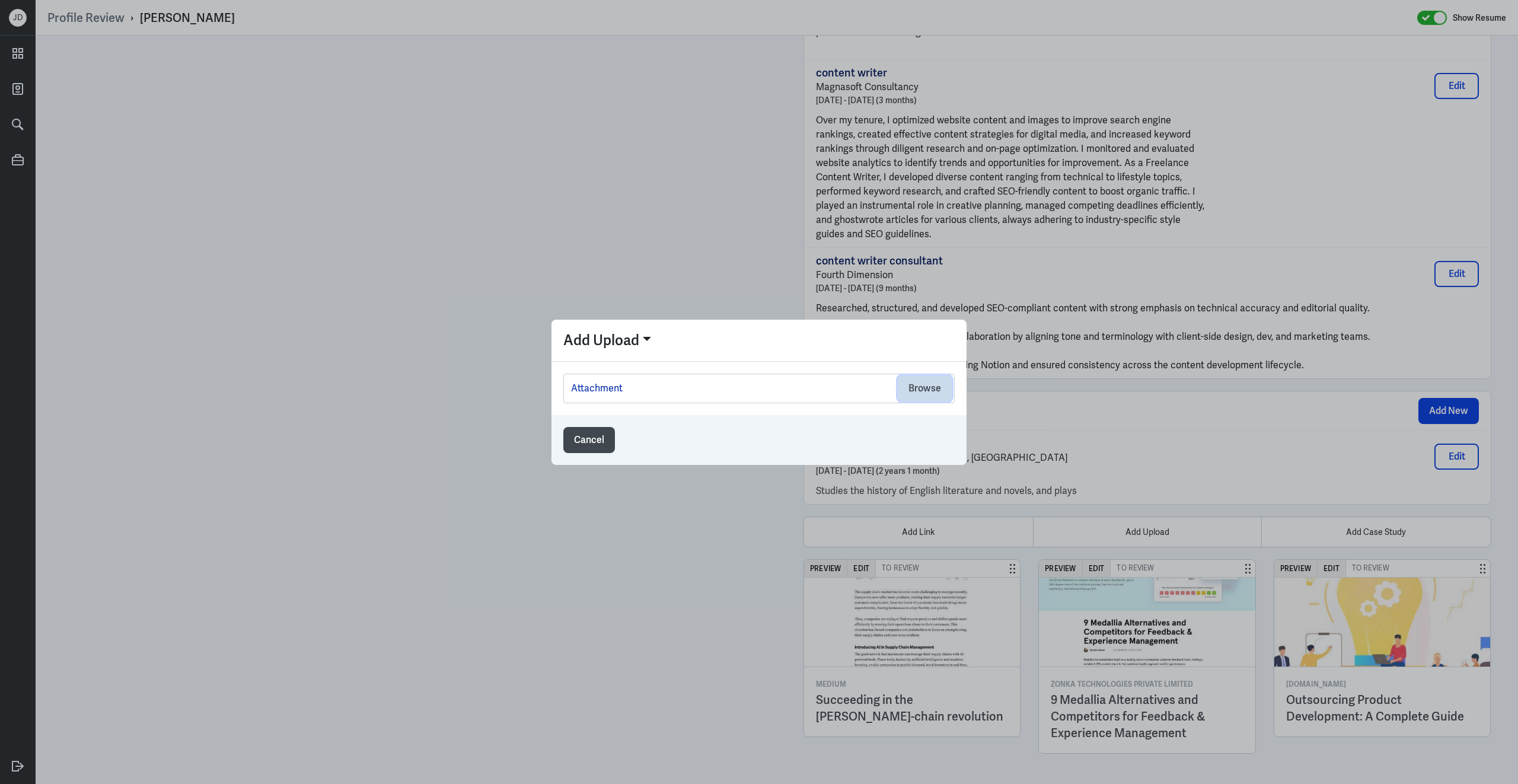
click at [928, 394] on button "Browse" at bounding box center [925, 389] width 54 height 26
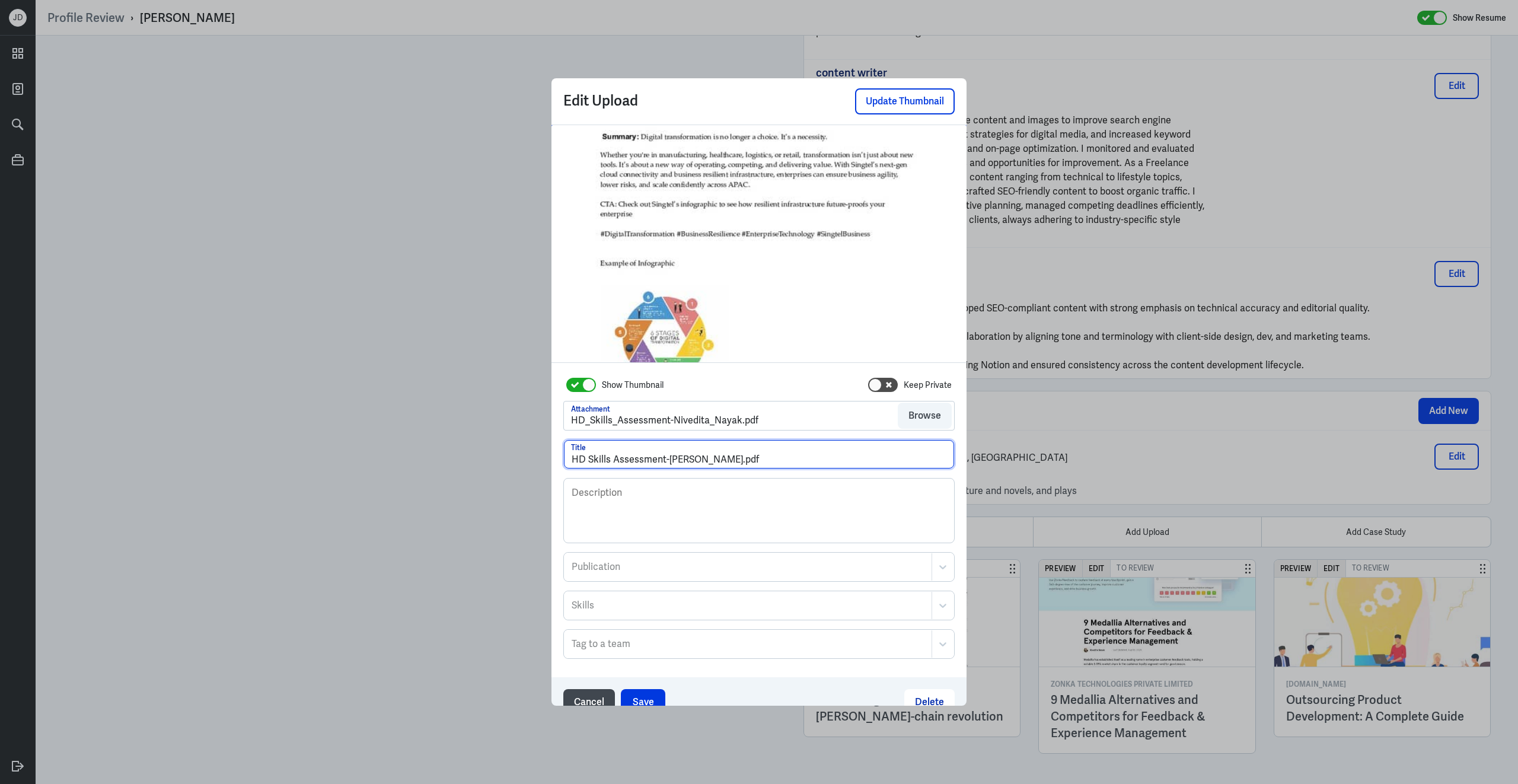
drag, startPoint x: 735, startPoint y: 464, endPoint x: 814, endPoint y: 459, distance: 79.2
click at [816, 463] on input "HD Skills Assessment-Nivedita Nayak.pdf" at bounding box center [759, 454] width 390 height 28
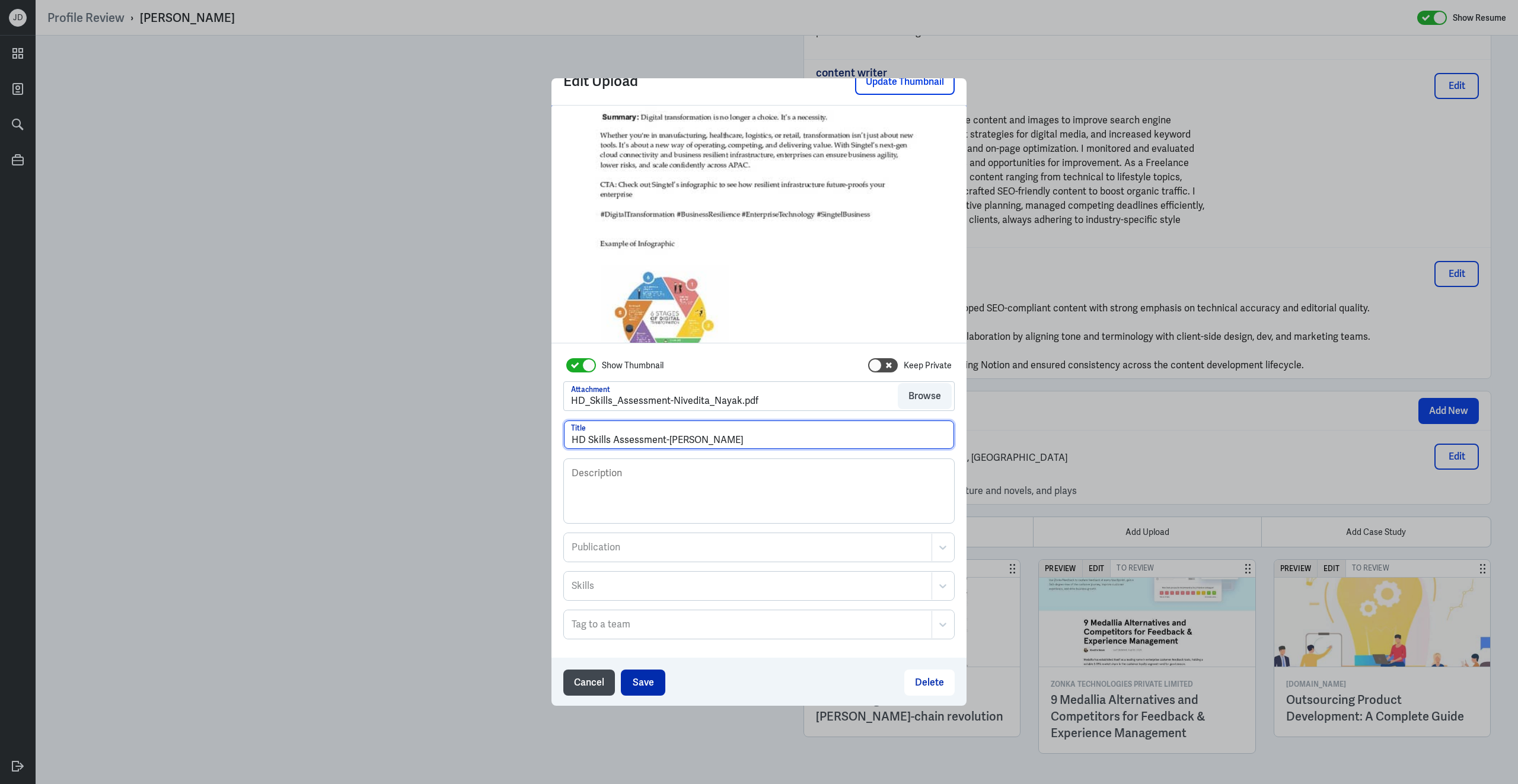
type input "HD Skills Assessment-Nivedita Nayak"
click at [655, 670] on button "Save" at bounding box center [643, 682] width 45 height 26
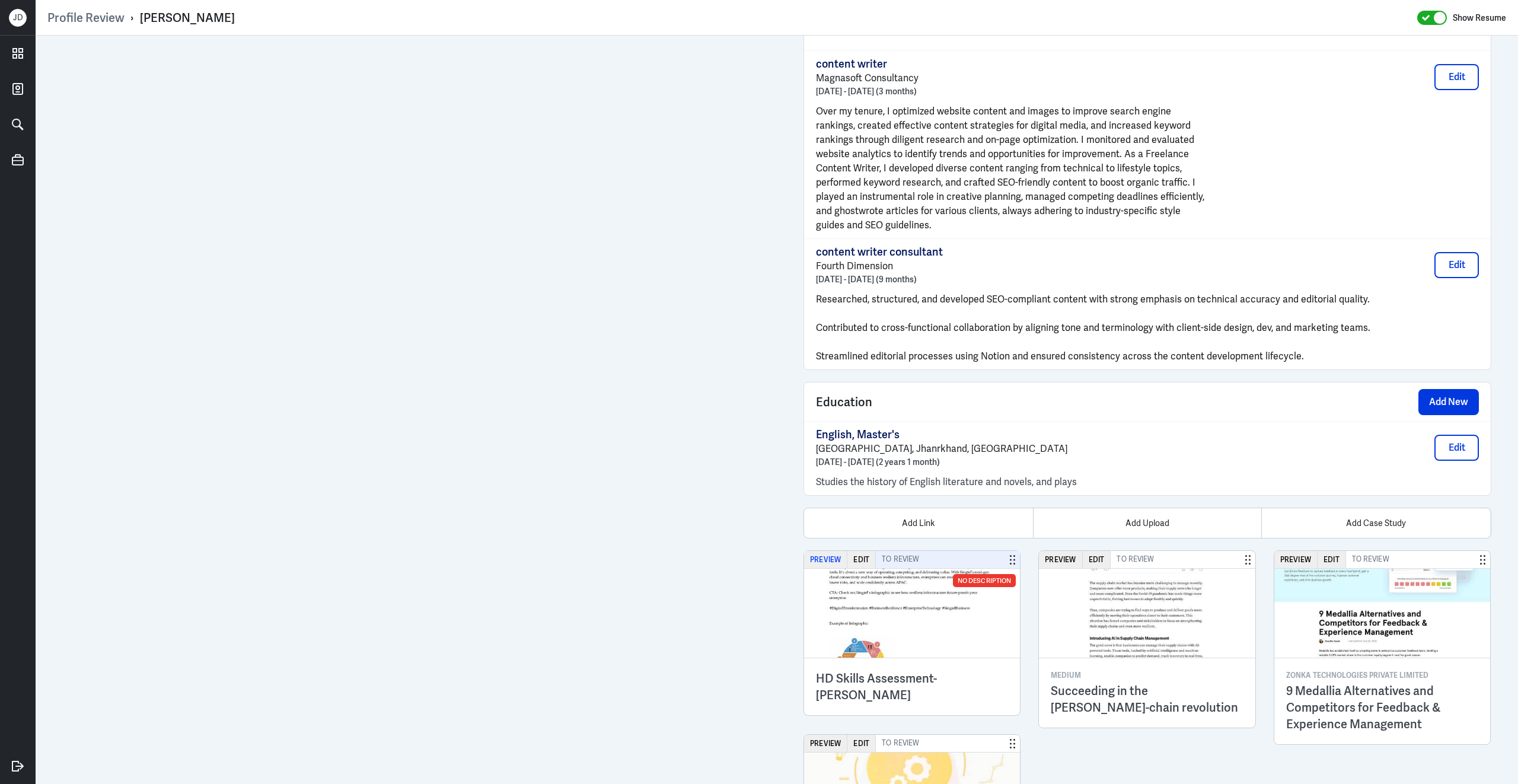
click at [821, 568] on button "Preview" at bounding box center [826, 559] width 43 height 17
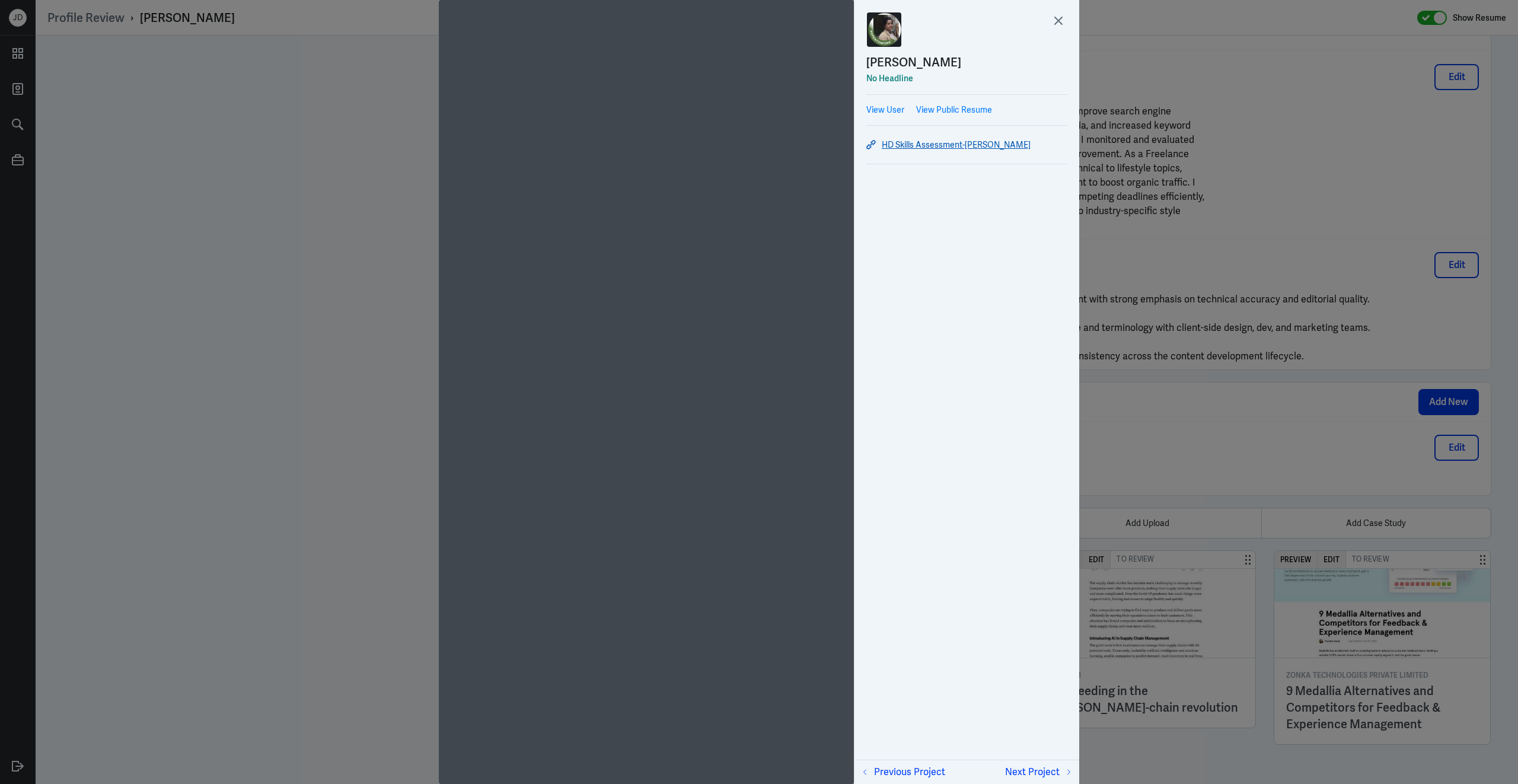
click at [920, 145] on link "HD Skills Assessment-Nivedita Nayak" at bounding box center [967, 144] width 201 height 14
click at [1060, 17] on icon at bounding box center [1058, 21] width 18 height 18
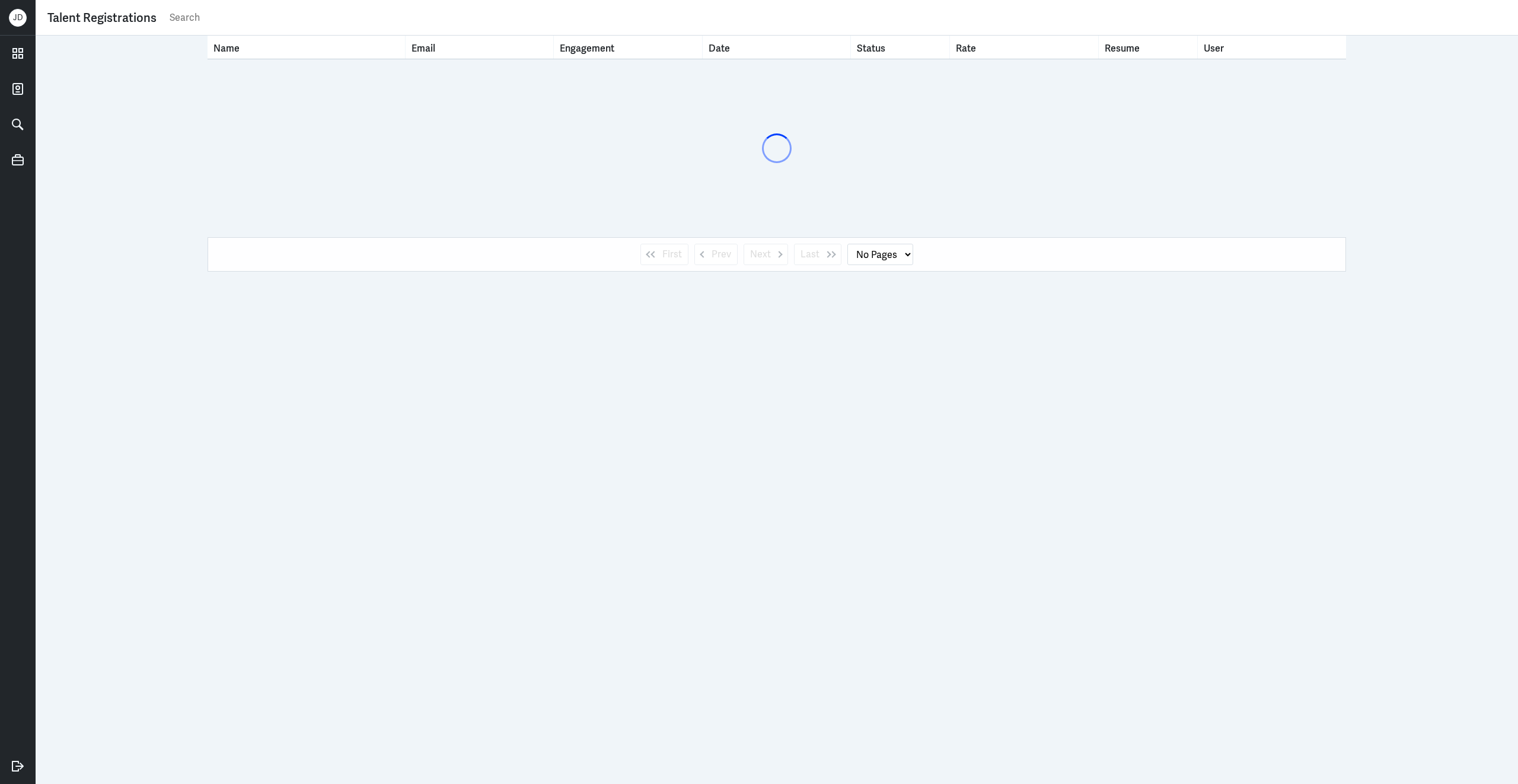
click at [801, 20] on input "text" at bounding box center [837, 18] width 1338 height 18
select select "1"
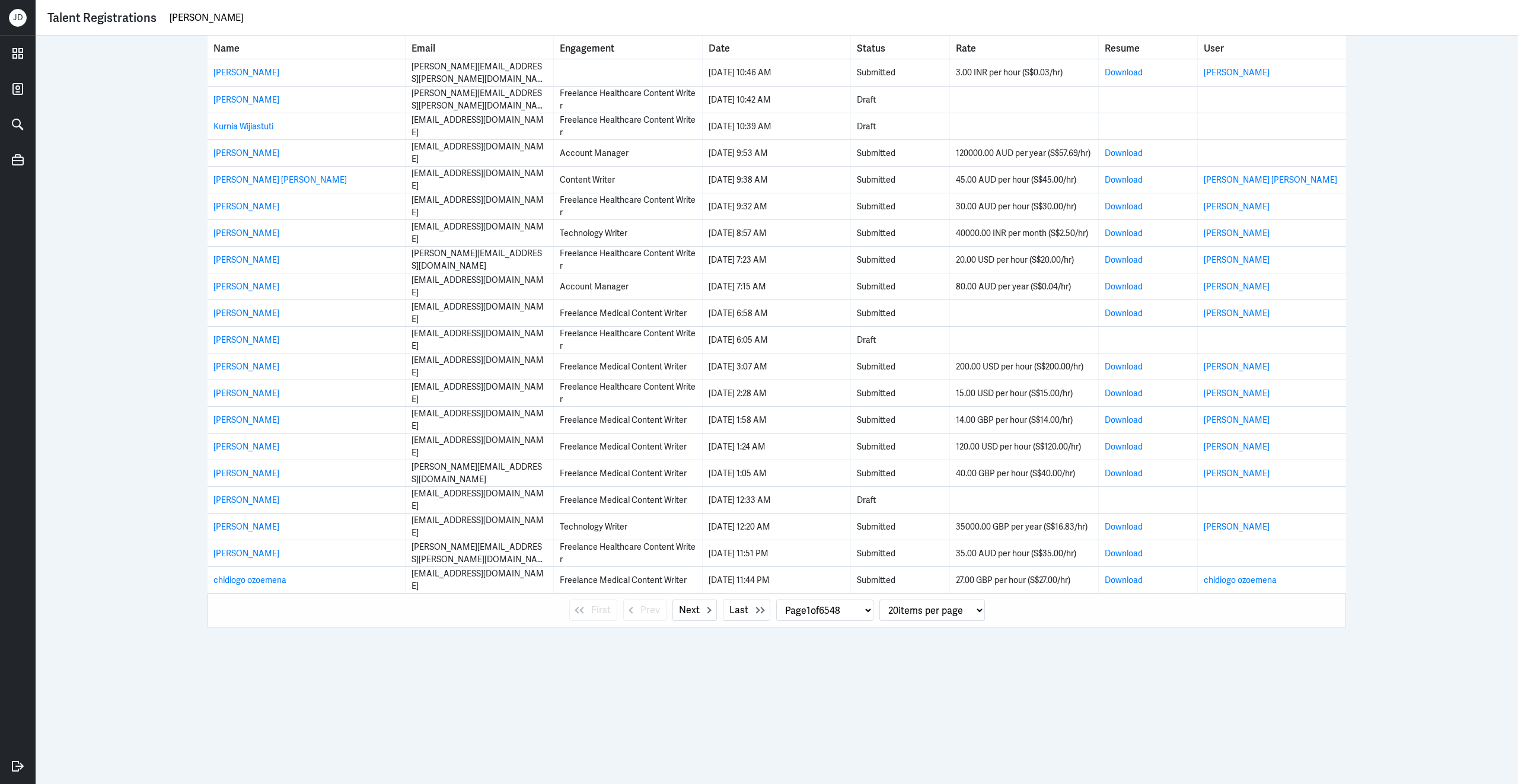
type input "[PERSON_NAME]"
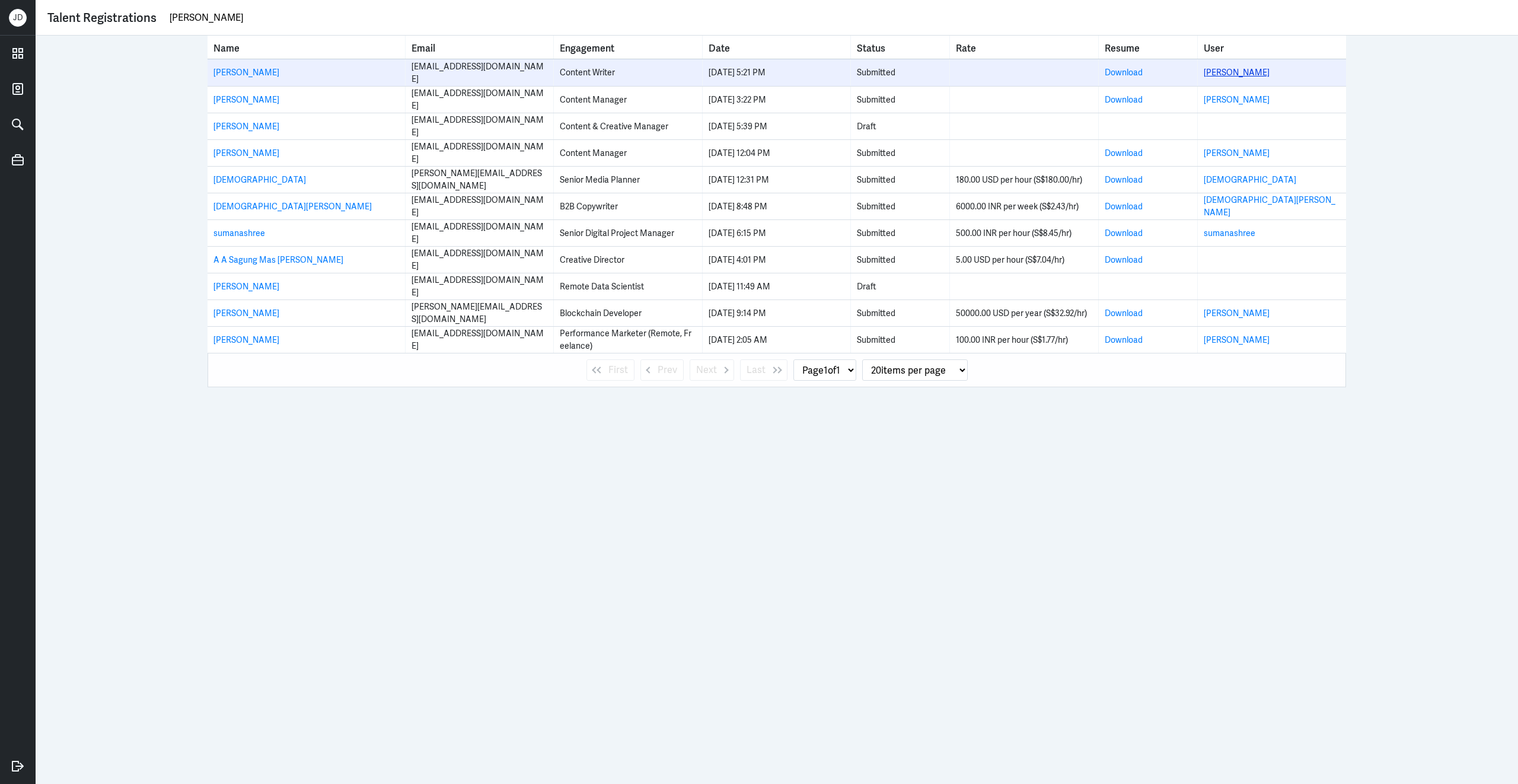
click at [1250, 72] on link "[PERSON_NAME]" at bounding box center [1236, 72] width 66 height 11
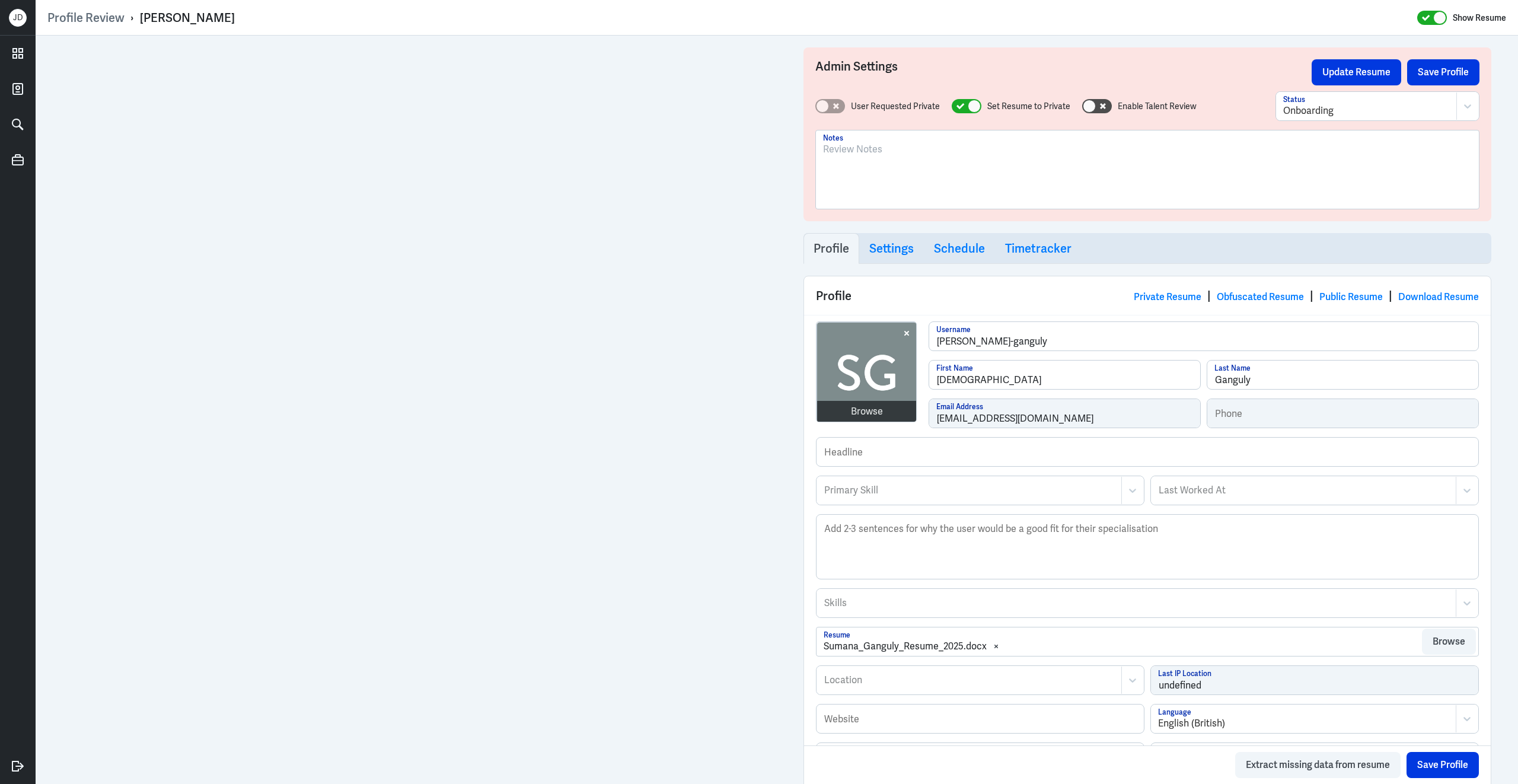
click at [920, 183] on div at bounding box center [1147, 175] width 649 height 64
drag, startPoint x: 1224, startPoint y: 151, endPoint x: 1305, endPoint y: 149, distance: 81.0
click at [1305, 149] on p "IN Based; content strategist and writer. Worked for agencies and tech companies…" at bounding box center [1147, 149] width 649 height 14
drag, startPoint x: 1134, startPoint y: 163, endPoint x: 775, endPoint y: 161, distance: 359.0
click at [775, 161] on div "Admin Settings Update Resume Save Profile User Requested Private Set Resume to …" at bounding box center [777, 564] width 1482 height 1058
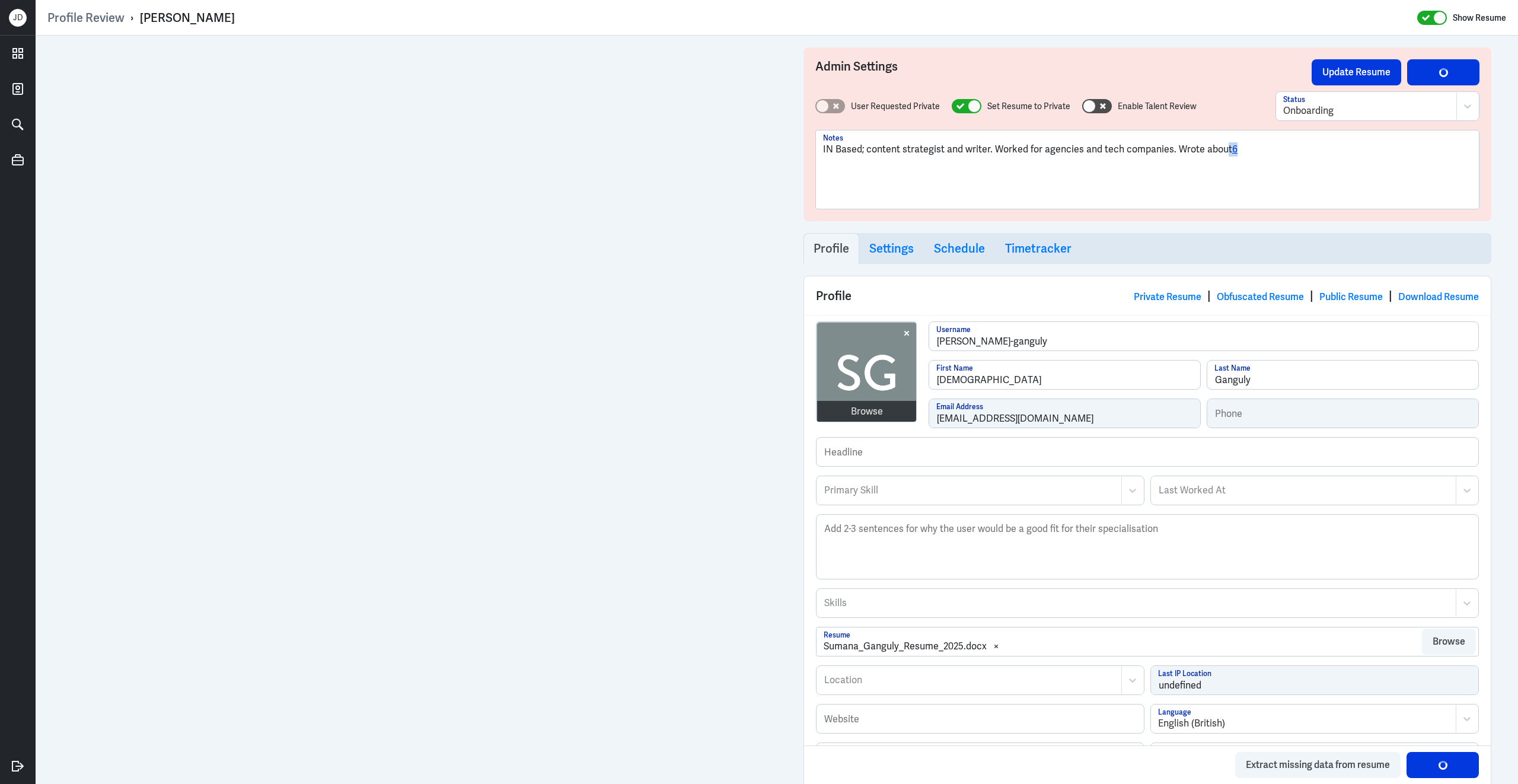
drag, startPoint x: 1222, startPoint y: 150, endPoint x: 1240, endPoint y: 150, distance: 18.0
click at [1240, 150] on p "IN Based; content strategist and writer. Worked for agencies and tech companies…" at bounding box center [1147, 149] width 649 height 14
drag, startPoint x: 1156, startPoint y: 171, endPoint x: 797, endPoint y: 167, distance: 359.0
click at [797, 167] on div "Admin Settings Update Resume Save Profile User Requested Private Set Resume to …" at bounding box center [1147, 564] width 711 height 1058
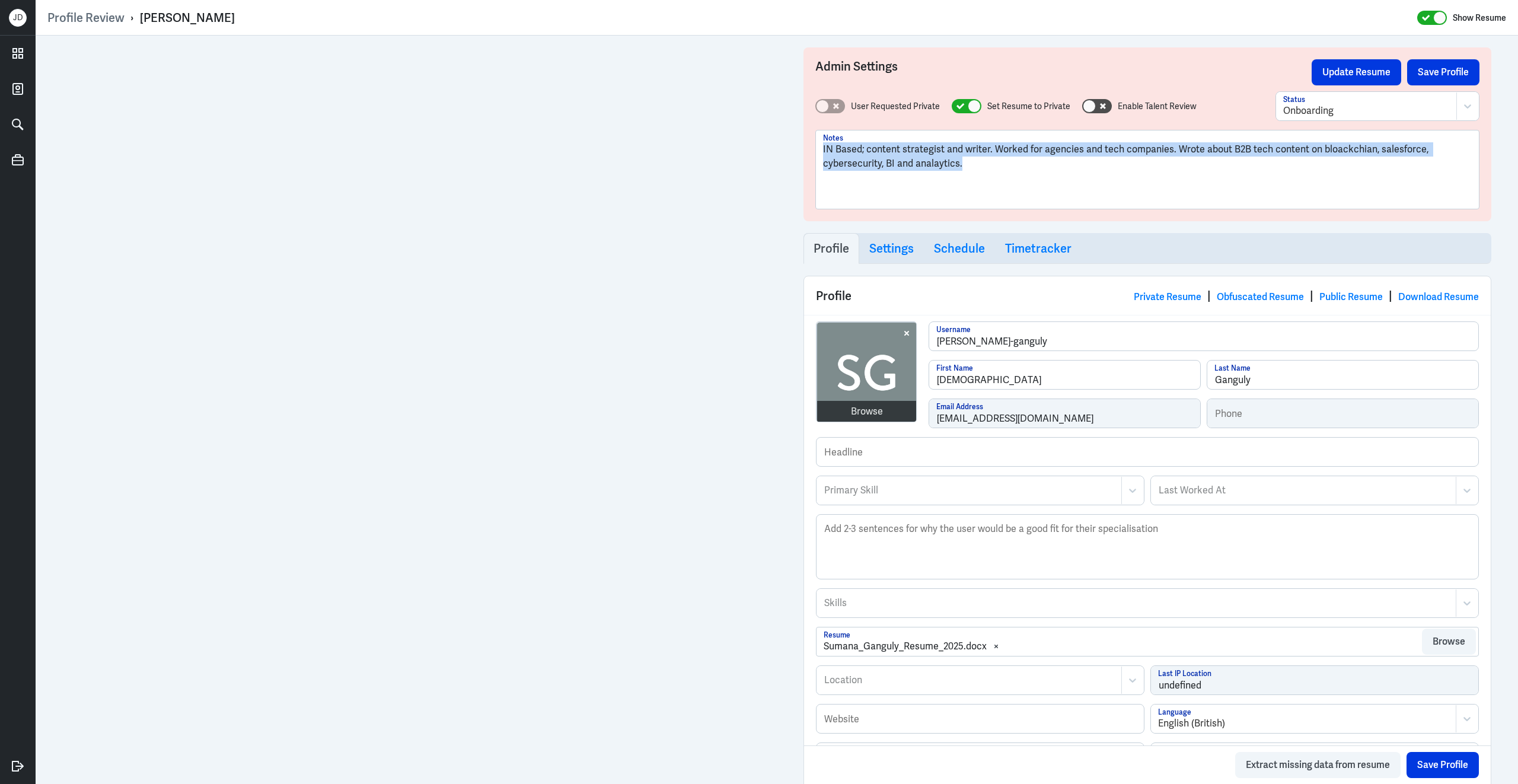
drag, startPoint x: 1006, startPoint y: 160, endPoint x: 748, endPoint y: 149, distance: 258.2
click at [657, 97] on div "Admin Settings Update Resume Save Profile User Requested Private Set Resume to …" at bounding box center [777, 564] width 1482 height 1058
copy p "IN Based; content strategist and writer. Worked for agencies and tech companies…"
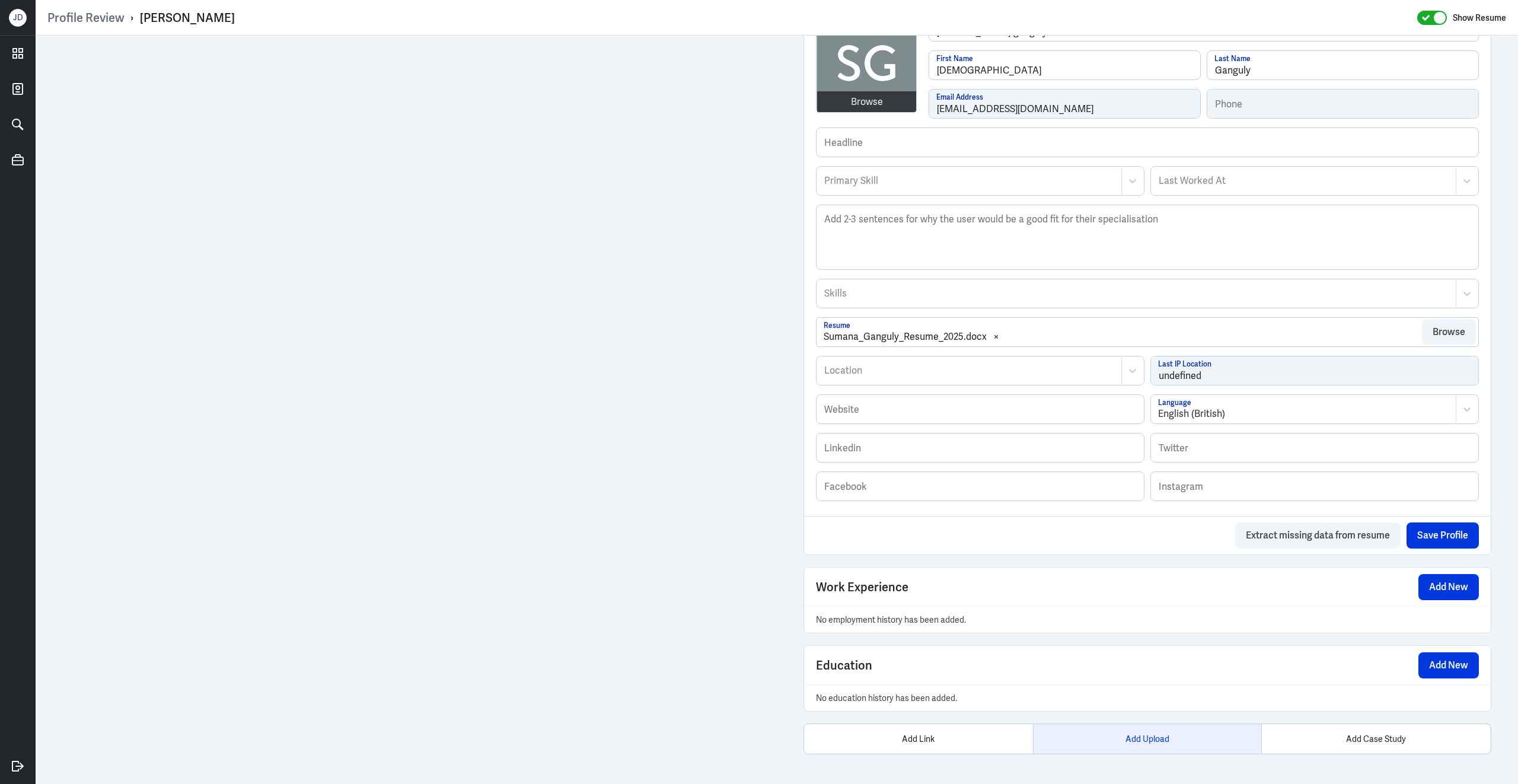
click at [1172, 733] on div "Add Upload" at bounding box center [1147, 738] width 229 height 30
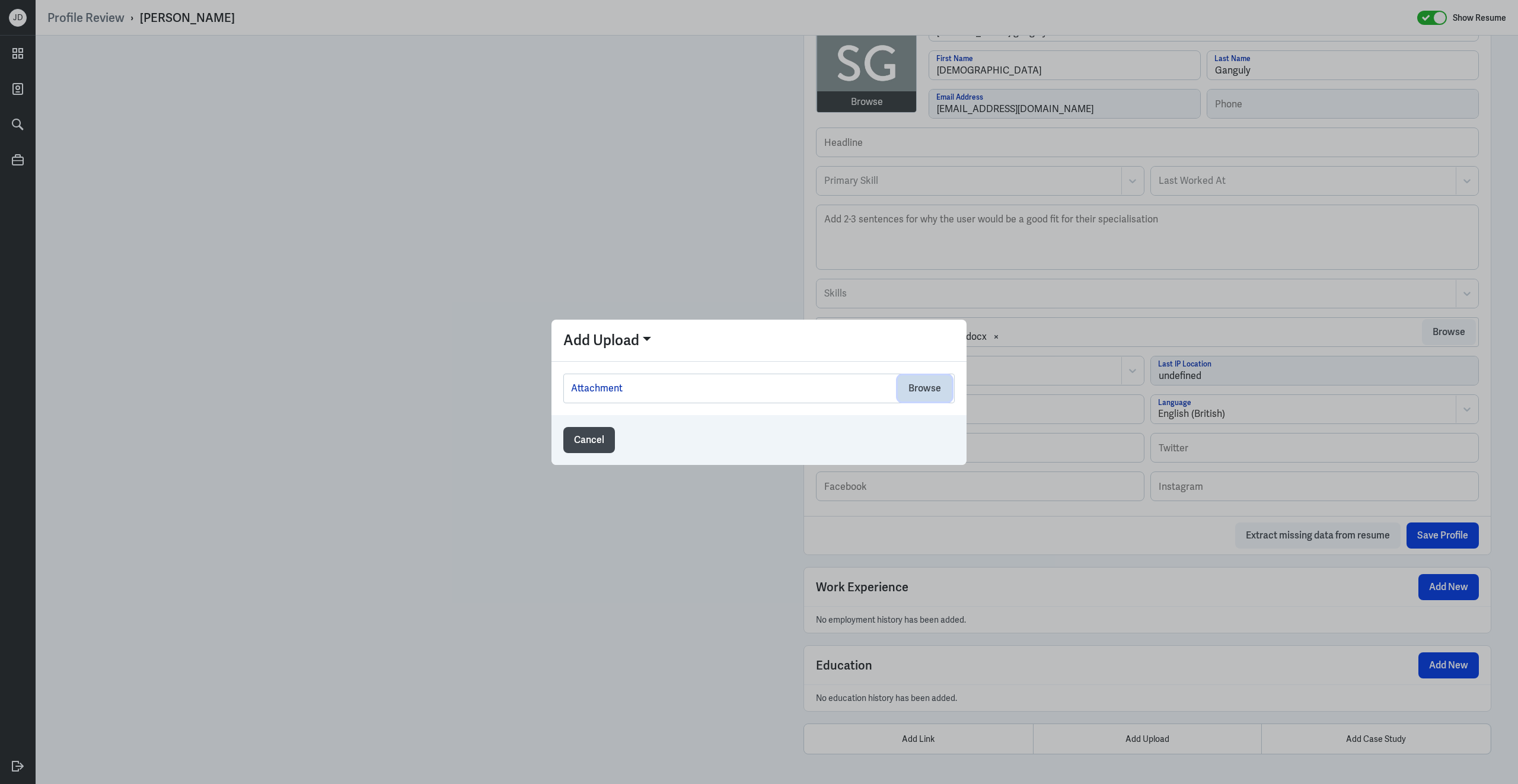
click at [937, 392] on button "Browse" at bounding box center [925, 389] width 54 height 26
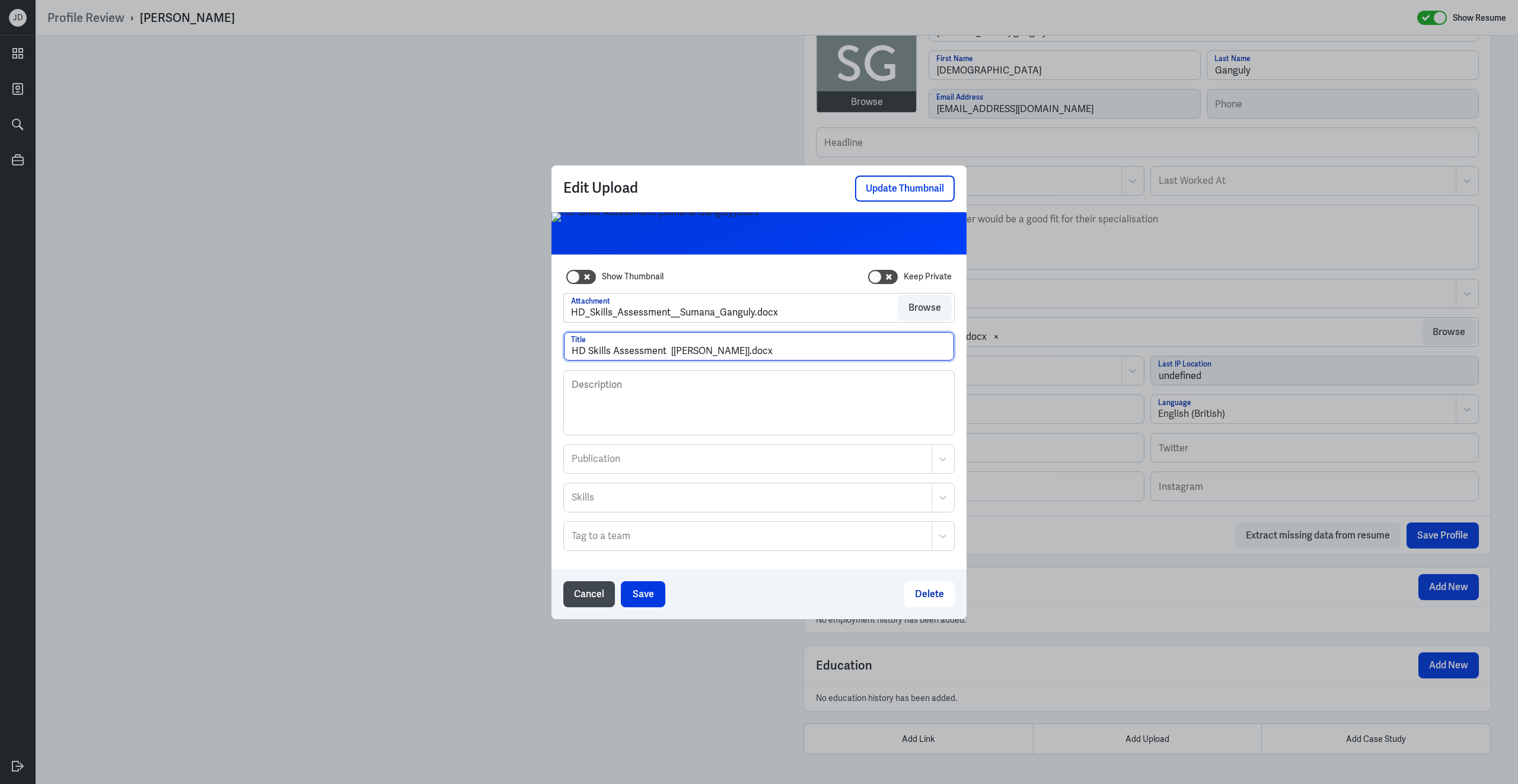
drag, startPoint x: 751, startPoint y: 352, endPoint x: 808, endPoint y: 350, distance: 57.0
click at [808, 352] on input "HD Skills Assessment [[PERSON_NAME]].docx" at bounding box center [759, 346] width 390 height 28
click at [669, 352] on input "HD Skills Assessment [[PERSON_NAME]]" at bounding box center [759, 346] width 390 height 28
click at [783, 352] on input "HD Skills Assessment - [PERSON_NAME]]" at bounding box center [759, 346] width 390 height 28
type input "HD Skills Assessment - [PERSON_NAME]"
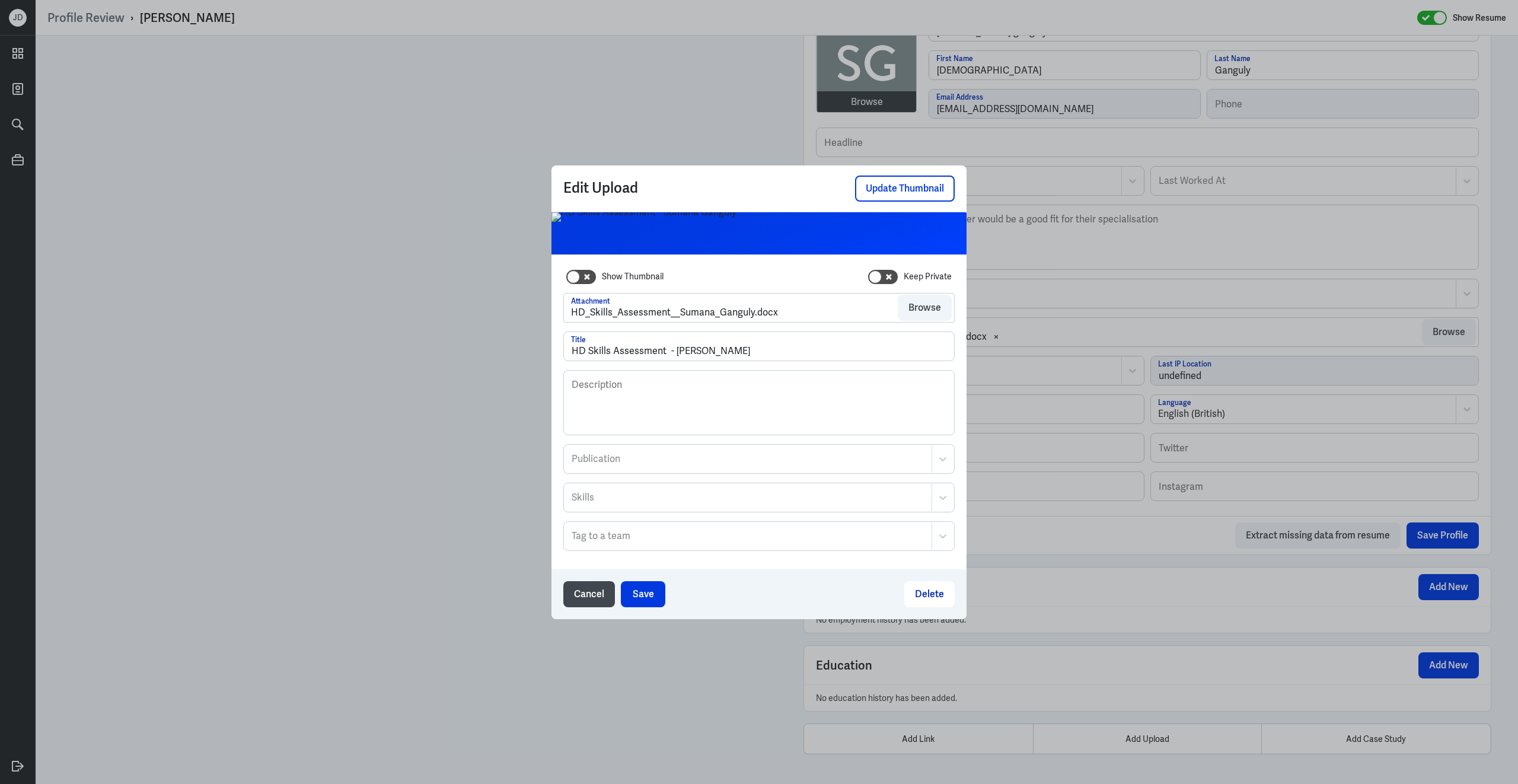
click at [639, 606] on div "Cancel Save Delete" at bounding box center [758, 594] width 415 height 50
click at [642, 596] on button "Save" at bounding box center [643, 594] width 45 height 26
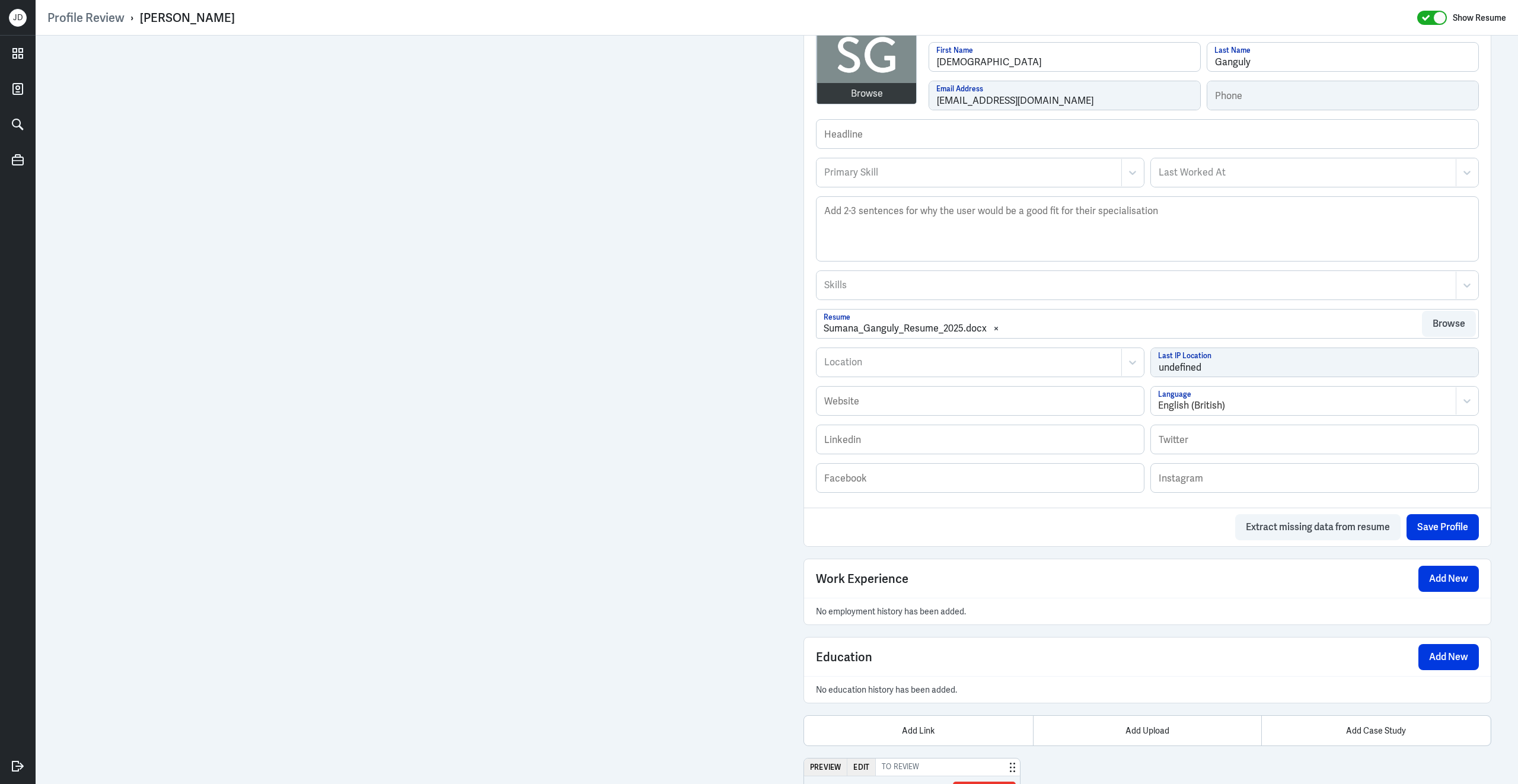
scroll to position [496, 0]
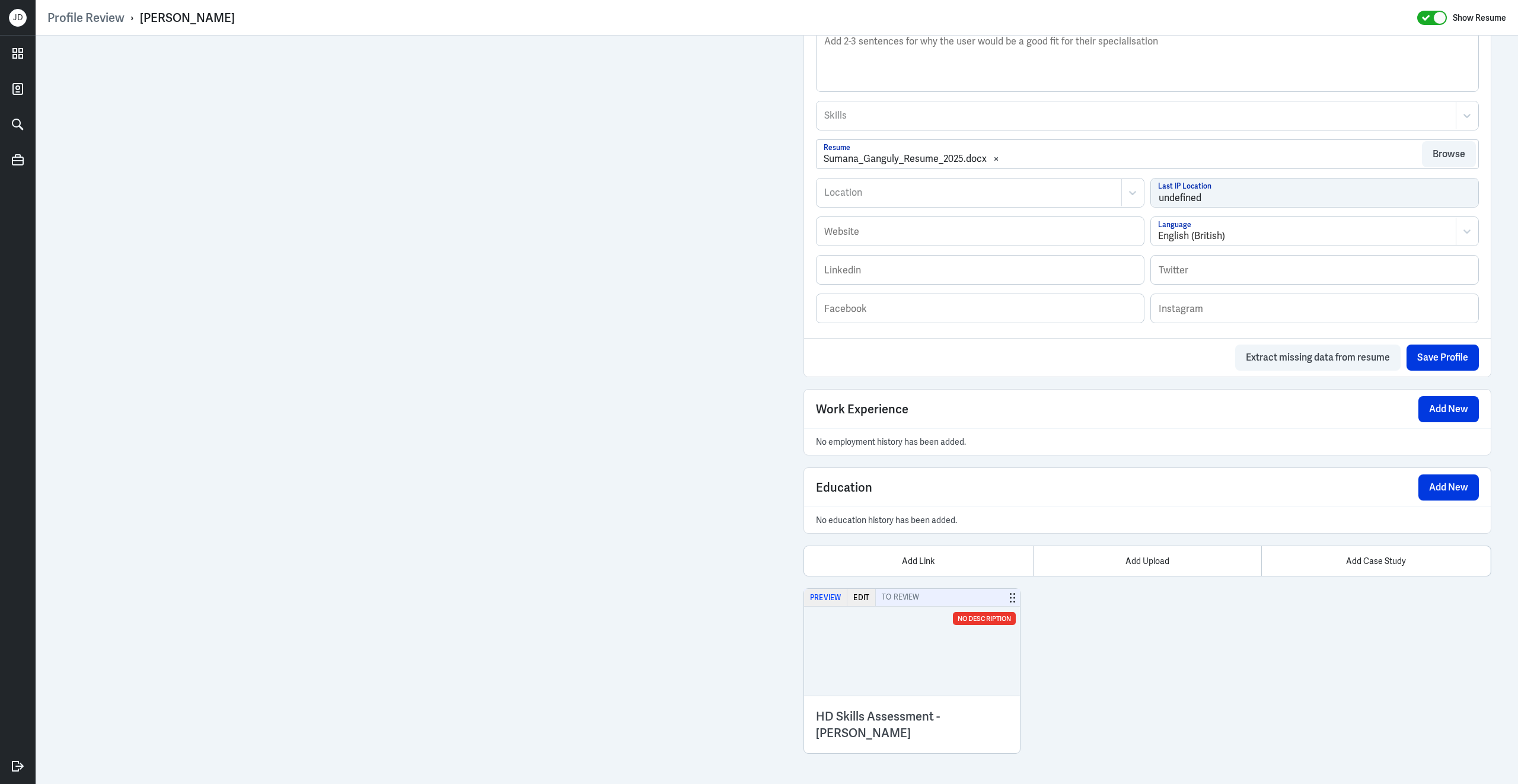
click at [830, 600] on button "Preview" at bounding box center [826, 597] width 43 height 17
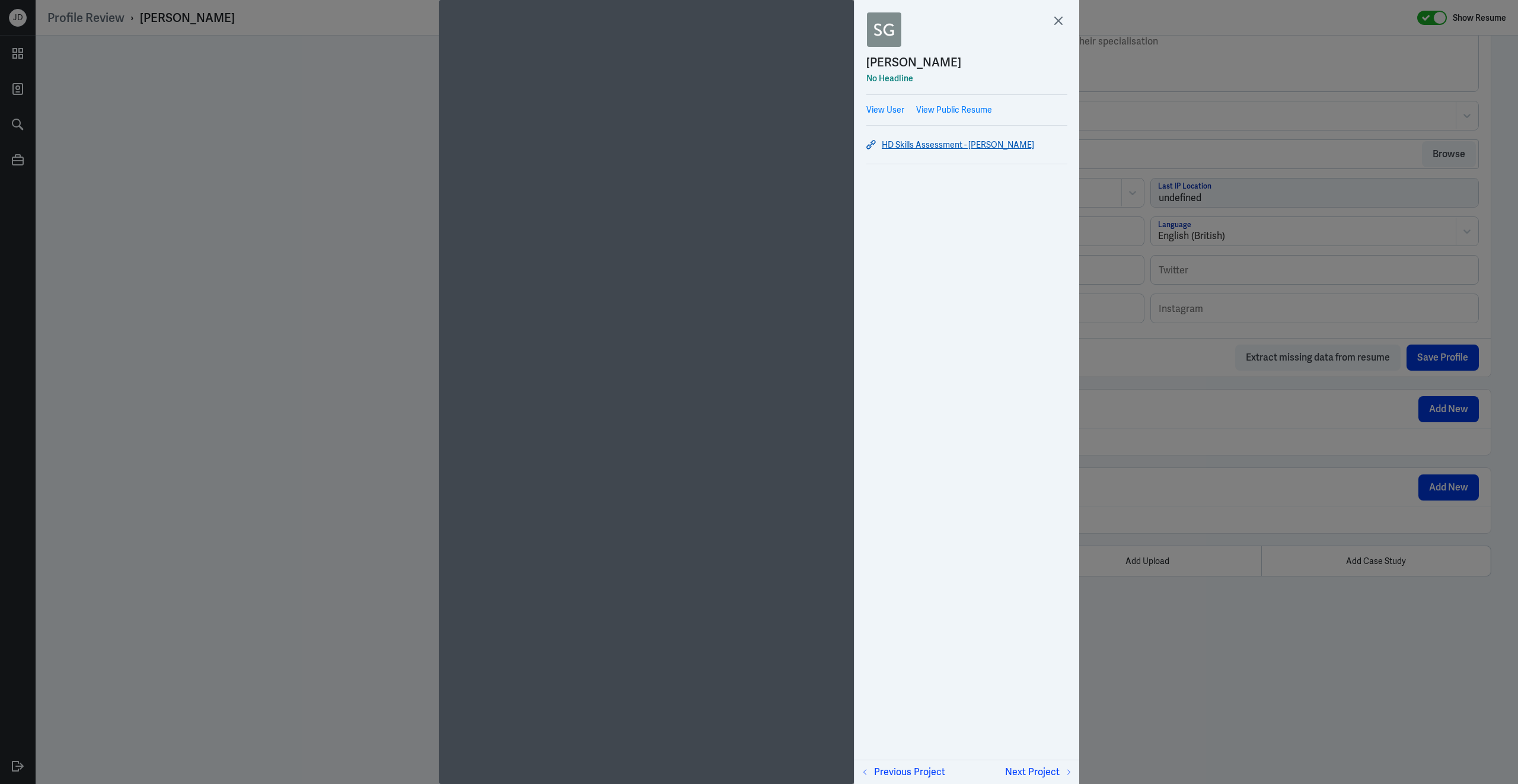
click at [914, 147] on link "HD Skills Assessment - [PERSON_NAME]" at bounding box center [967, 144] width 201 height 14
